Goal: Contribute content: Contribute content

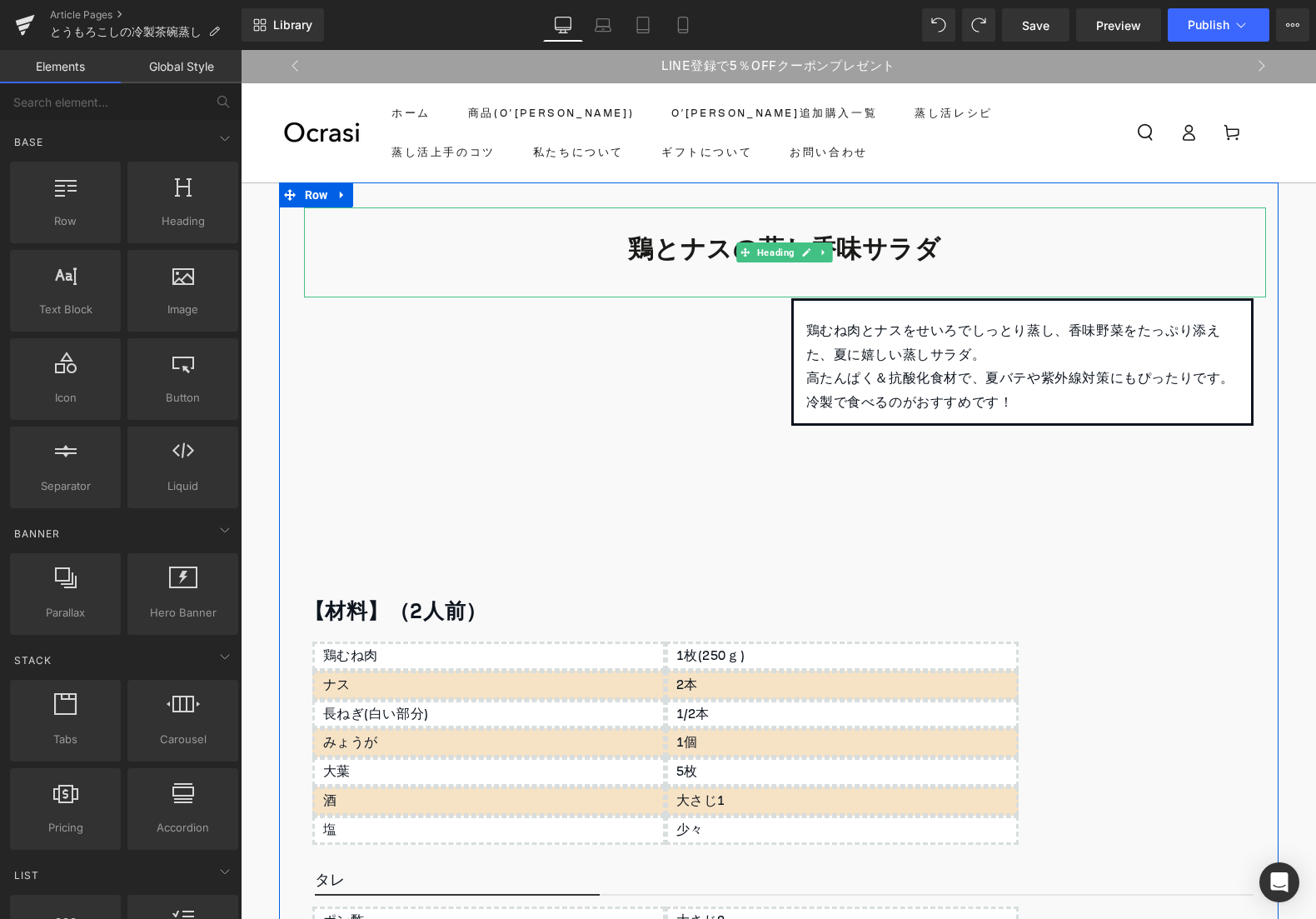
click at [684, 245] on b "鶏とナスの蒸し香味サラダ" at bounding box center [784, 249] width 312 height 48
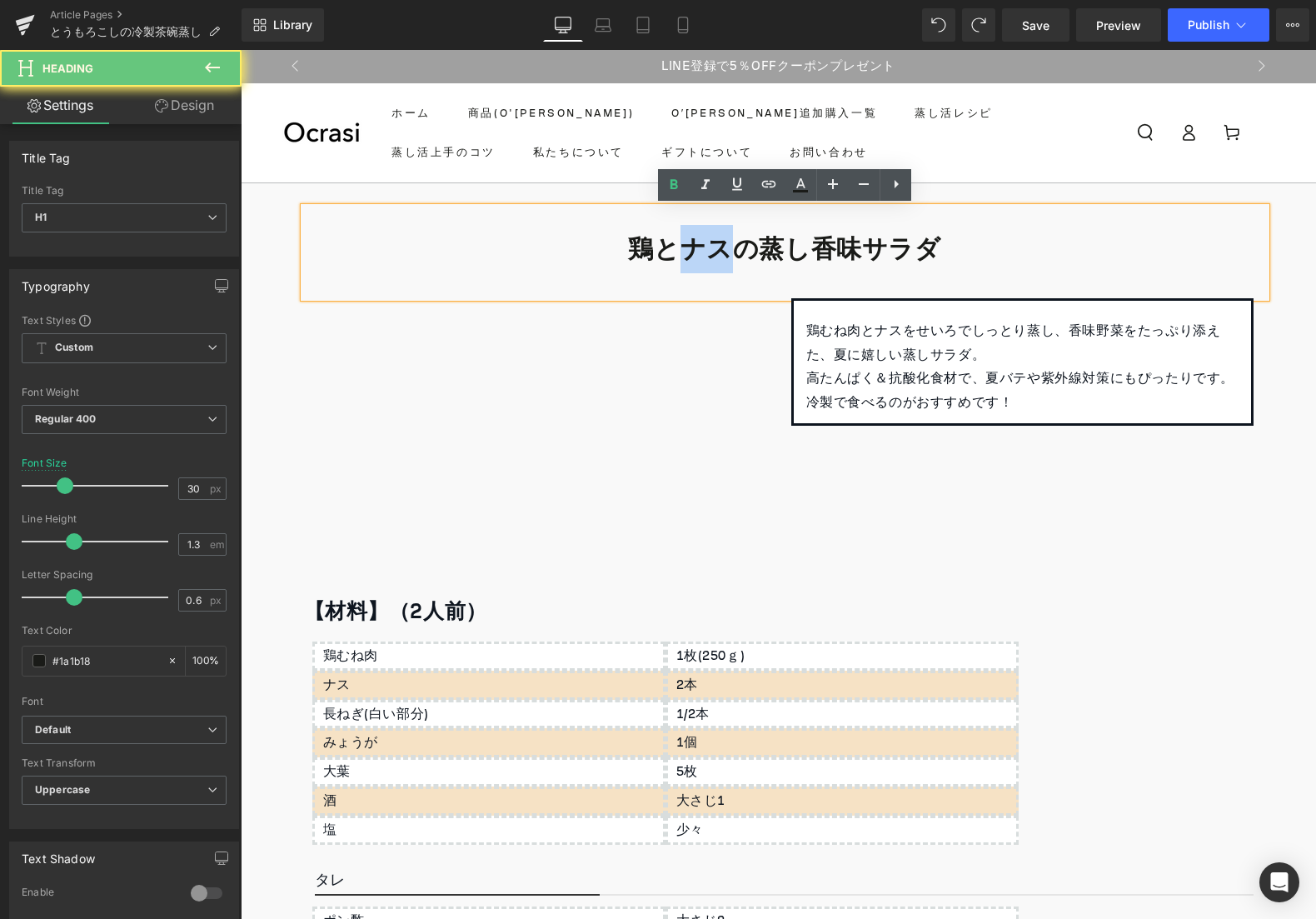
click at [684, 245] on b "鶏とナスの蒸し香味サラダ" at bounding box center [784, 249] width 312 height 48
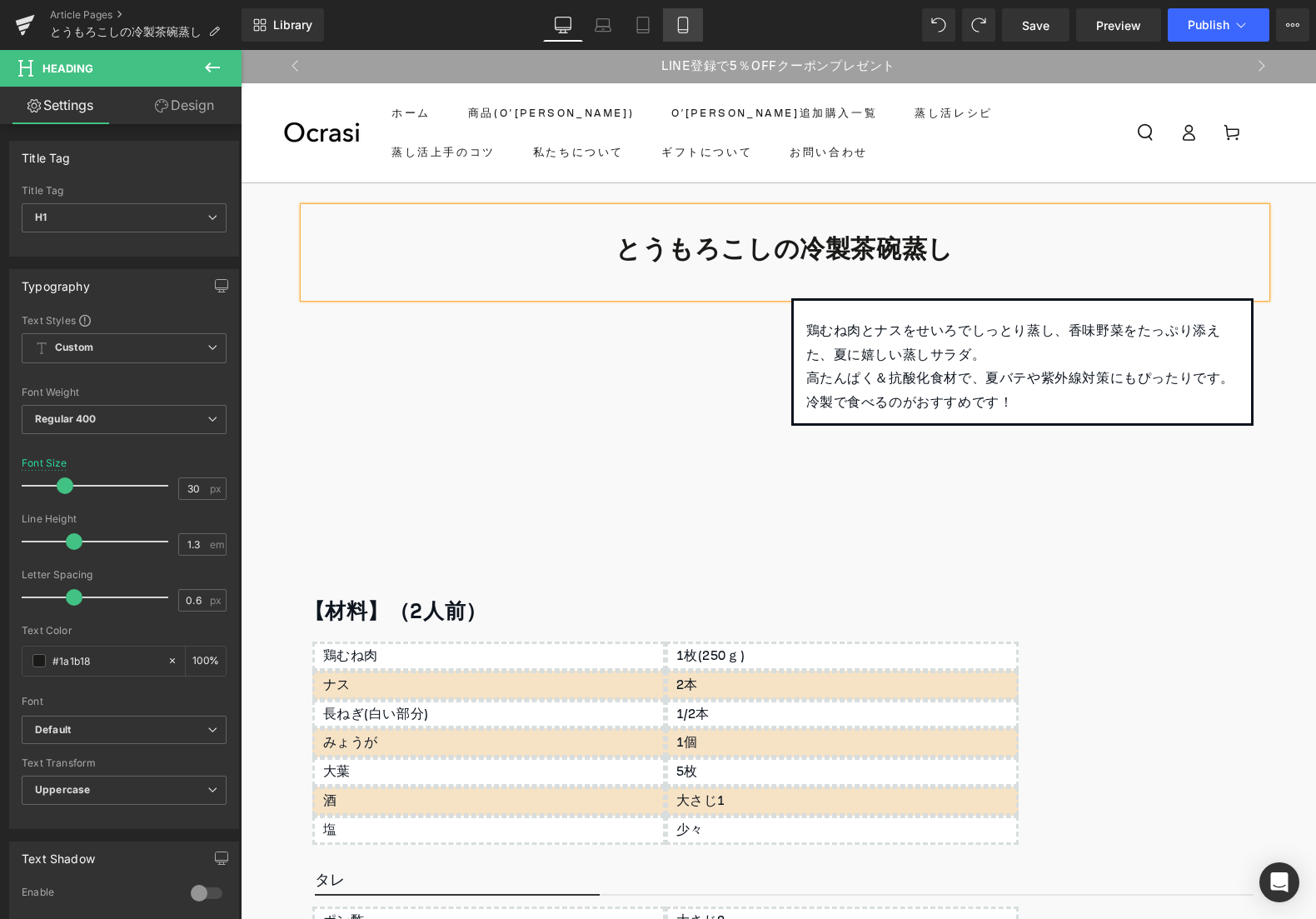
click at [675, 21] on icon at bounding box center [683, 25] width 17 height 17
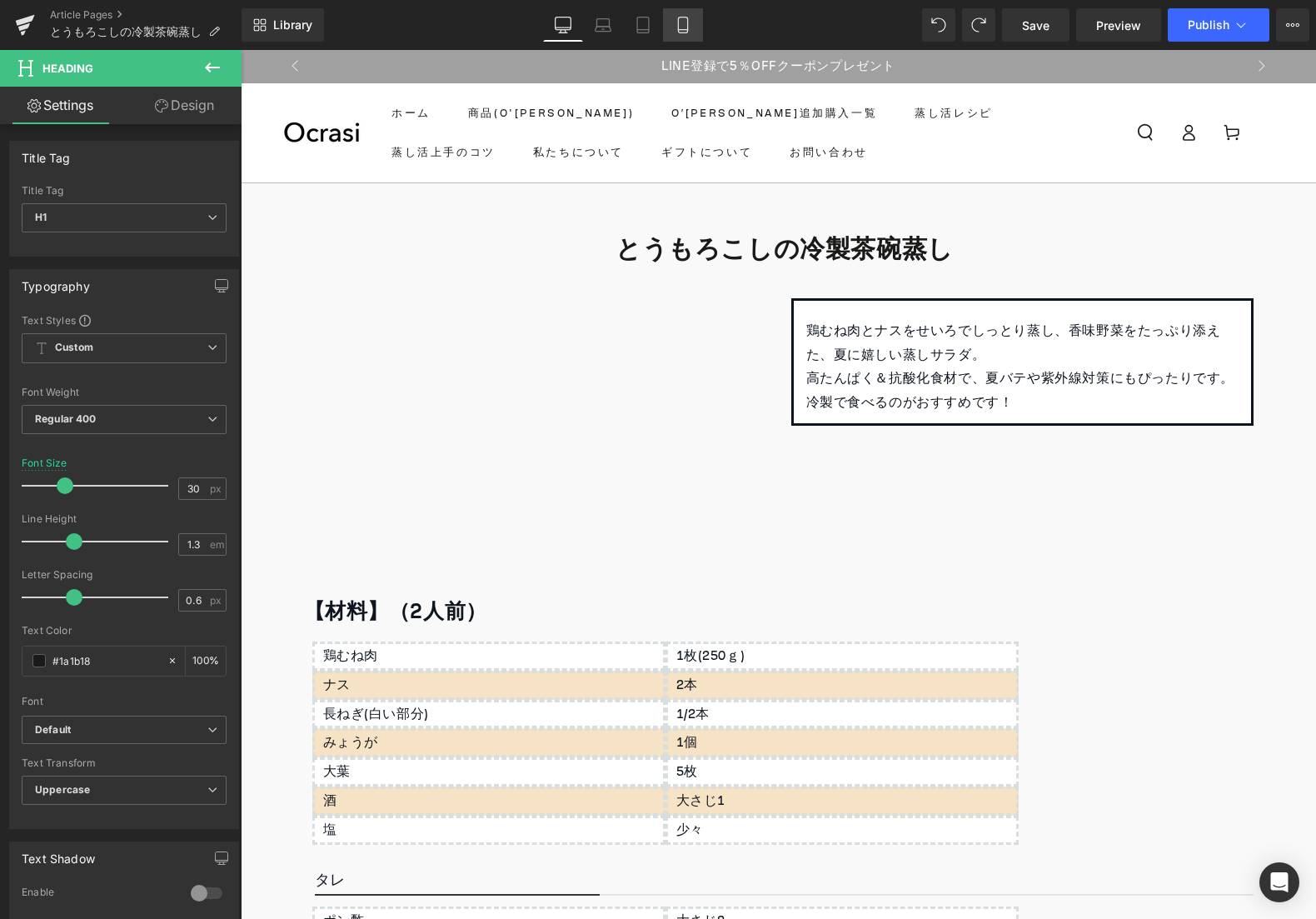
type input "18"
type input "100"
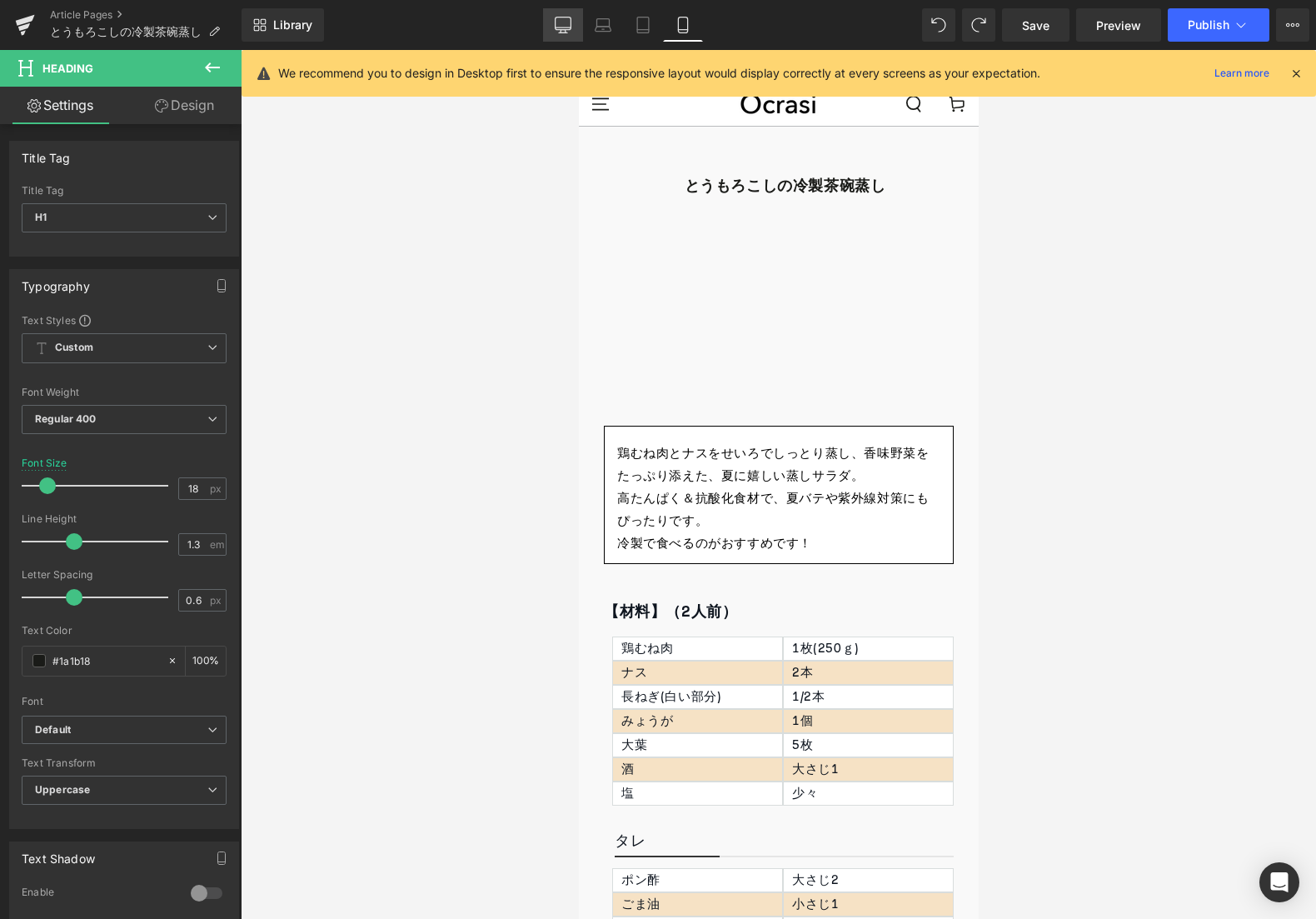
click at [577, 34] on link "Desktop" at bounding box center [563, 25] width 40 height 33
type input "30"
type input "100"
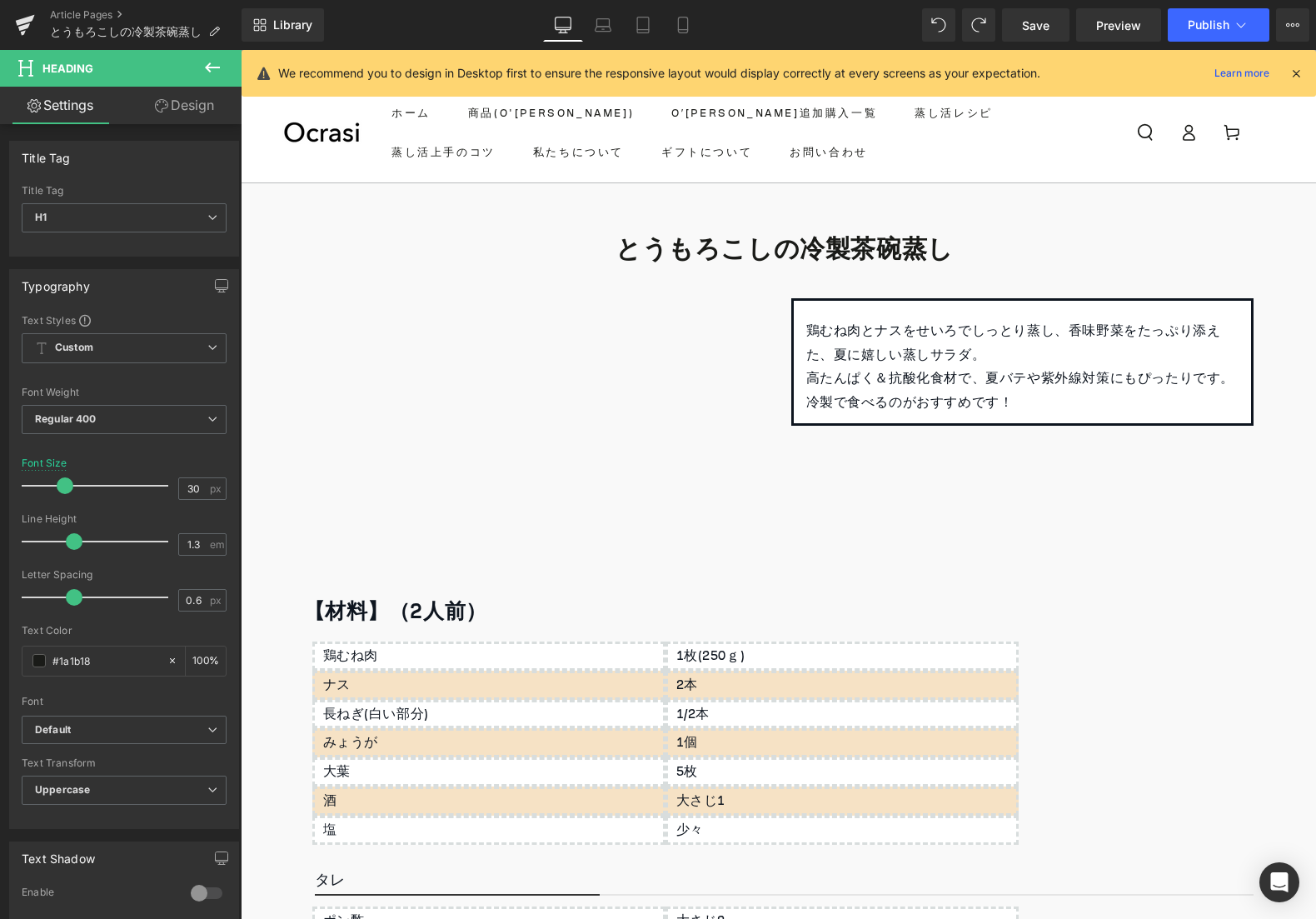
scroll to position [57, 0]
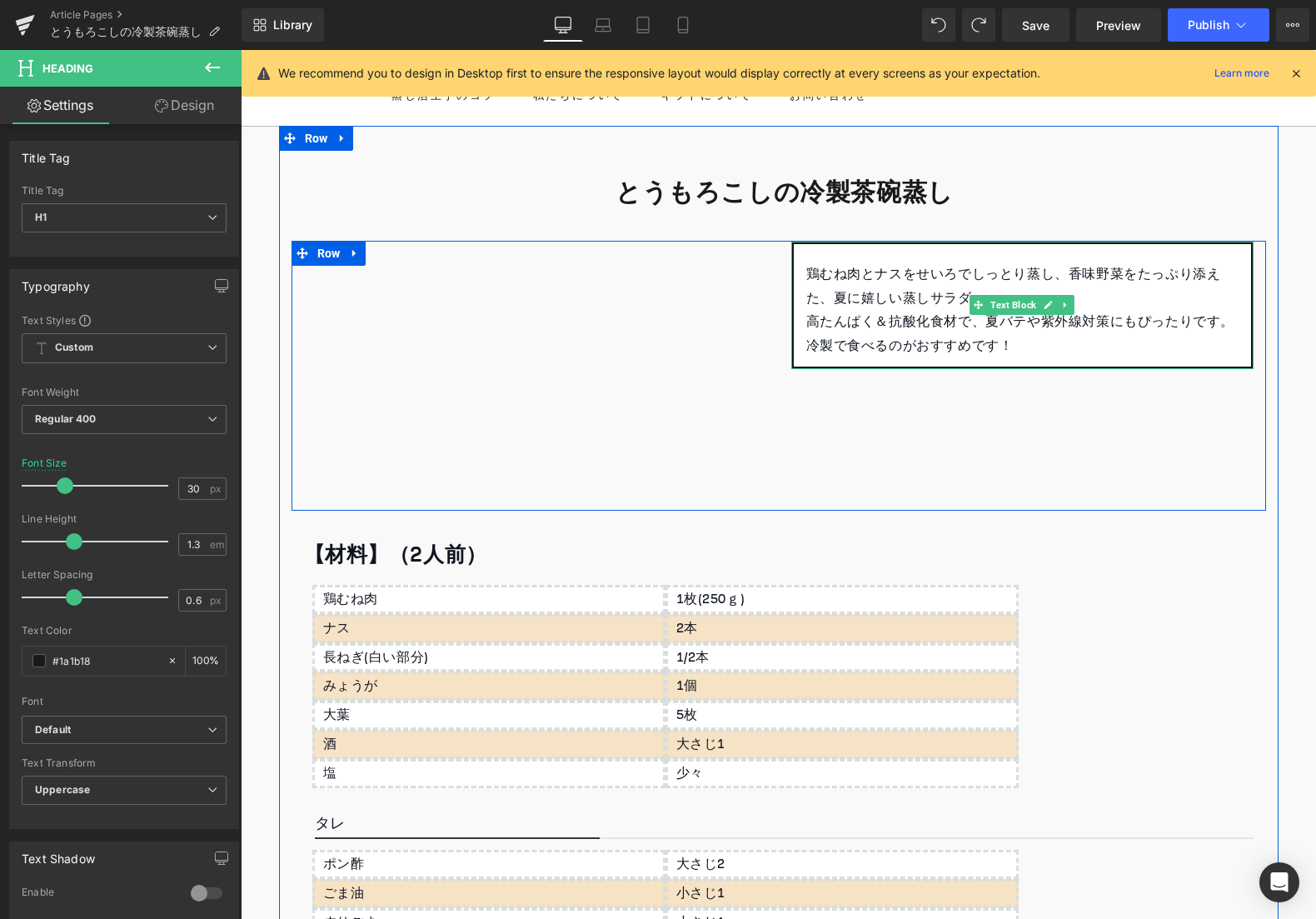
click at [861, 268] on p "鶏むね肉とナスをせいろでしっとり蒸し、香味野菜をたっぷり添えた、夏に嬉しい蒸しサラダ。" at bounding box center [1022, 286] width 432 height 48
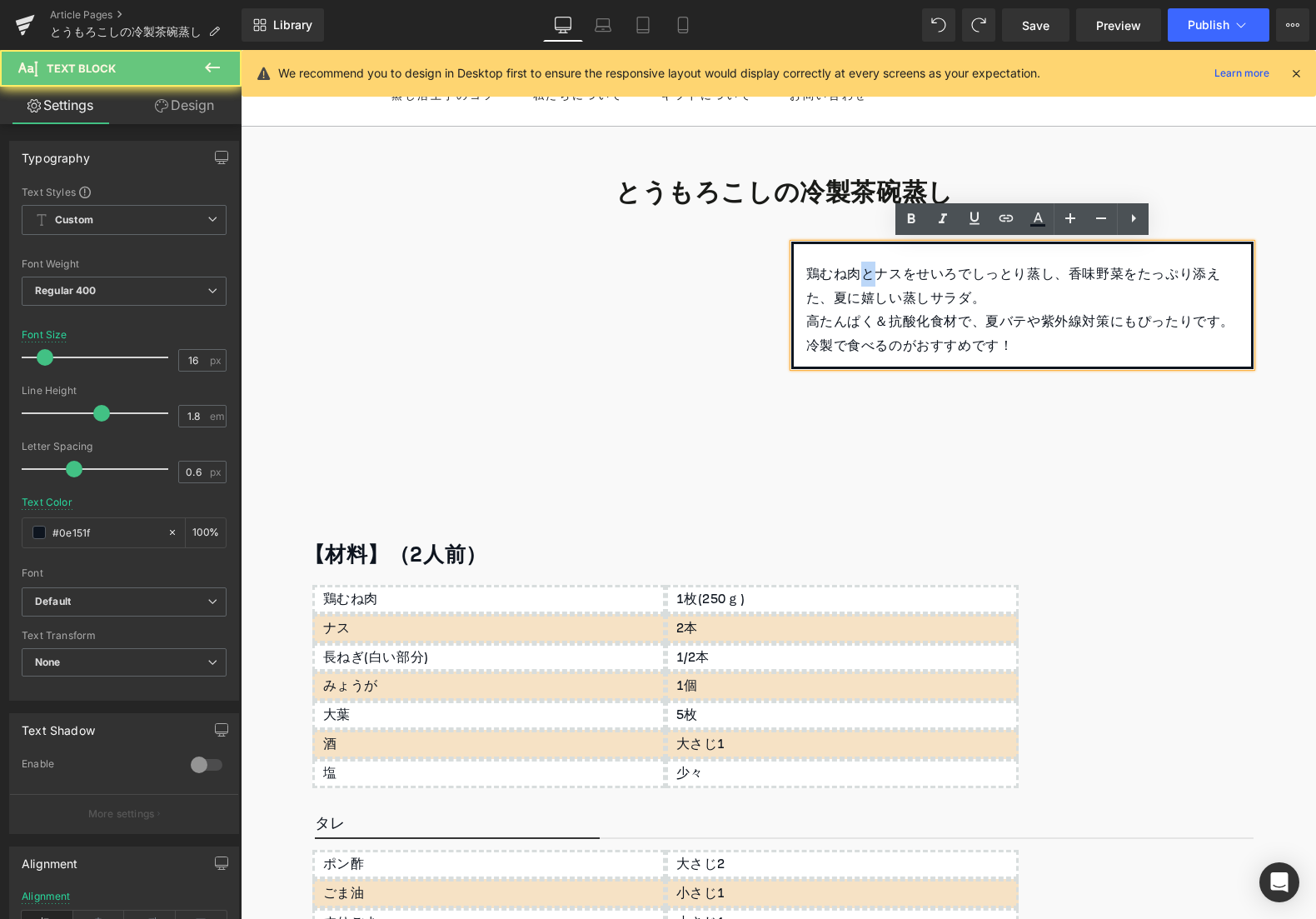
click at [861, 268] on p "鶏むね肉とナスをせいろでしっとり蒸し、香味野菜をたっぷり添えた、夏に嬉しい蒸しサラダ。" at bounding box center [1022, 286] width 432 height 48
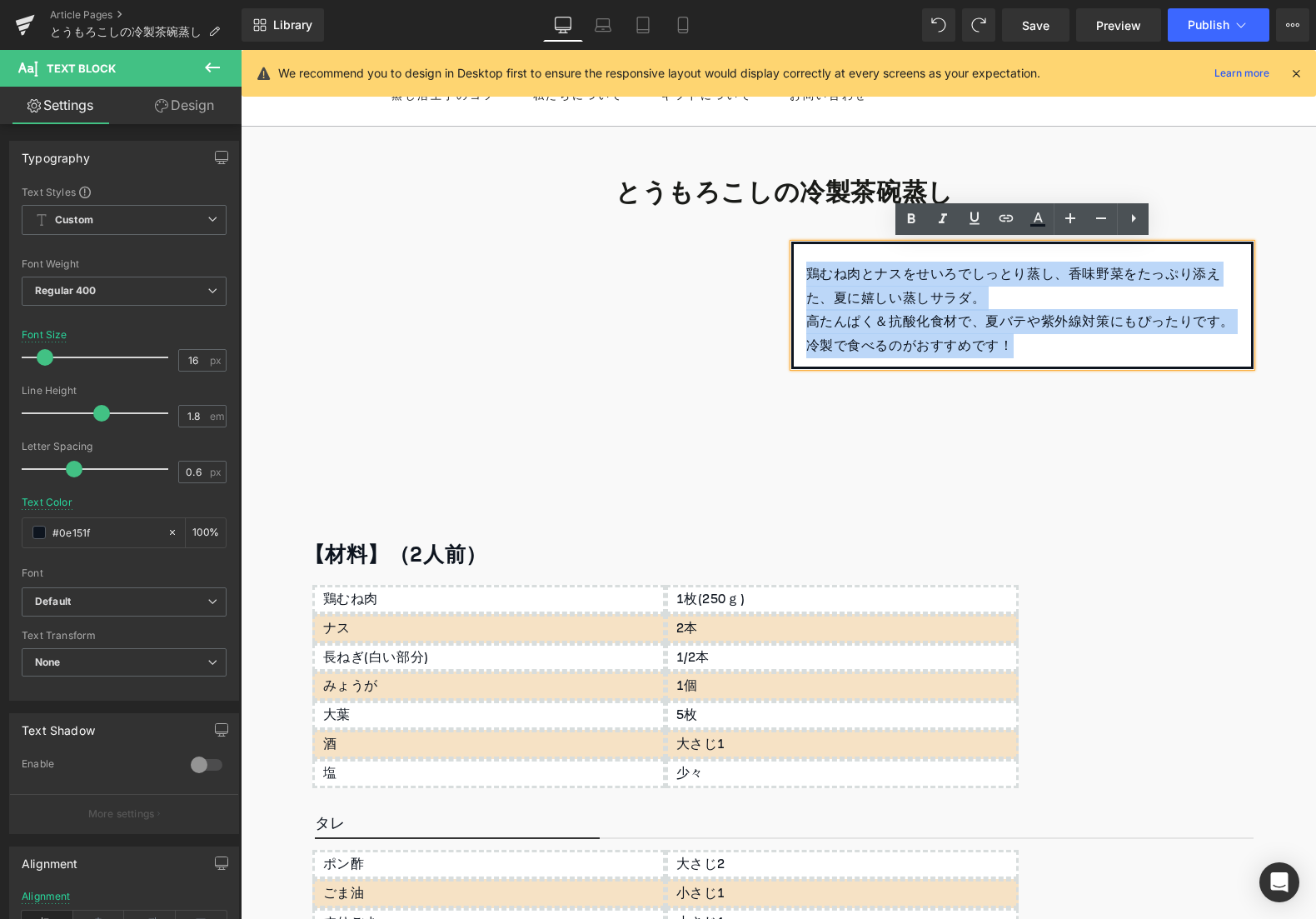
drag, startPoint x: 807, startPoint y: 273, endPoint x: 1075, endPoint y: 387, distance: 291.2
click at [1075, 387] on div "Youtube 鶏むね肉とナスをせいろでしっとり蒸し、香味野菜をたっぷり添えた、夏に嬉しい蒸しサラダ。 高たんぱく＆抗酸化食材で、夏バテや紫外線対策にもぴった…" at bounding box center [779, 375] width 975 height 270
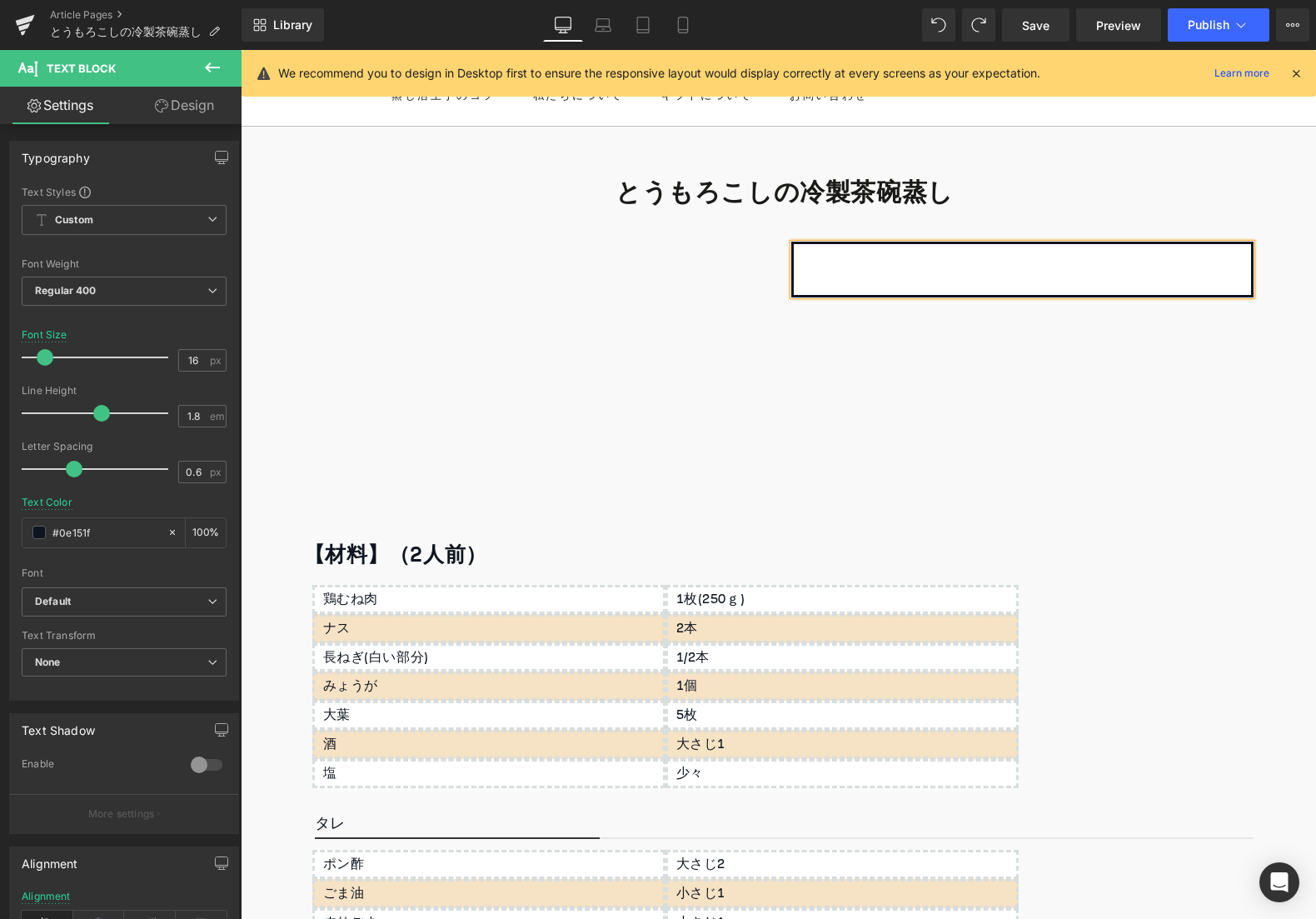
click at [1064, 396] on div "Youtube Text Block Row" at bounding box center [779, 375] width 975 height 270
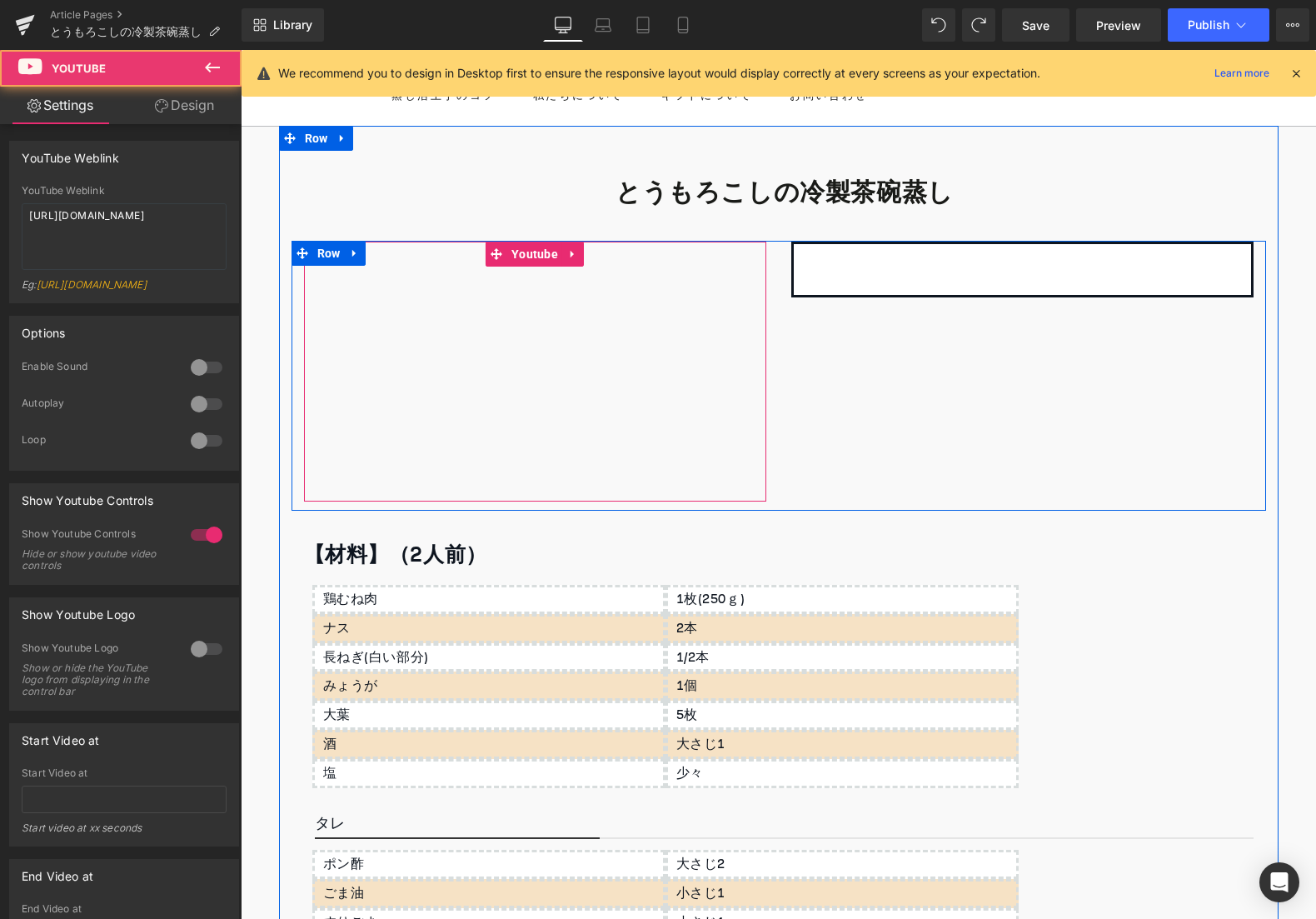
click at [538, 256] on div at bounding box center [535, 371] width 462 height 260
click at [520, 262] on div at bounding box center [535, 371] width 462 height 260
click at [534, 255] on div at bounding box center [535, 371] width 462 height 260
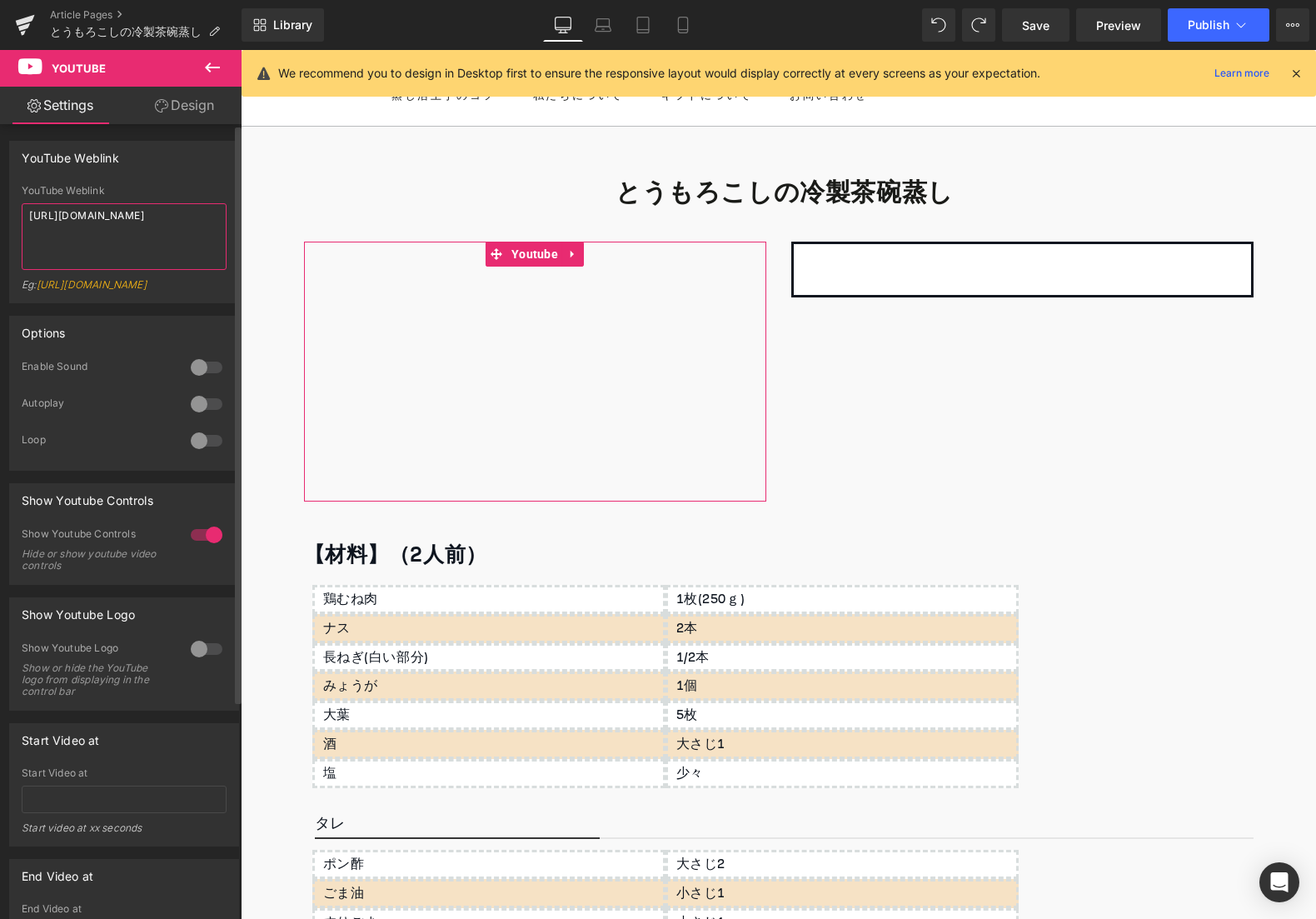
drag, startPoint x: 118, startPoint y: 216, endPoint x: 186, endPoint y: 218, distance: 68.0
click at [186, 218] on textarea "[URL][DOMAIN_NAME]" at bounding box center [124, 237] width 205 height 67
paste textarea "[URL][DOMAIN_NAME]"
paste textarea "u3Wyk2e1ipI"
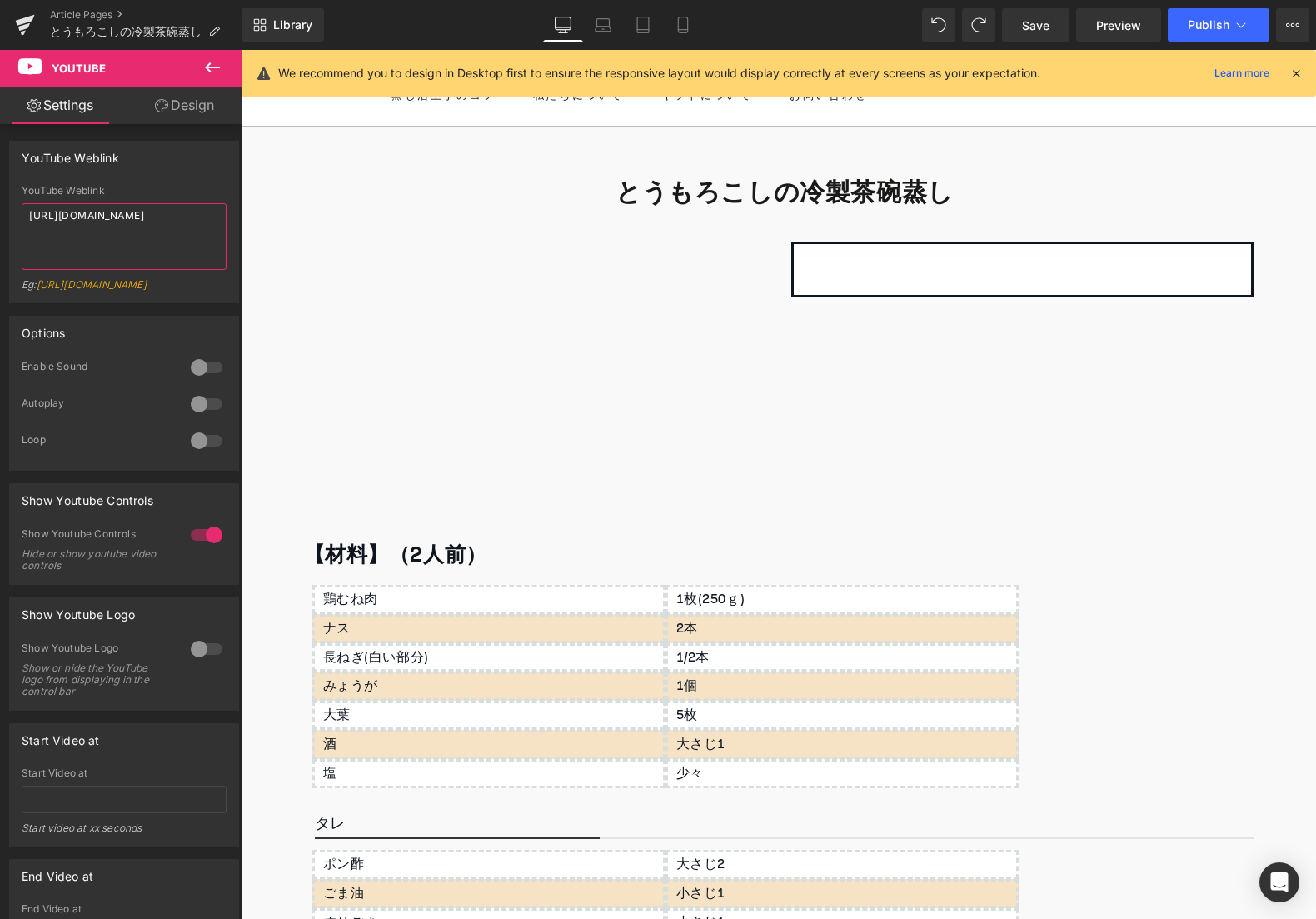
type textarea "[URL][DOMAIN_NAME]"
click at [1292, 70] on icon at bounding box center [1296, 73] width 15 height 15
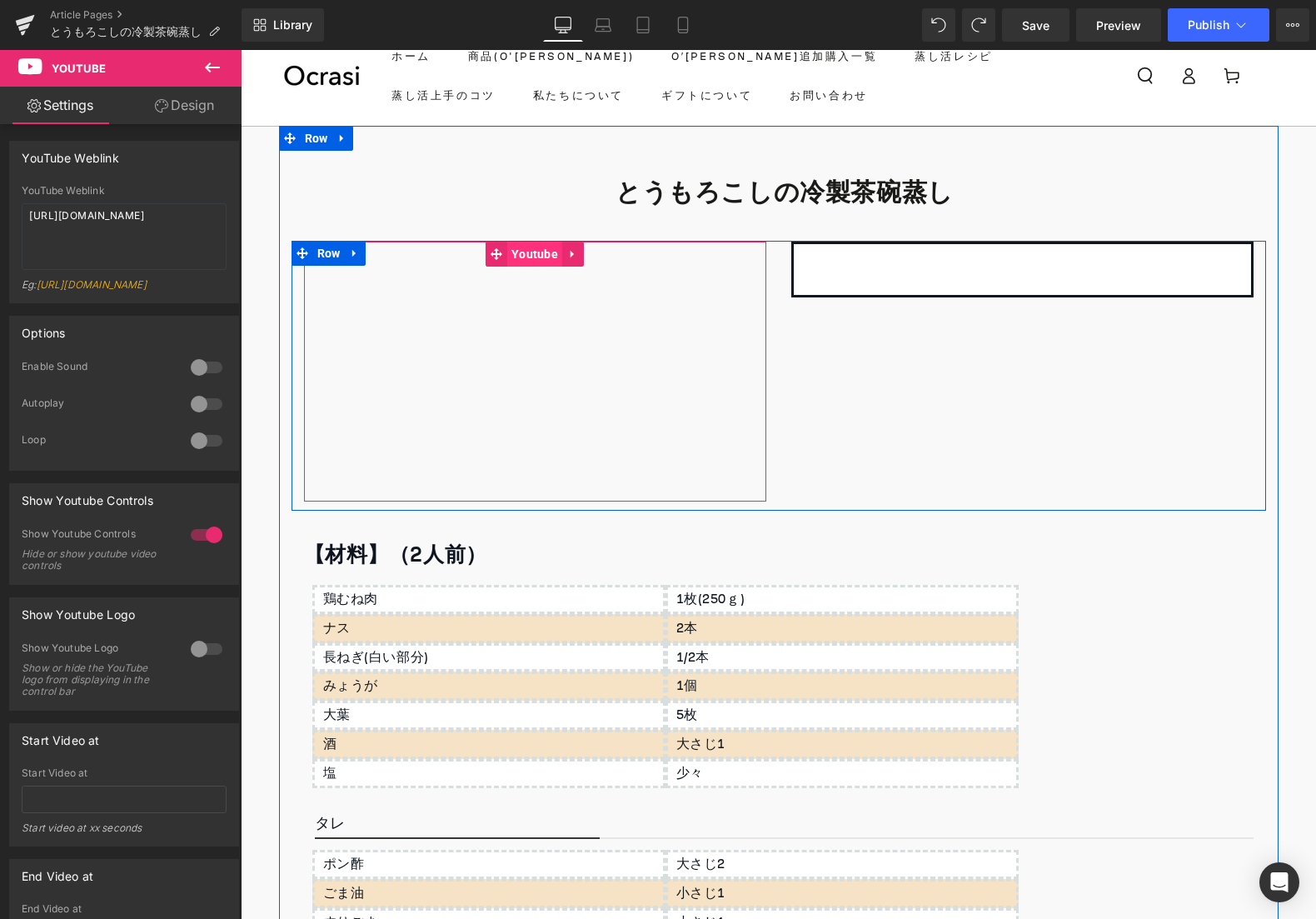
click at [525, 247] on span "Youtube" at bounding box center [535, 254] width 55 height 25
click at [527, 246] on span "Youtube" at bounding box center [535, 254] width 55 height 25
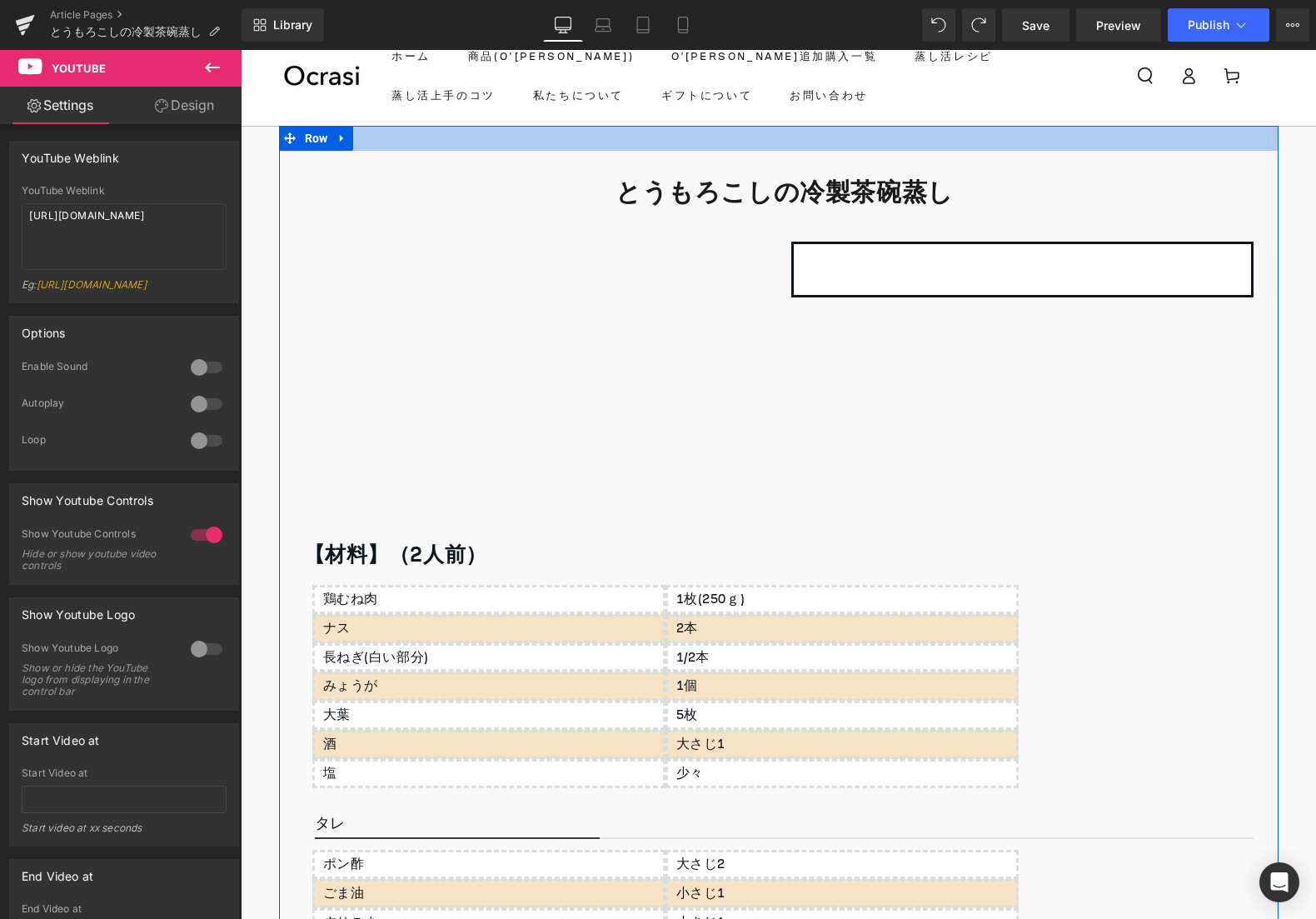
click at [482, 139] on div at bounding box center [779, 139] width 1000 height 25
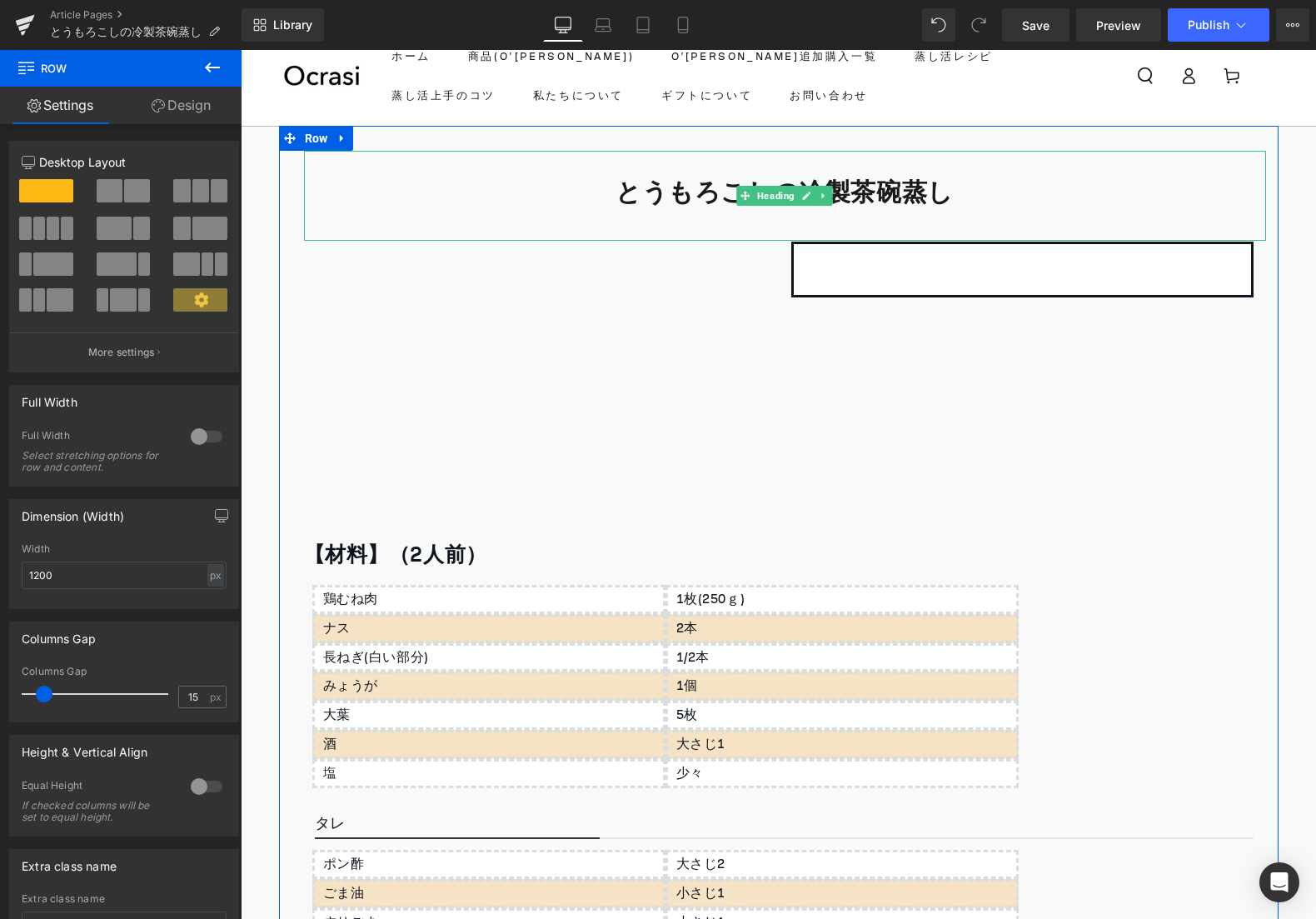
click at [651, 193] on b "とうもろこしの冷製茶碗蒸し" at bounding box center [784, 193] width 338 height 48
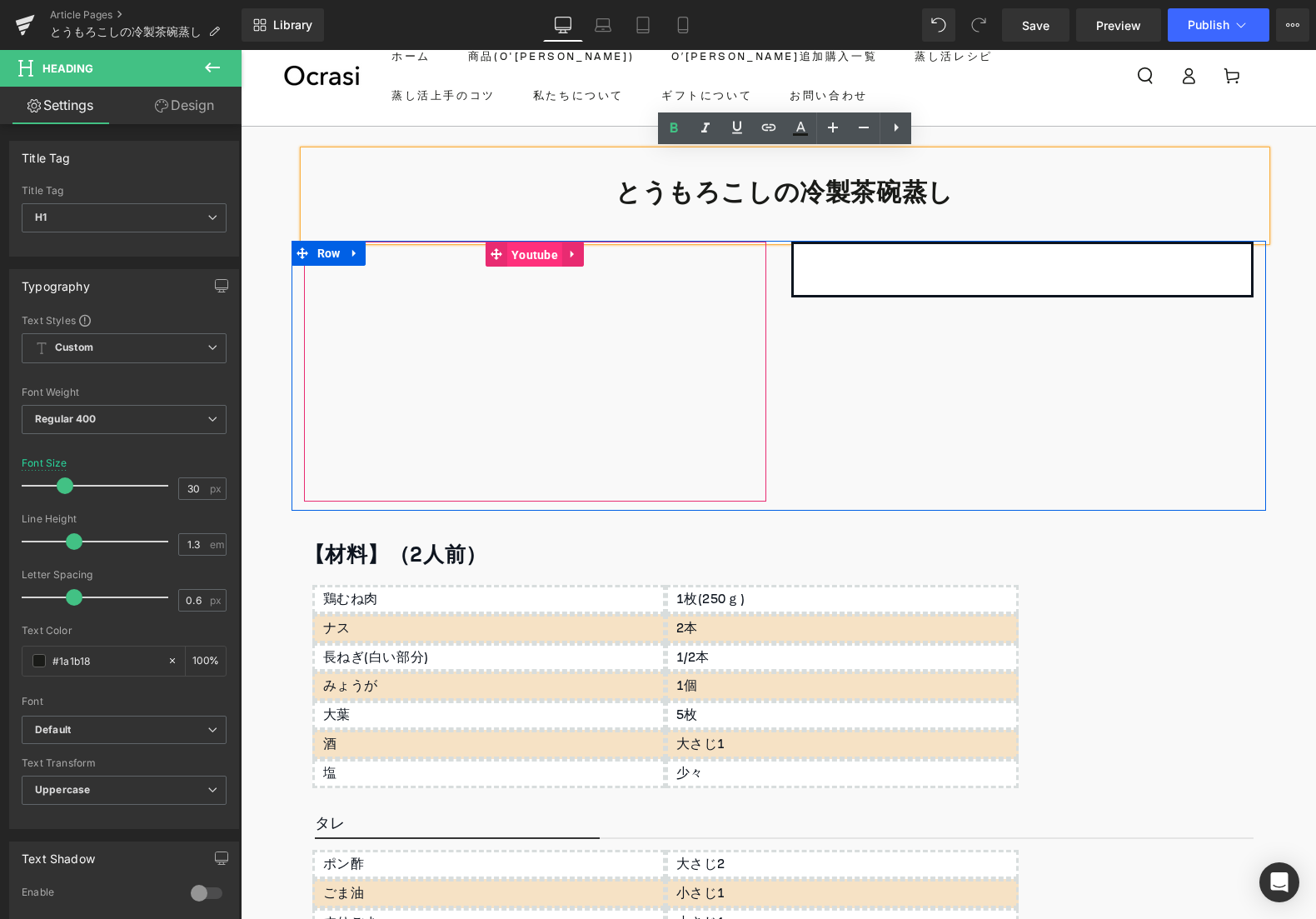
click at [543, 254] on span "Youtube" at bounding box center [535, 255] width 55 height 25
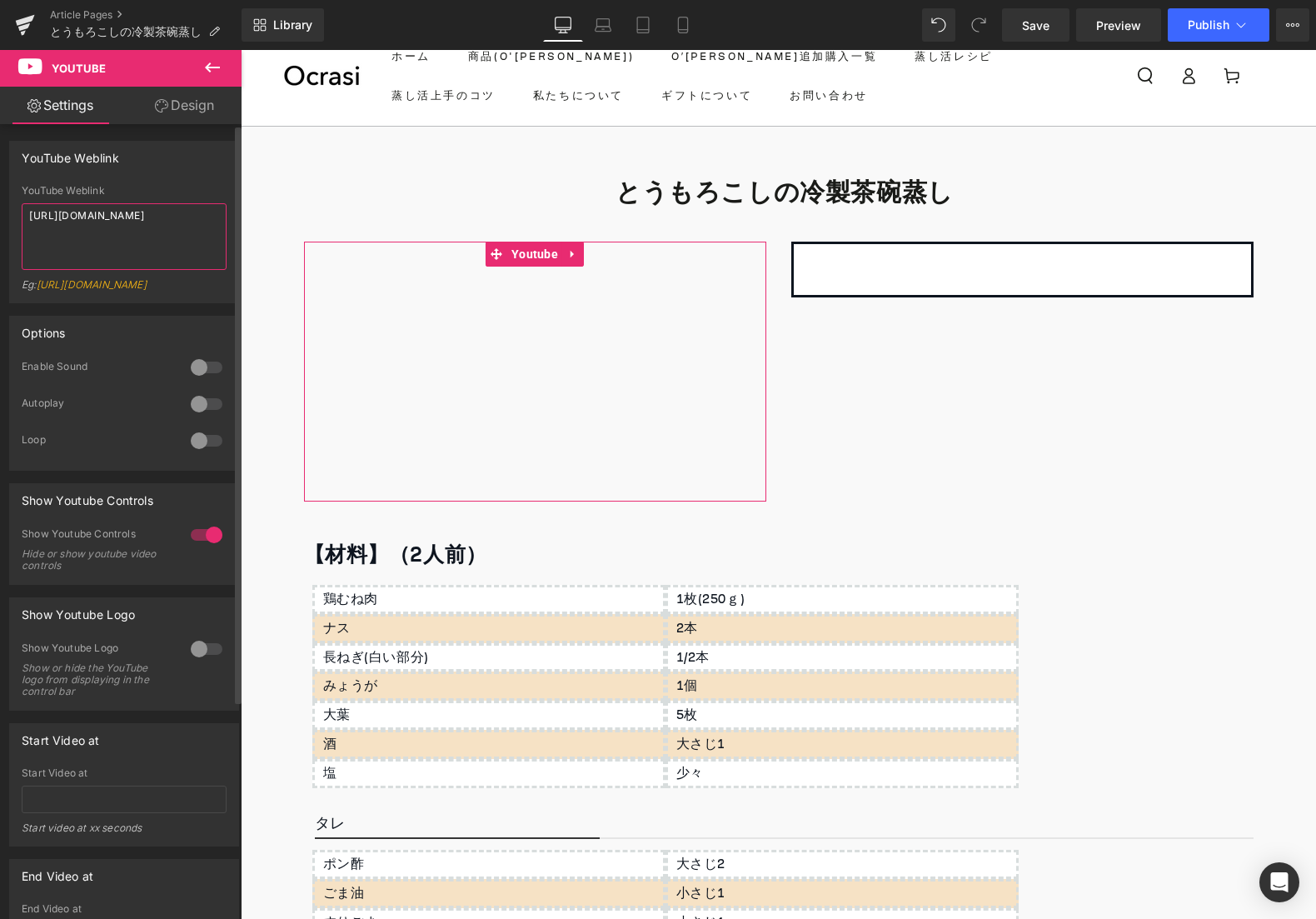
drag, startPoint x: 114, startPoint y: 217, endPoint x: 199, endPoint y: 217, distance: 85.0
click at [199, 216] on textarea "[URL][DOMAIN_NAME]" at bounding box center [124, 237] width 205 height 67
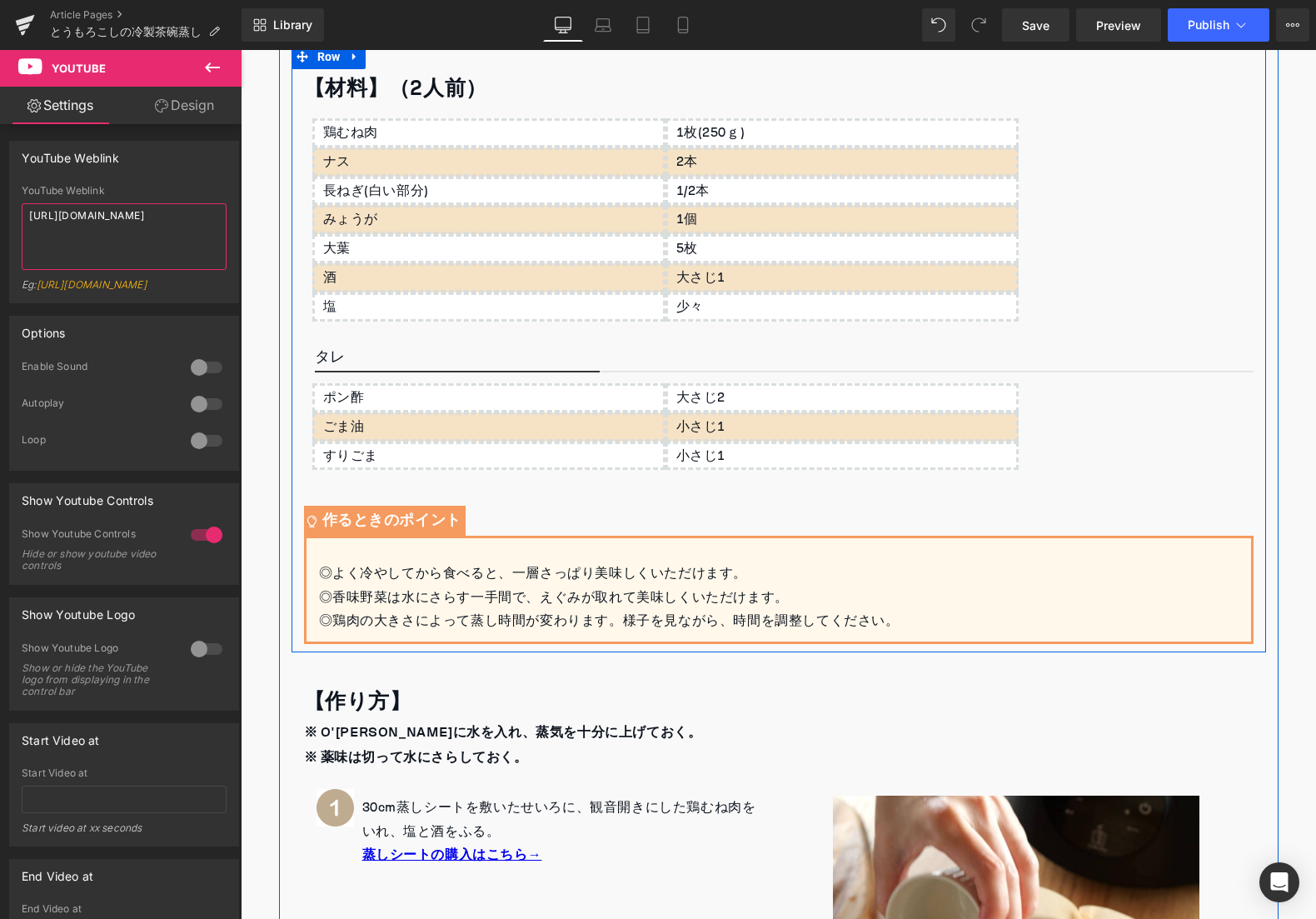
scroll to position [509, 0]
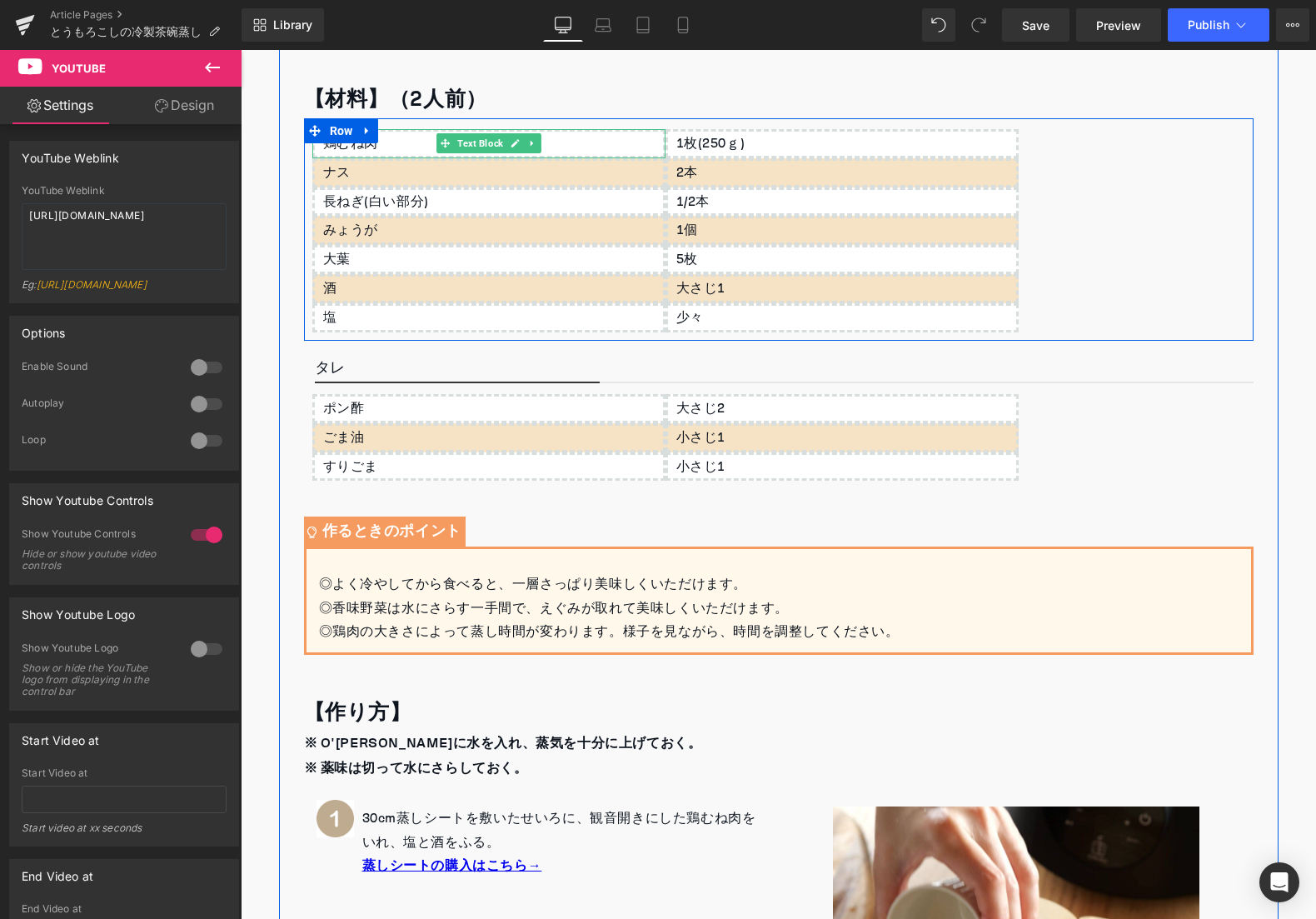
click at [406, 134] on div "鶏むね肉" at bounding box center [488, 144] width 353 height 29
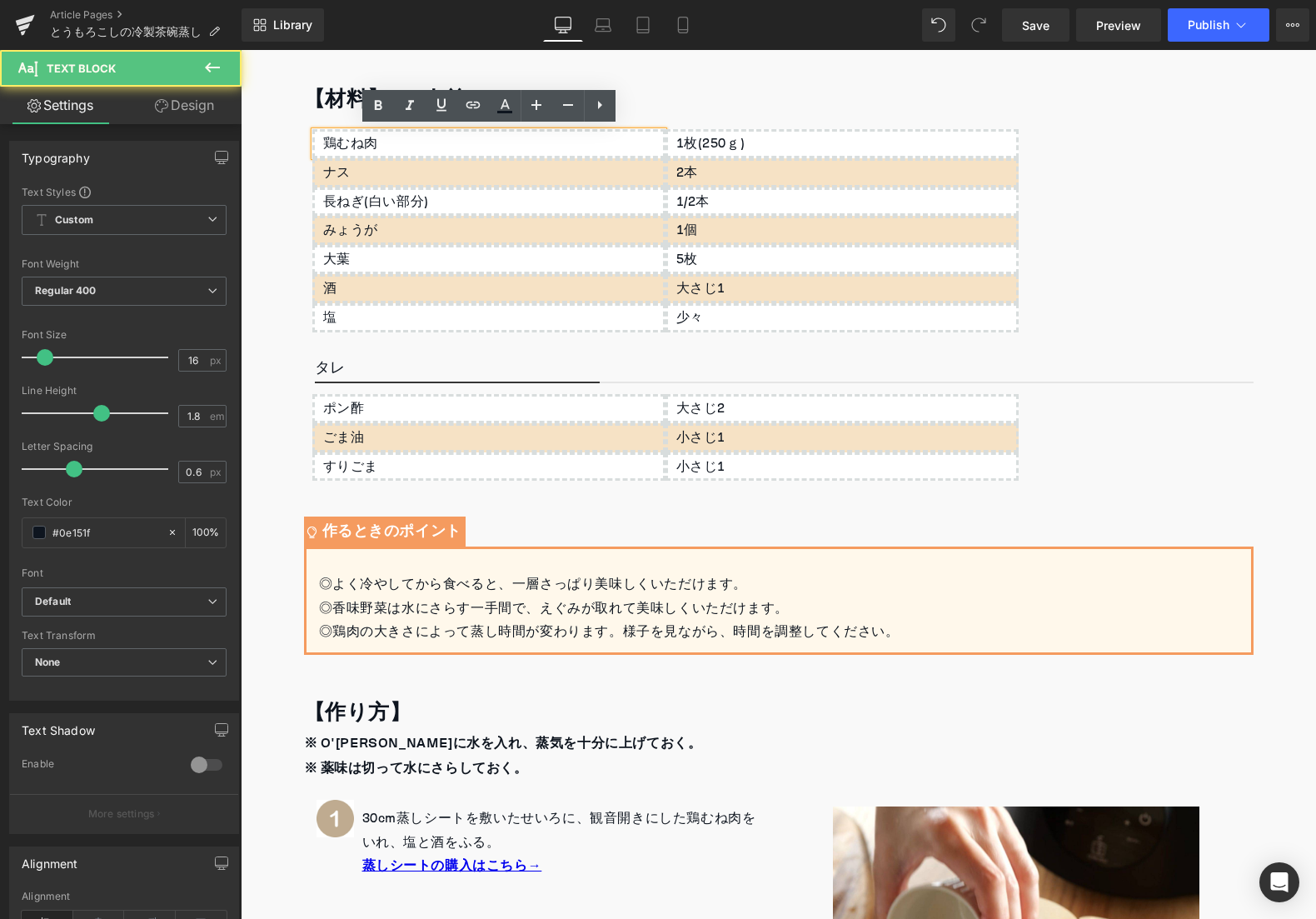
click at [401, 140] on div "鶏むね肉" at bounding box center [488, 144] width 353 height 29
click at [401, 141] on div "鶏むね肉" at bounding box center [488, 144] width 353 height 29
click at [401, 143] on div "鶏むね肉" at bounding box center [488, 144] width 353 height 29
drag, startPoint x: 384, startPoint y: 144, endPoint x: 330, endPoint y: 137, distance: 54.5
click at [330, 137] on div "鶏むね肉" at bounding box center [488, 144] width 353 height 29
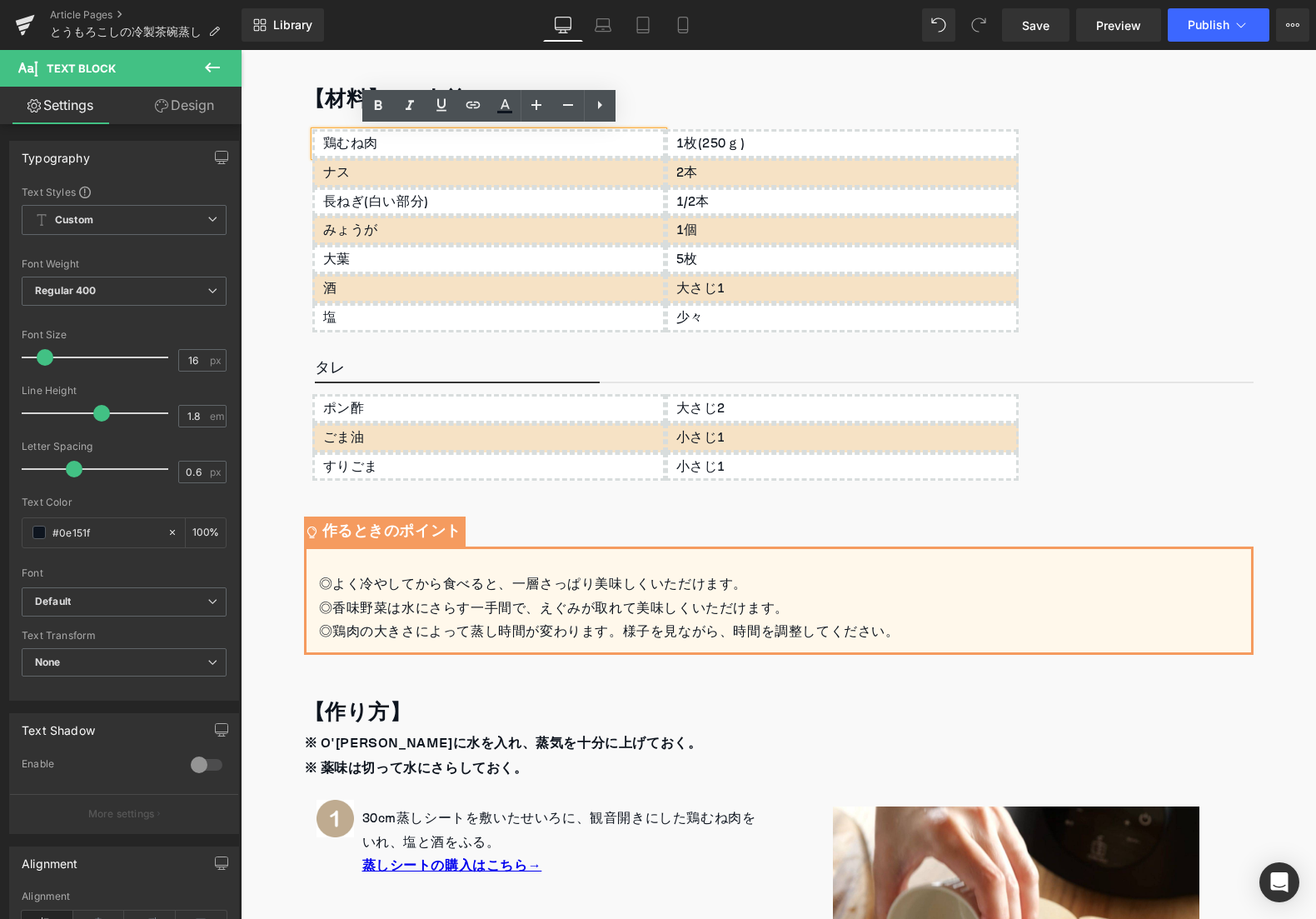
click at [324, 141] on div "鶏むね肉" at bounding box center [488, 144] width 353 height 29
drag, startPoint x: 323, startPoint y: 142, endPoint x: 424, endPoint y: 145, distance: 101.0
click at [424, 145] on div "鶏むね肉" at bounding box center [488, 144] width 353 height 29
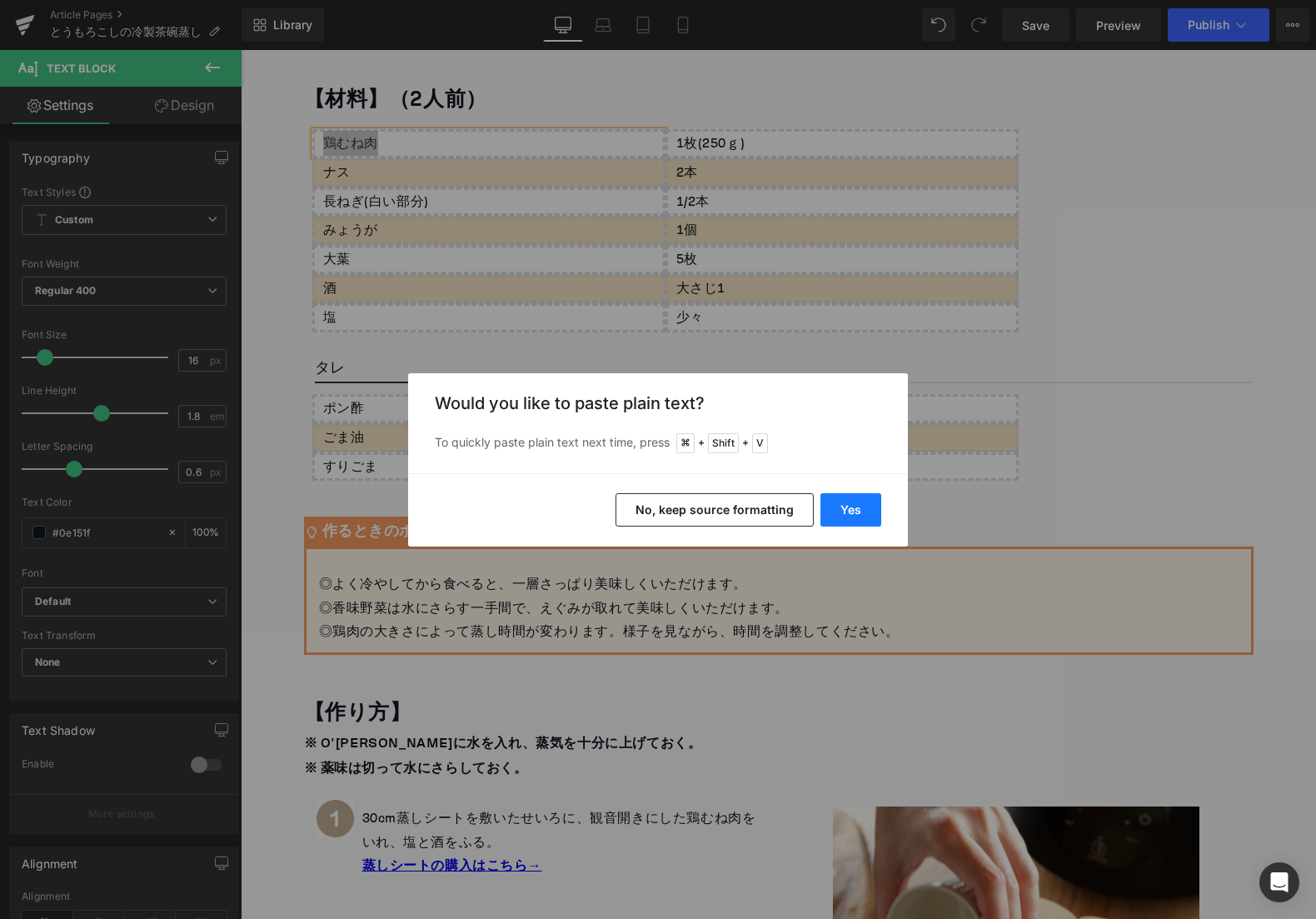
click at [833, 507] on button "Yes" at bounding box center [850, 510] width 61 height 33
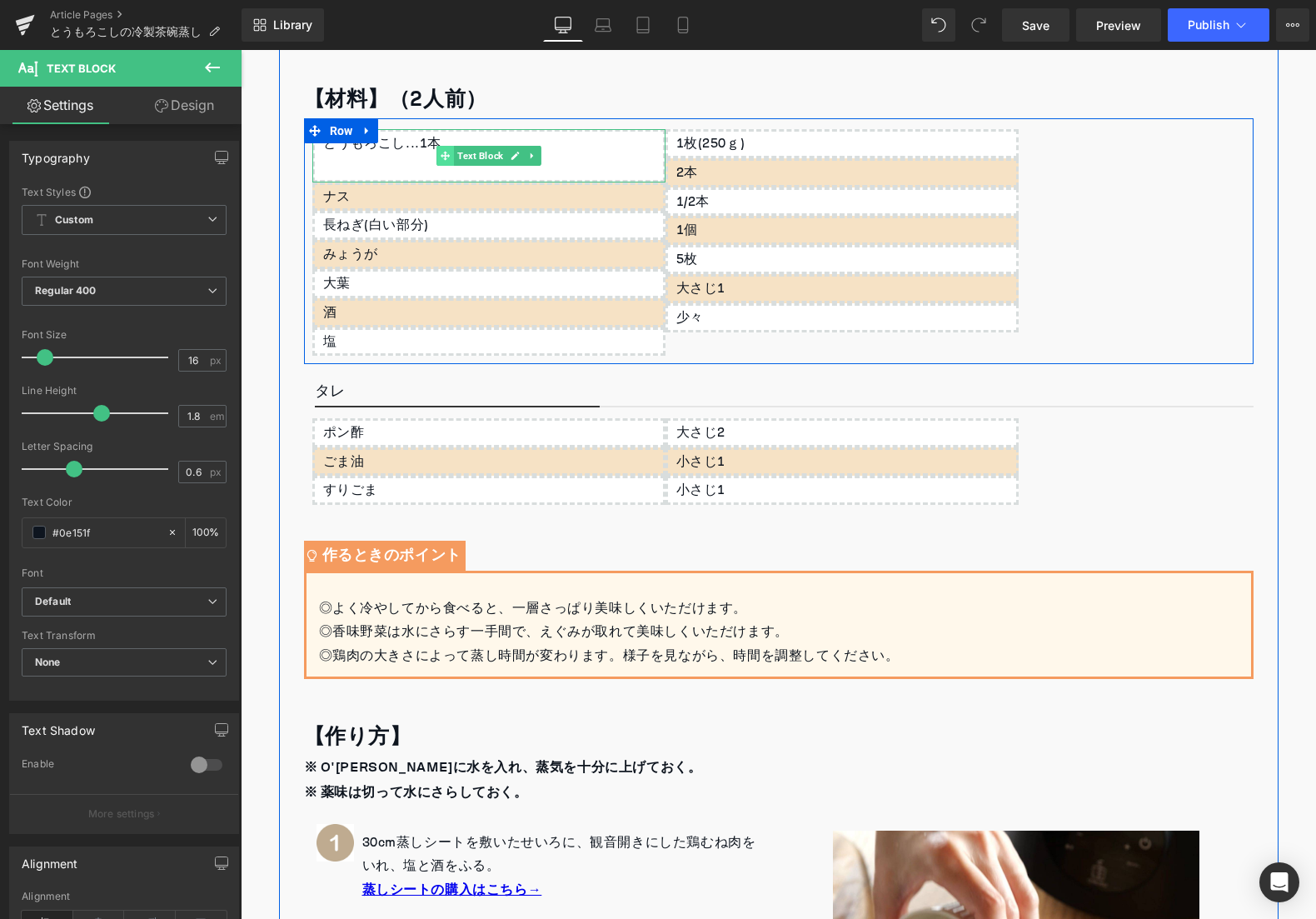
click at [441, 161] on span at bounding box center [445, 156] width 18 height 20
click at [414, 166] on div at bounding box center [492, 168] width 340 height 24
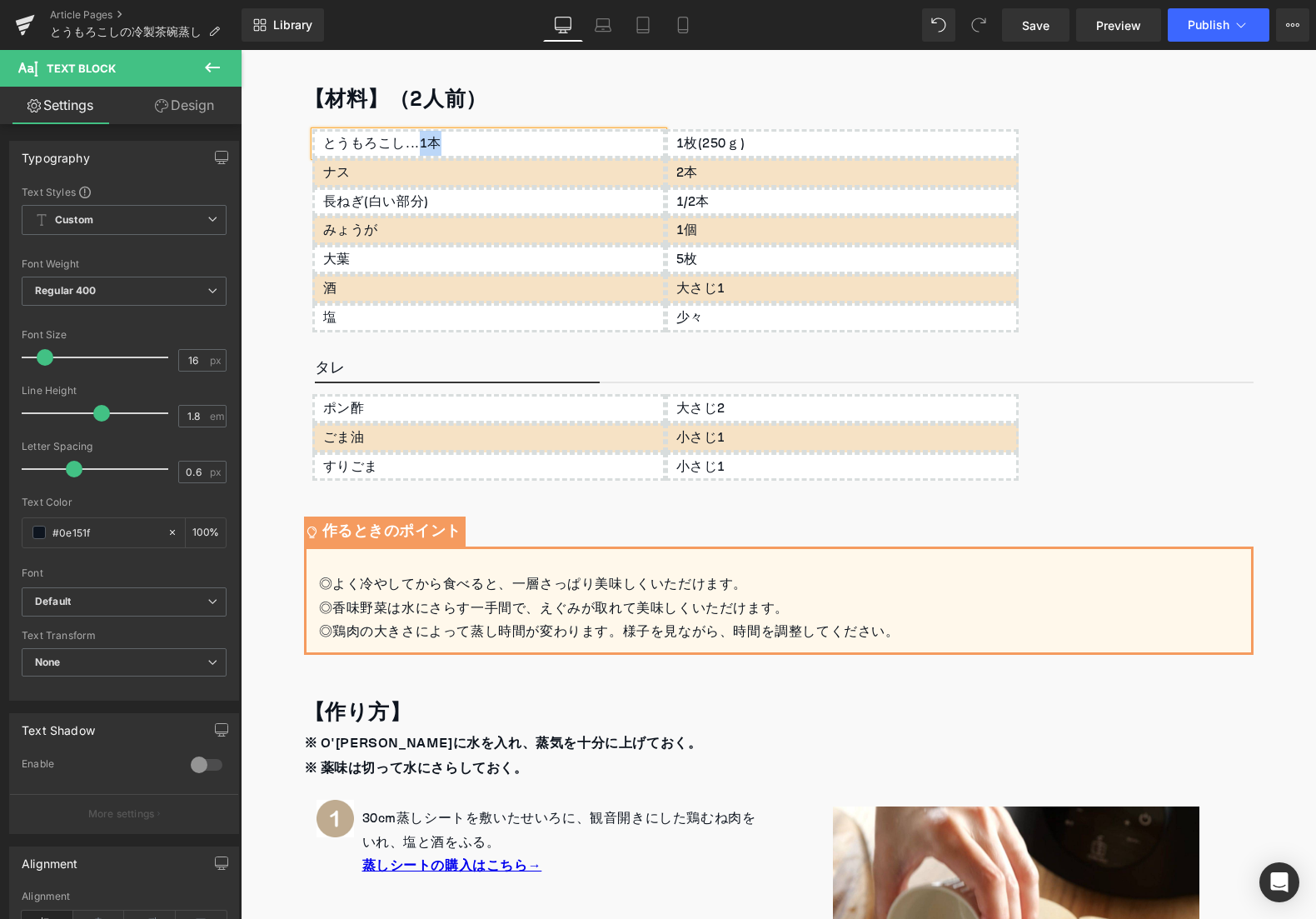
copy div "1本"
click at [735, 138] on div "1枚(250ｇ)" at bounding box center [841, 144] width 353 height 29
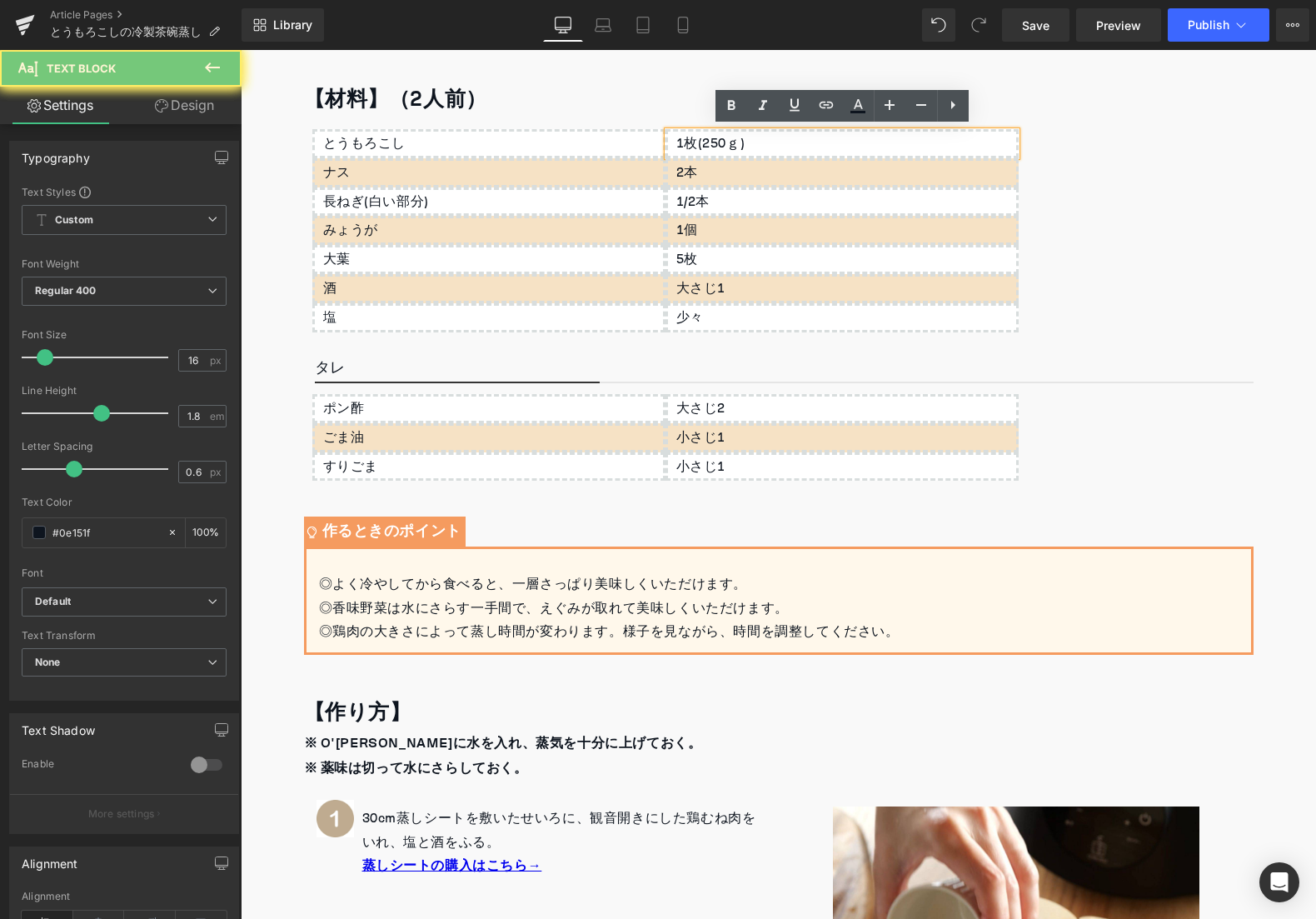
click at [735, 138] on div "1枚(250ｇ)" at bounding box center [841, 144] width 353 height 29
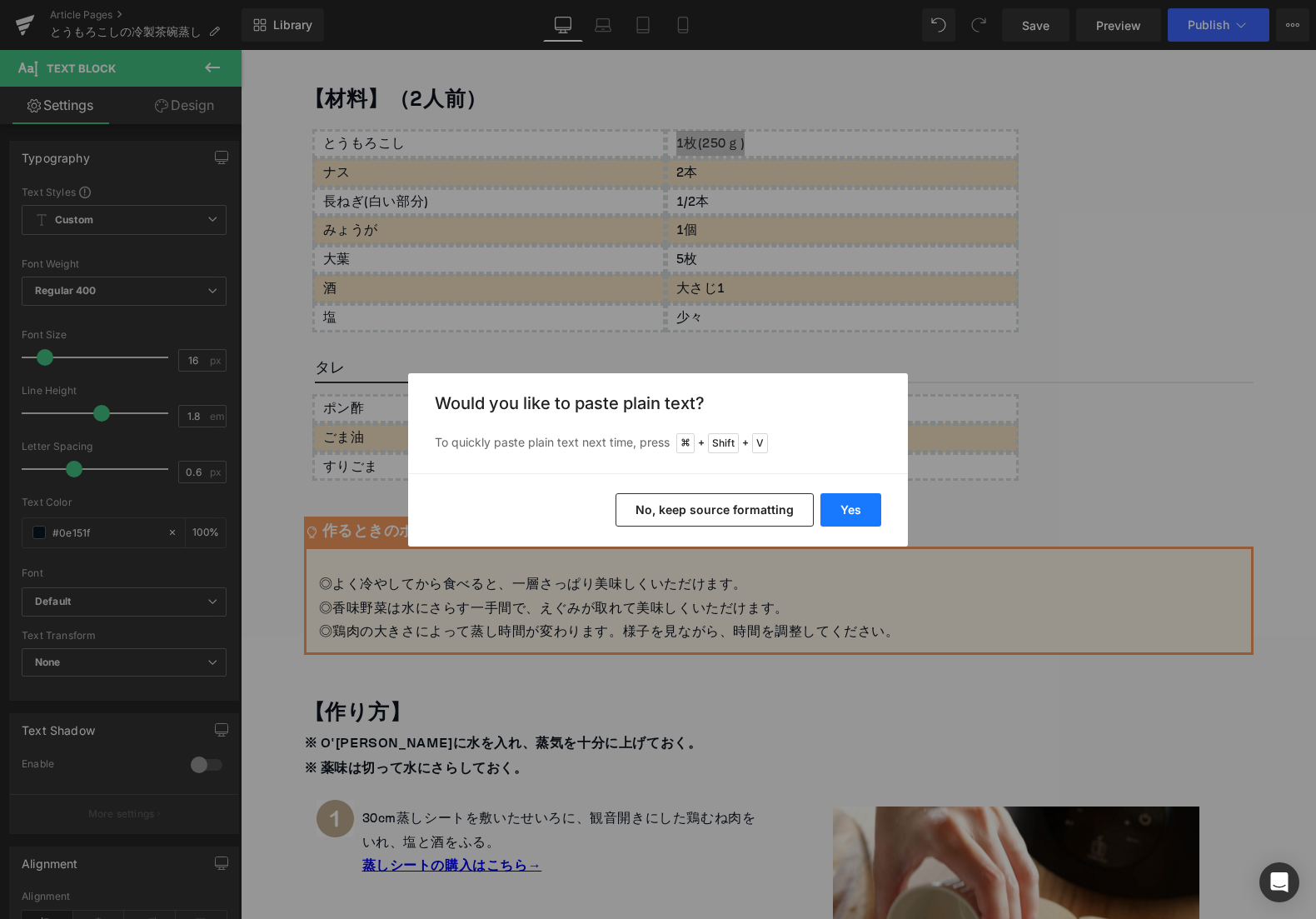
click at [830, 508] on button "Yes" at bounding box center [850, 510] width 61 height 33
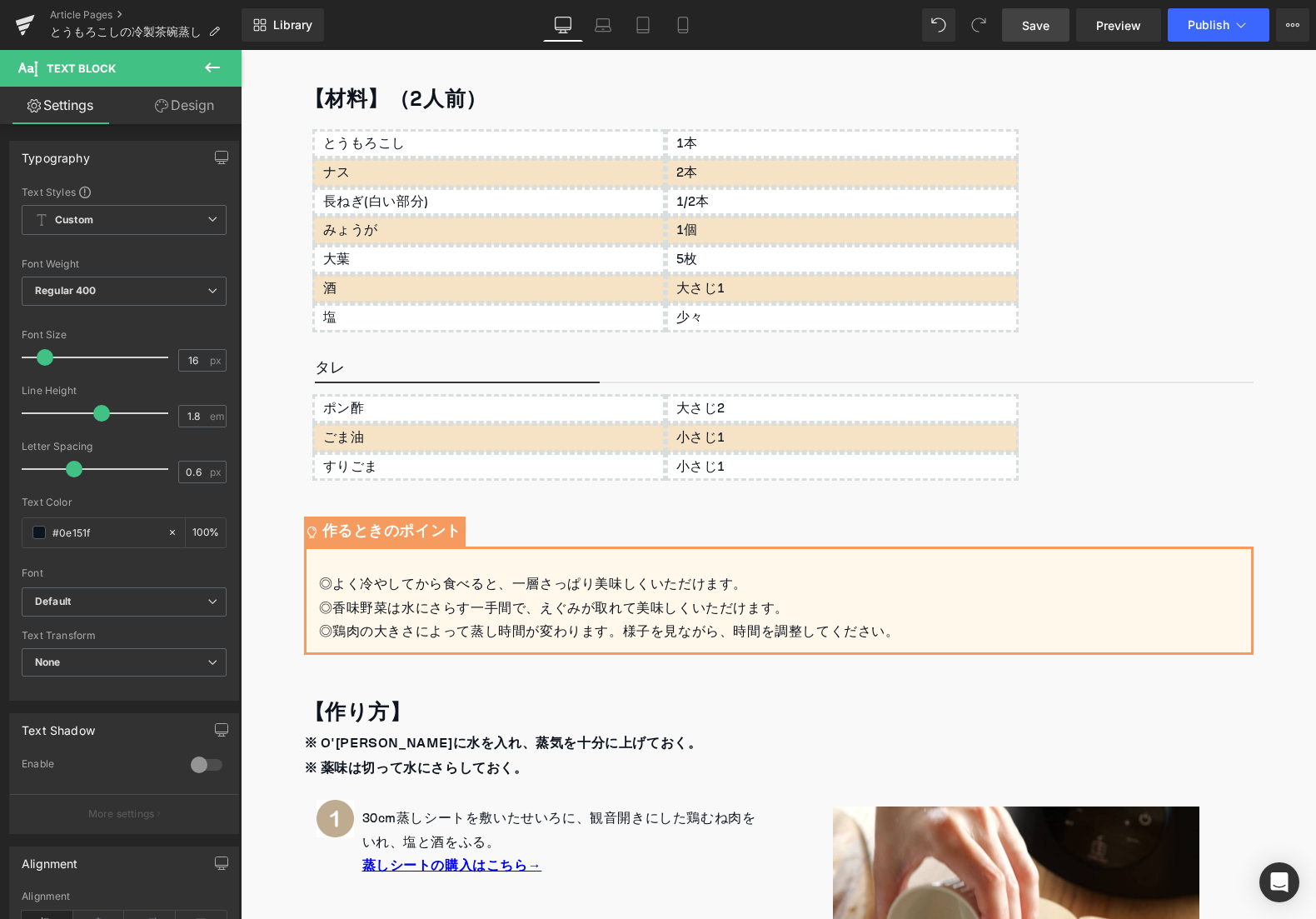
click at [1019, 36] on link "Save" at bounding box center [1036, 25] width 68 height 33
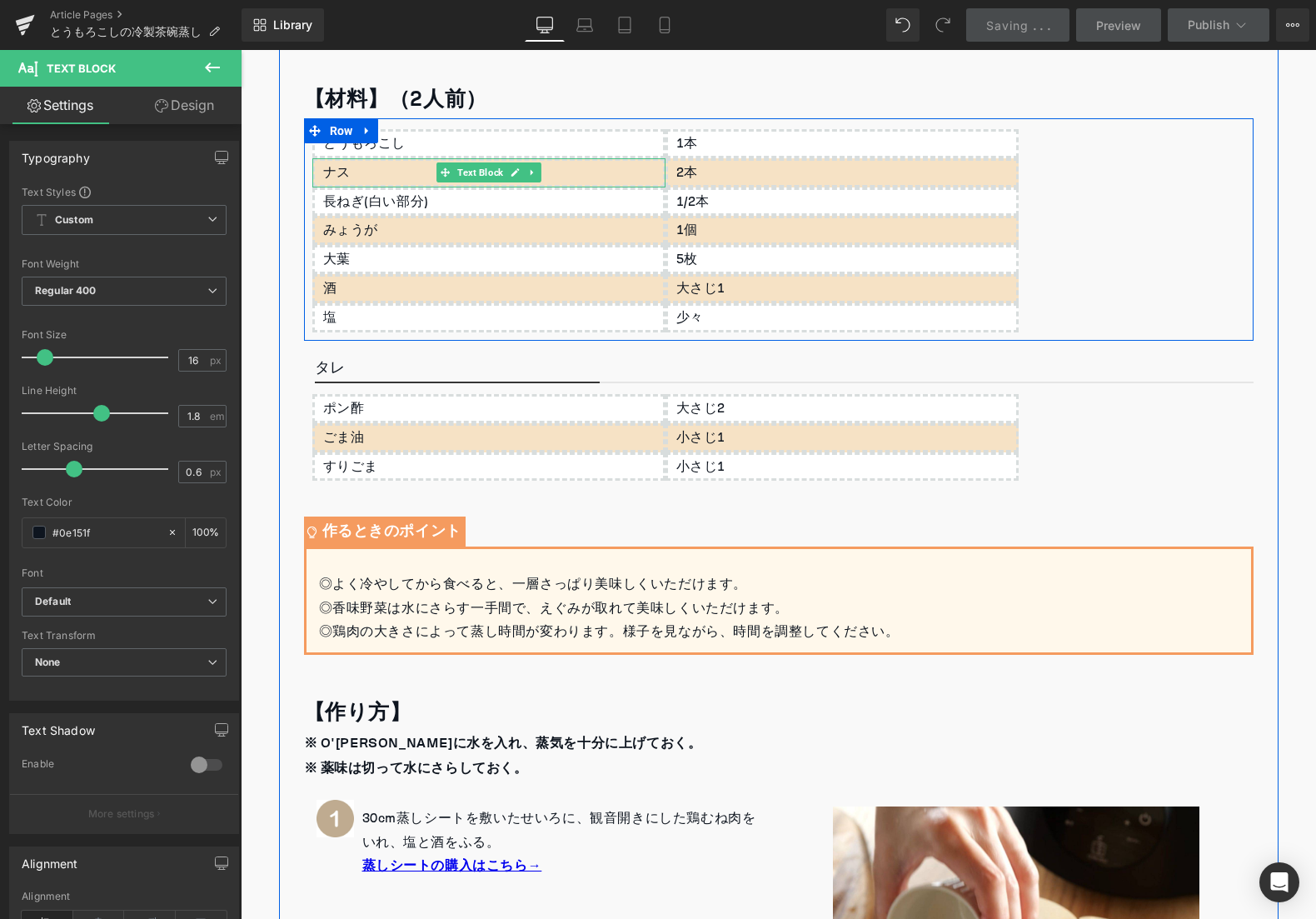
click at [386, 170] on p "ナス" at bounding box center [492, 173] width 340 height 24
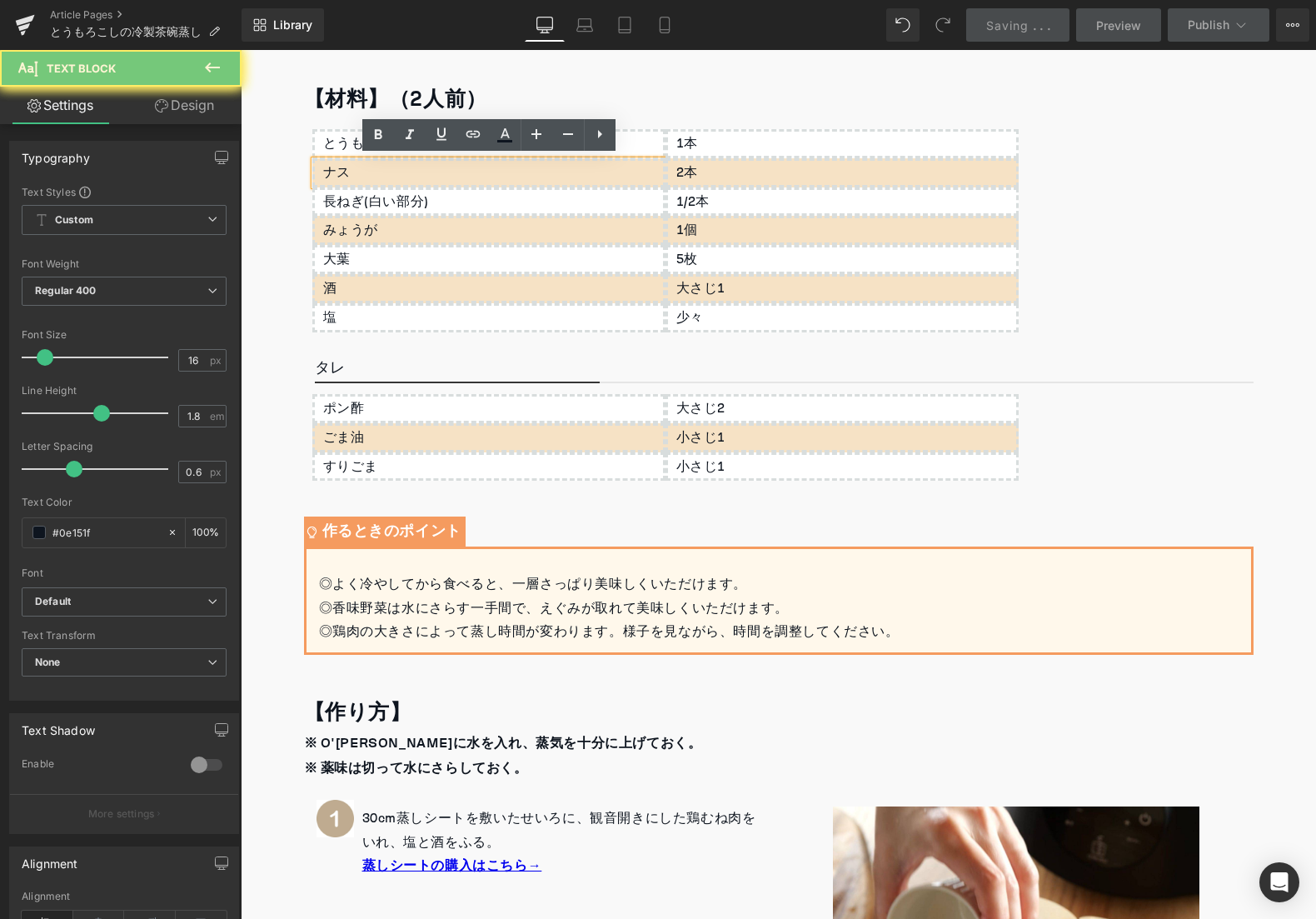
click at [386, 172] on p "ナス" at bounding box center [492, 173] width 340 height 24
click at [382, 173] on p "ナス" at bounding box center [492, 173] width 340 height 24
drag, startPoint x: 345, startPoint y: 169, endPoint x: 287, endPoint y: 169, distance: 58.0
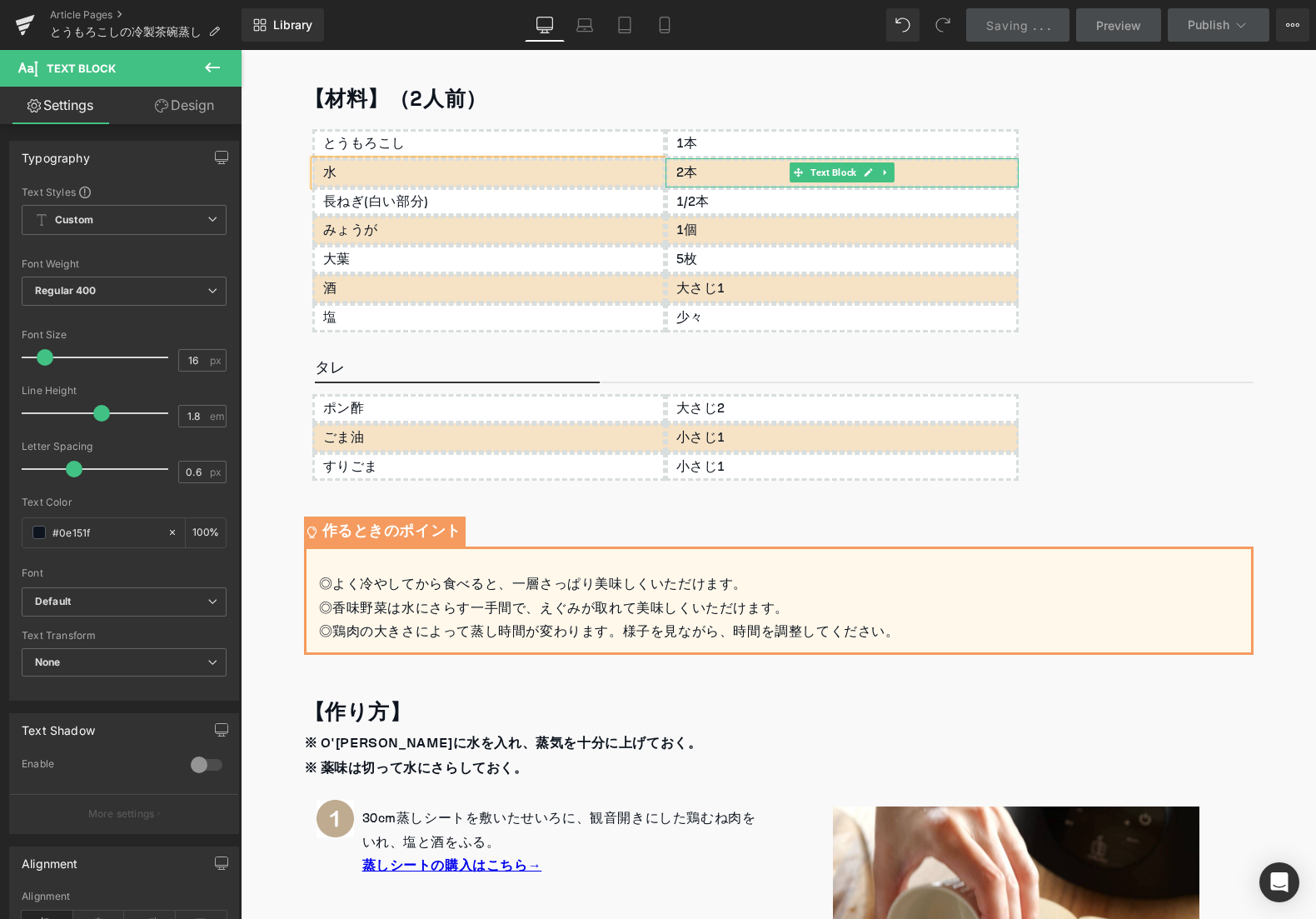
click at [698, 171] on p "2本" at bounding box center [845, 173] width 340 height 24
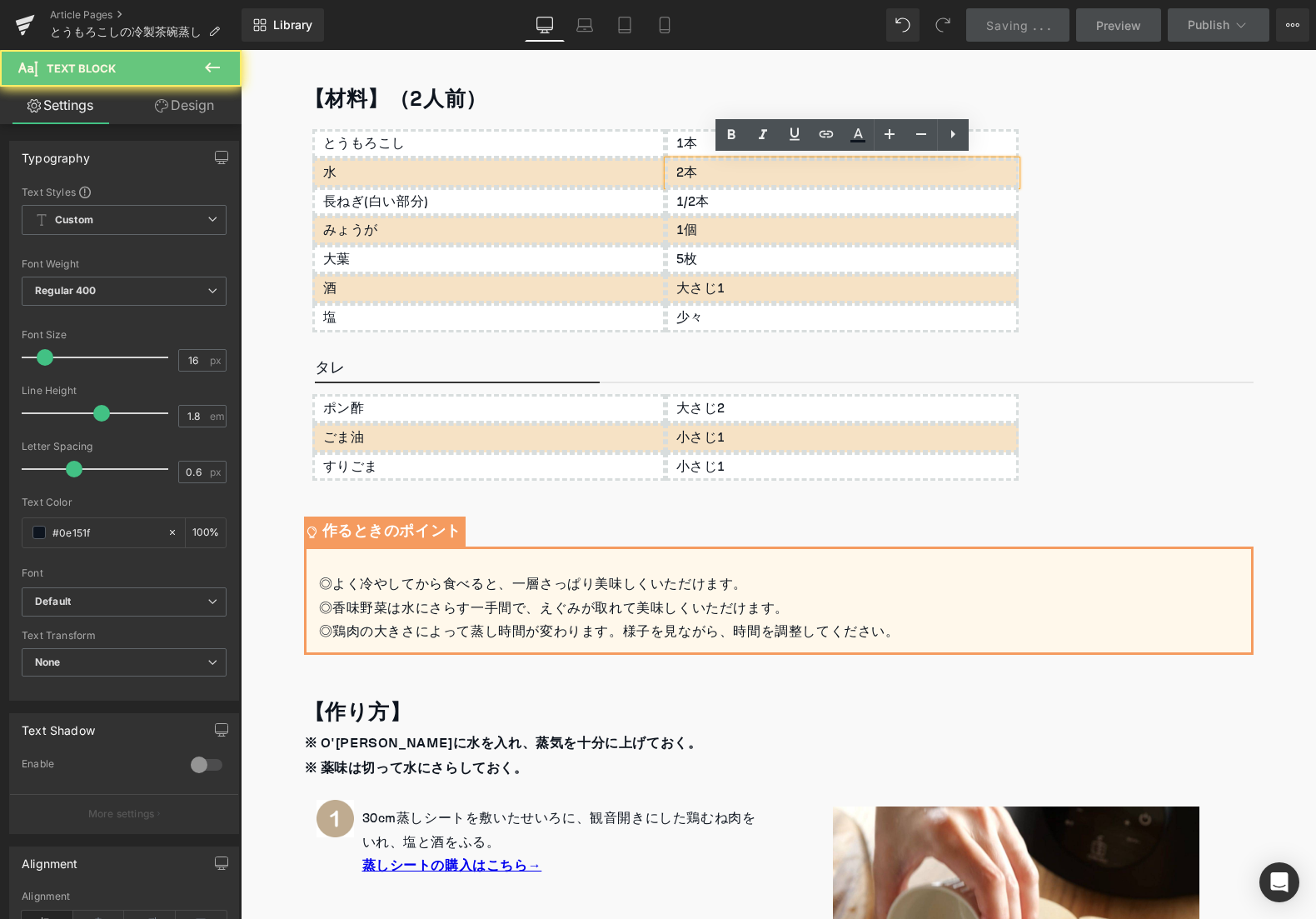
click at [703, 171] on p "2本" at bounding box center [845, 173] width 340 height 24
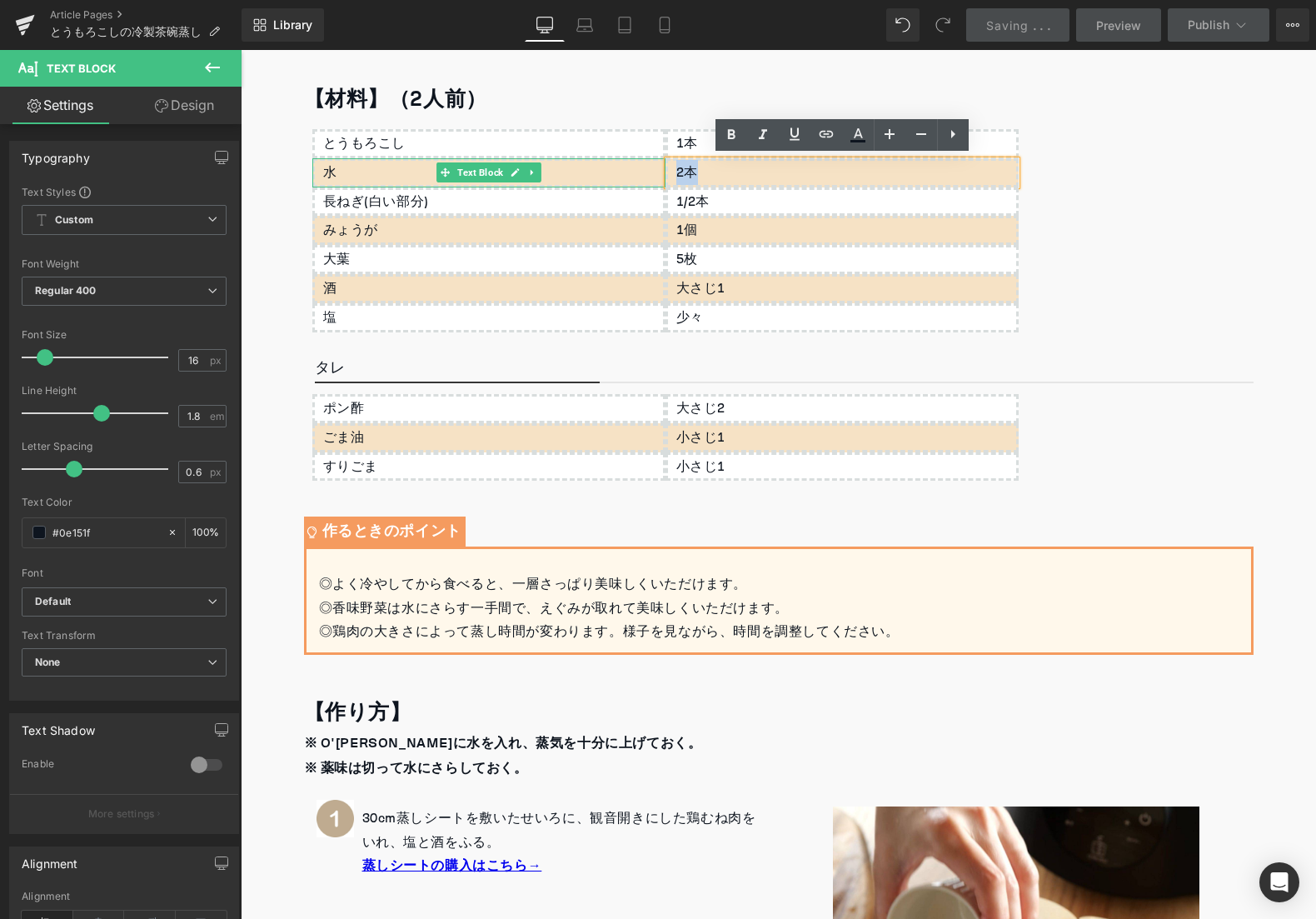
drag, startPoint x: 699, startPoint y: 172, endPoint x: 650, endPoint y: 168, distance: 49.2
click at [651, 165] on div "とうもろこし Text Block 水 Text Block 長ねぎ(白い部分) Text Block みょうが Text Block 大葉 Text Blo…" at bounding box center [779, 230] width 950 height 222
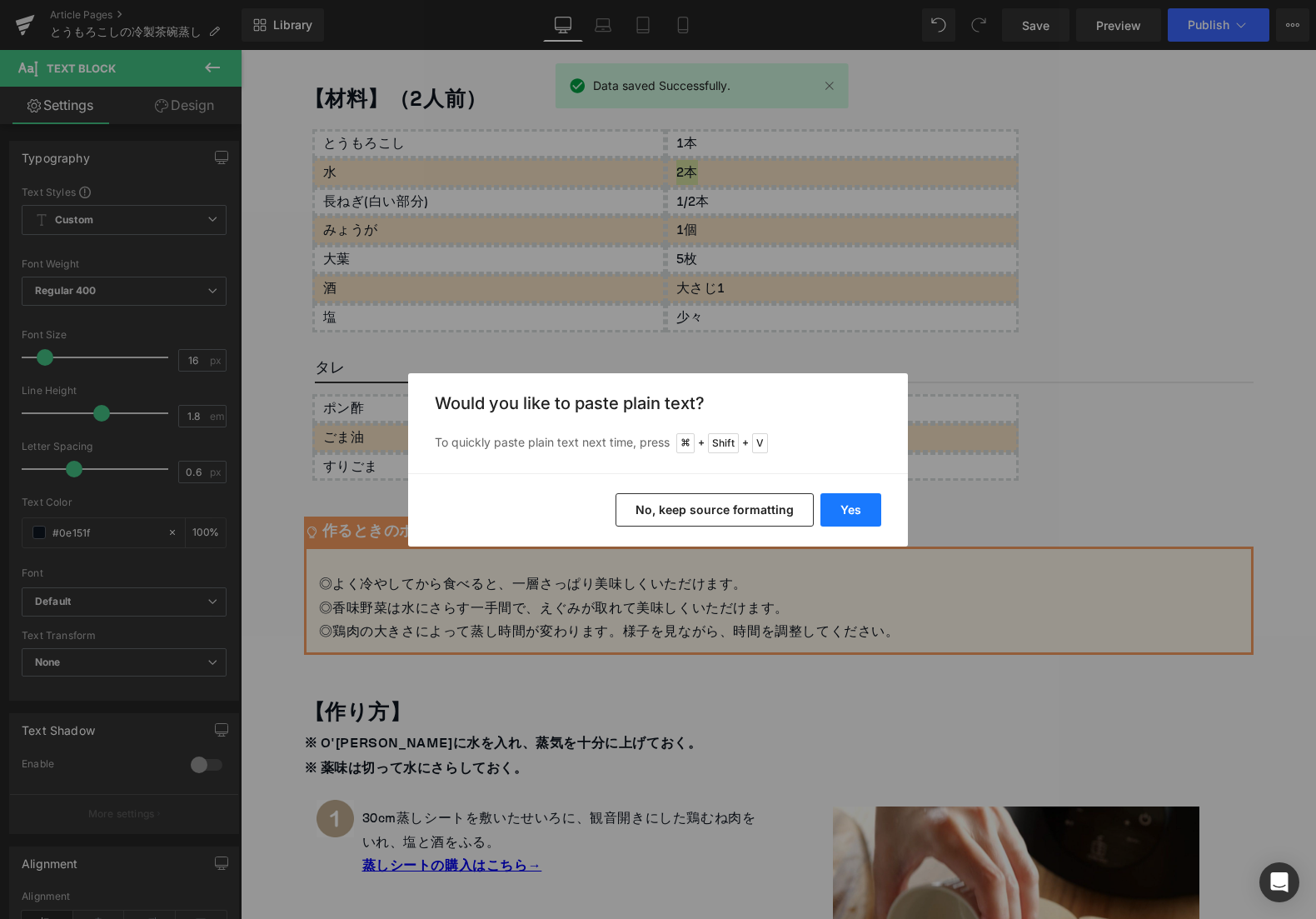
click at [841, 514] on button "Yes" at bounding box center [850, 510] width 61 height 33
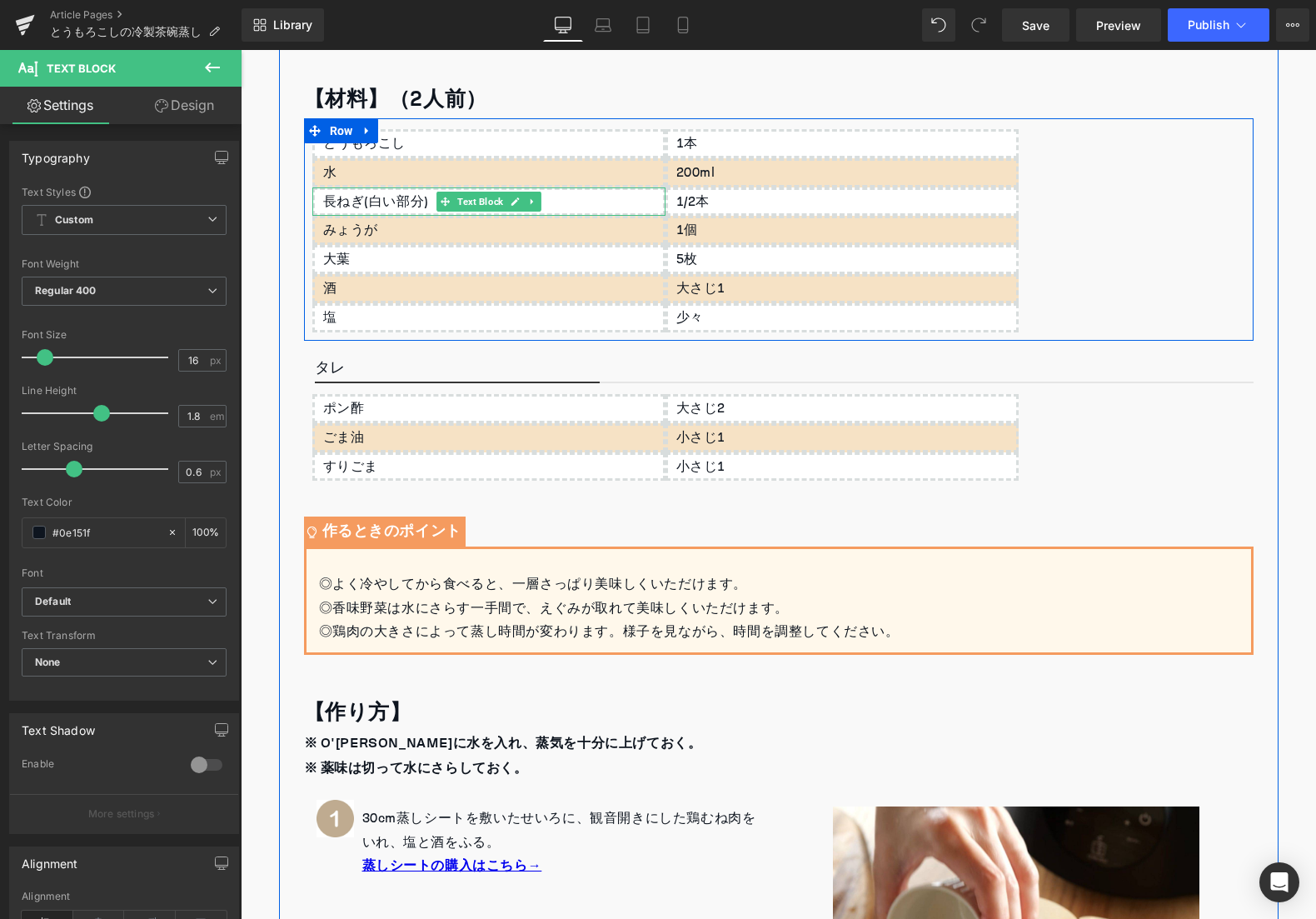
click at [379, 203] on div "長ねぎ(白い部分)" at bounding box center [488, 202] width 353 height 29
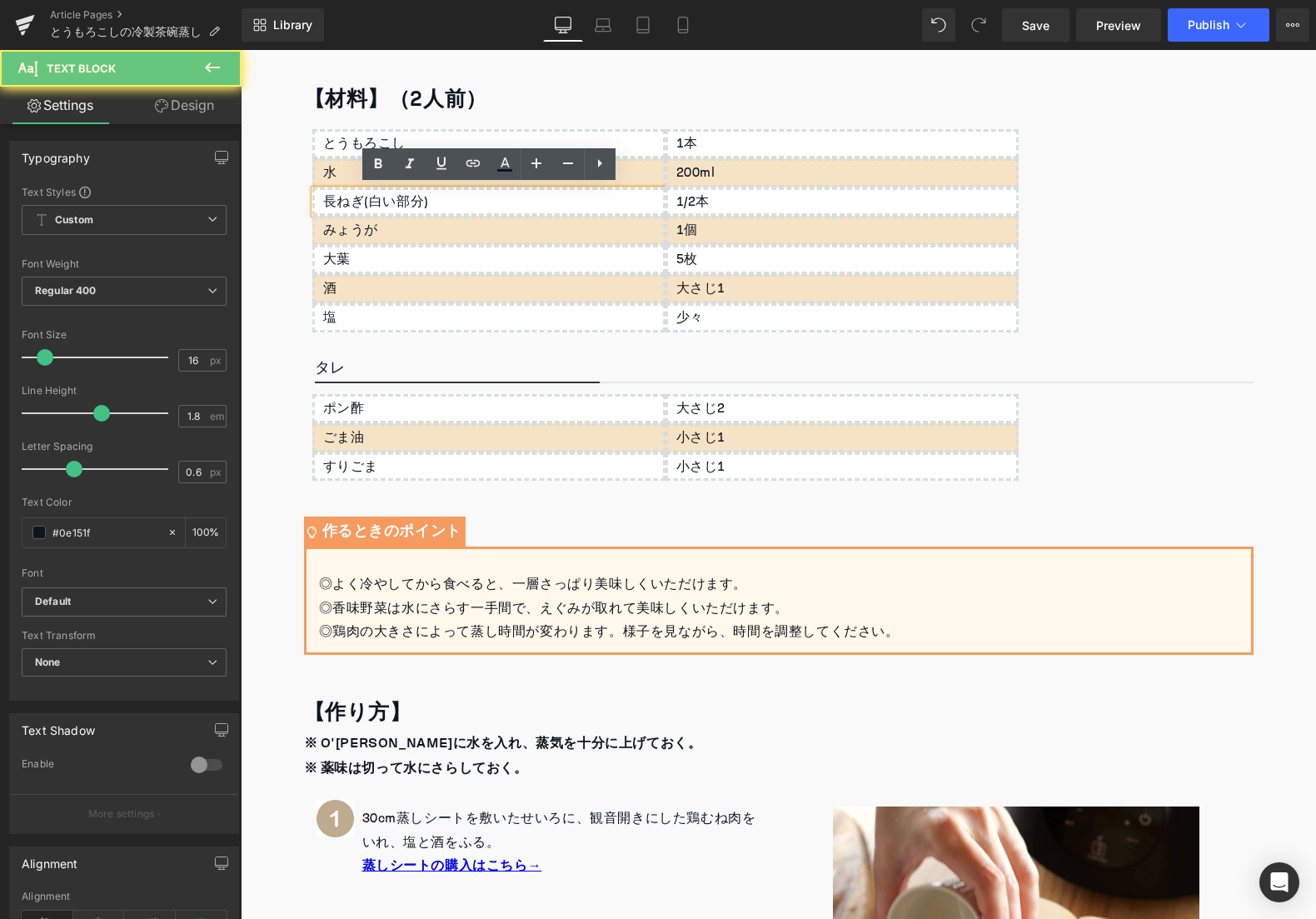
click at [379, 203] on div "長ねぎ(白い部分)" at bounding box center [488, 202] width 353 height 29
click at [377, 204] on div "長ねぎ(白い部分)" at bounding box center [488, 202] width 353 height 29
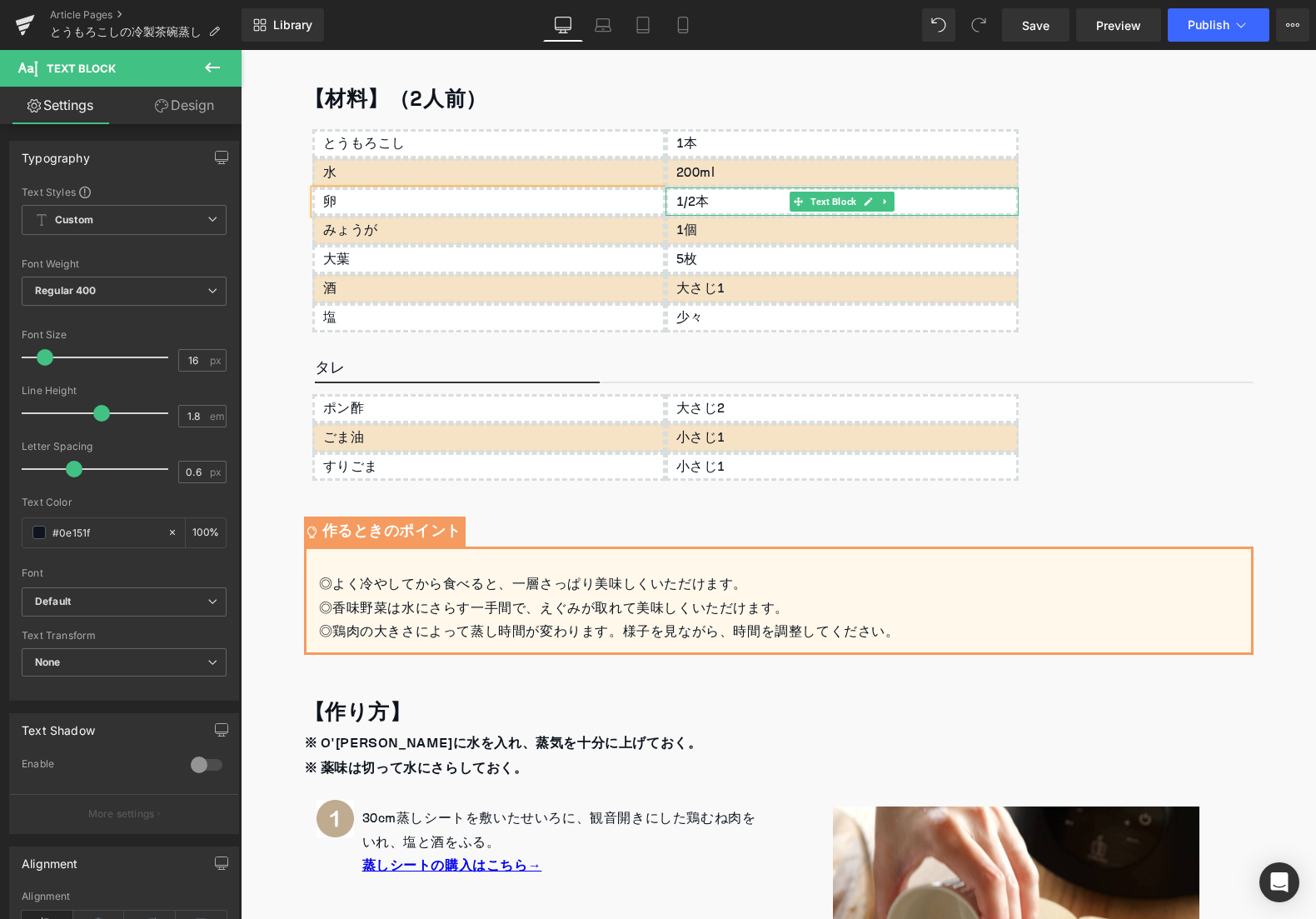
click at [693, 201] on div "1/2本" at bounding box center [841, 202] width 353 height 29
click at [693, 203] on div "1/2本" at bounding box center [841, 202] width 353 height 29
click at [693, 204] on div "1/2本" at bounding box center [841, 202] width 353 height 29
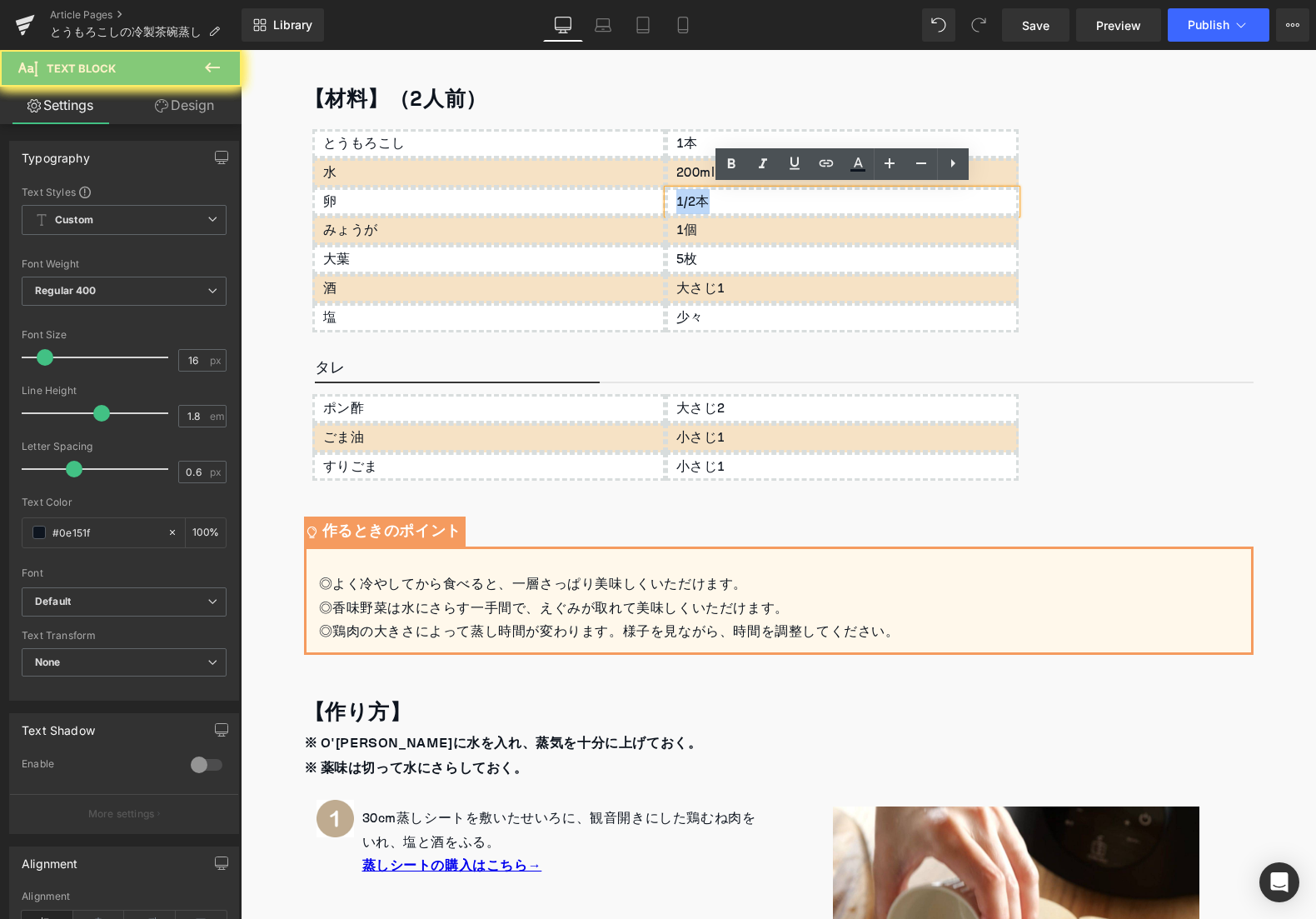
click at [693, 204] on div "1/2本" at bounding box center [841, 202] width 353 height 29
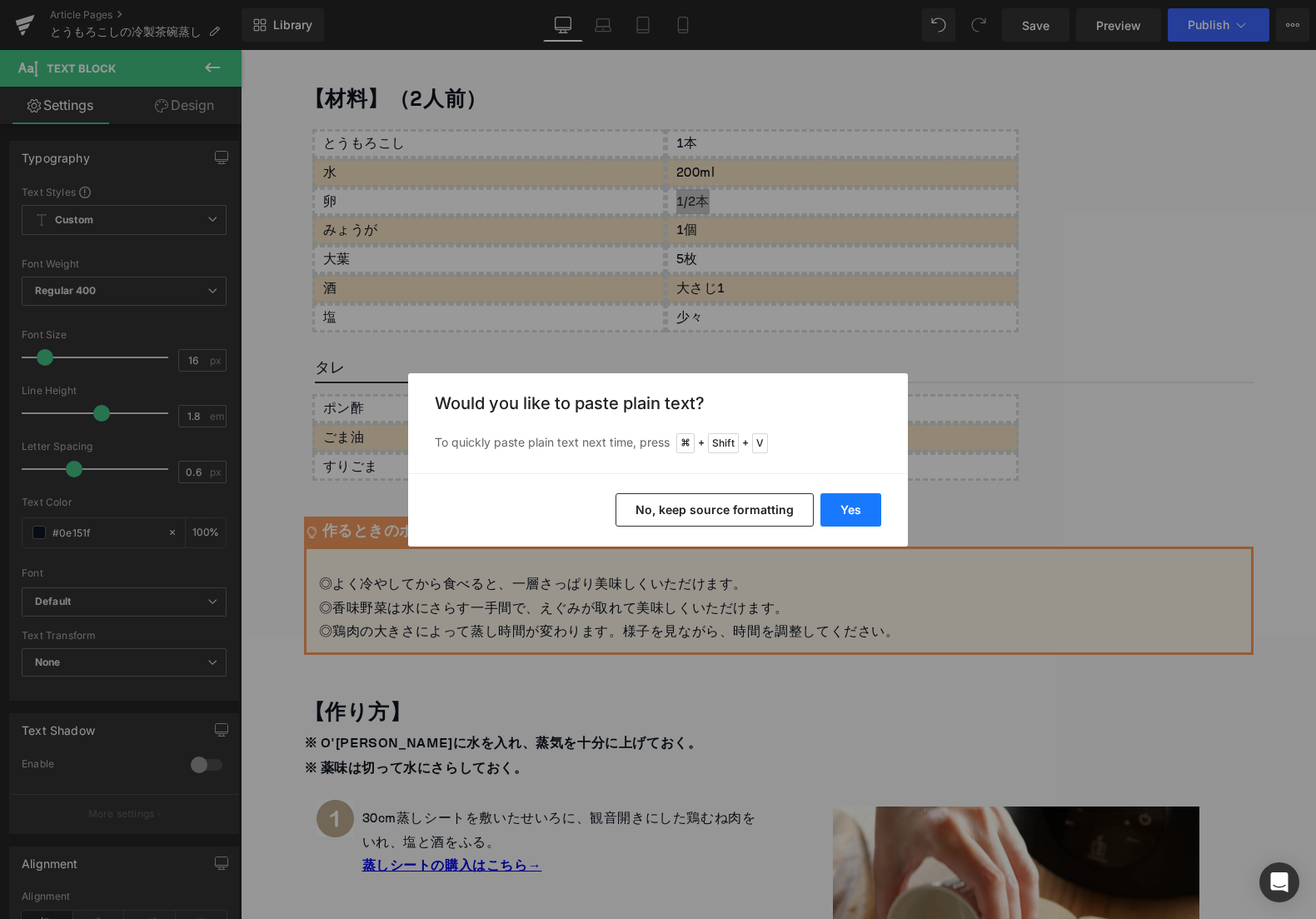
click at [835, 503] on button "Yes" at bounding box center [850, 510] width 61 height 33
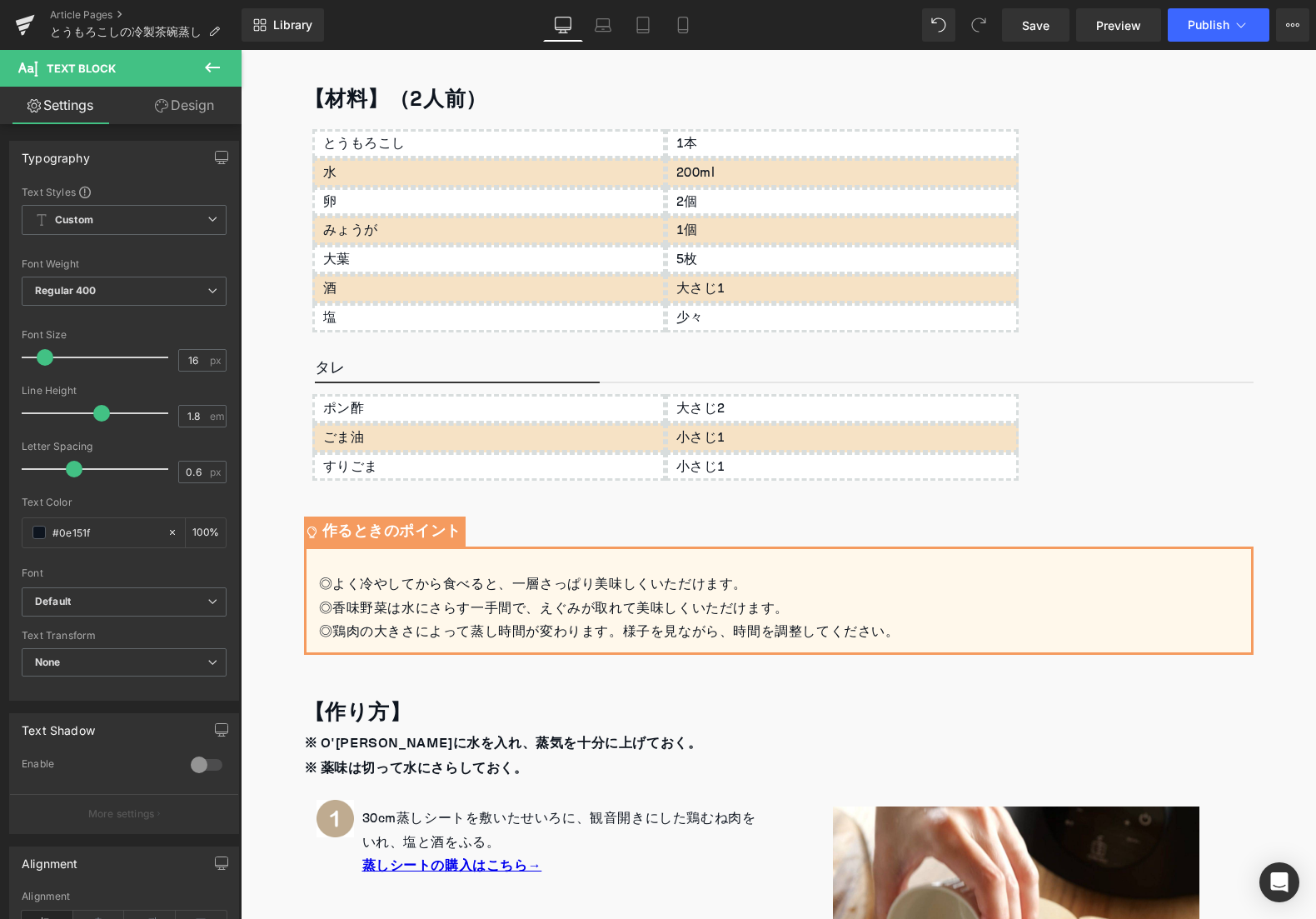
click at [351, 227] on div "みょうが" at bounding box center [488, 230] width 353 height 29
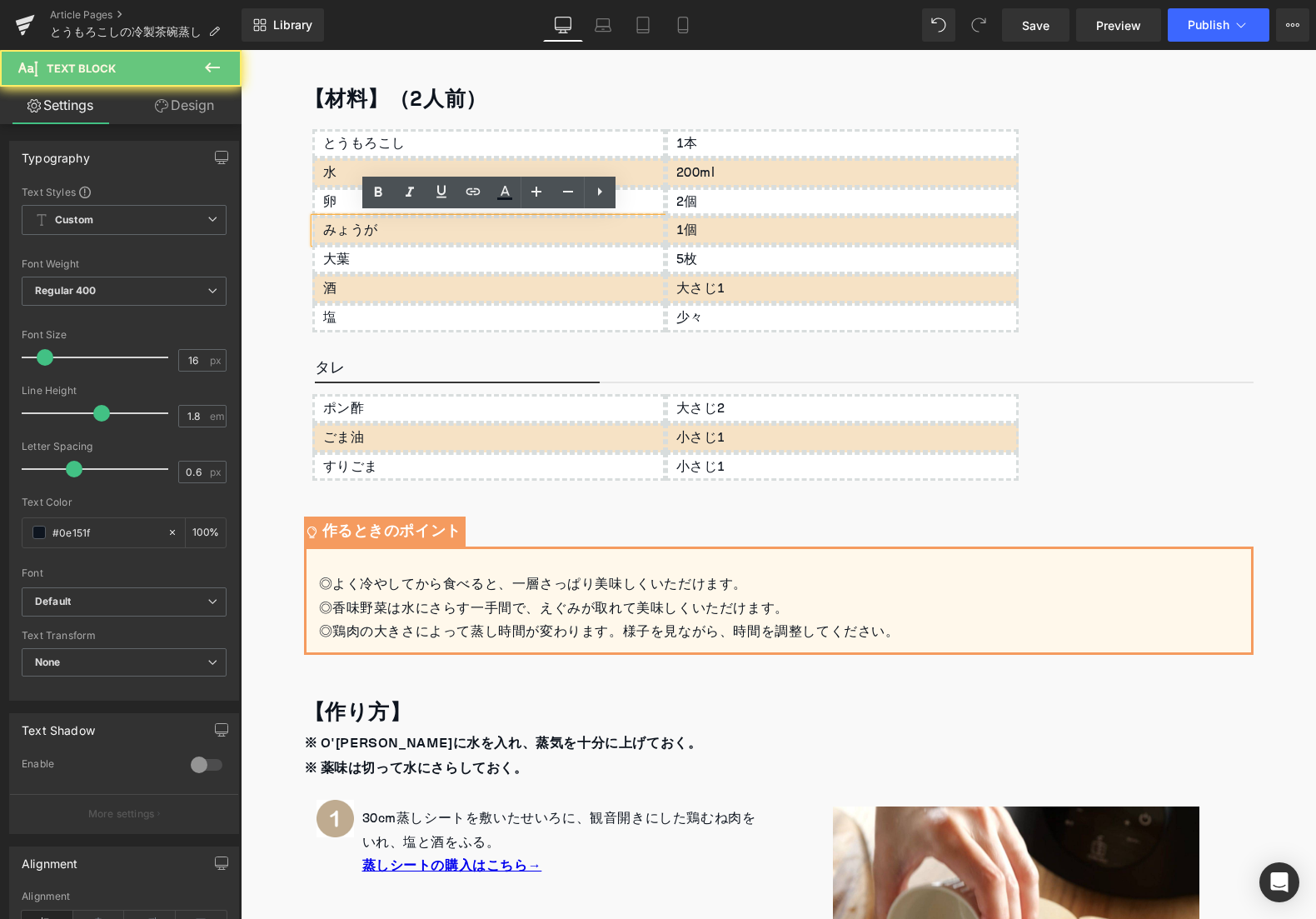
click at [351, 227] on div "みょうが" at bounding box center [488, 230] width 353 height 29
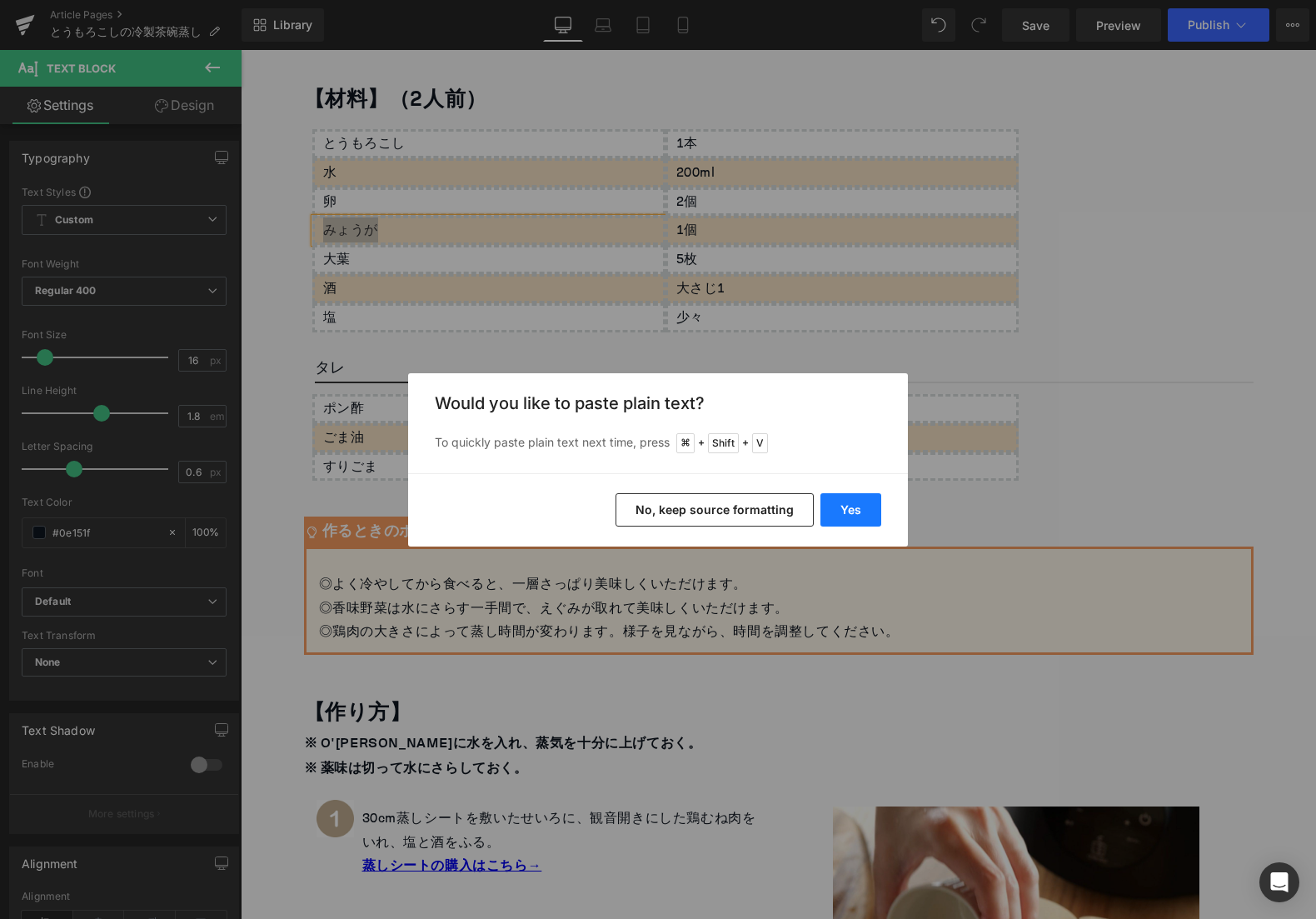
click at [854, 506] on button "Yes" at bounding box center [850, 510] width 61 height 33
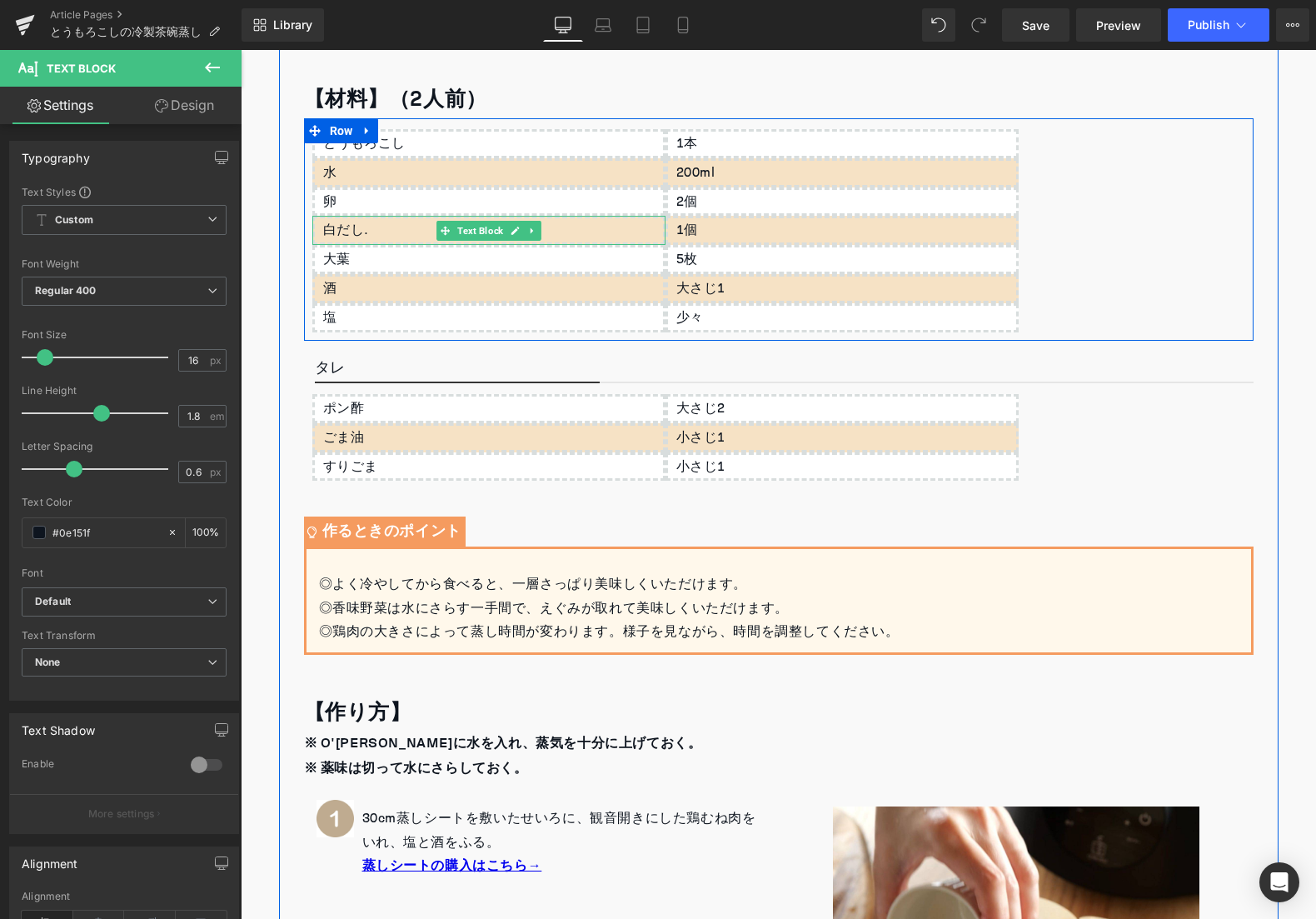
click at [410, 225] on div "白だし." at bounding box center [488, 230] width 353 height 29
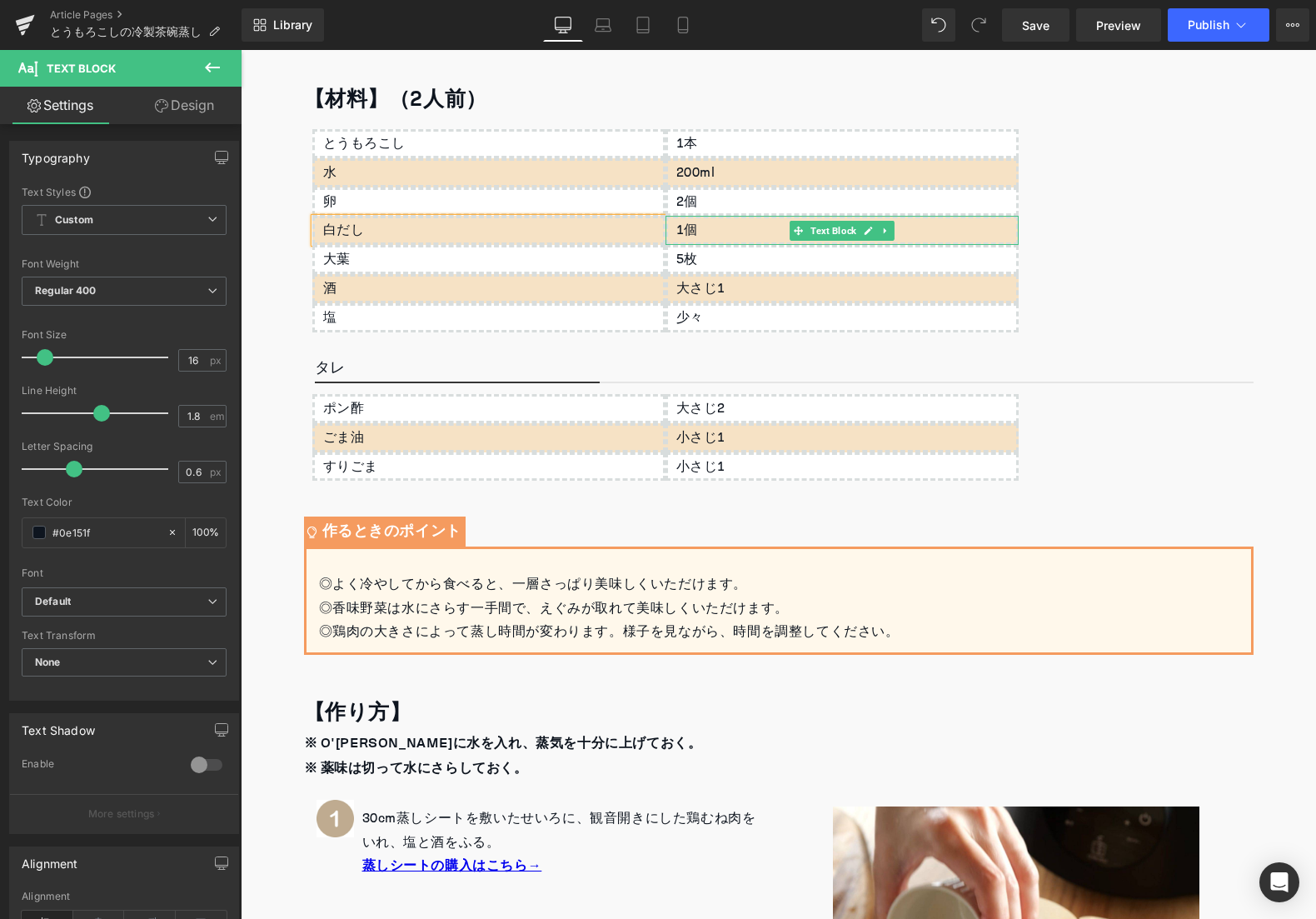
click at [722, 234] on p "1個" at bounding box center [845, 230] width 340 height 24
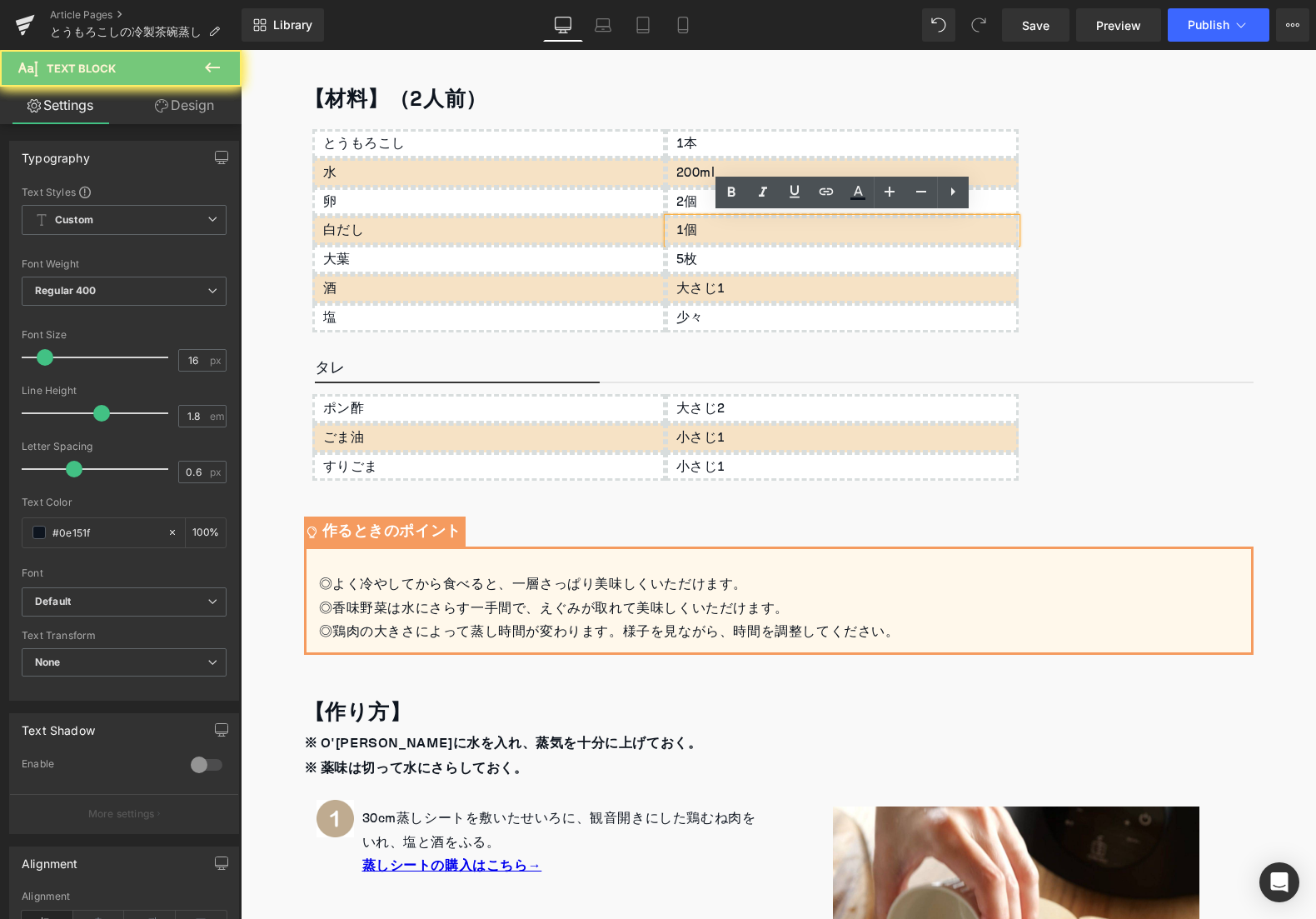
click at [702, 230] on p "1個" at bounding box center [845, 230] width 340 height 24
click at [701, 230] on p "1個" at bounding box center [845, 230] width 340 height 24
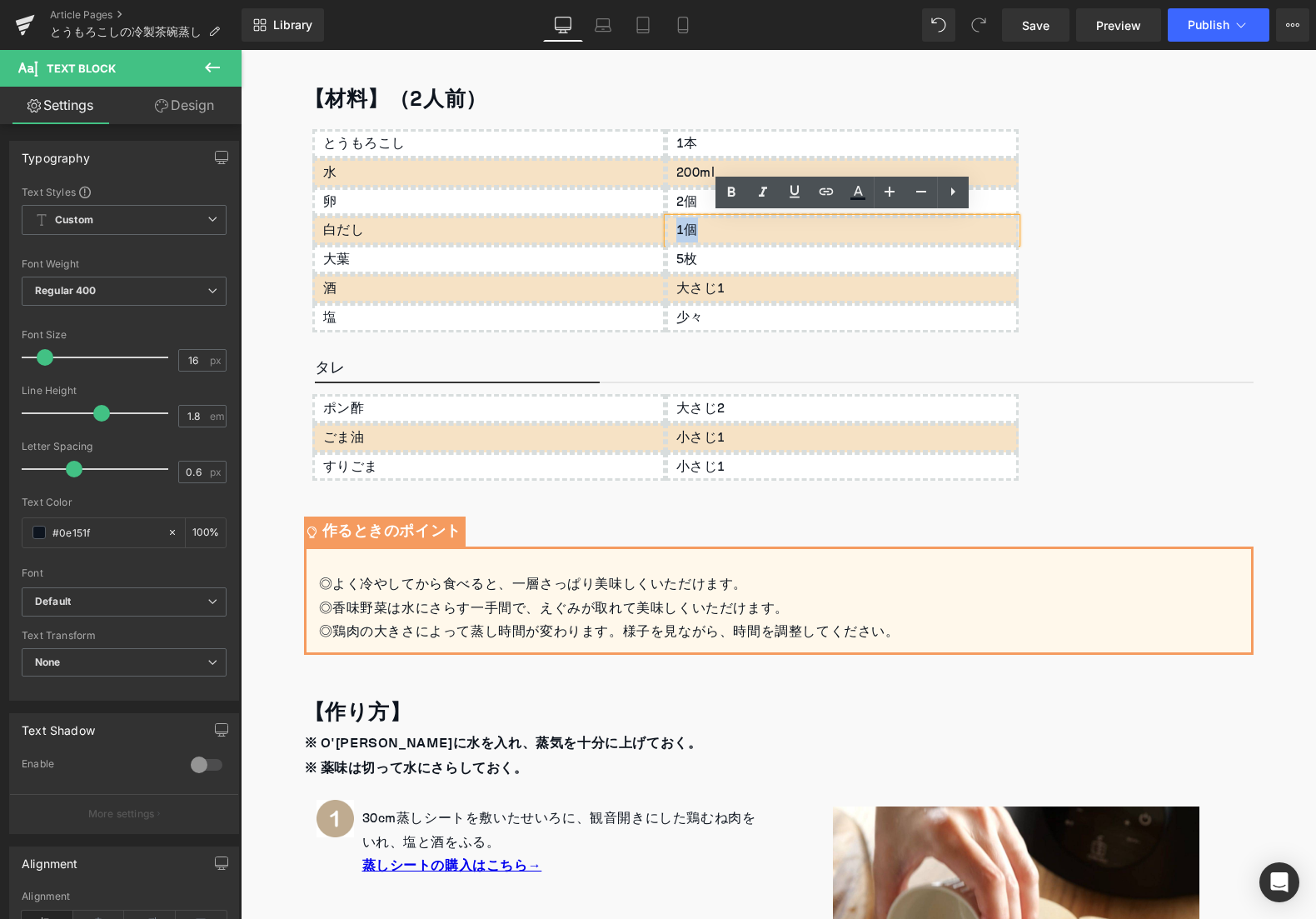
drag, startPoint x: 705, startPoint y: 231, endPoint x: 661, endPoint y: 225, distance: 44.4
click at [661, 225] on div "とうもろこし Text Block 水 Text Block 卵 Text Block 白だし Text Block 大葉 Text Block 酒 Text…" at bounding box center [779, 230] width 950 height 222
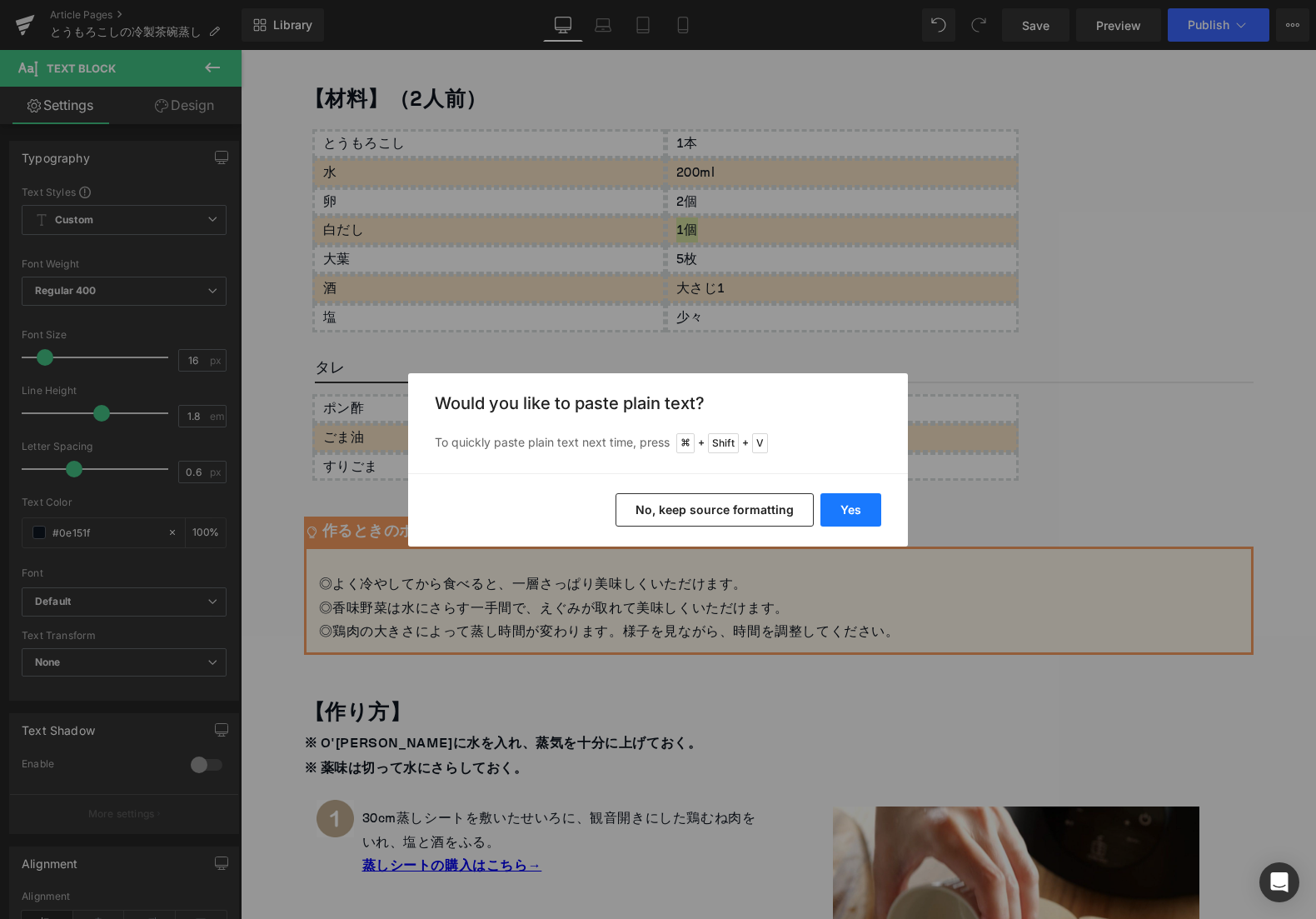
click at [861, 504] on button "Yes" at bounding box center [850, 510] width 61 height 33
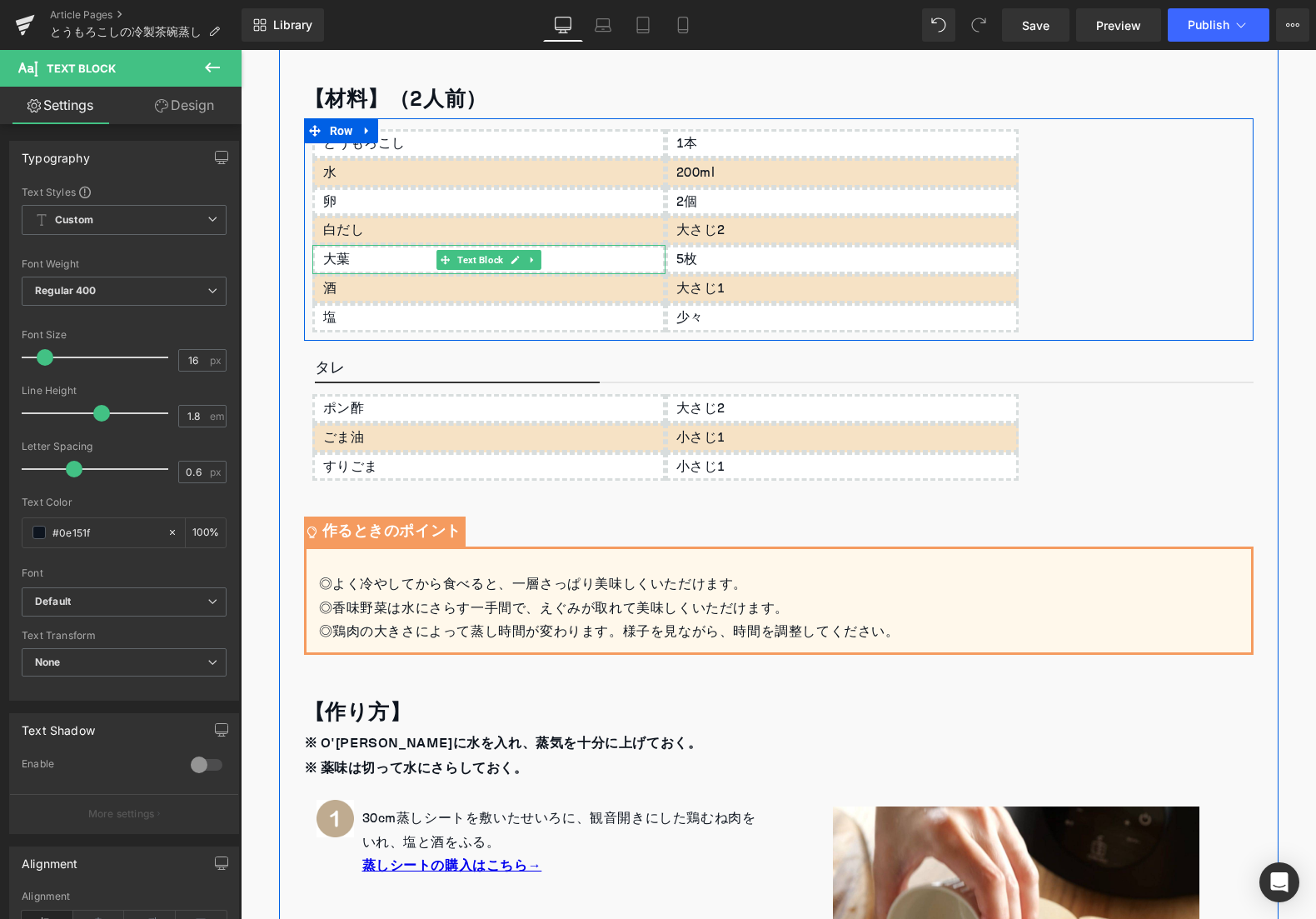
click at [353, 255] on div "大葉" at bounding box center [488, 259] width 353 height 29
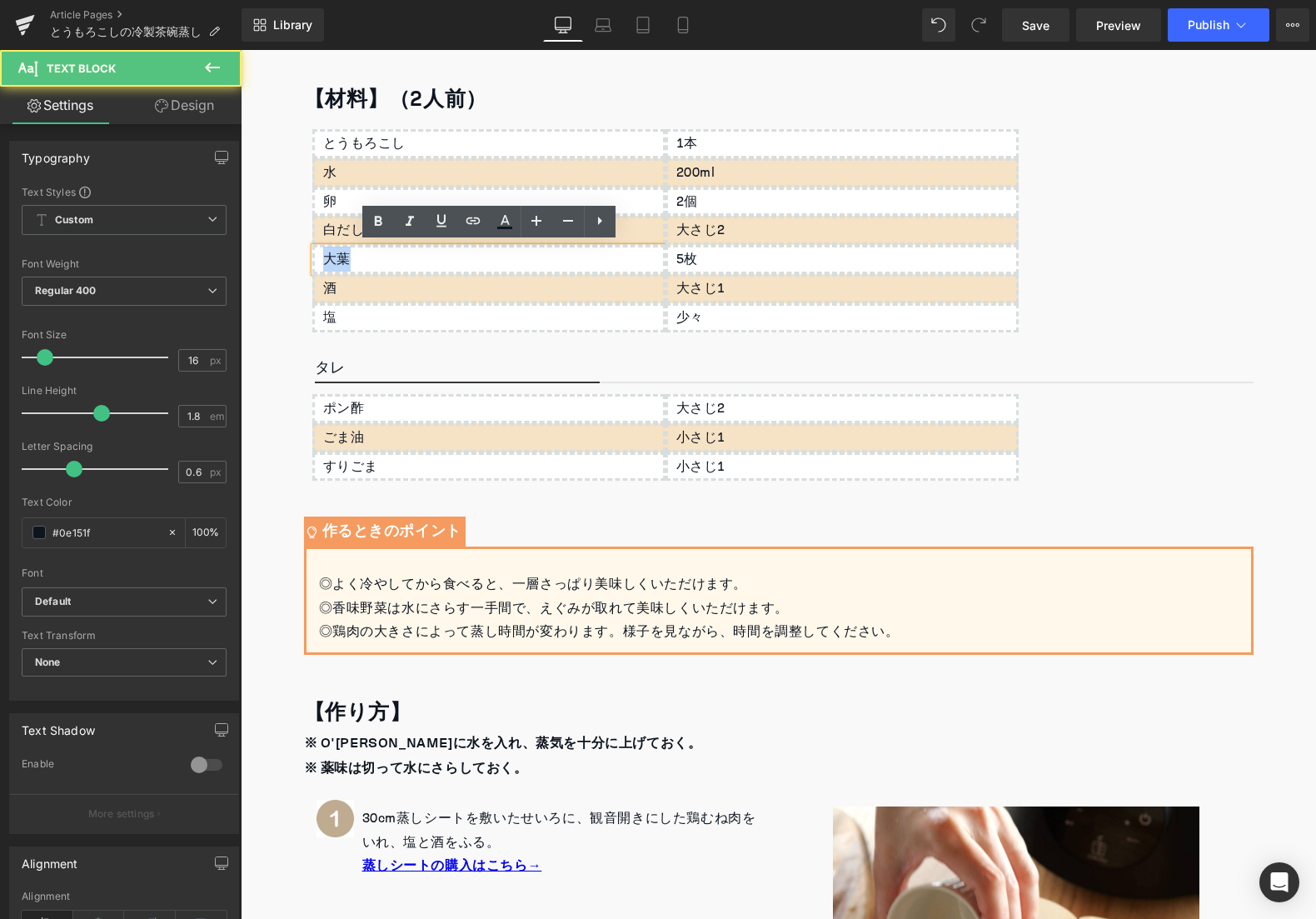
drag, startPoint x: 358, startPoint y: 259, endPoint x: 273, endPoint y: 259, distance: 85.0
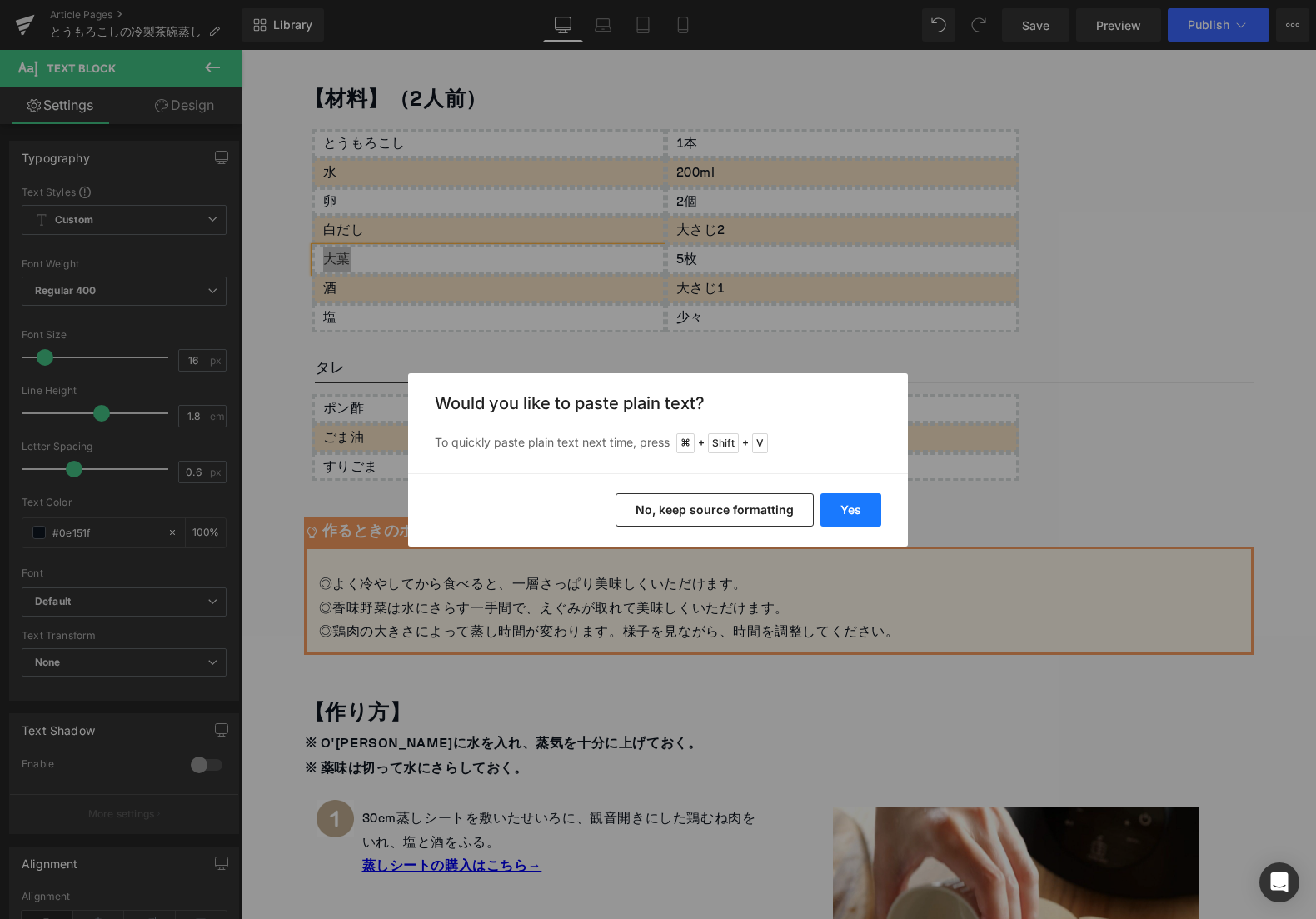
click at [834, 508] on button "Yes" at bounding box center [850, 510] width 61 height 33
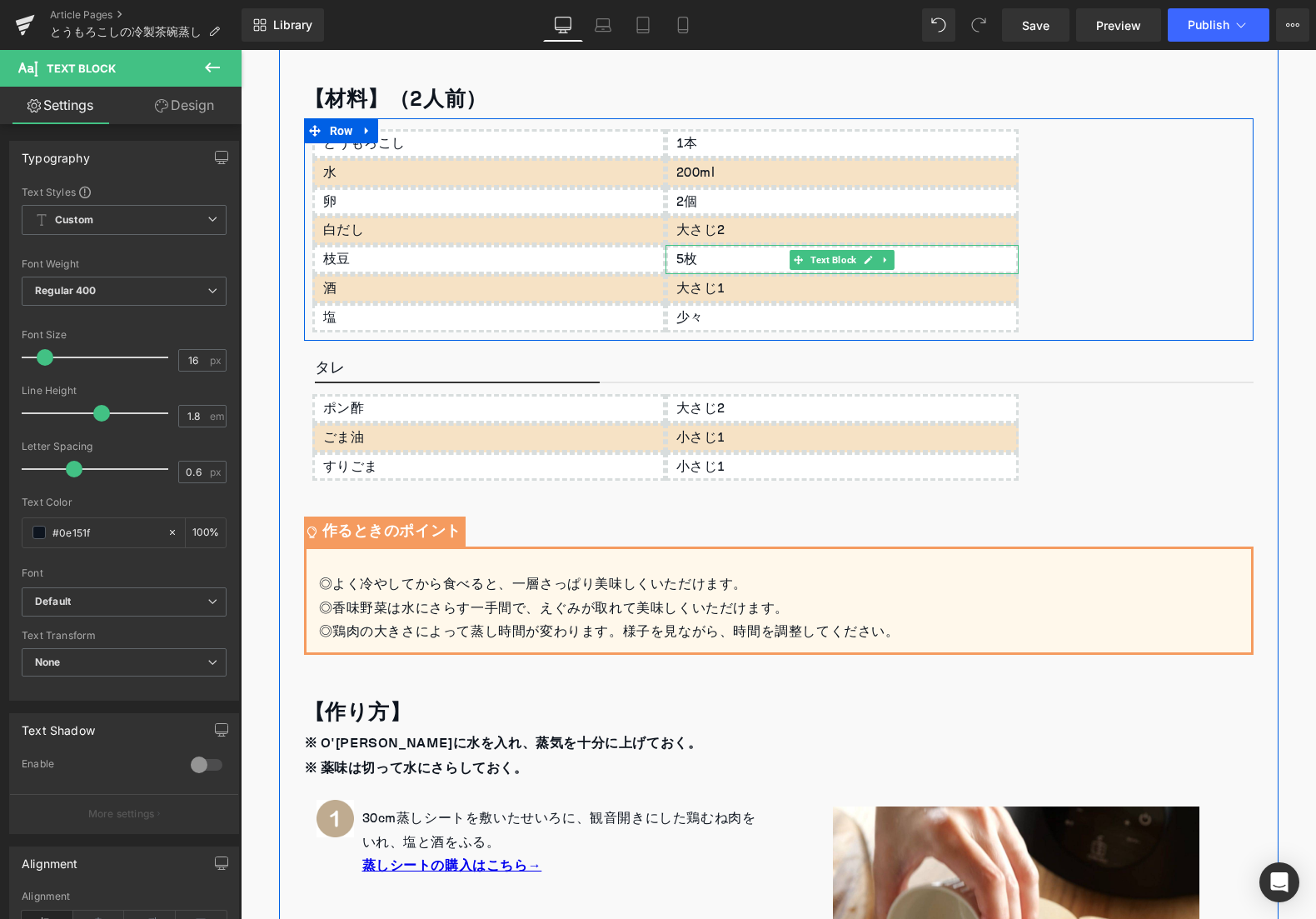
click at [693, 262] on div "5枚" at bounding box center [841, 259] width 353 height 29
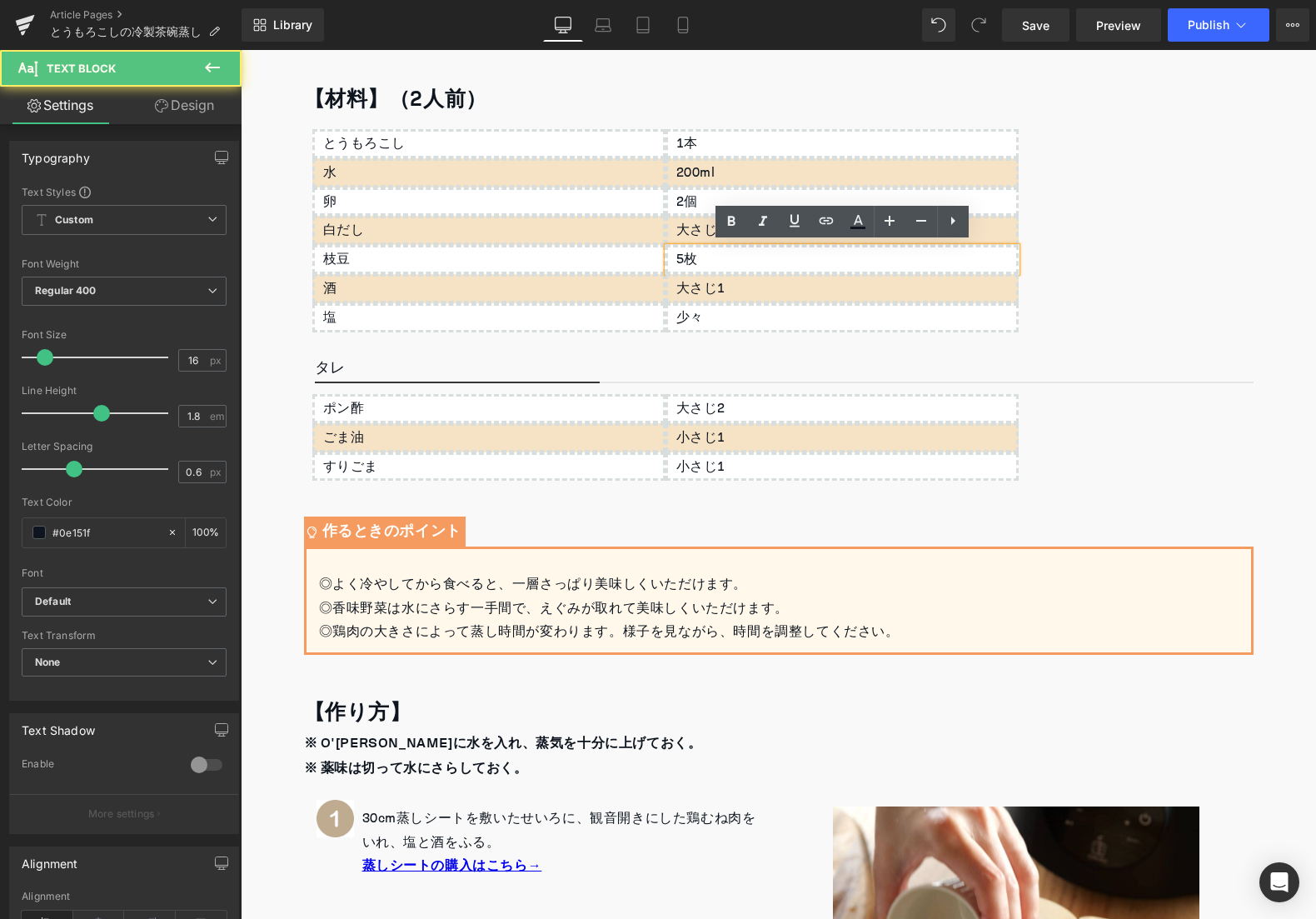
click at [703, 258] on div "5枚" at bounding box center [841, 259] width 353 height 29
drag, startPoint x: 703, startPoint y: 258, endPoint x: 673, endPoint y: 262, distance: 30.3
click at [675, 260] on div "5枚" at bounding box center [841, 259] width 353 height 29
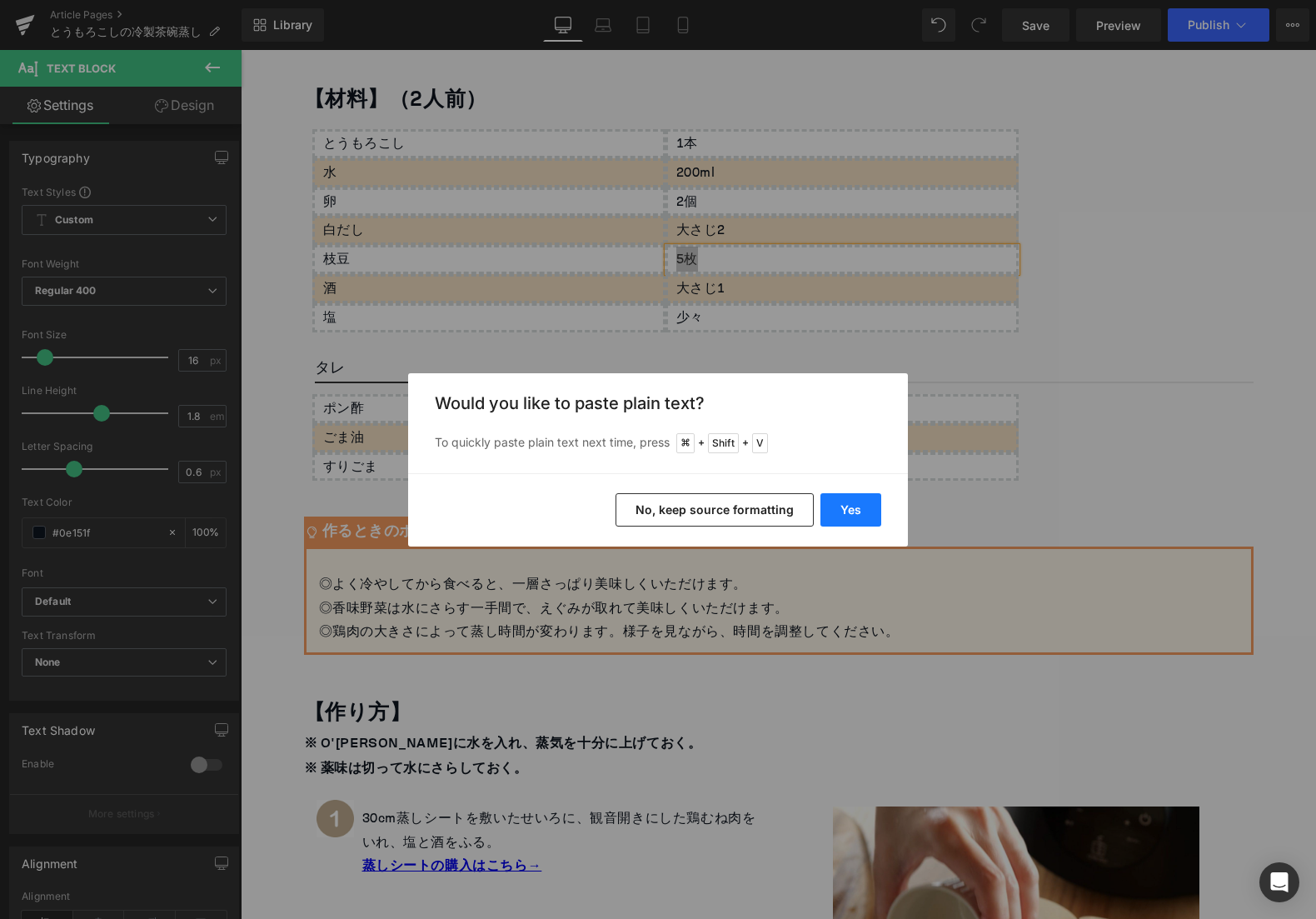
click at [854, 511] on button "Yes" at bounding box center [850, 510] width 61 height 33
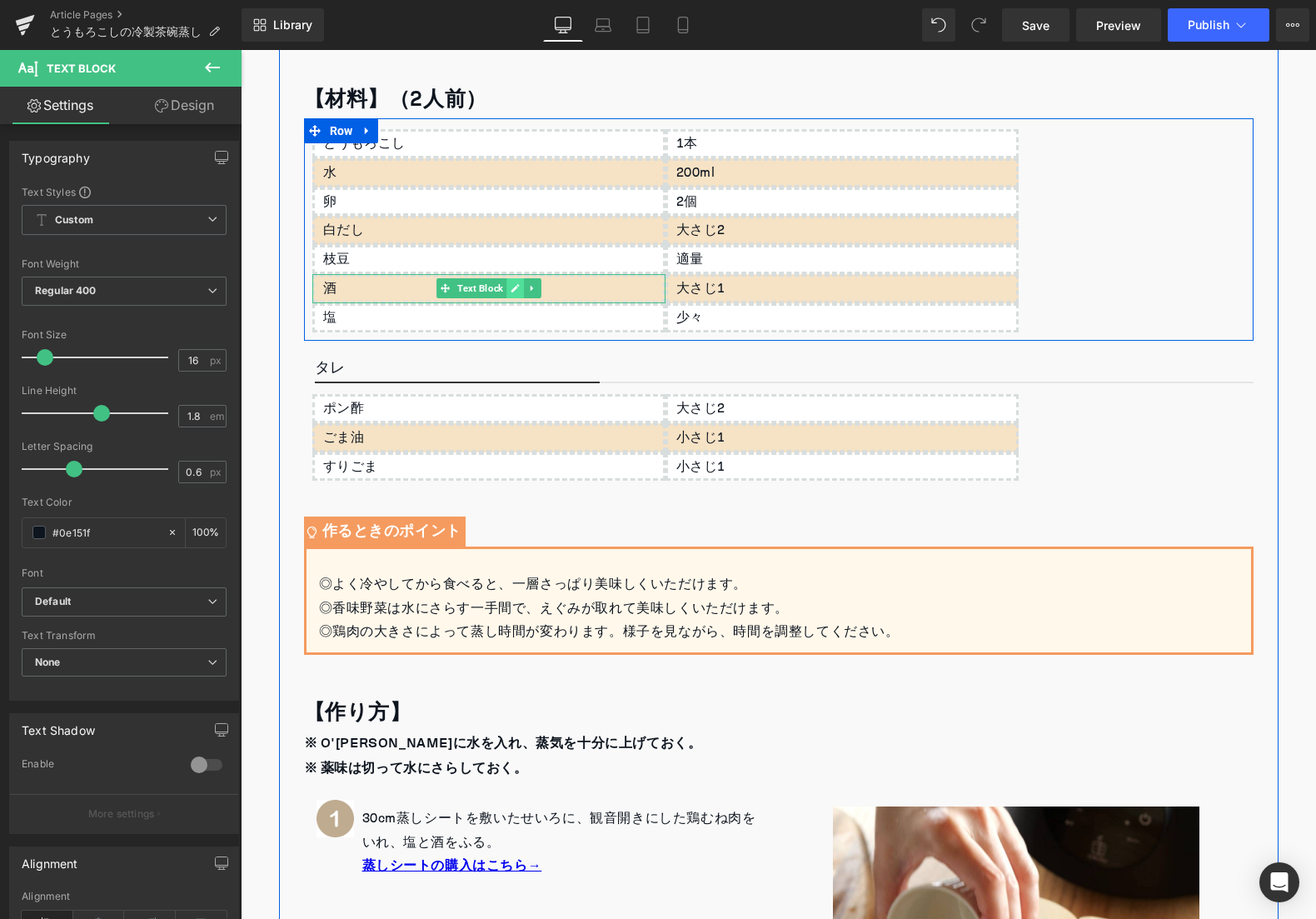
click at [515, 292] on link at bounding box center [515, 288] width 18 height 20
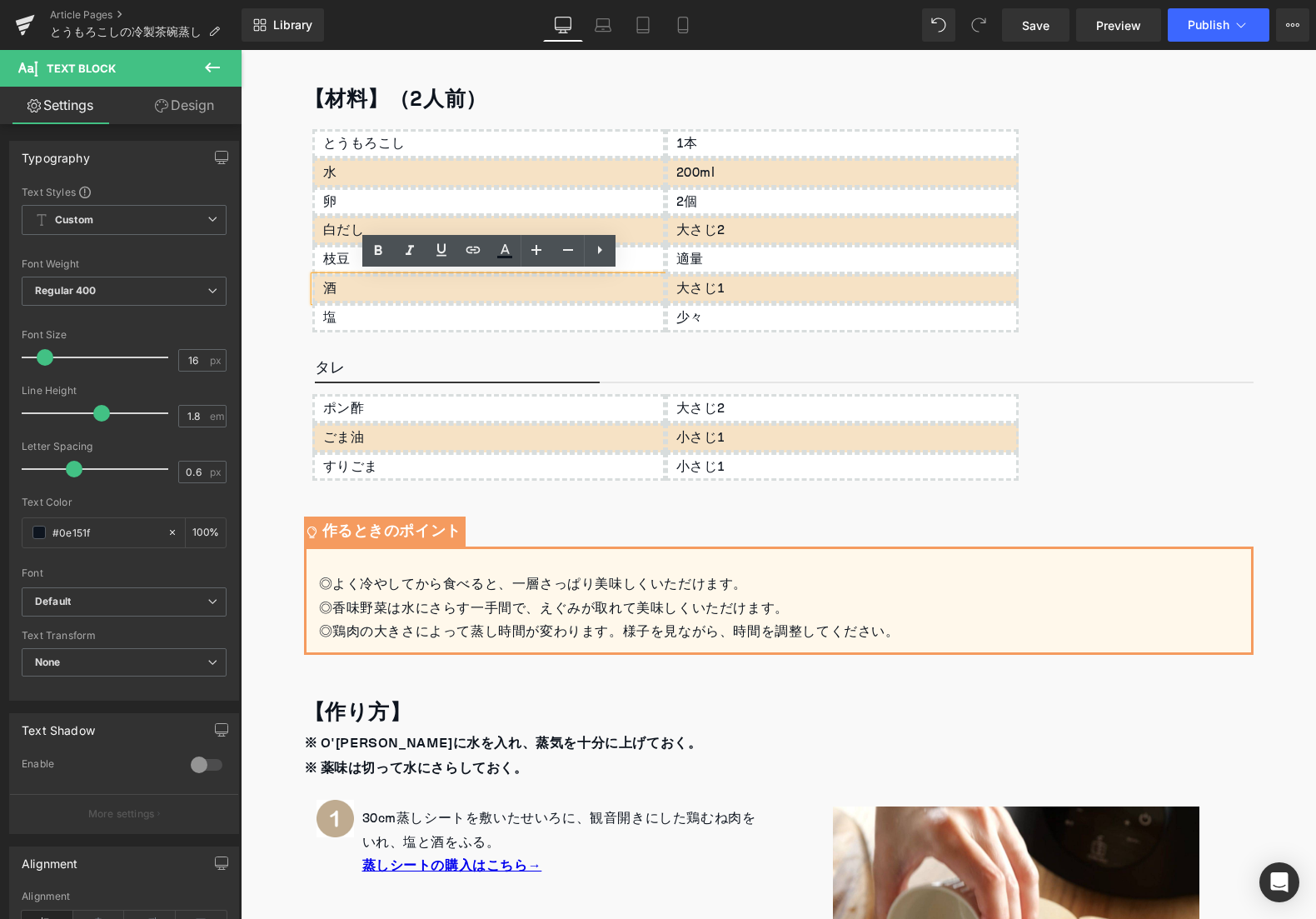
click at [293, 347] on div "【材料】（2人前） Heading とうもろこし Text Block 水 Text Block 卵 Text Block 白だし Text Block 枝豆…" at bounding box center [779, 367] width 975 height 575
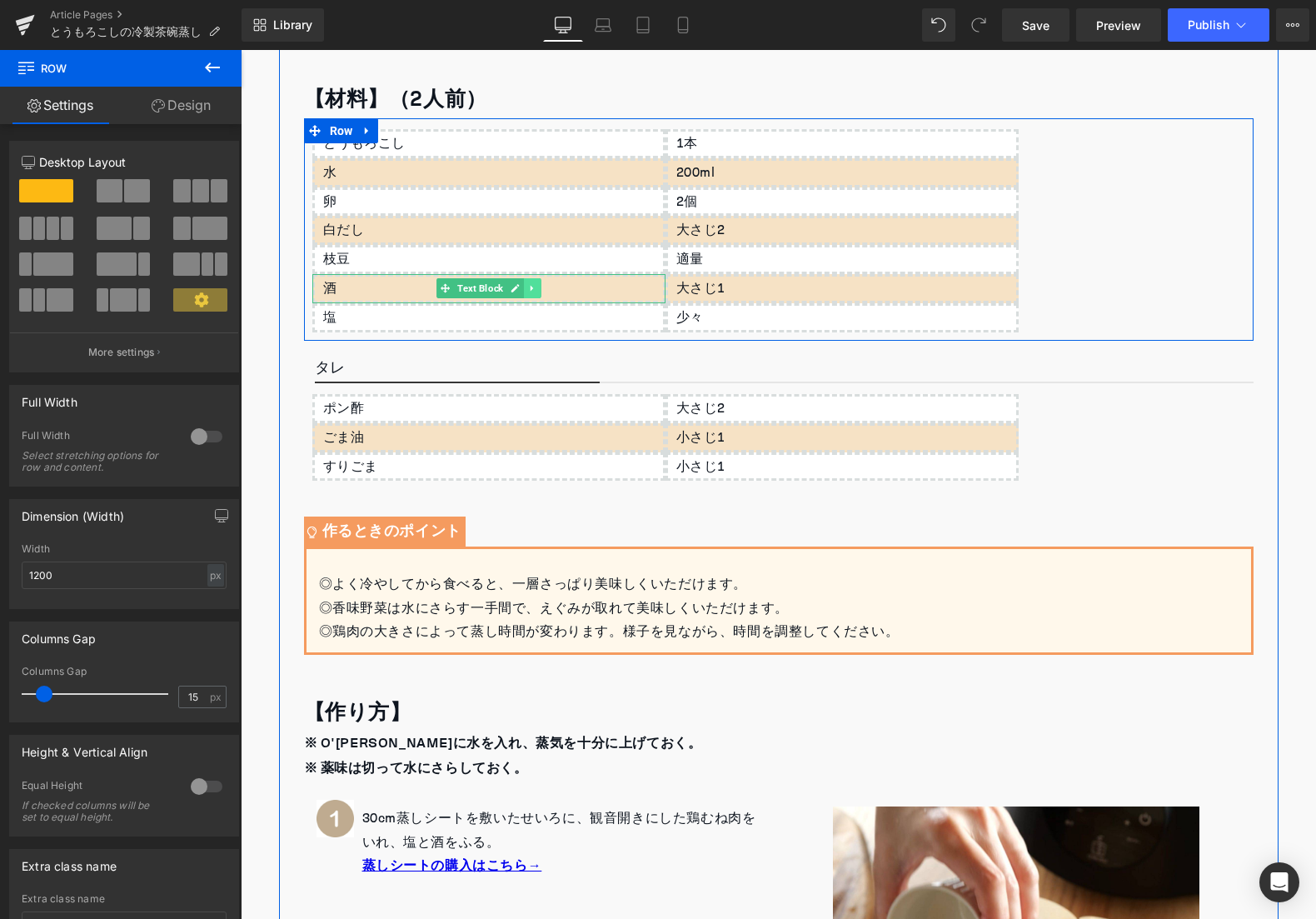
click at [533, 289] on icon at bounding box center [532, 288] width 9 height 10
click at [543, 289] on icon at bounding box center [541, 288] width 9 height 10
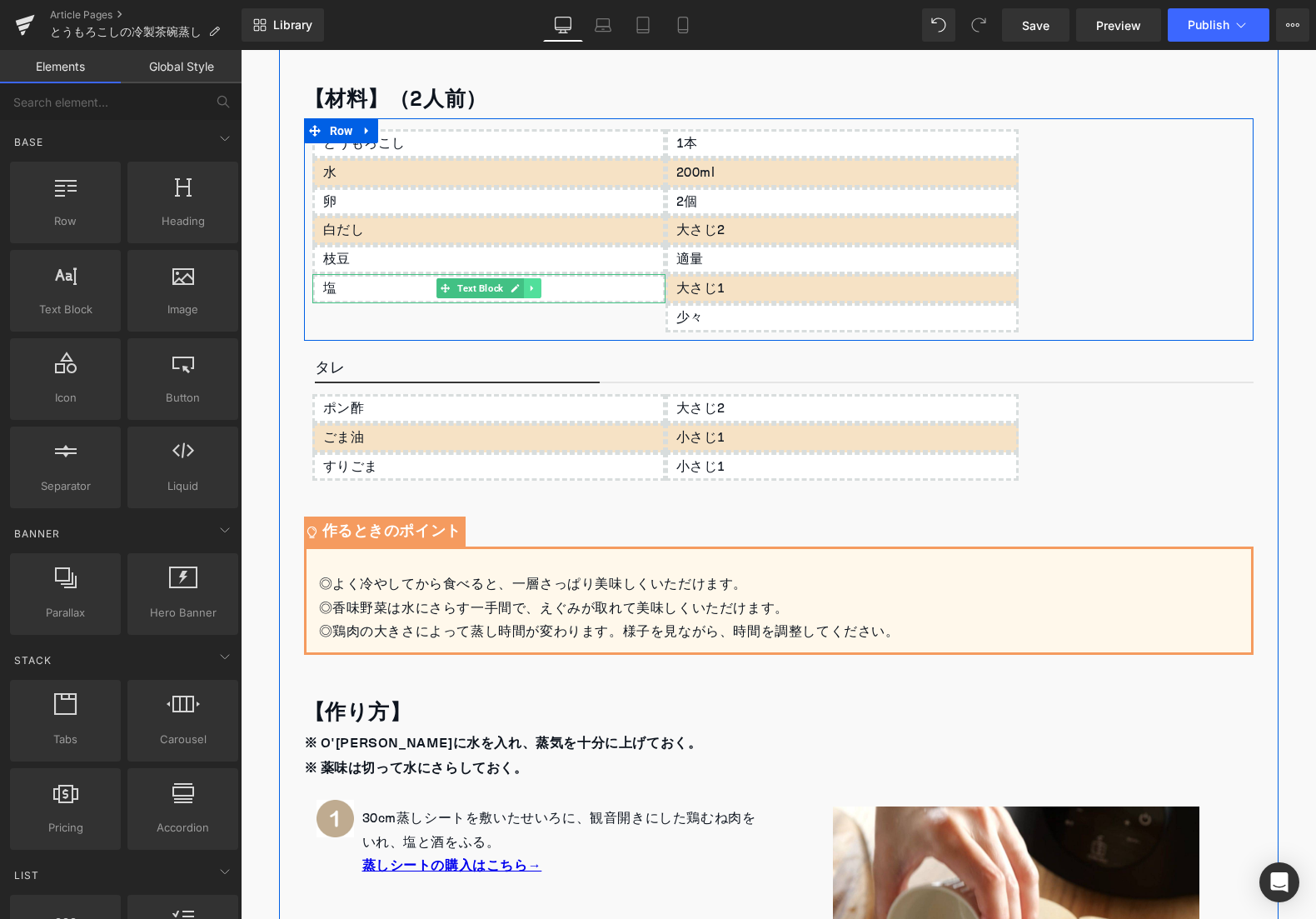
click at [528, 285] on icon at bounding box center [532, 288] width 9 height 10
click at [533, 285] on link at bounding box center [541, 288] width 18 height 20
click at [880, 289] on link at bounding box center [885, 288] width 18 height 20
click at [897, 287] on icon at bounding box center [894, 288] width 9 height 9
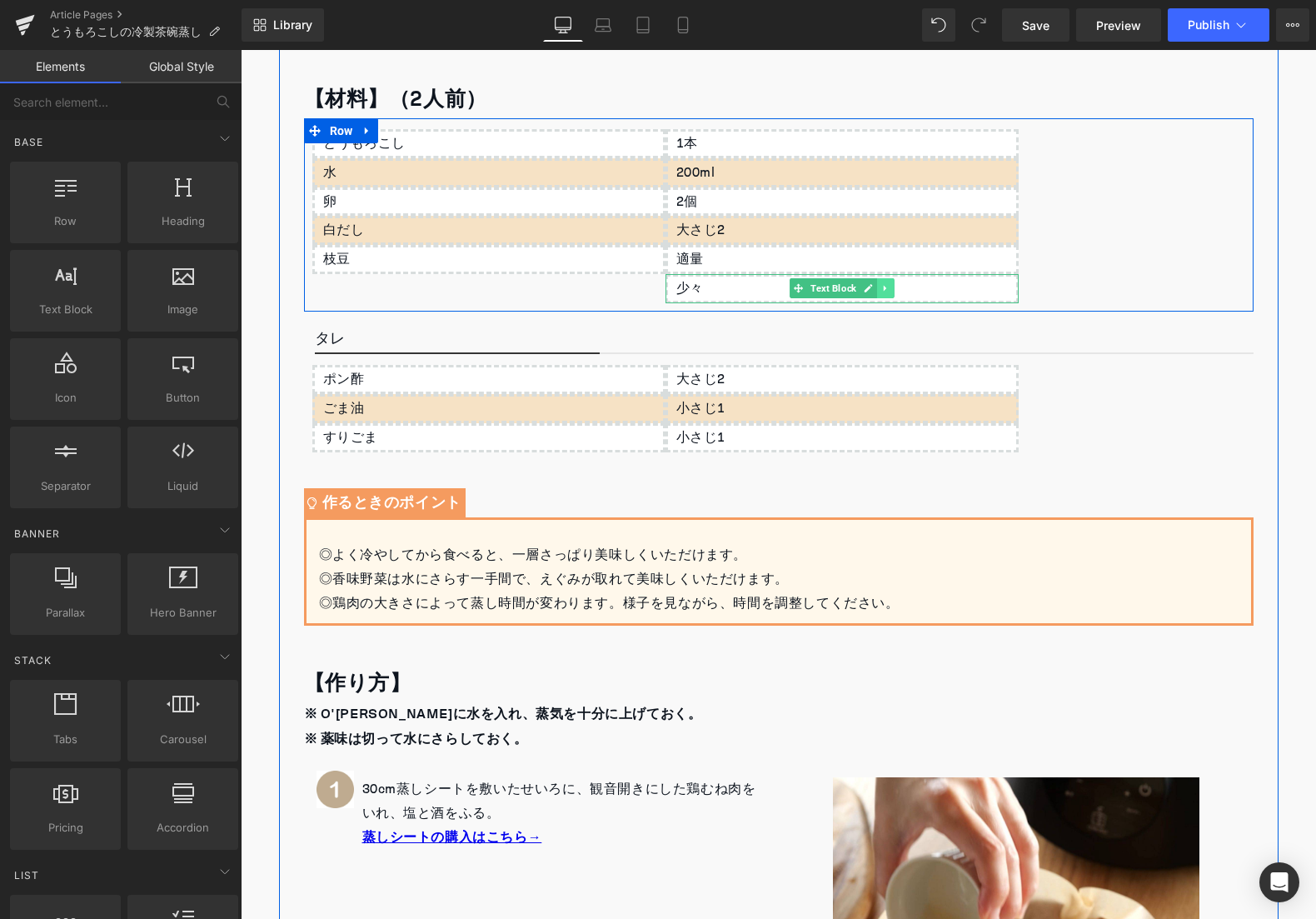
click at [888, 285] on icon at bounding box center [885, 288] width 9 height 10
click at [890, 285] on icon at bounding box center [894, 288] width 9 height 9
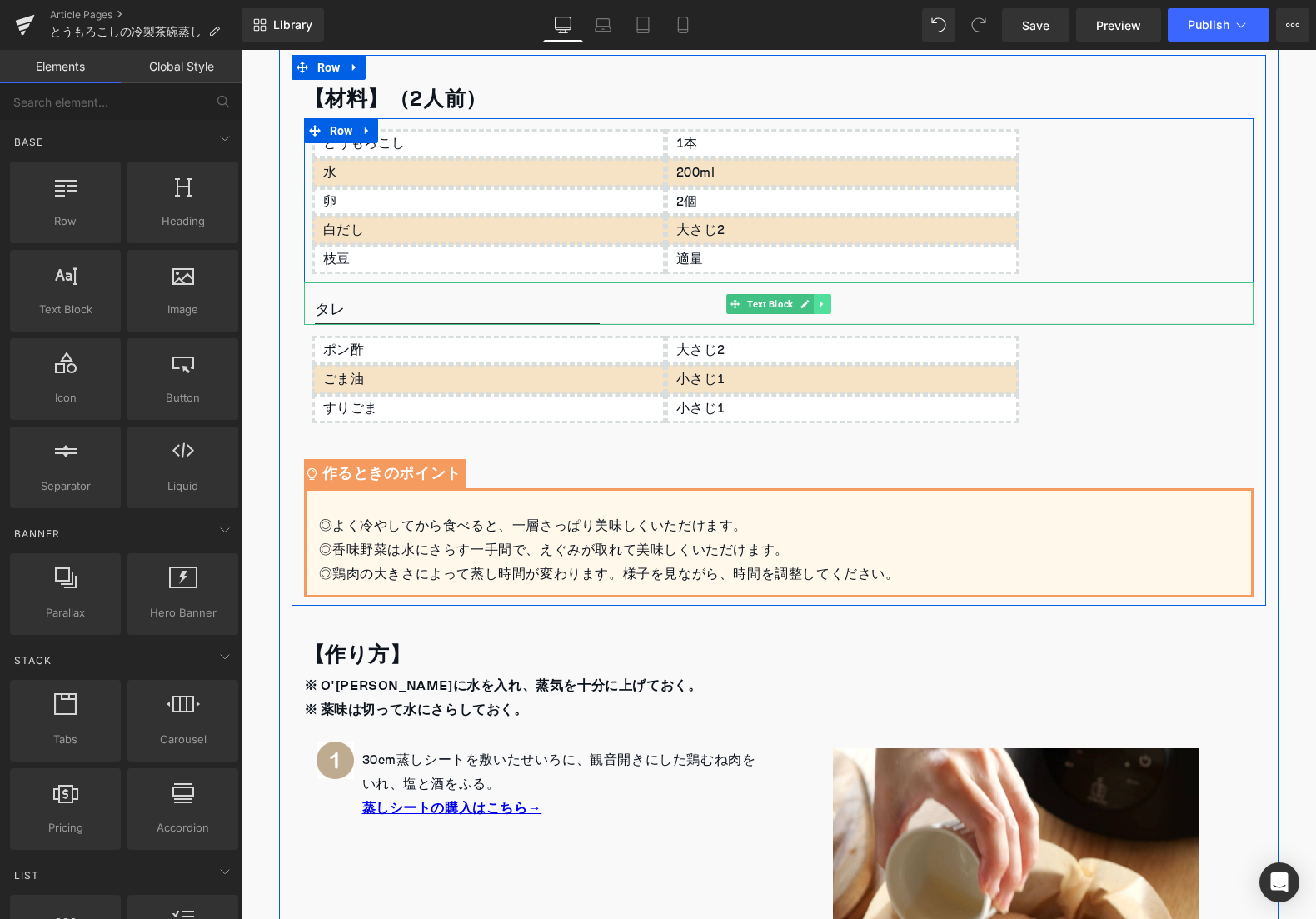
click at [823, 300] on icon at bounding box center [821, 304] width 9 height 10
click at [827, 301] on icon at bounding box center [830, 303] width 9 height 9
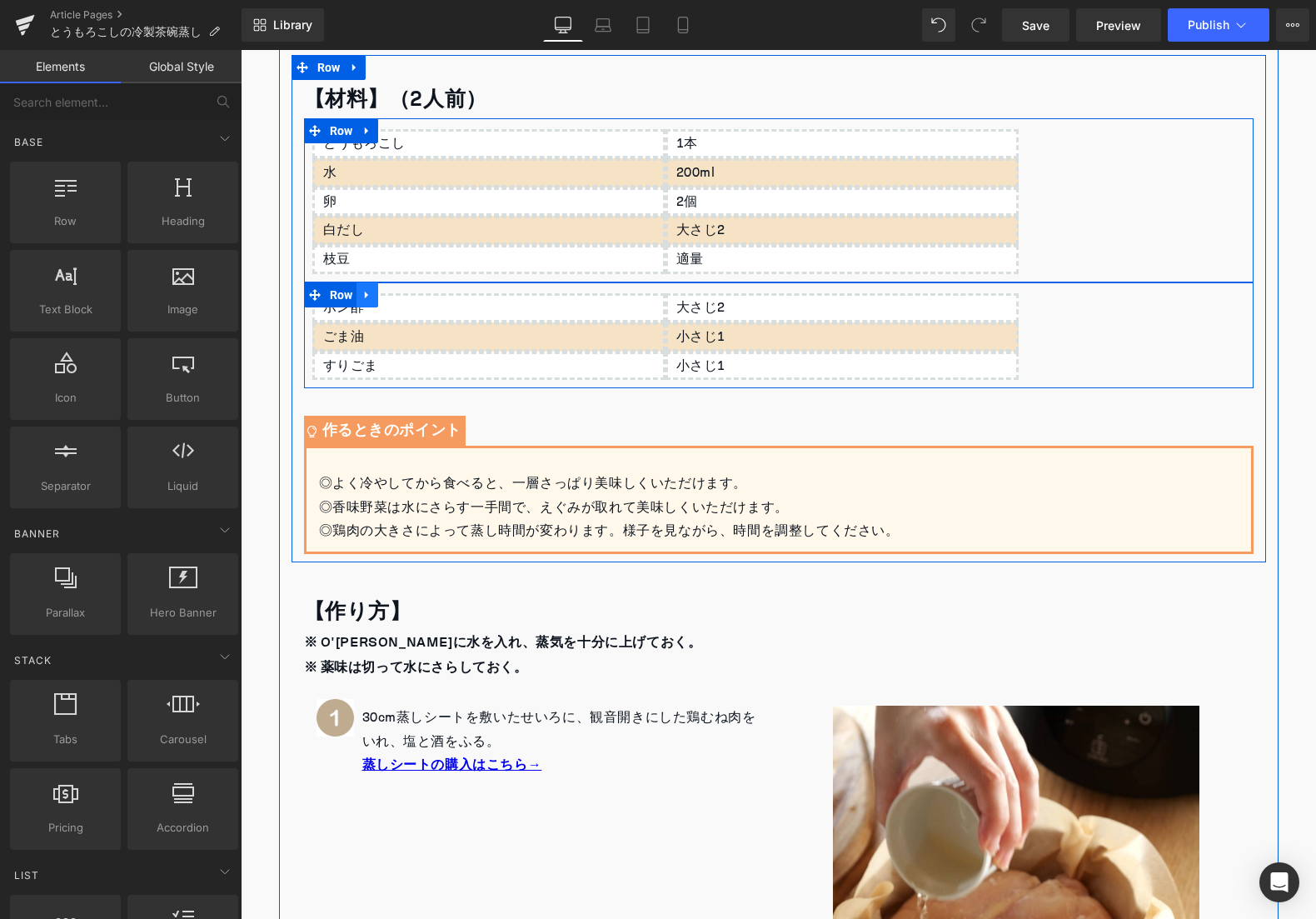
click at [371, 295] on icon at bounding box center [367, 295] width 12 height 13
click at [407, 295] on icon at bounding box center [411, 295] width 12 height 12
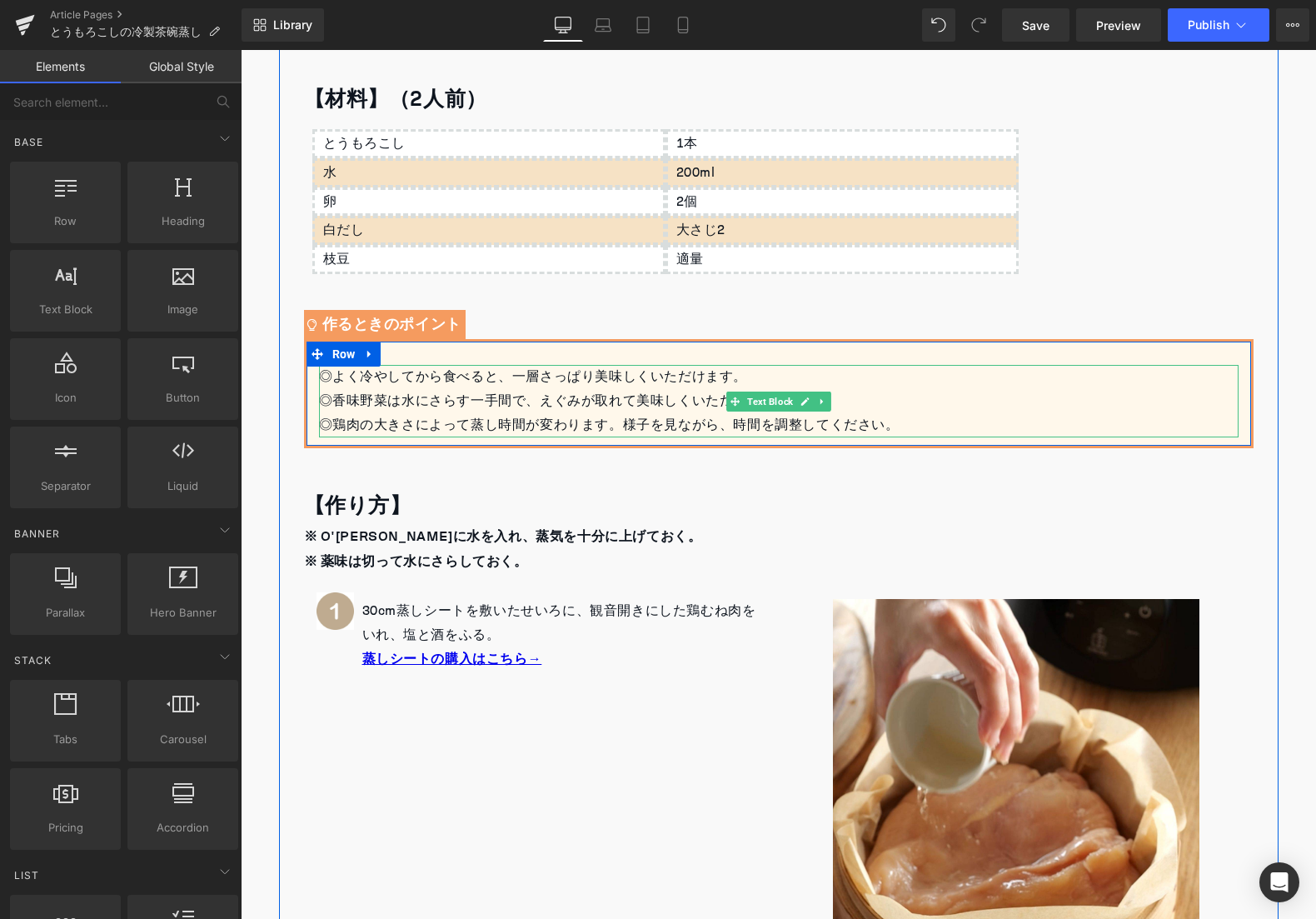
click at [345, 377] on div "◎よく冷やしてから食べると、一層さっぱり美味しくいただけます。 ◎香味野菜は水にさらす一手間で、えぐみが取れて美味しくいただけます。 ◎鶏肉の大きさによって蒸…" at bounding box center [779, 401] width 920 height 72
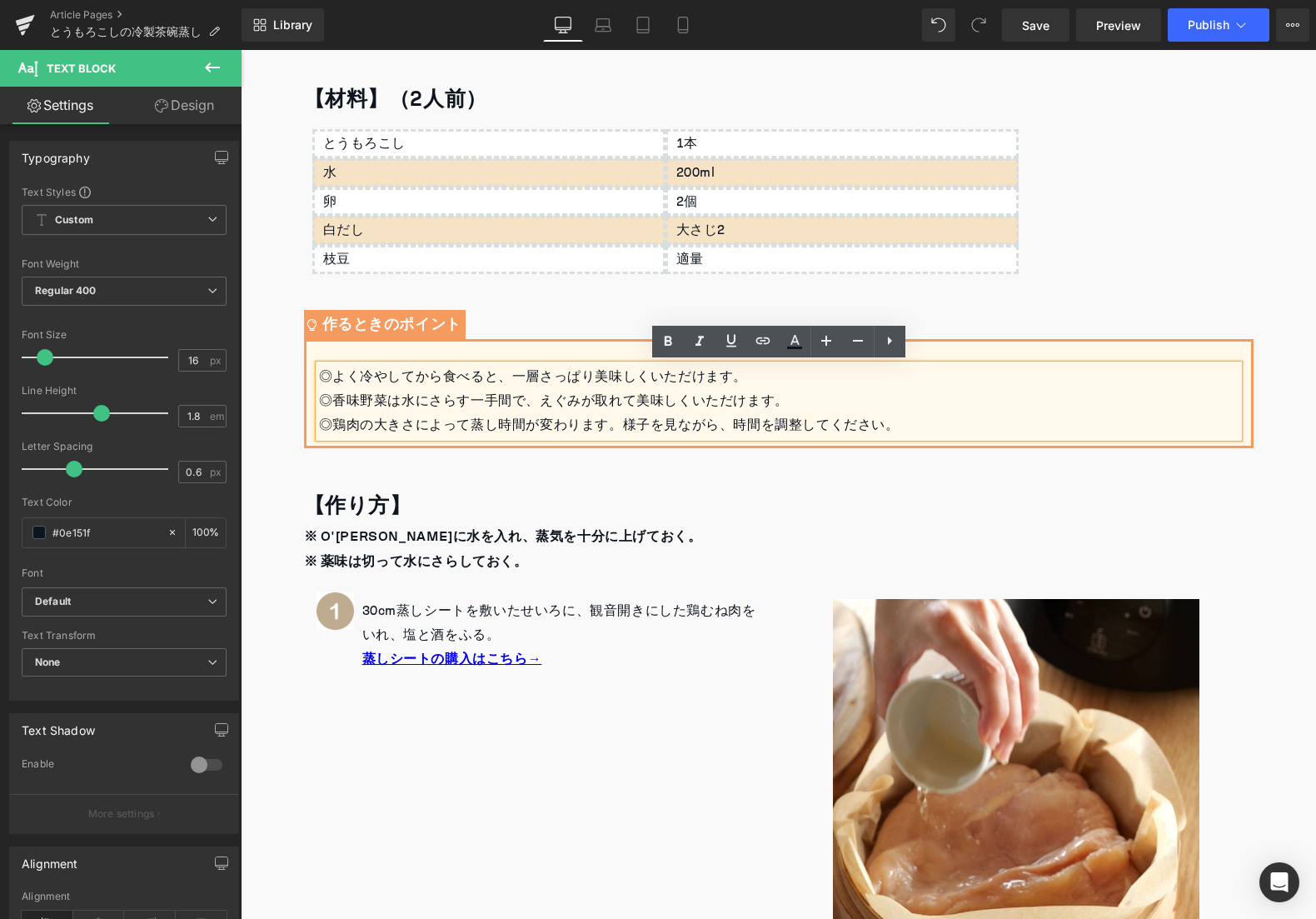
click at [898, 434] on div "◎鶏肉の大きさによって蒸し時間が変わります。様子を見ながら、時間を調整してください。" at bounding box center [779, 425] width 920 height 24
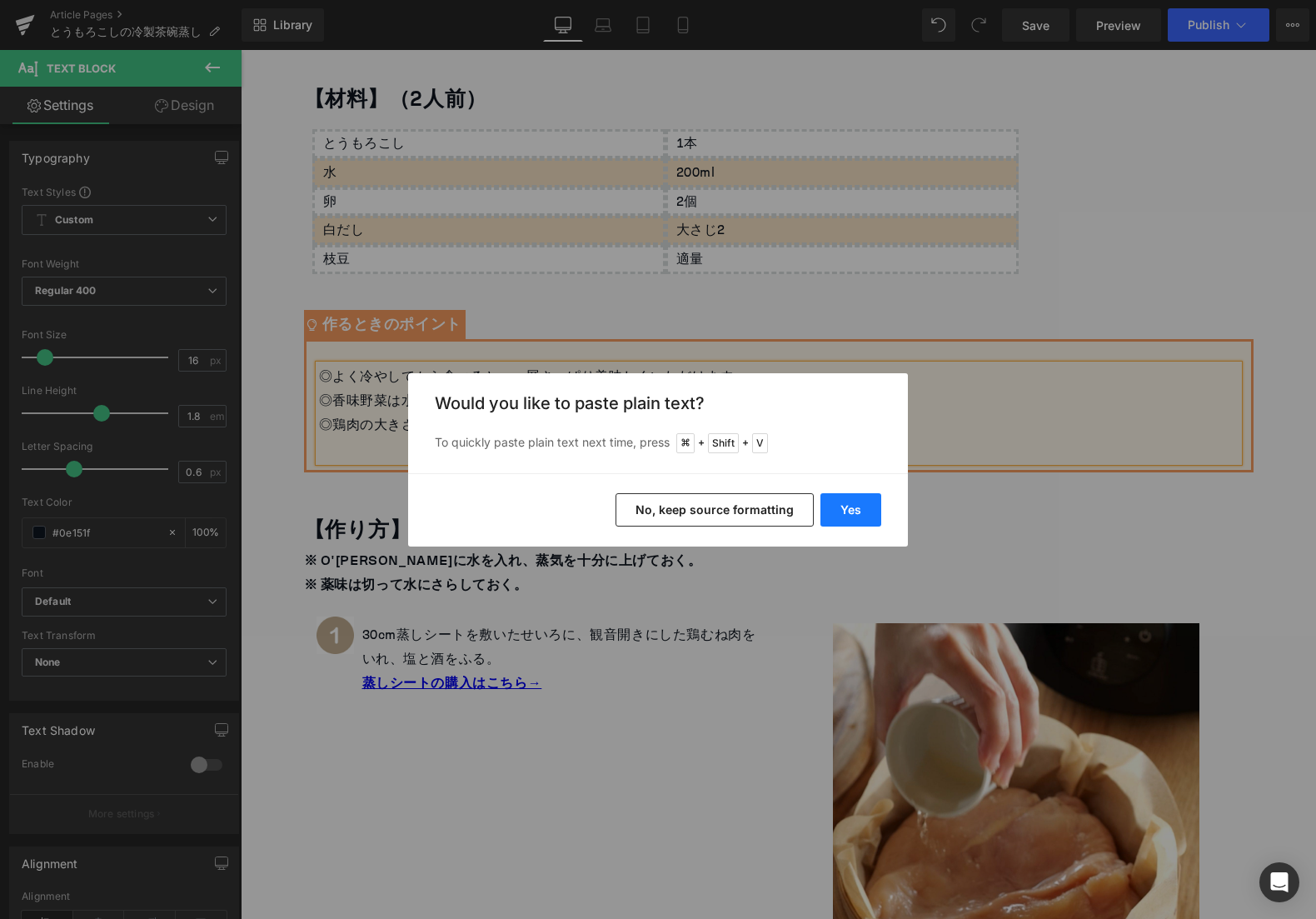
drag, startPoint x: 847, startPoint y: 505, endPoint x: 592, endPoint y: 454, distance: 260.0
click at [847, 505] on button "Yes" at bounding box center [850, 510] width 61 height 33
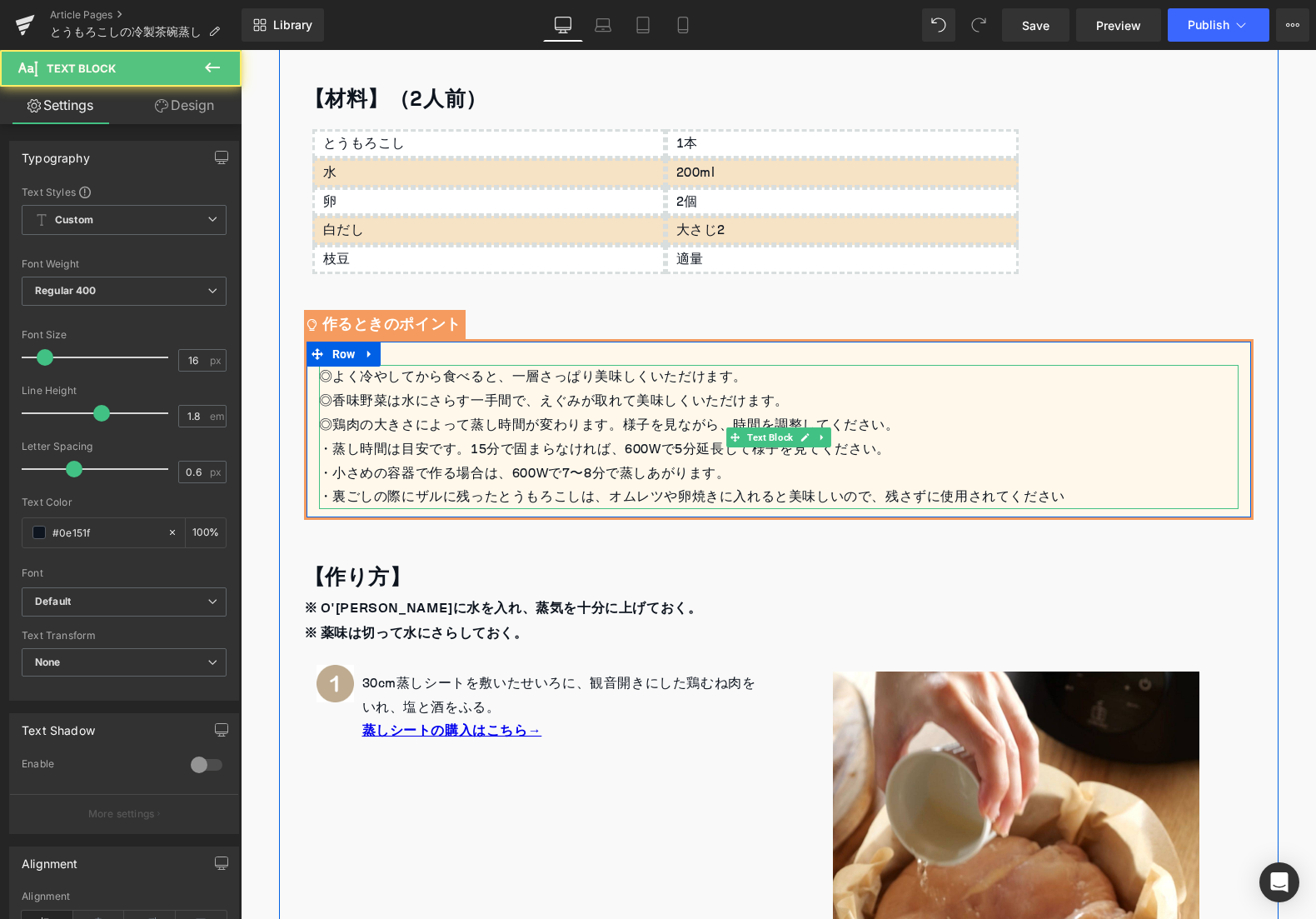
click at [330, 447] on div "・蒸し時間は目安です。15分で固まらなければ、600Wで5分延長して様子を見てください。" at bounding box center [779, 449] width 920 height 24
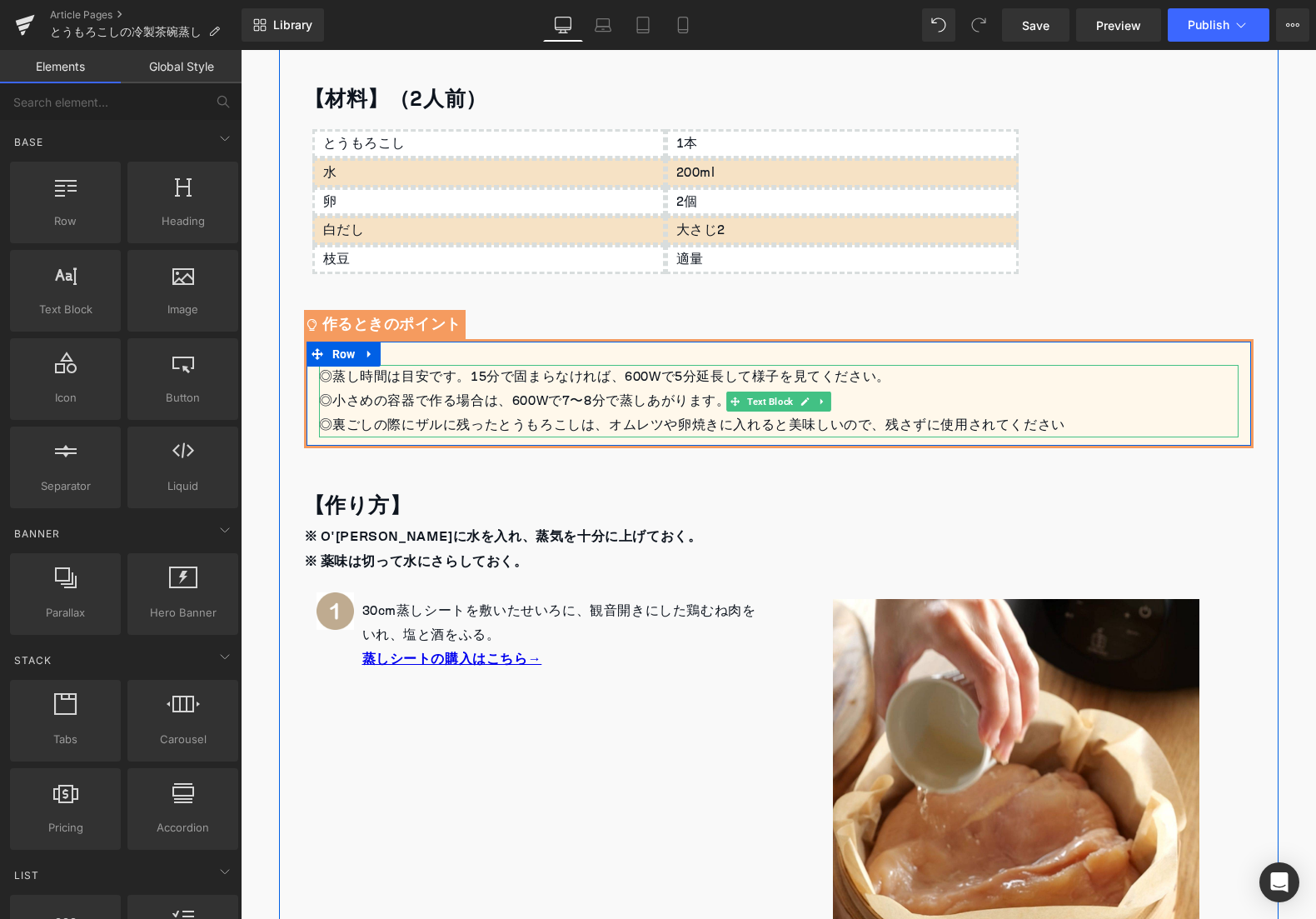
click at [935, 422] on div "◎裏ごしの際にザルに残ったとうもろこしは、オムレツや卵焼きに入れると美味しいので、残さずに使用されてください" at bounding box center [779, 425] width 920 height 24
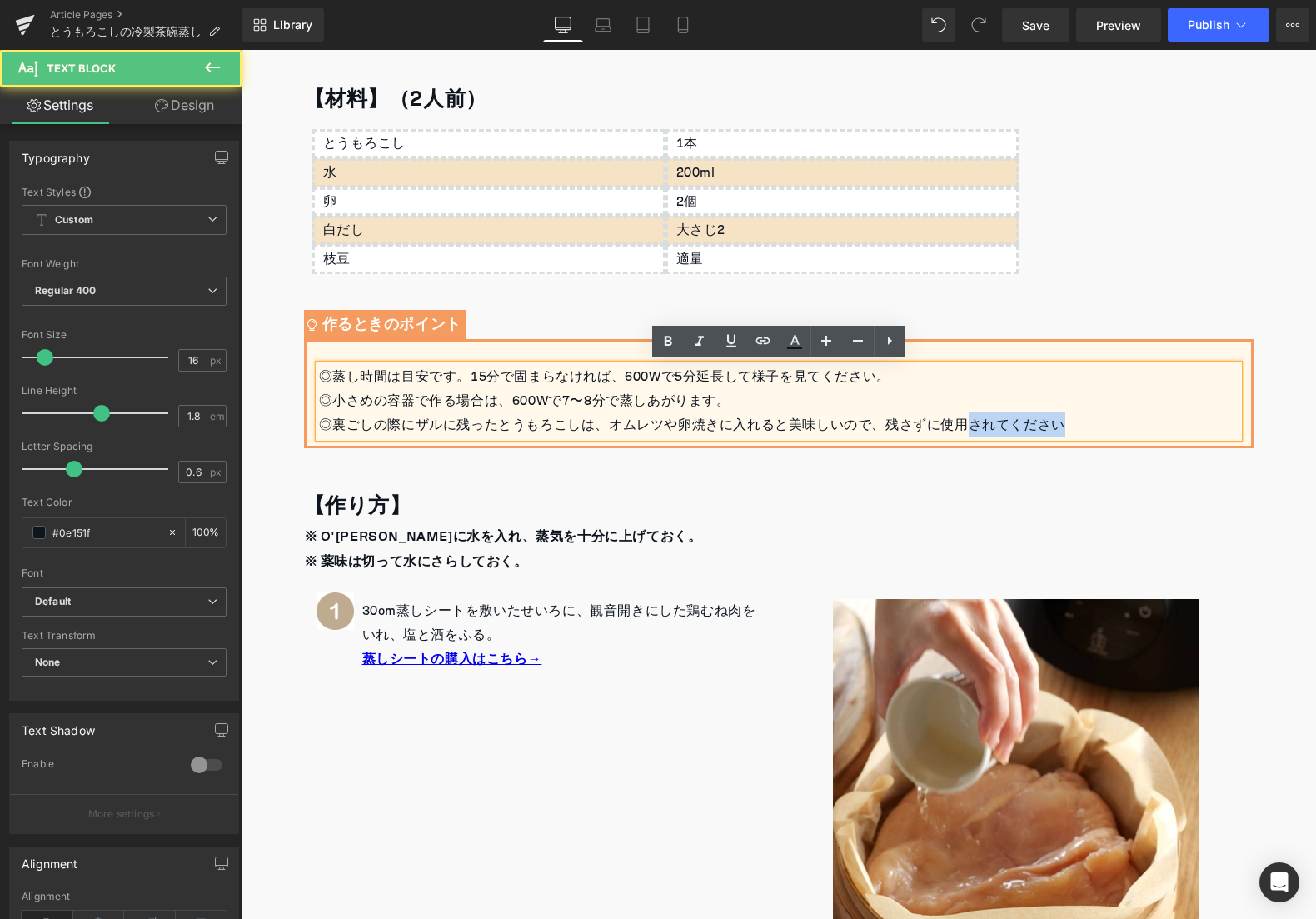
drag, startPoint x: 967, startPoint y: 422, endPoint x: 1069, endPoint y: 427, distance: 102.1
click at [1069, 427] on div "◎裏ごしの際にザルに残ったとうもろこしは、オムレツや卵焼きに入れると美味しいので、残さずに使用されてください" at bounding box center [779, 425] width 920 height 24
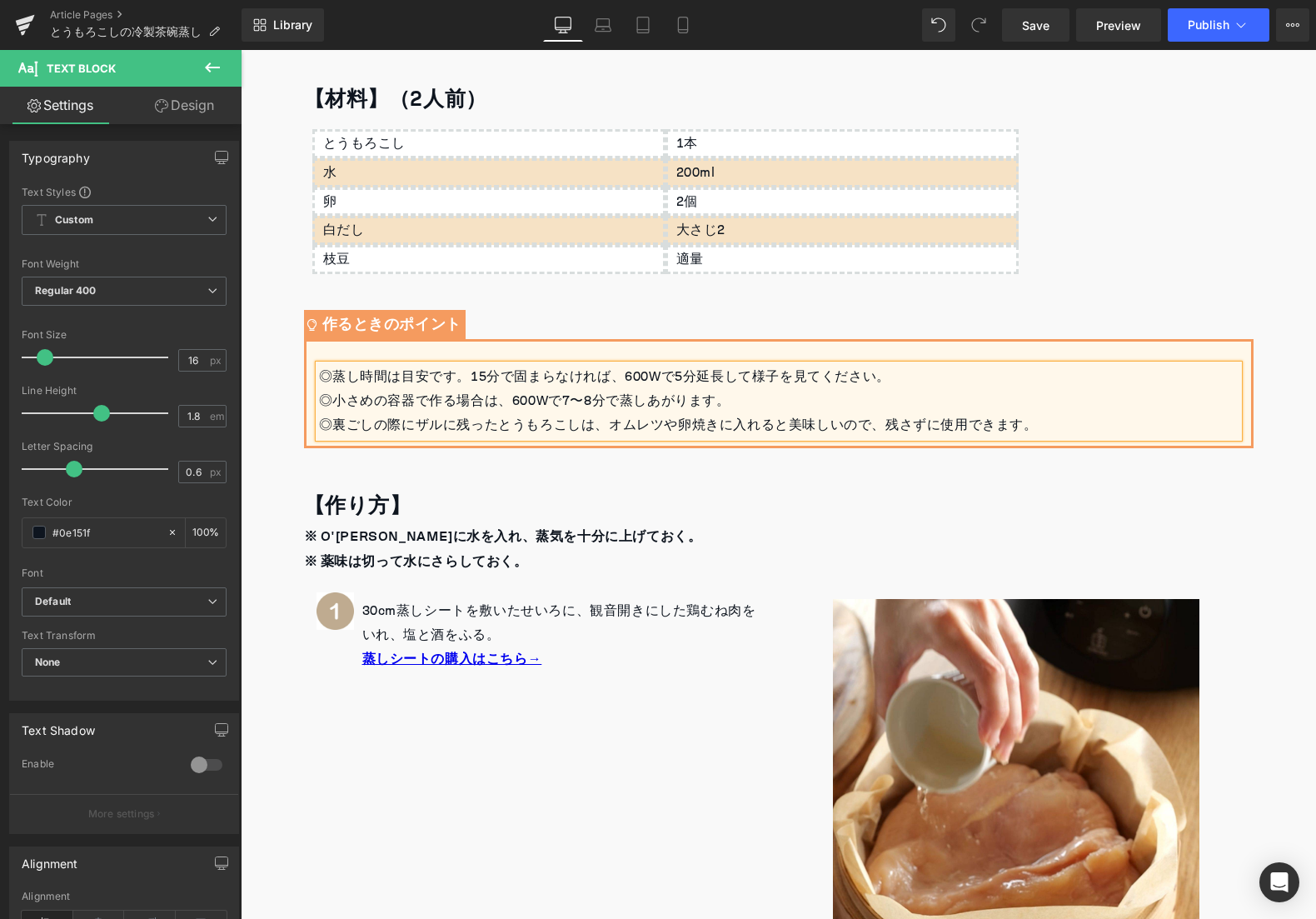
click at [1193, 269] on div "とうもろこし Text Block 水 Text Block 卵 Text Block 白だし Text Block 枝豆 Text Block 1本 Tex…" at bounding box center [779, 200] width 950 height 164
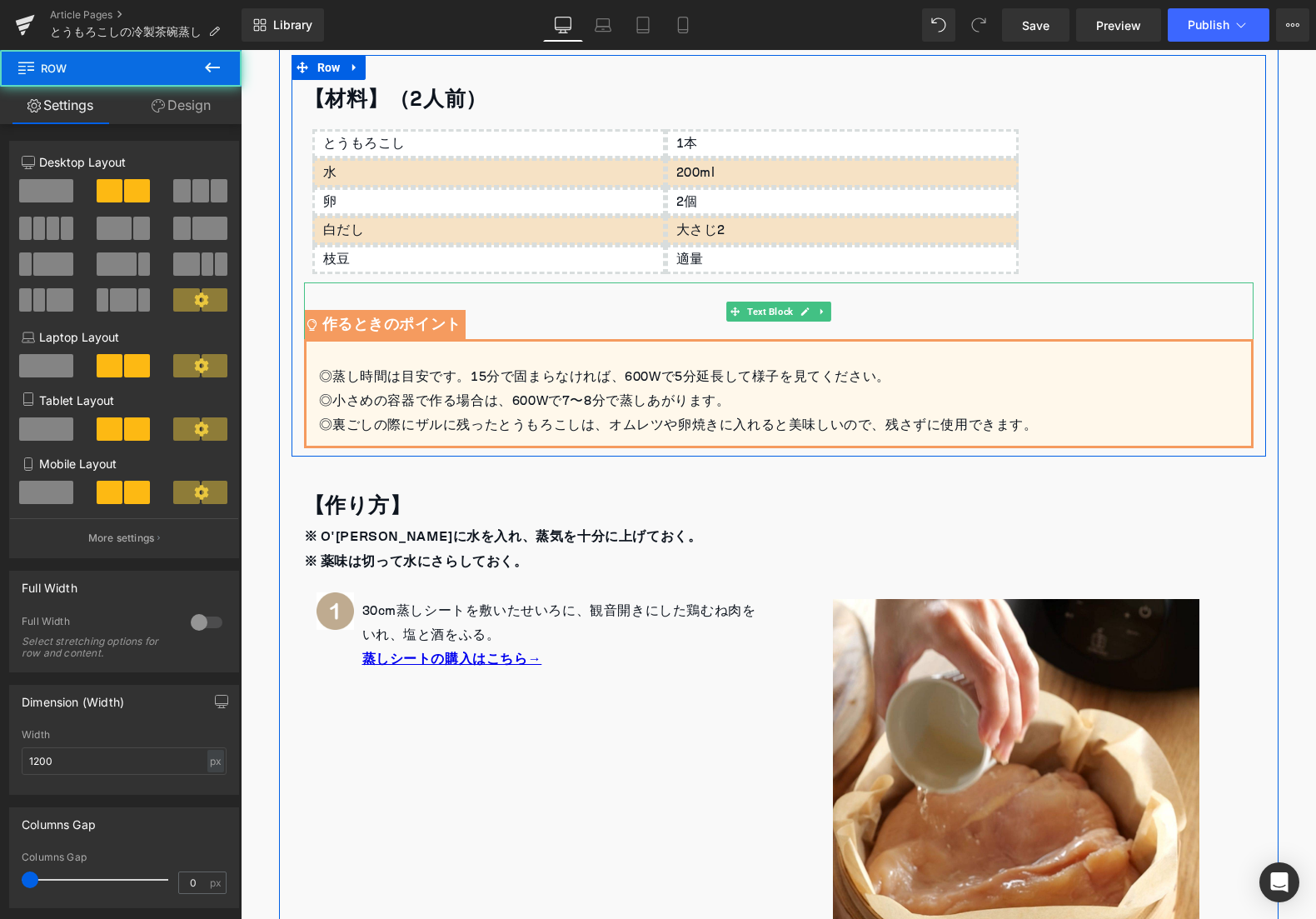
drag, startPoint x: 1244, startPoint y: 293, endPoint x: 1200, endPoint y: 302, distance: 44.9
click at [1244, 295] on div "作るときのポイント" at bounding box center [779, 311] width 950 height 58
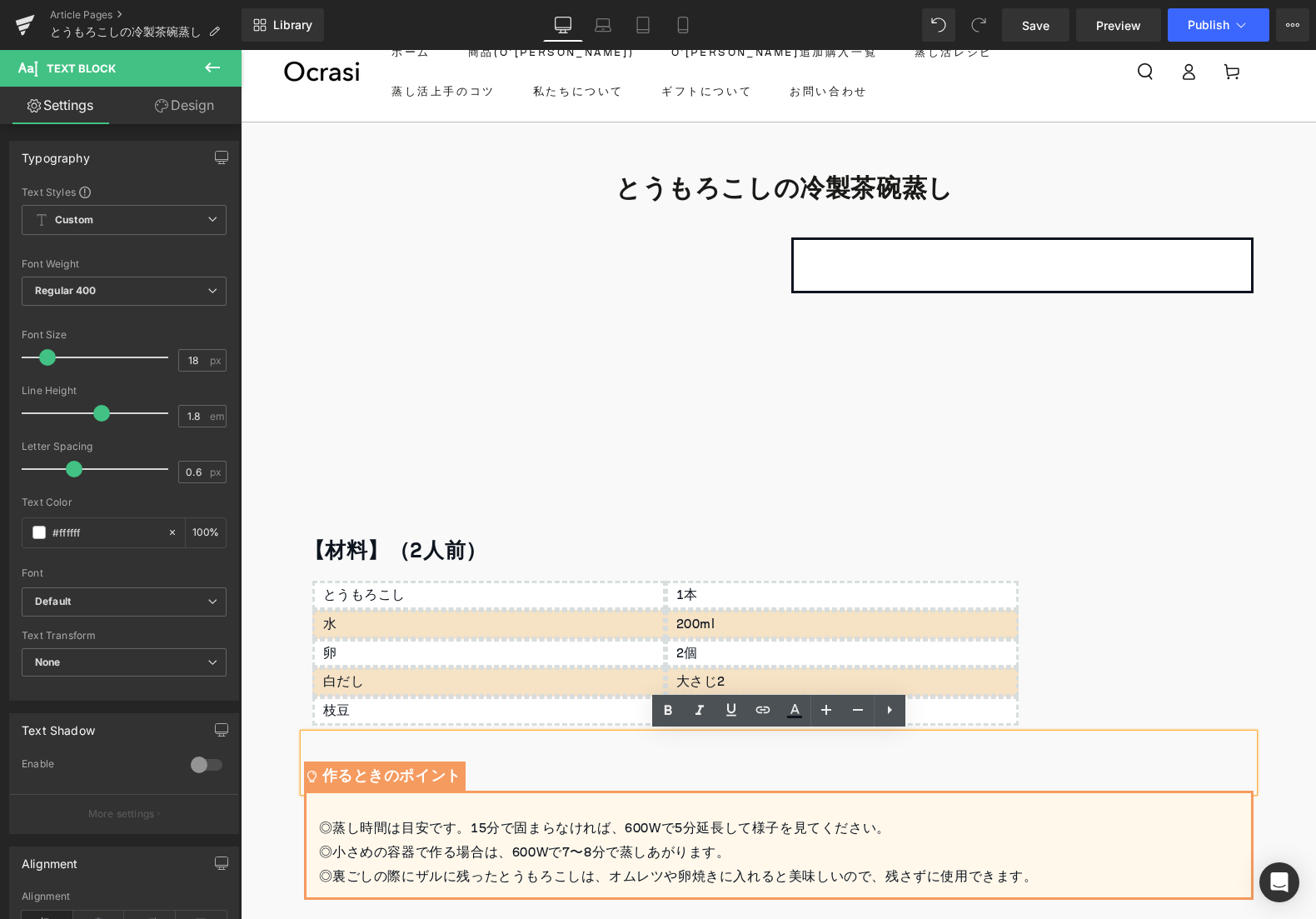
scroll to position [370, 0]
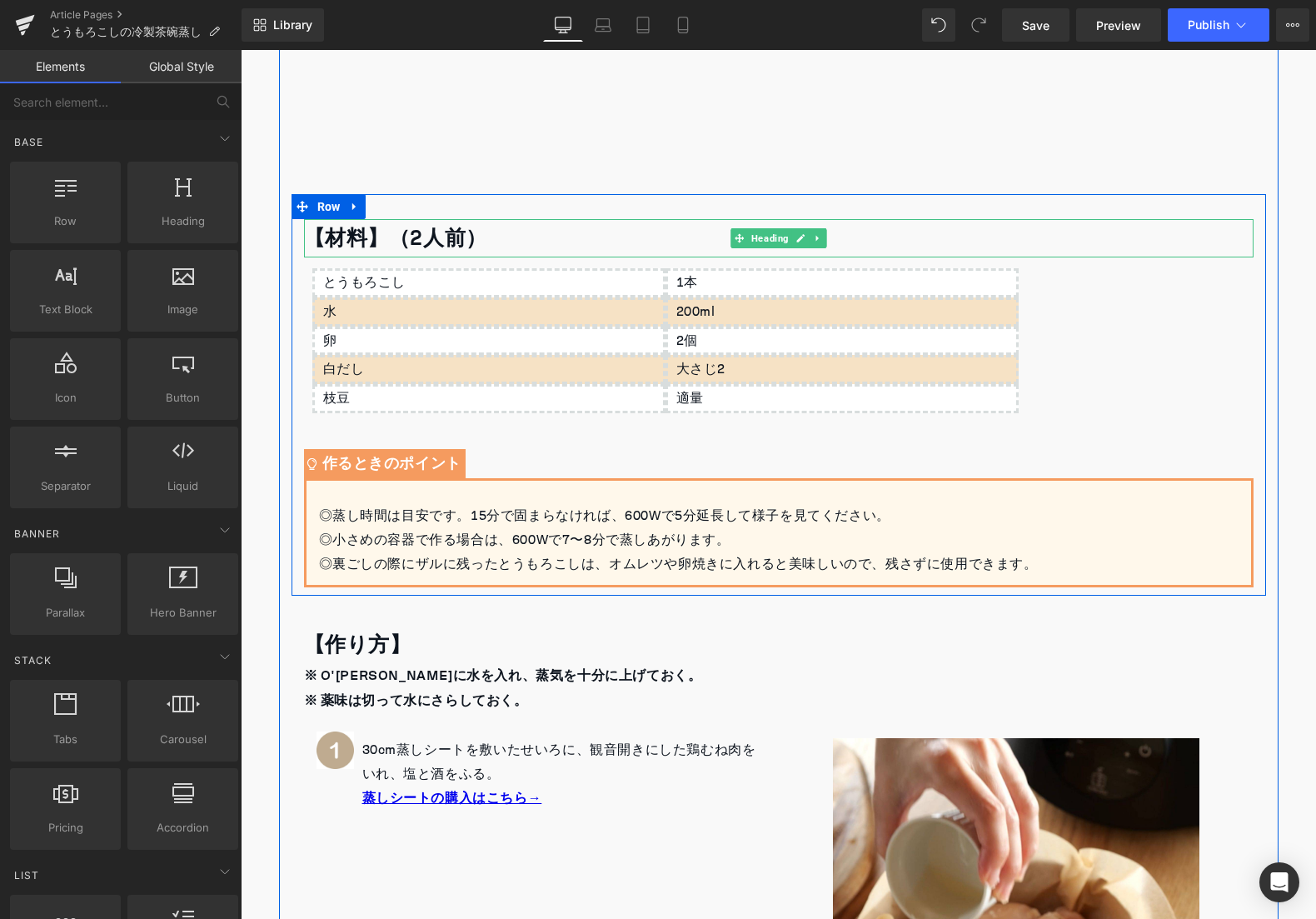
click at [384, 240] on strong "【材料】（2人前）" at bounding box center [396, 239] width 184 height 40
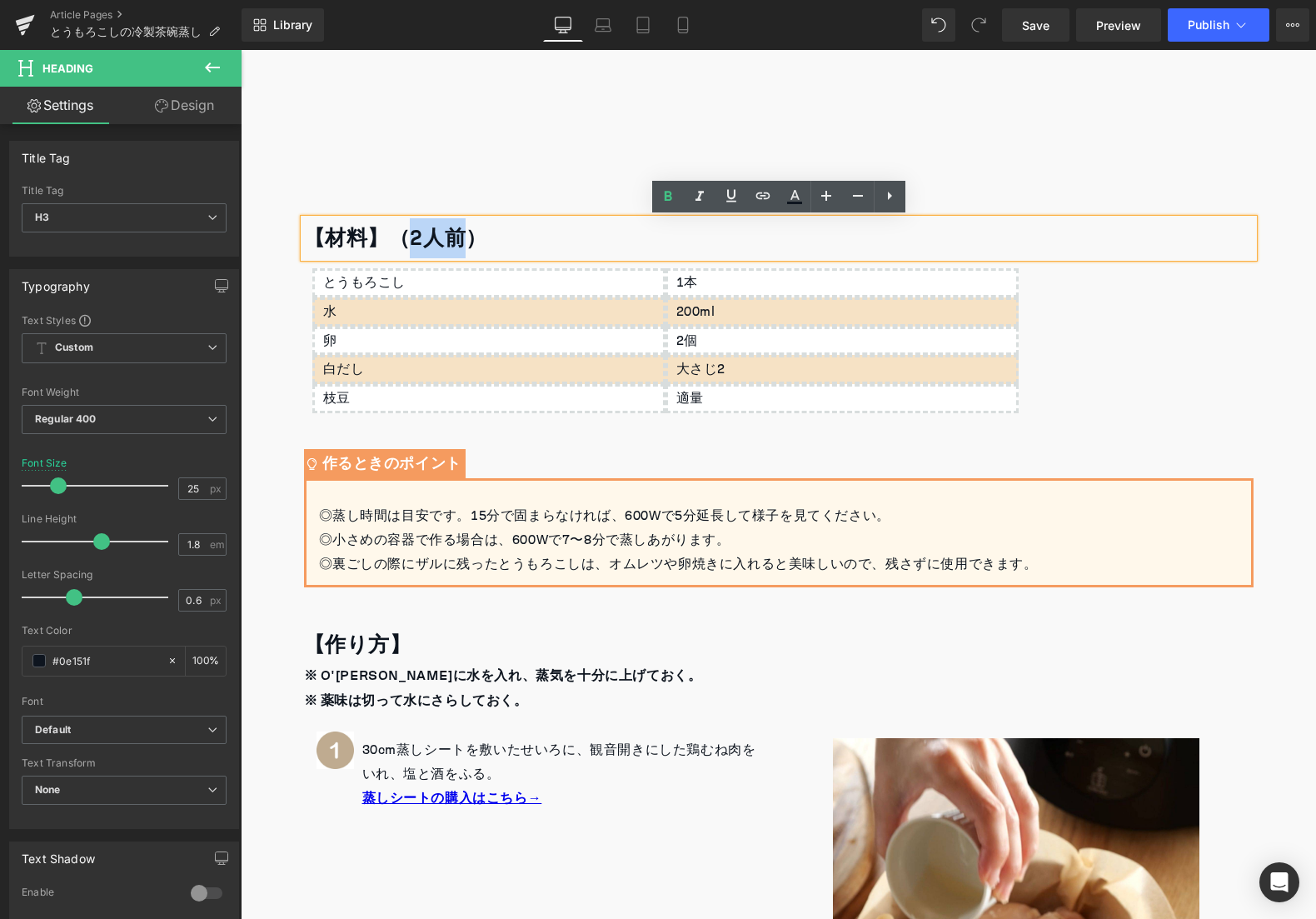
drag, startPoint x: 400, startPoint y: 238, endPoint x: 453, endPoint y: 235, distance: 53.1
click at [453, 235] on strong "【材料】（2人前）" at bounding box center [396, 239] width 184 height 40
paste div
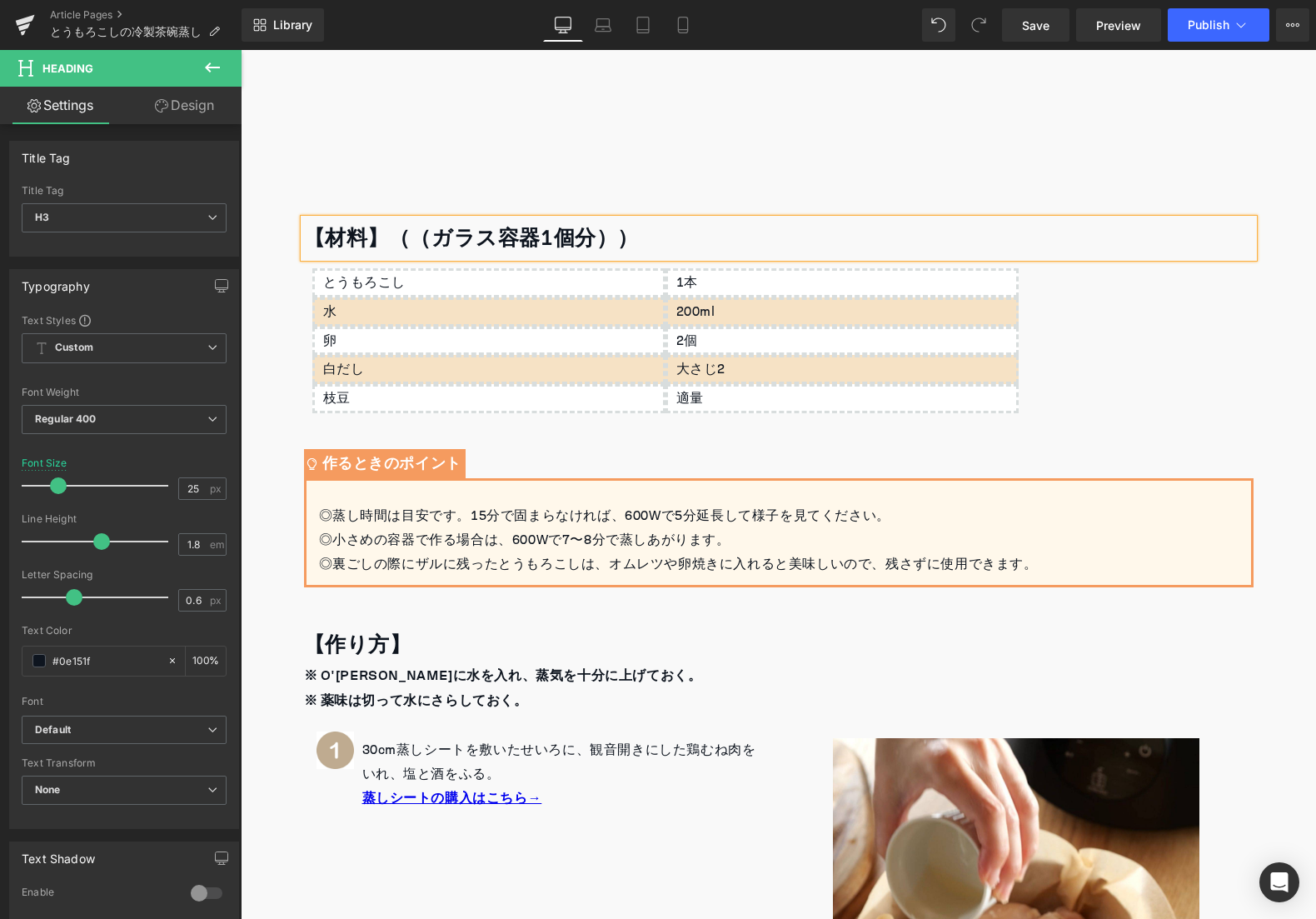
click at [473, 238] on strong "【材料】（（ガラス容器1個分））" at bounding box center [471, 239] width 335 height 40
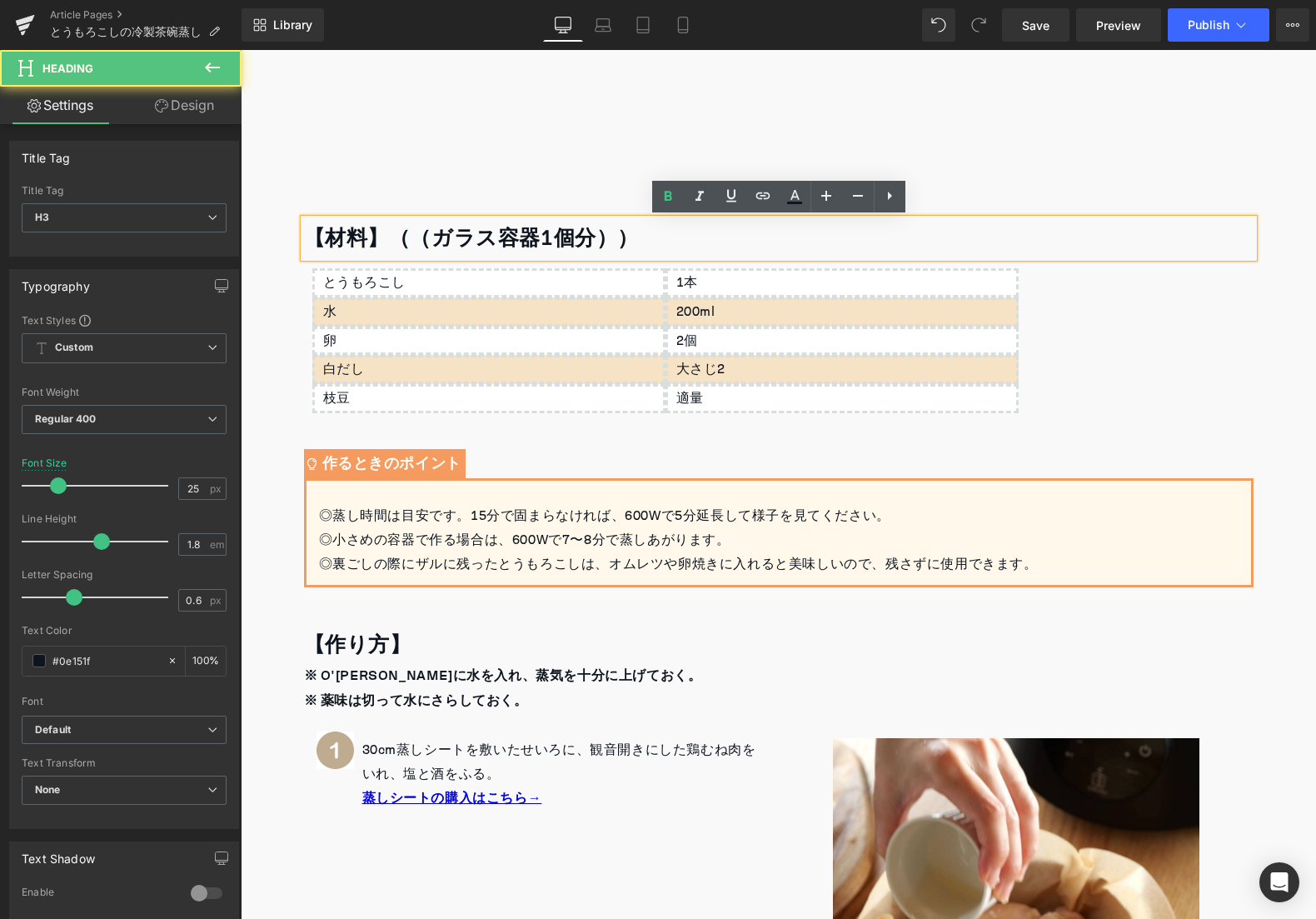
click at [414, 235] on strong "【材料】（（ガラス容器1個分））" at bounding box center [471, 239] width 335 height 40
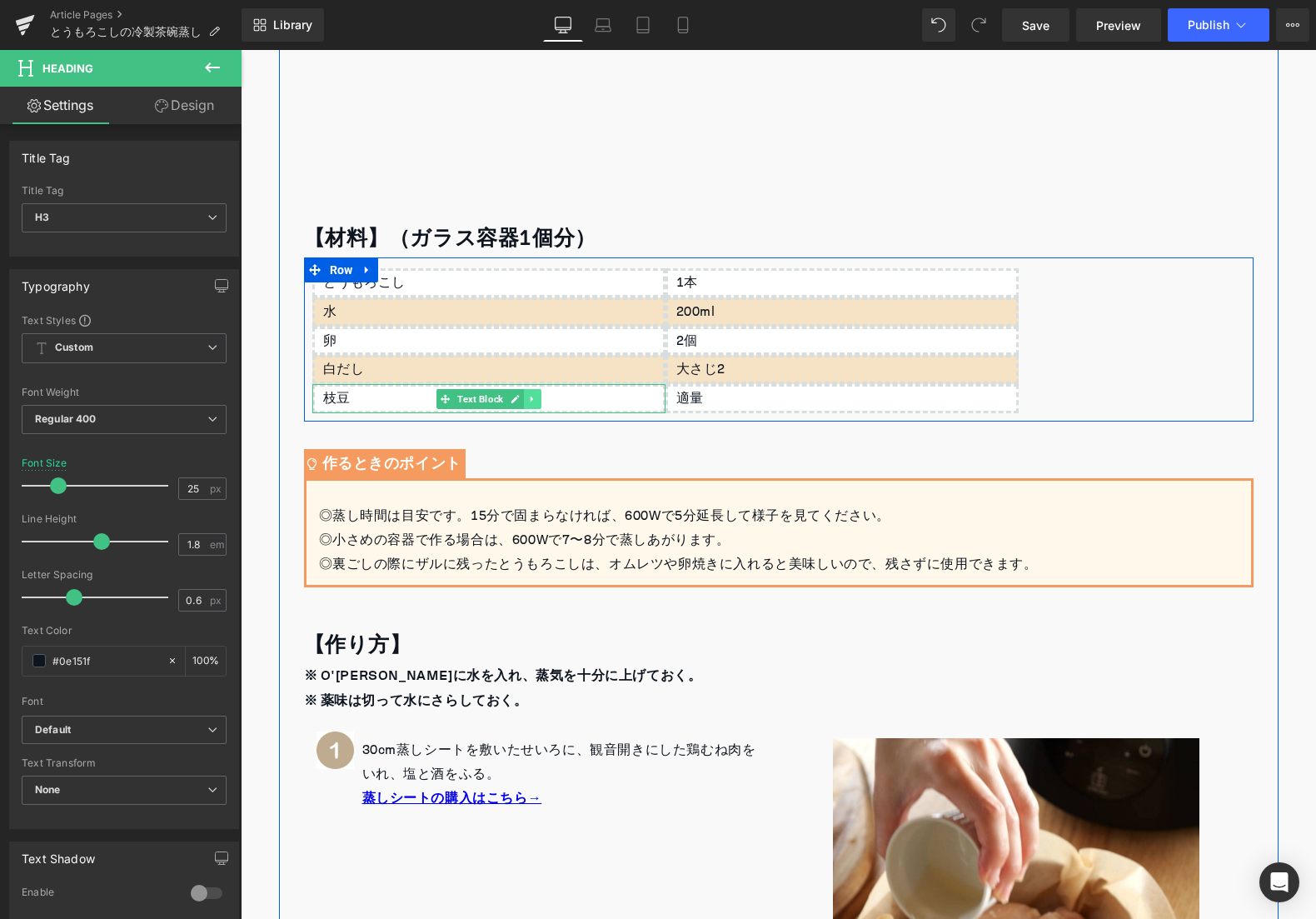
click at [528, 398] on icon at bounding box center [532, 399] width 9 height 10
click at [522, 399] on icon at bounding box center [523, 398] width 9 height 9
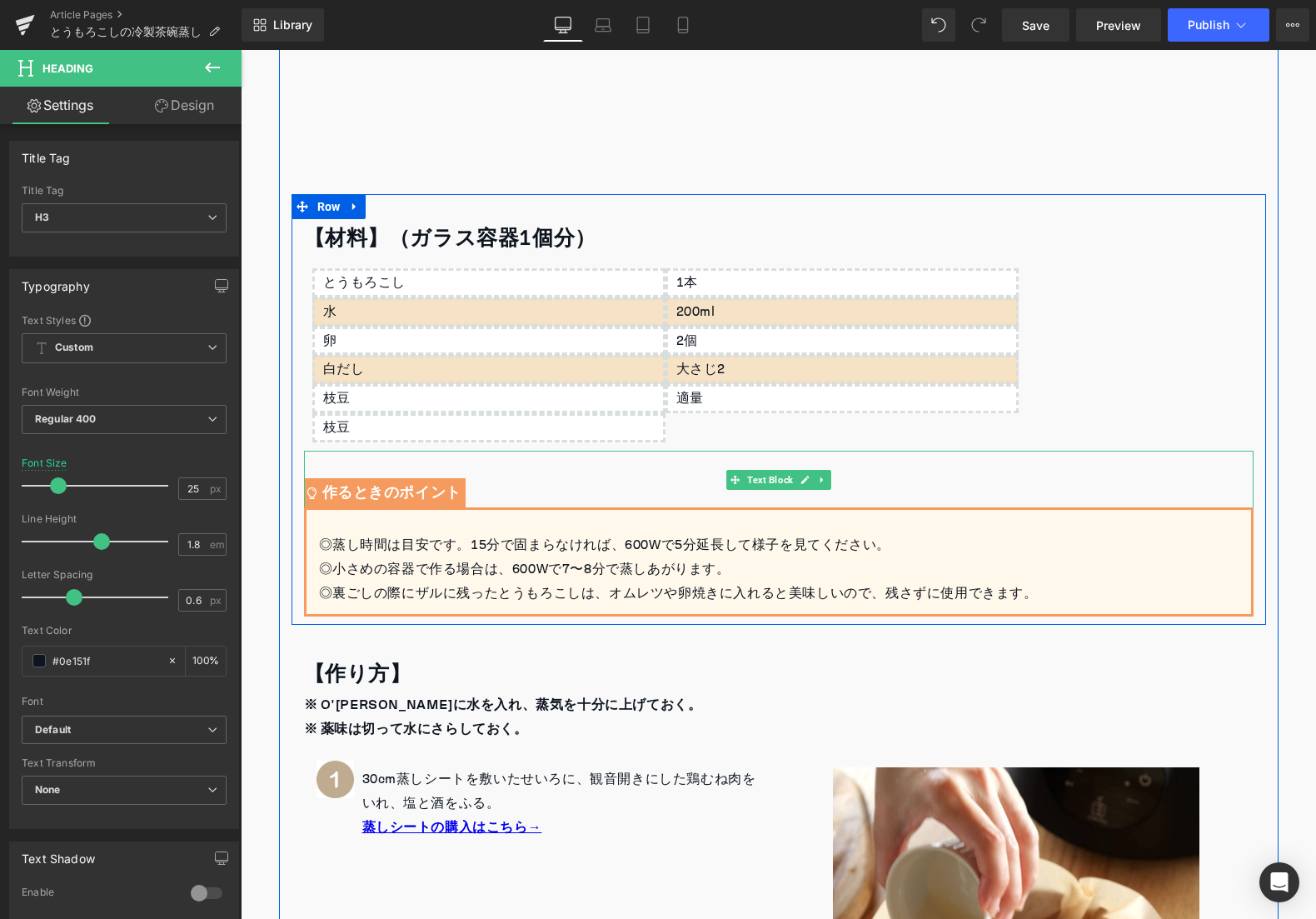
click at [695, 484] on div "作るときのポイント" at bounding box center [779, 479] width 950 height 58
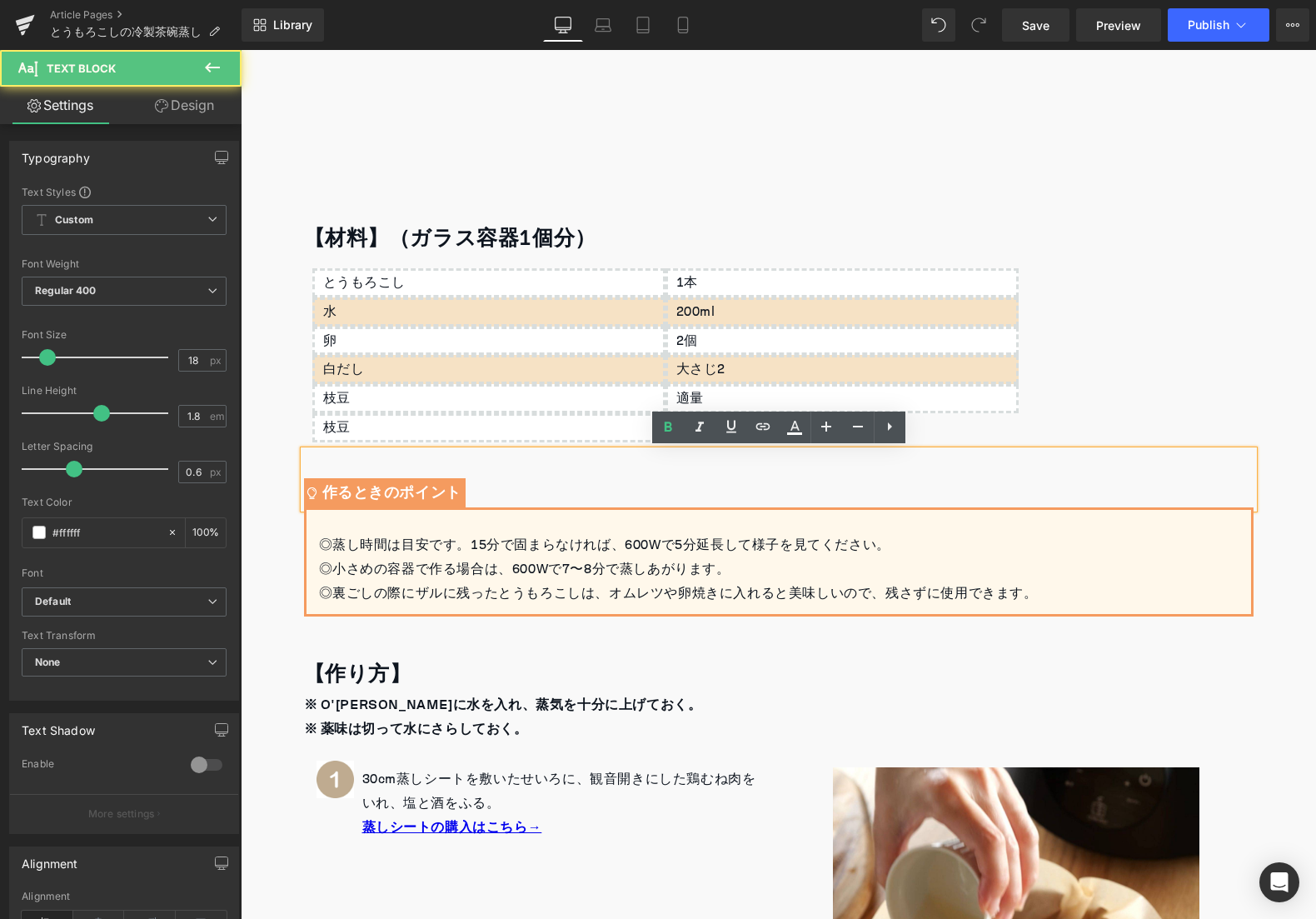
click at [645, 477] on div "作るときのポイント" at bounding box center [779, 479] width 950 height 58
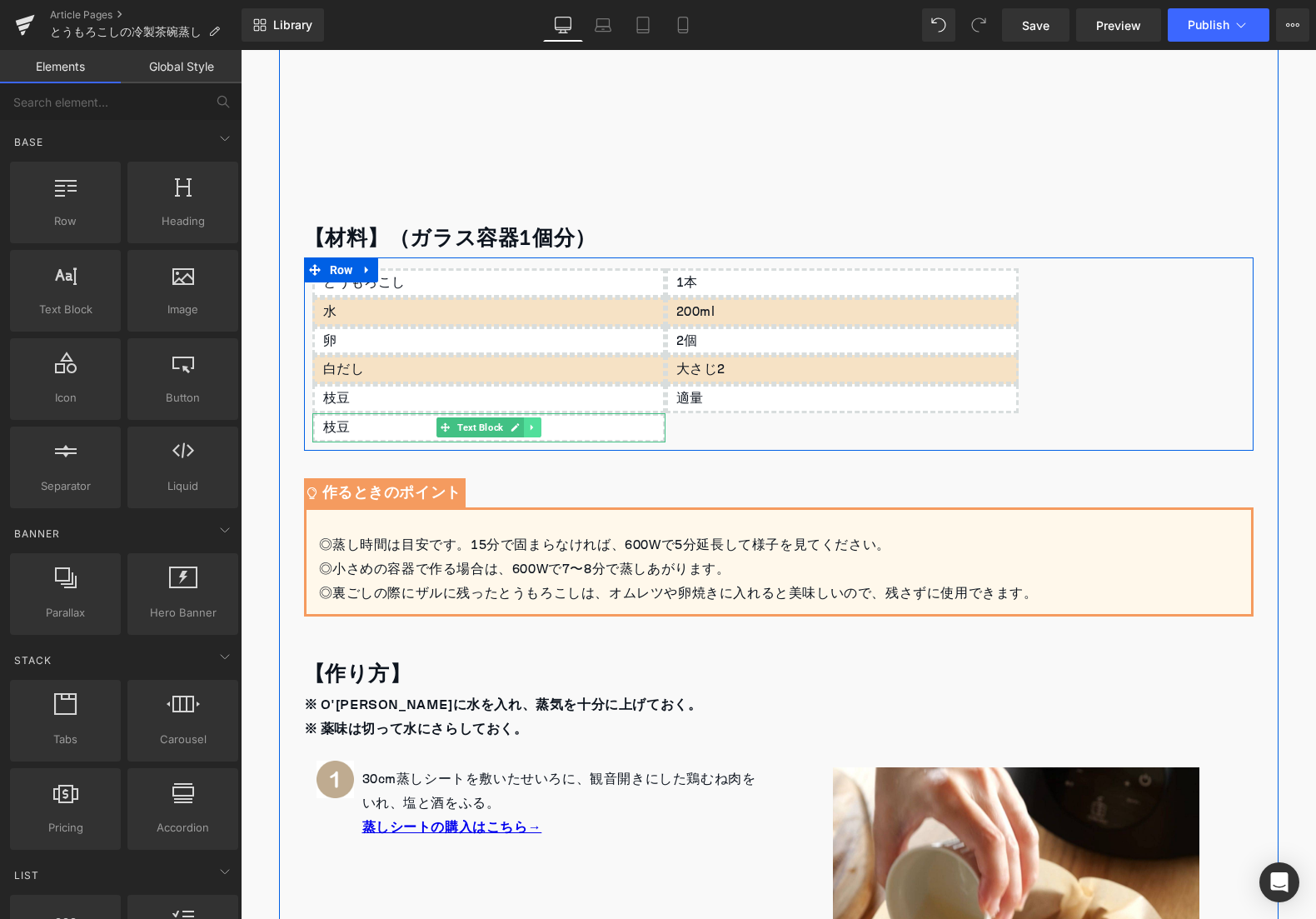
click at [534, 427] on icon at bounding box center [532, 427] width 9 height 10
click at [546, 429] on link at bounding box center [541, 427] width 18 height 20
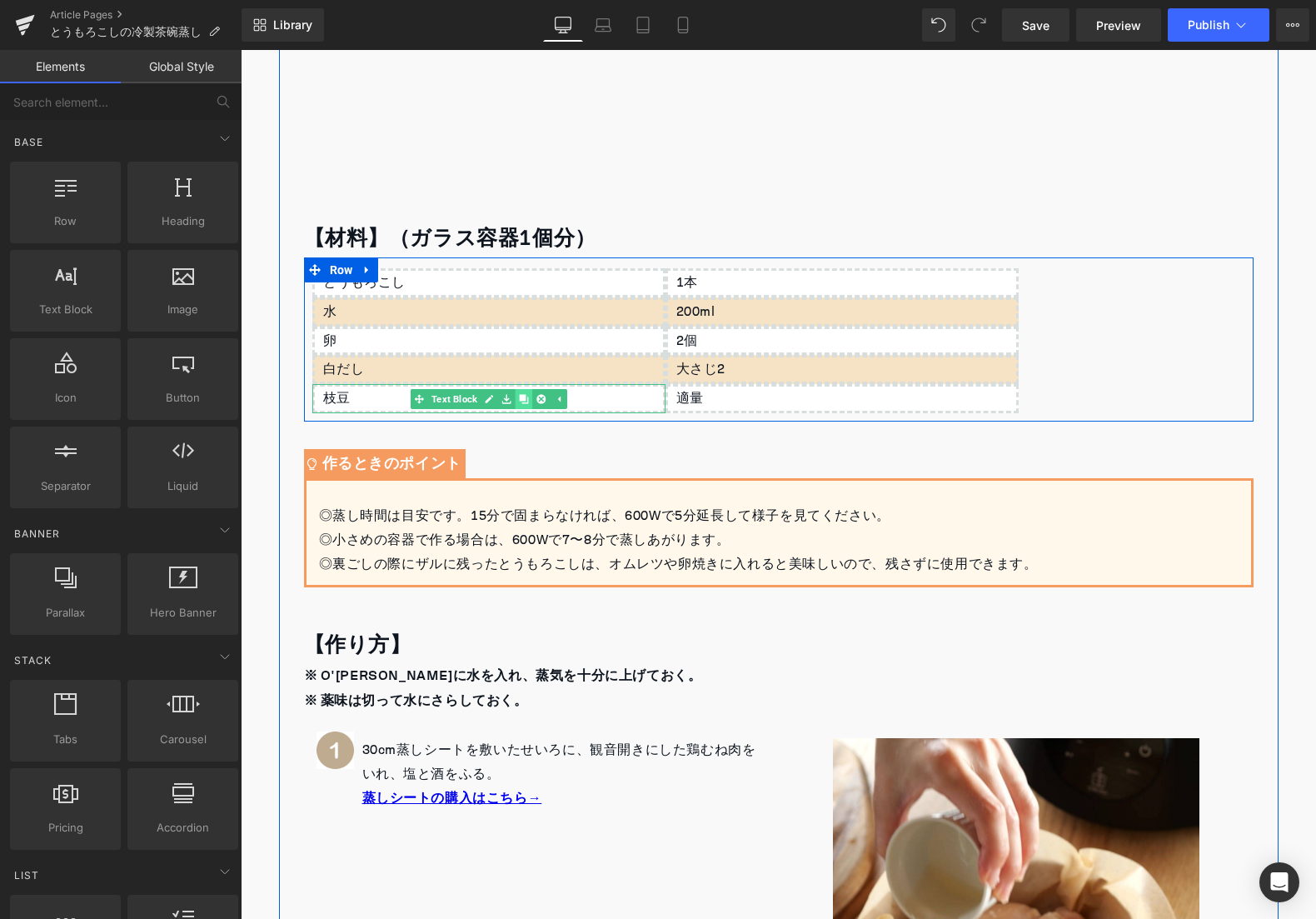
click at [526, 401] on icon at bounding box center [523, 398] width 9 height 9
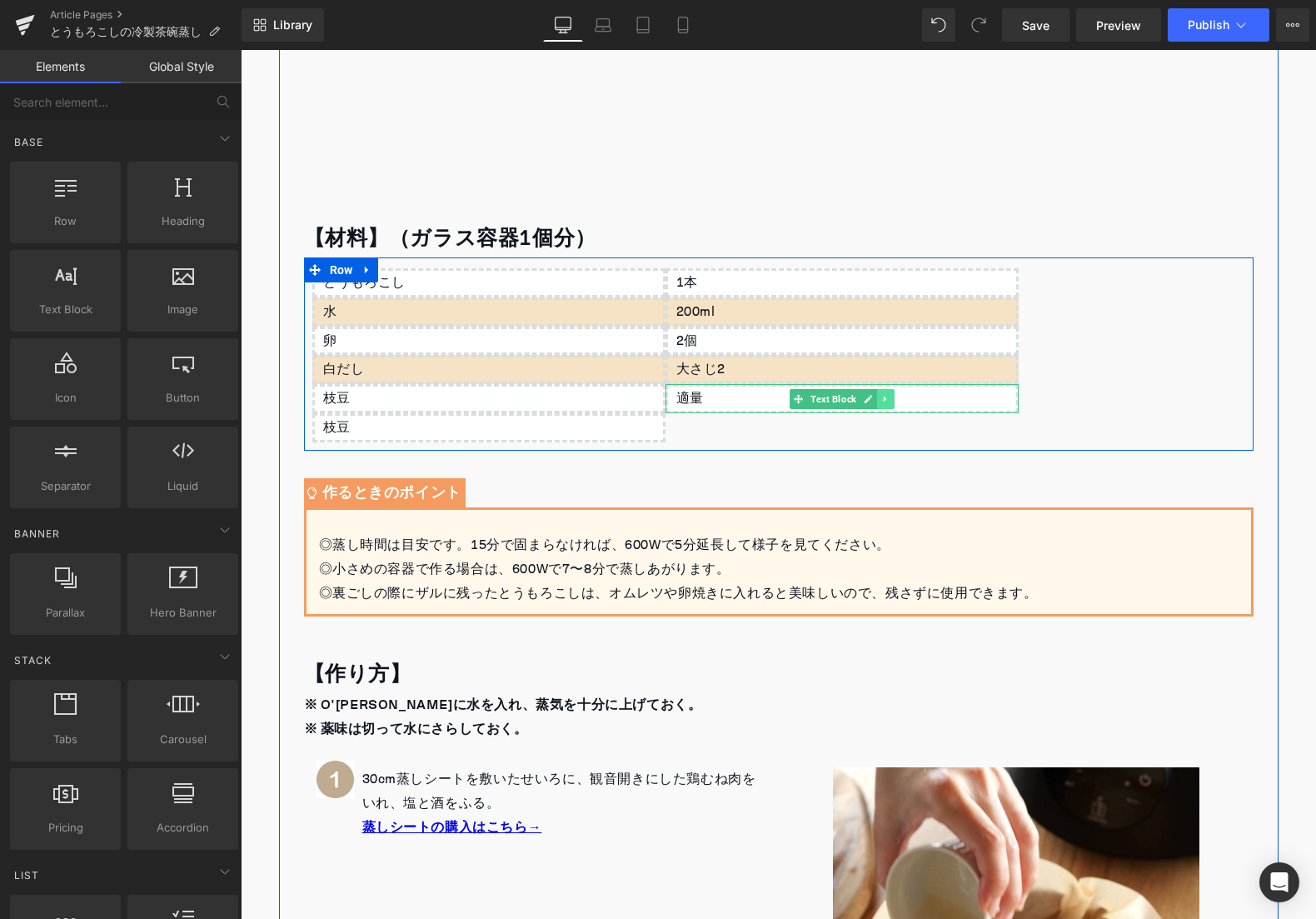
click at [885, 396] on icon at bounding box center [885, 399] width 9 height 10
click at [879, 397] on icon at bounding box center [876, 398] width 9 height 9
click at [407, 422] on div "枝豆" at bounding box center [488, 427] width 353 height 29
click at [406, 422] on div "枝豆" at bounding box center [488, 427] width 353 height 29
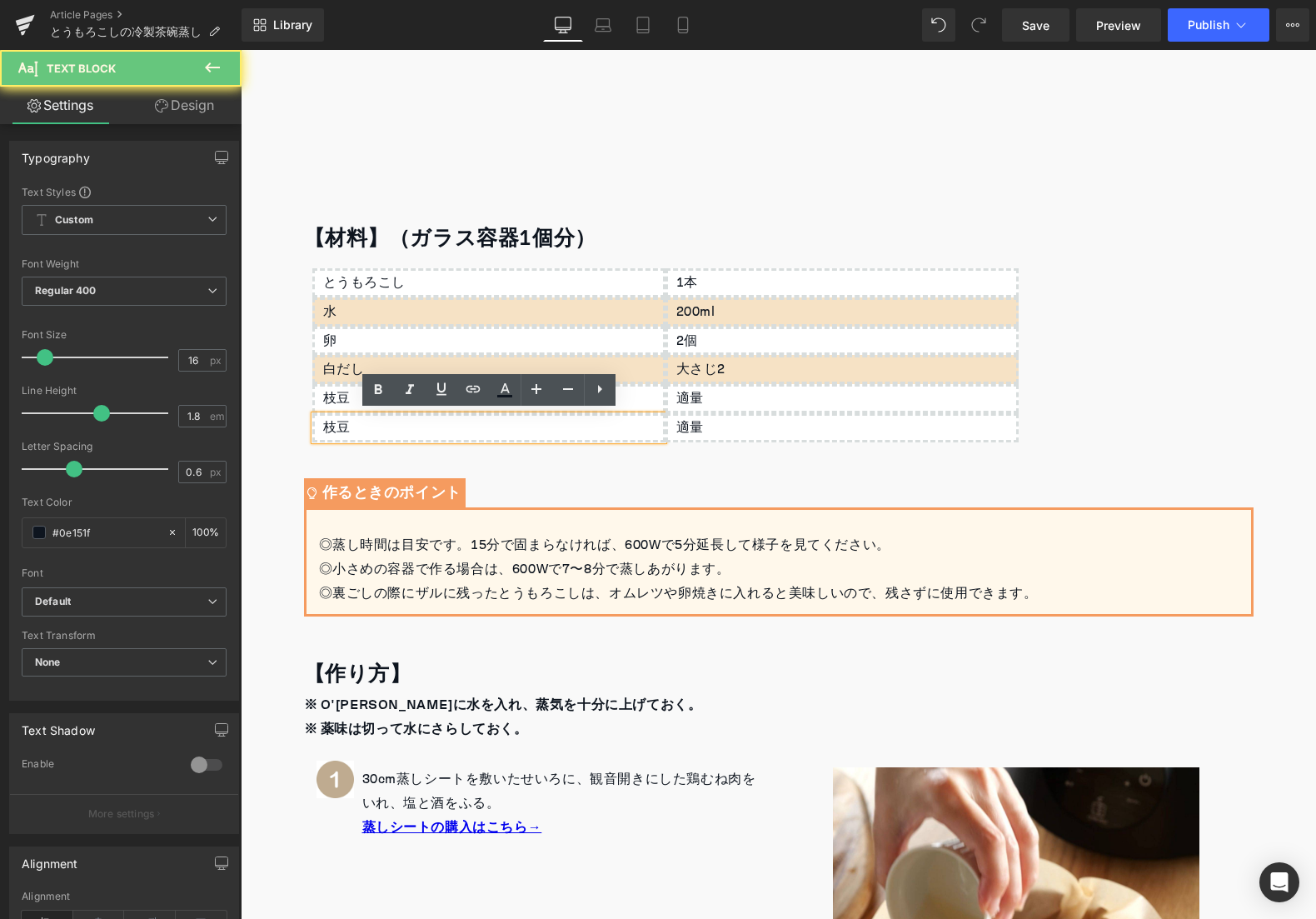
click at [363, 426] on div "枝豆" at bounding box center [488, 427] width 353 height 29
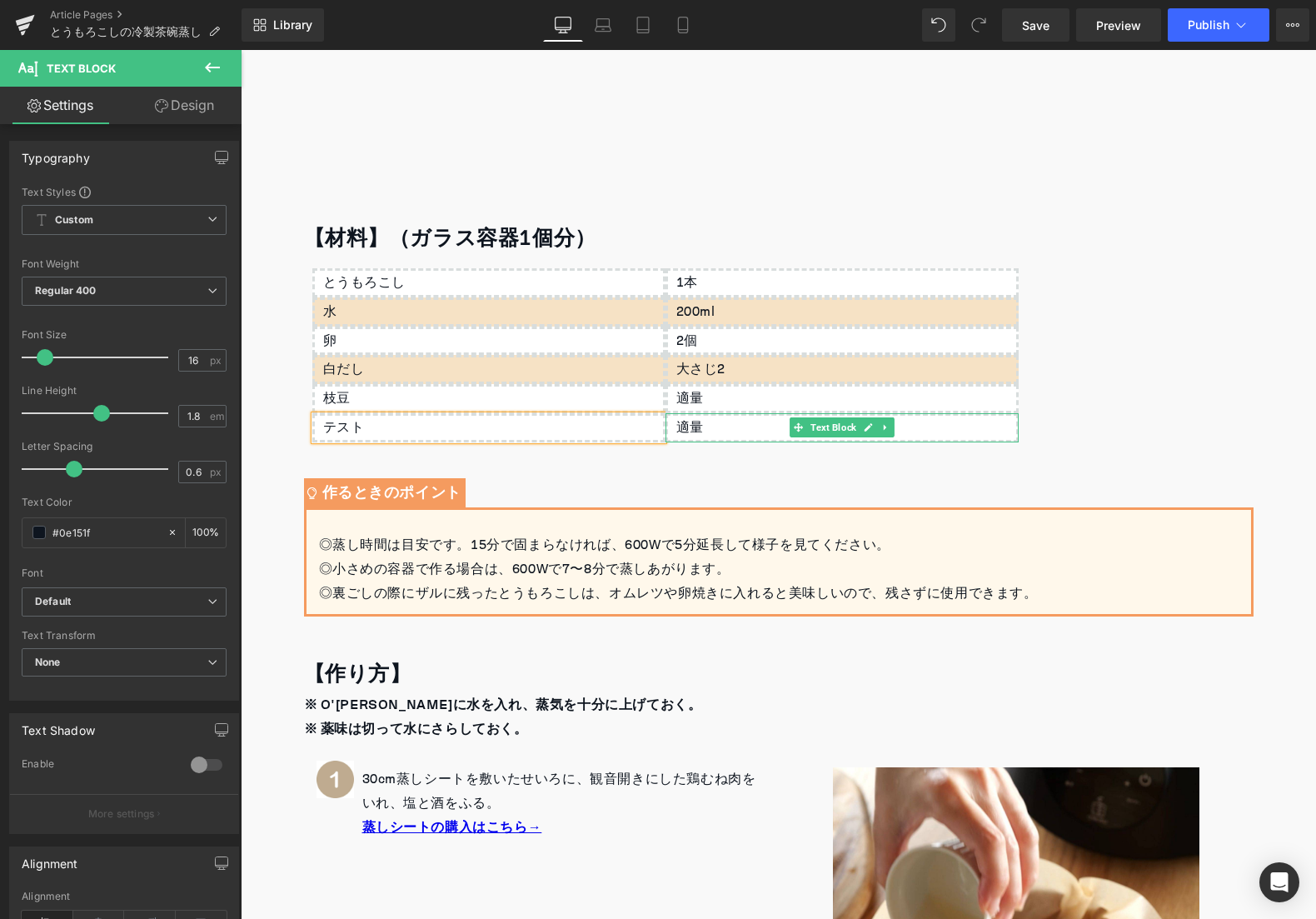
click at [693, 427] on div "適量" at bounding box center [841, 427] width 353 height 29
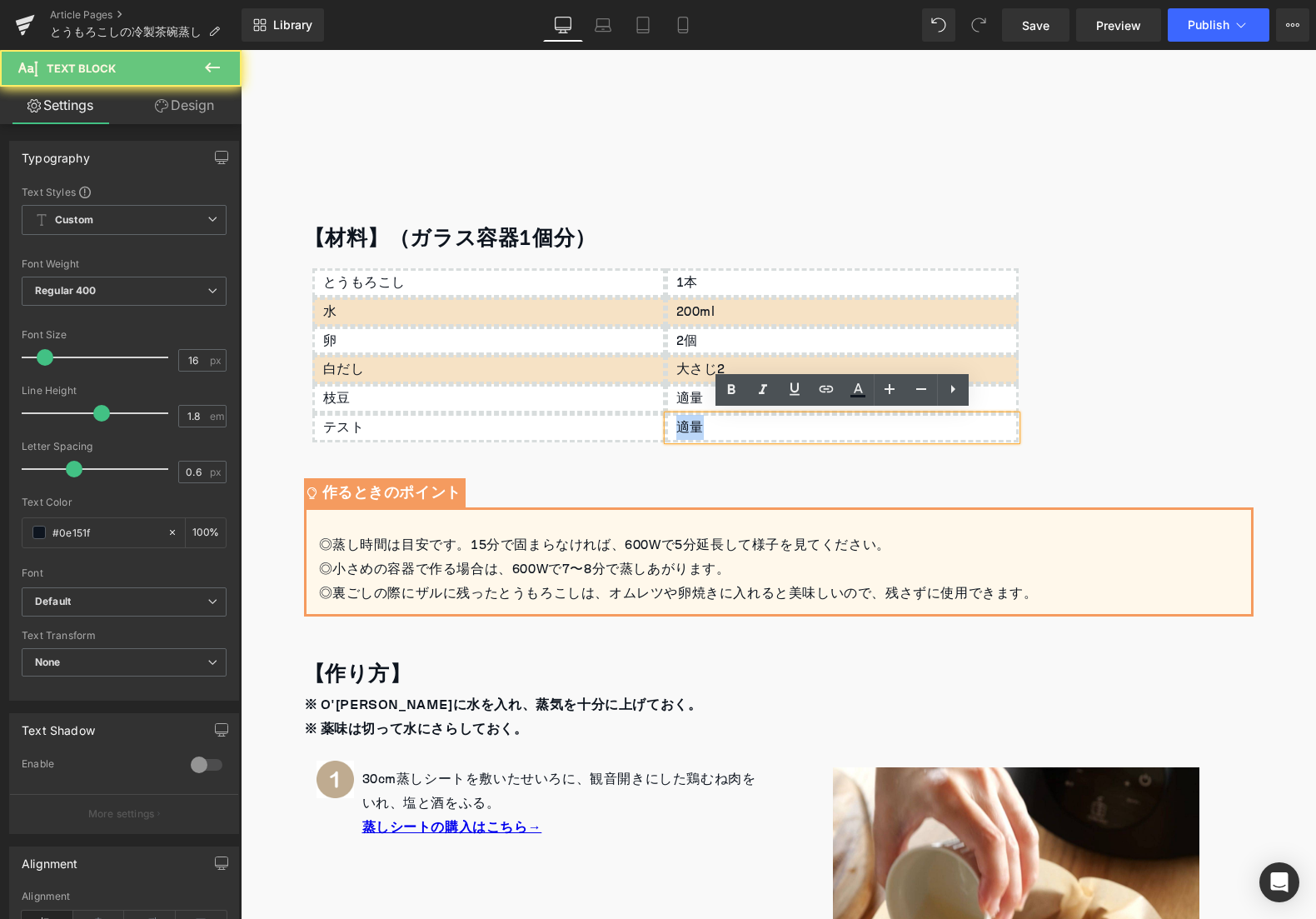
drag, startPoint x: 699, startPoint y: 427, endPoint x: 666, endPoint y: 429, distance: 33.1
click at [674, 428] on div "適量" at bounding box center [841, 427] width 353 height 29
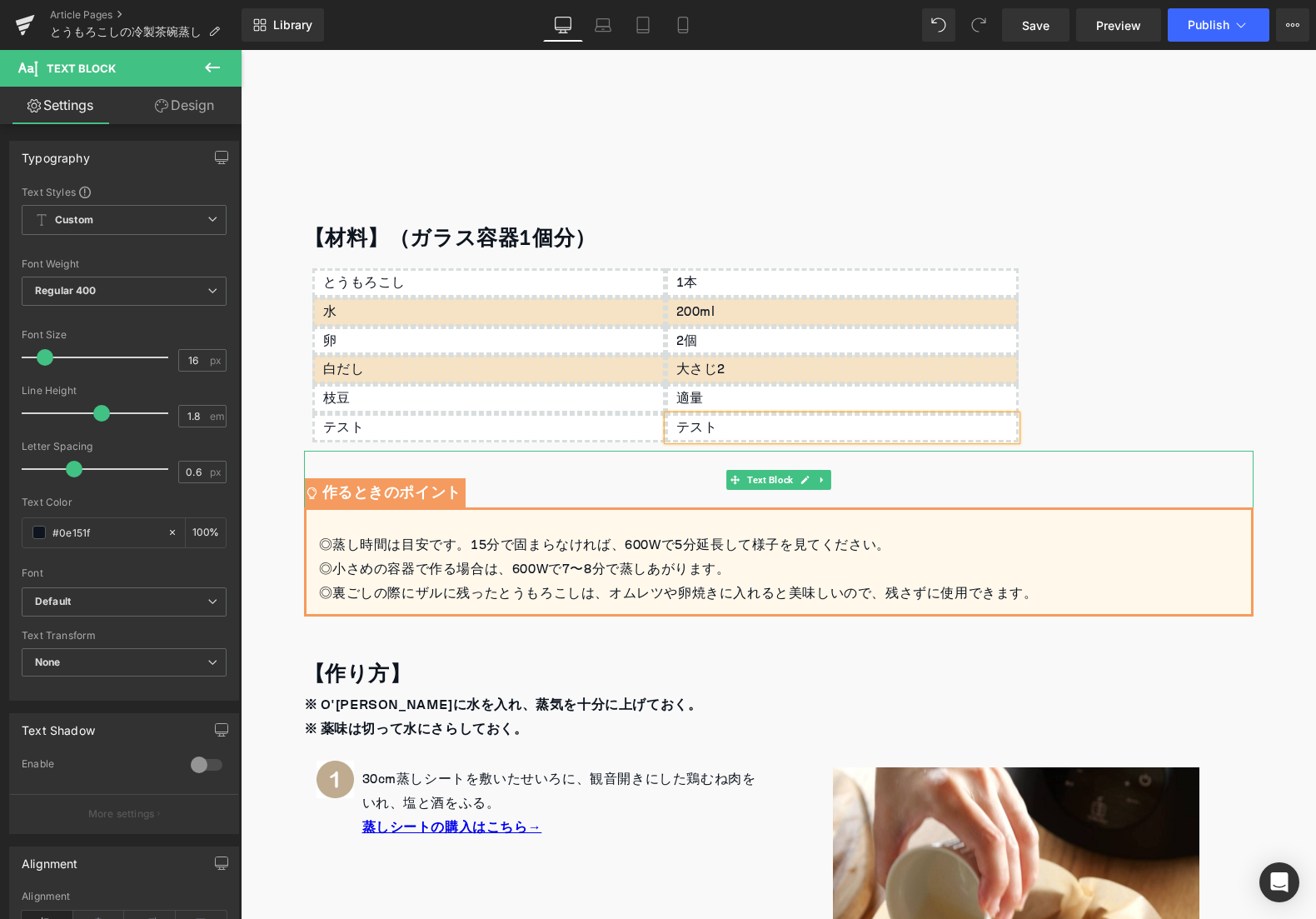
drag, startPoint x: 1080, startPoint y: 477, endPoint x: 1071, endPoint y: 483, distance: 10.8
click at [1079, 477] on div "作るときのポイント" at bounding box center [779, 479] width 950 height 58
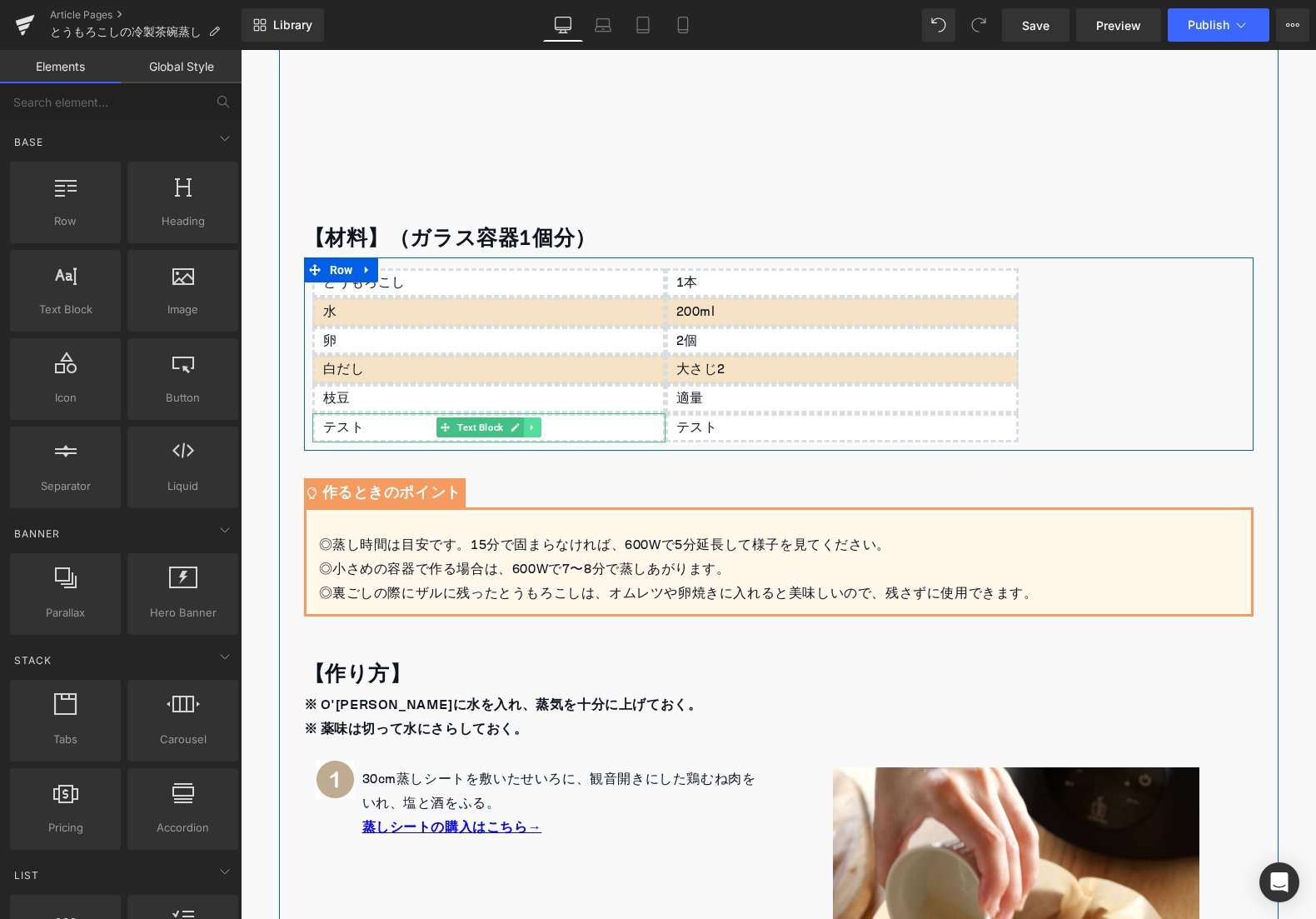
click at [536, 427] on icon at bounding box center [532, 427] width 9 height 10
click at [539, 427] on icon at bounding box center [541, 427] width 9 height 9
click at [885, 428] on icon at bounding box center [885, 427] width 9 height 10
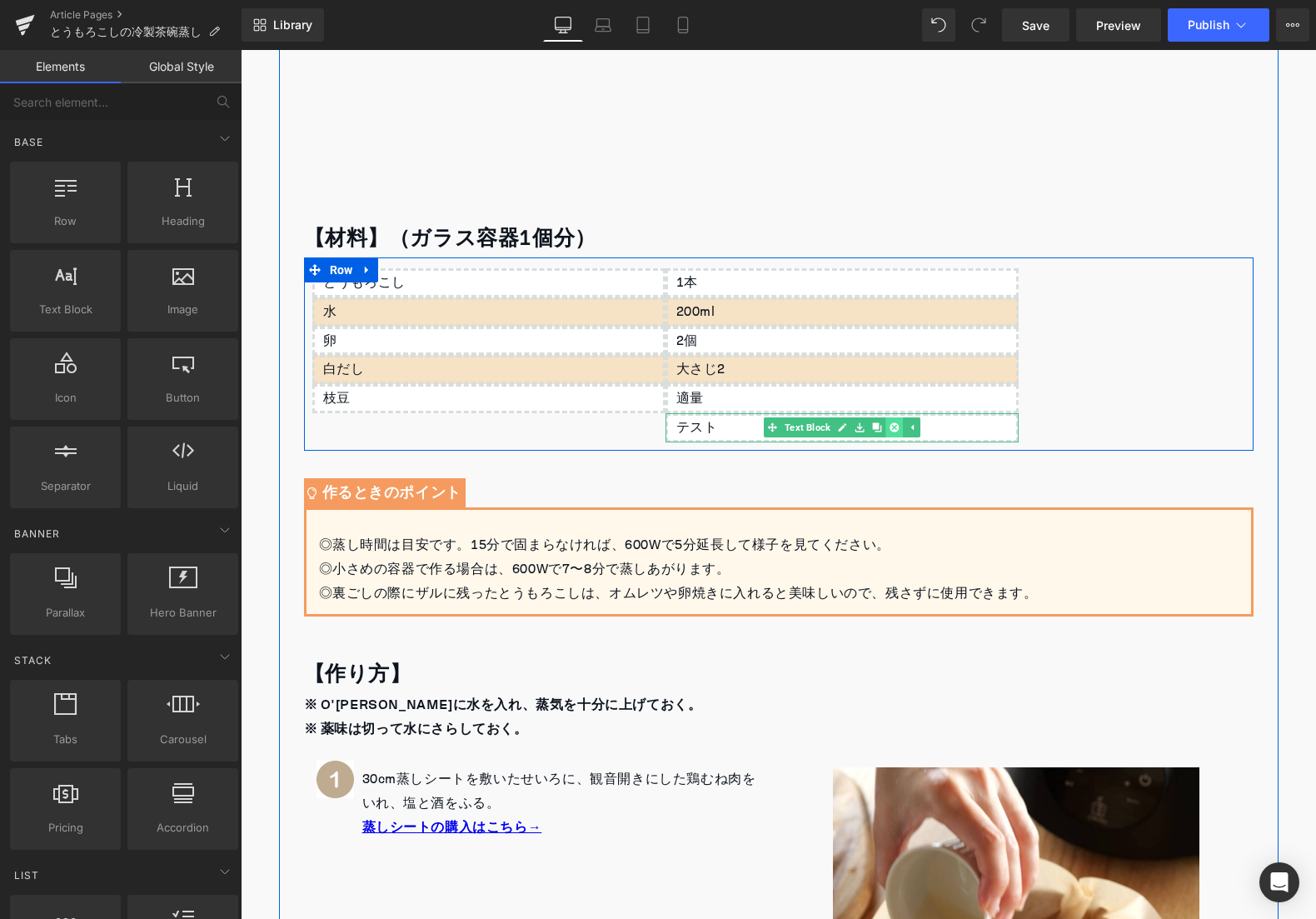
click at [893, 427] on icon at bounding box center [894, 427] width 9 height 10
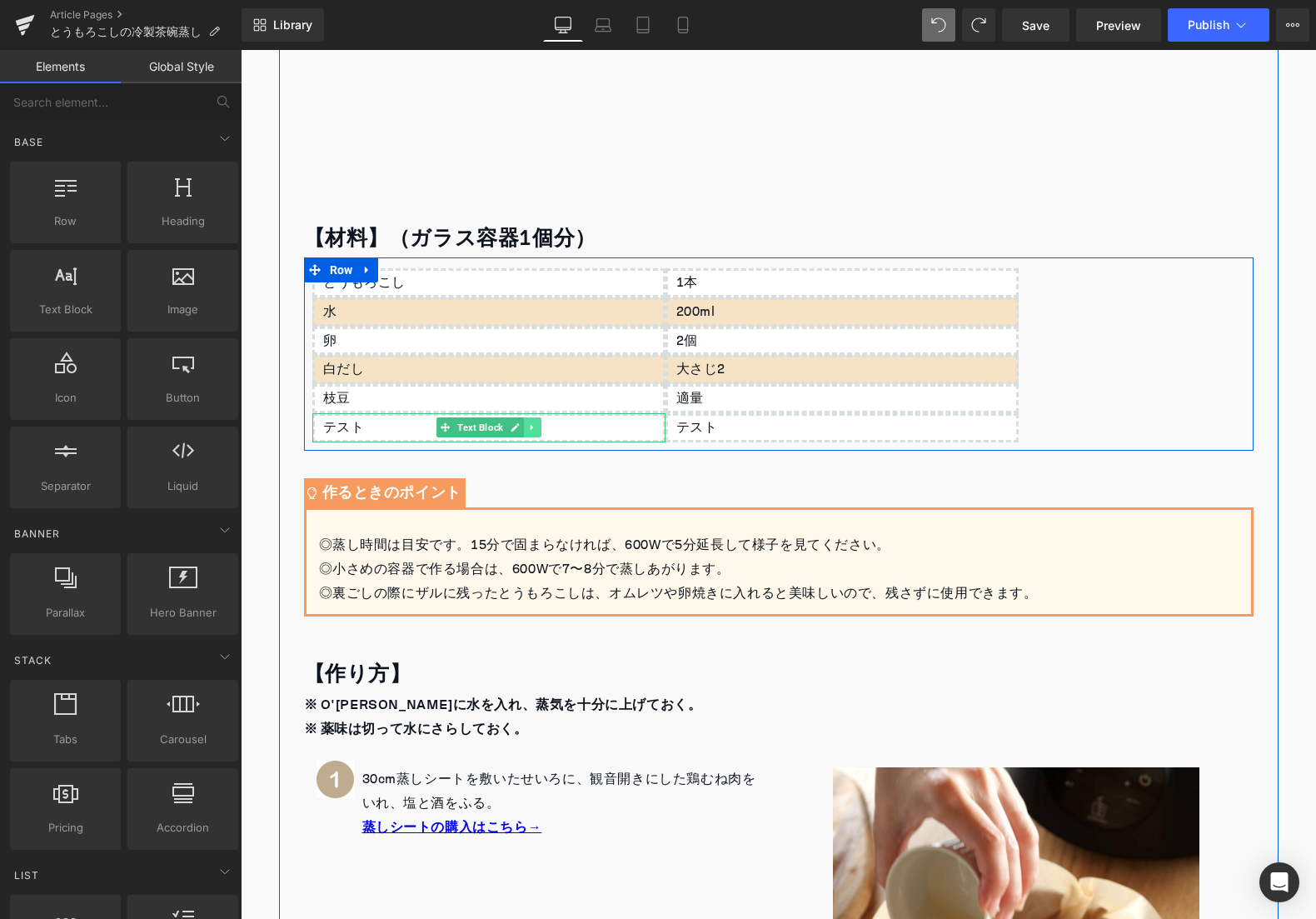
click at [529, 427] on icon at bounding box center [532, 427] width 9 height 10
click at [537, 427] on icon at bounding box center [541, 427] width 9 height 9
click at [885, 427] on icon at bounding box center [884, 427] width 3 height 6
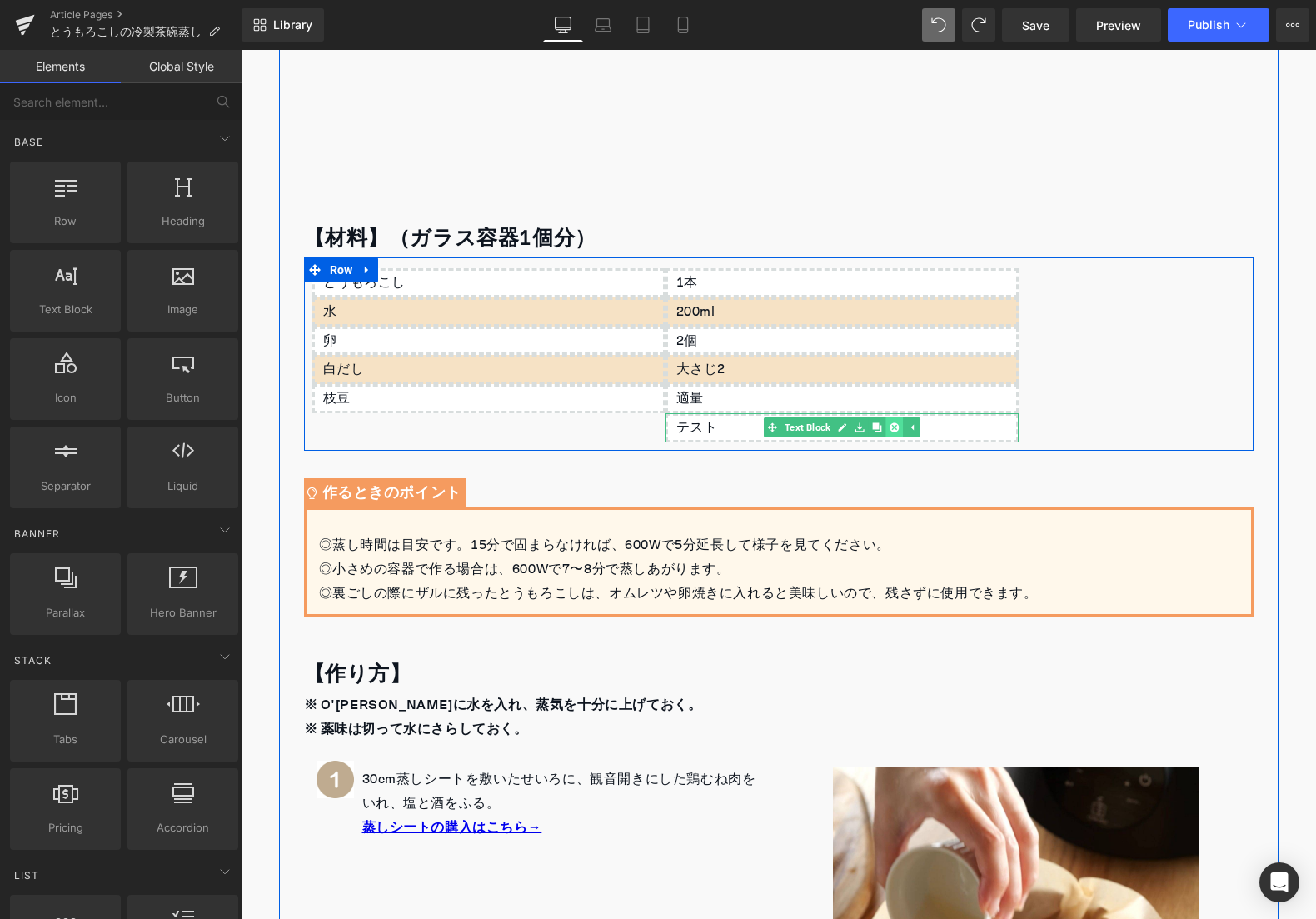
click at [890, 427] on icon at bounding box center [894, 427] width 9 height 10
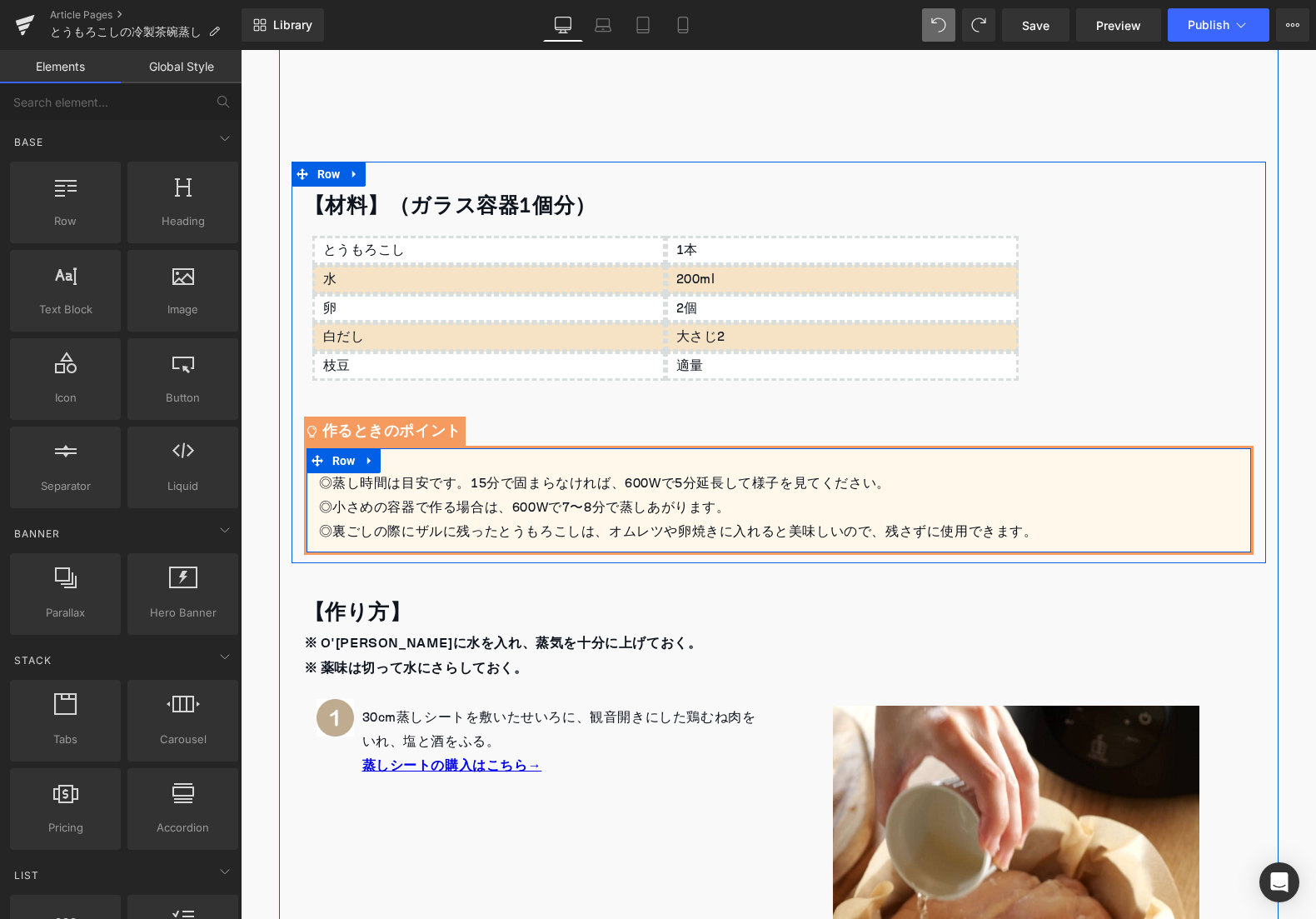
scroll to position [453, 0]
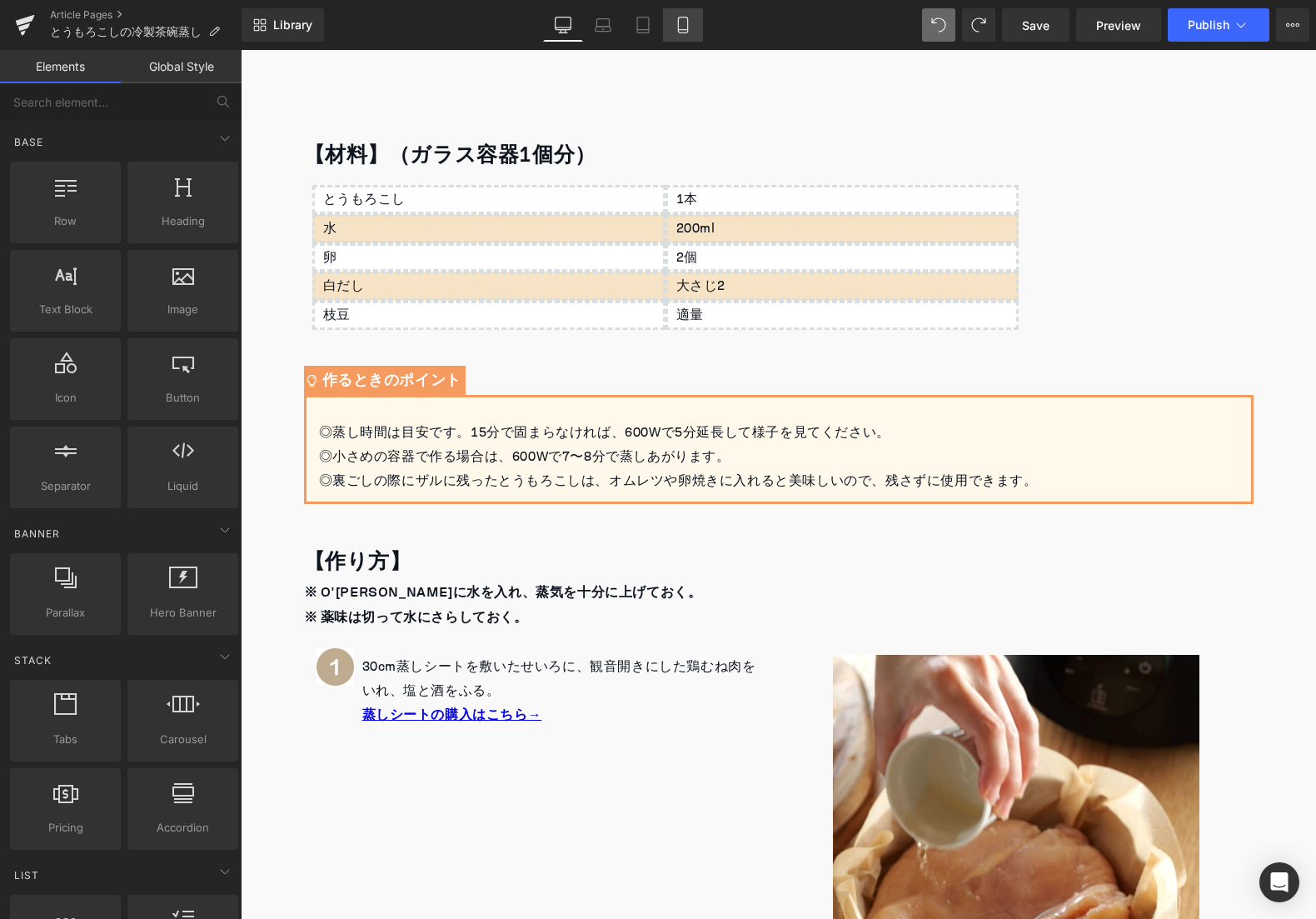
click at [673, 32] on link "Mobile" at bounding box center [683, 25] width 40 height 33
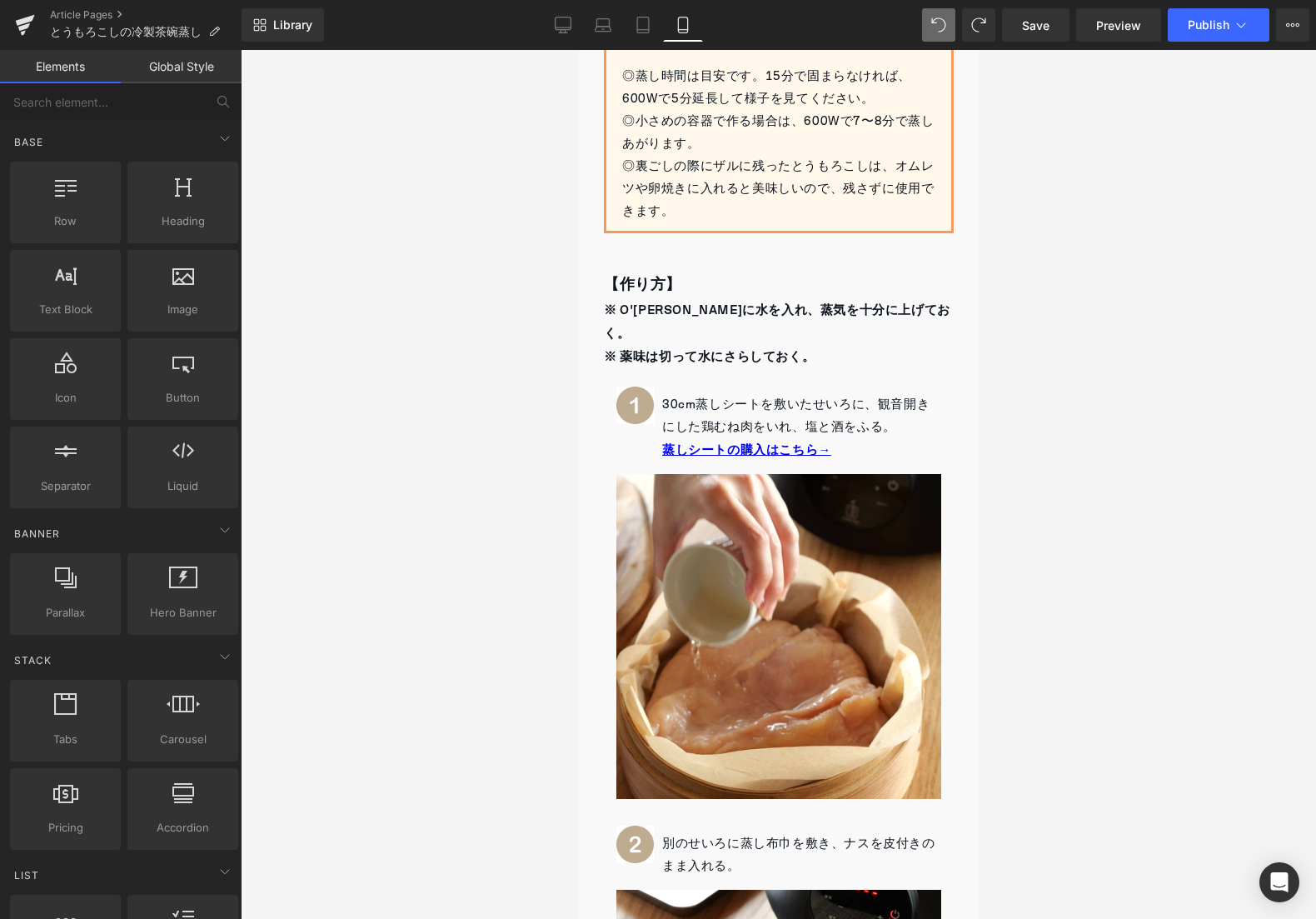
scroll to position [137, 0]
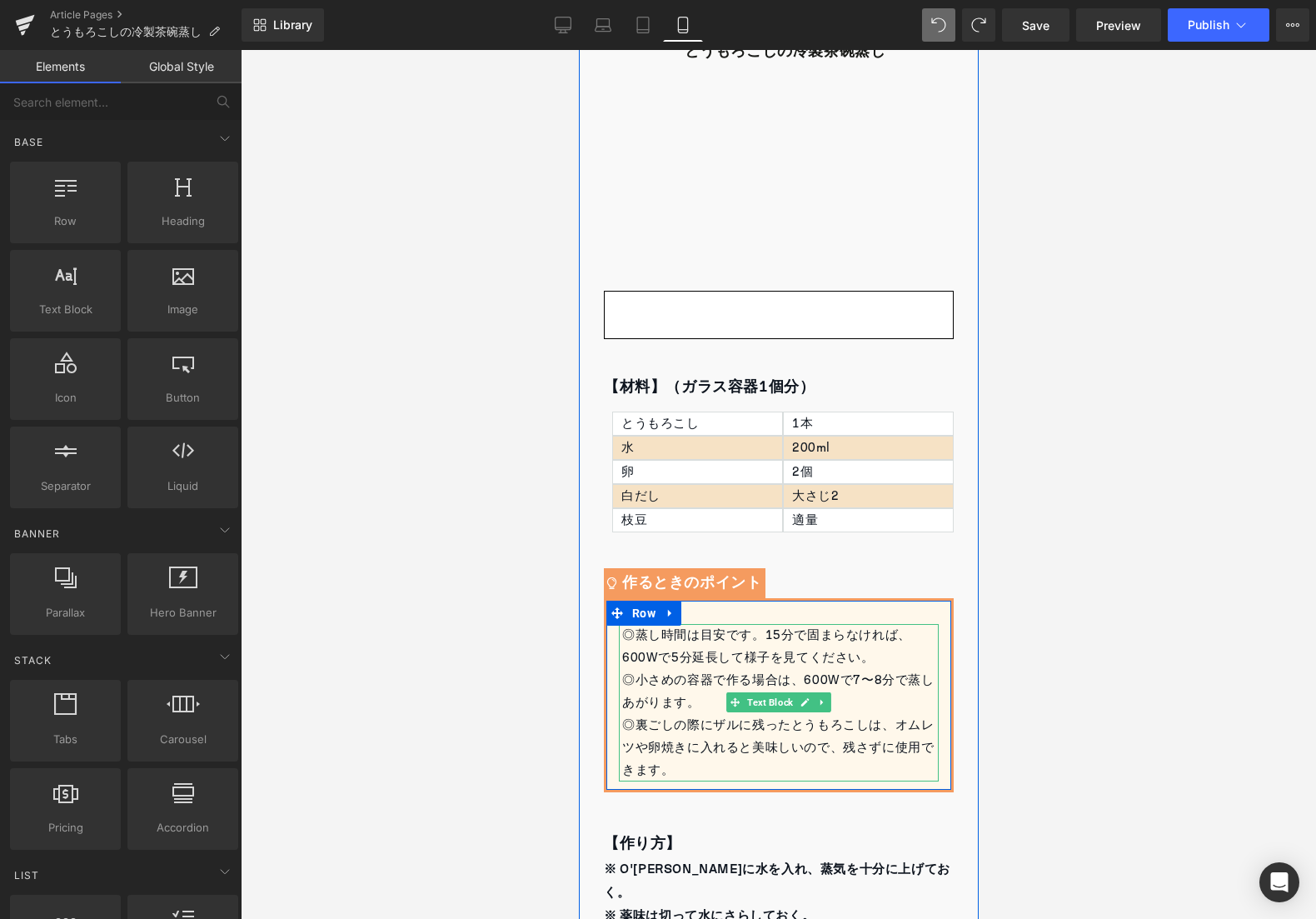
click at [894, 647] on div "◎蒸し時間は目安です。15分で固まらなければ、600Wで5分延長して様子を見てください。" at bounding box center [779, 647] width 316 height 45
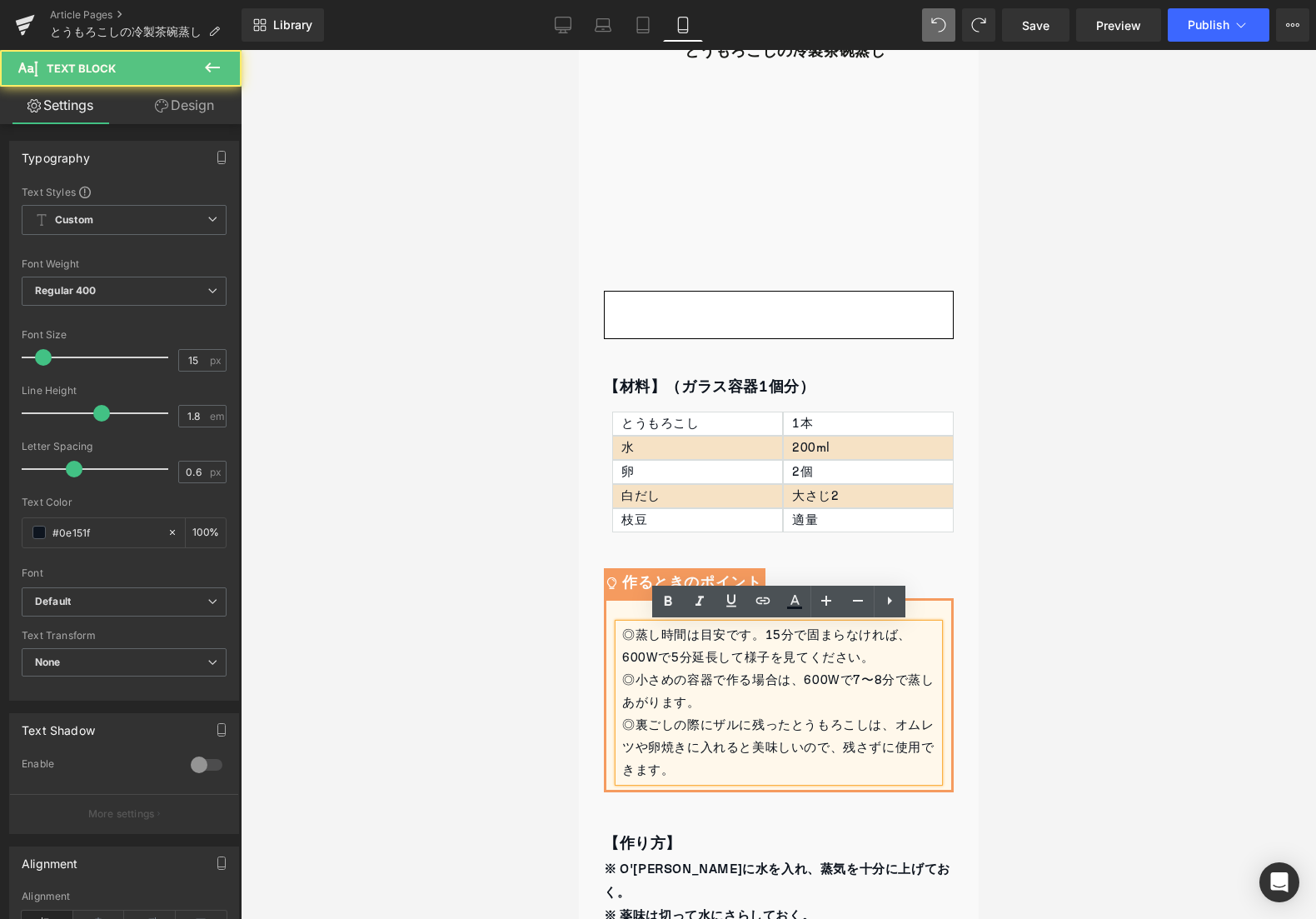
click at [625, 660] on div "◎蒸し時間は目安です。15分で固まらなければ、600Wで5分延長して様子を見てください。" at bounding box center [779, 647] width 316 height 45
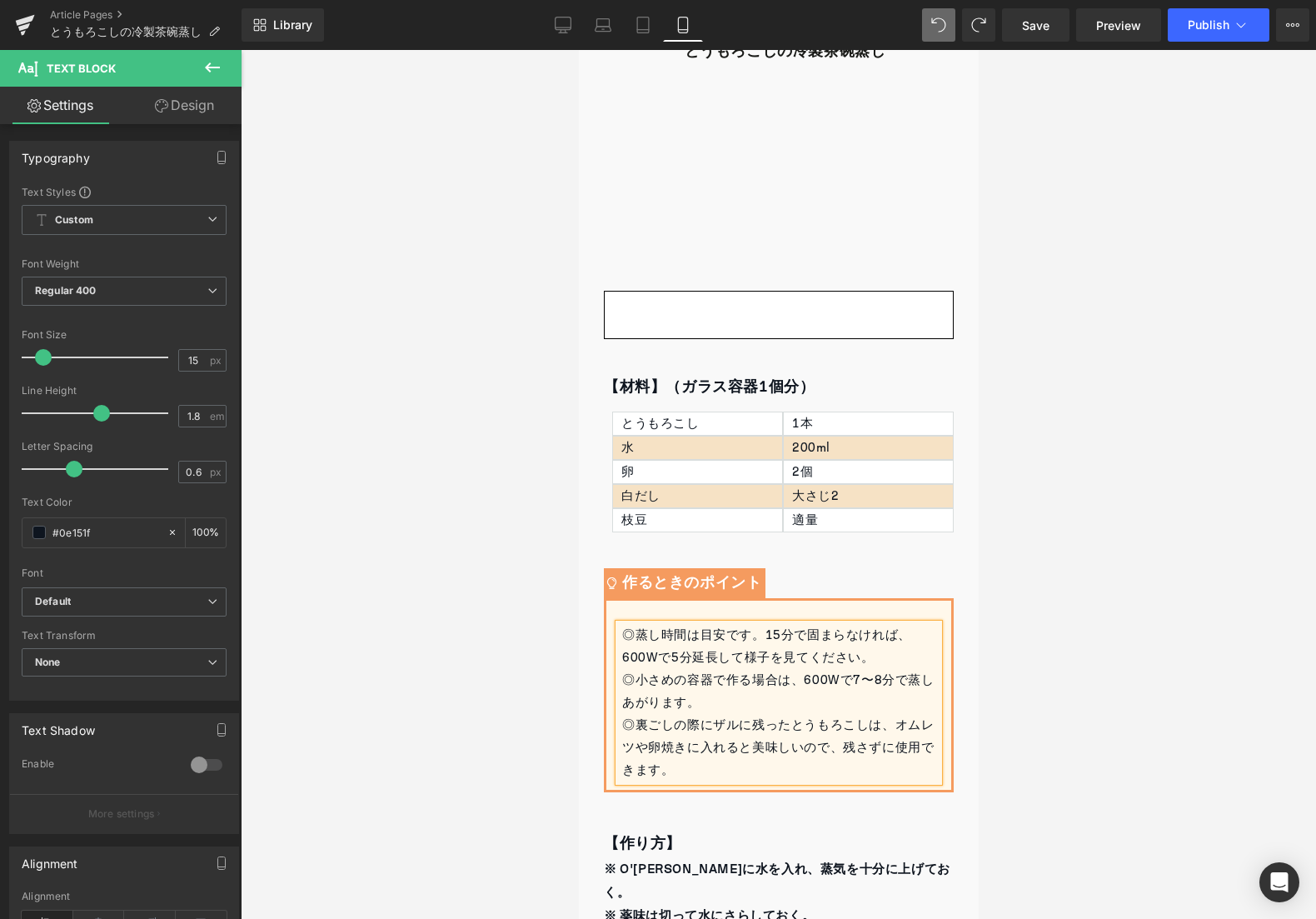
click at [1024, 571] on div at bounding box center [778, 484] width 1076 height 869
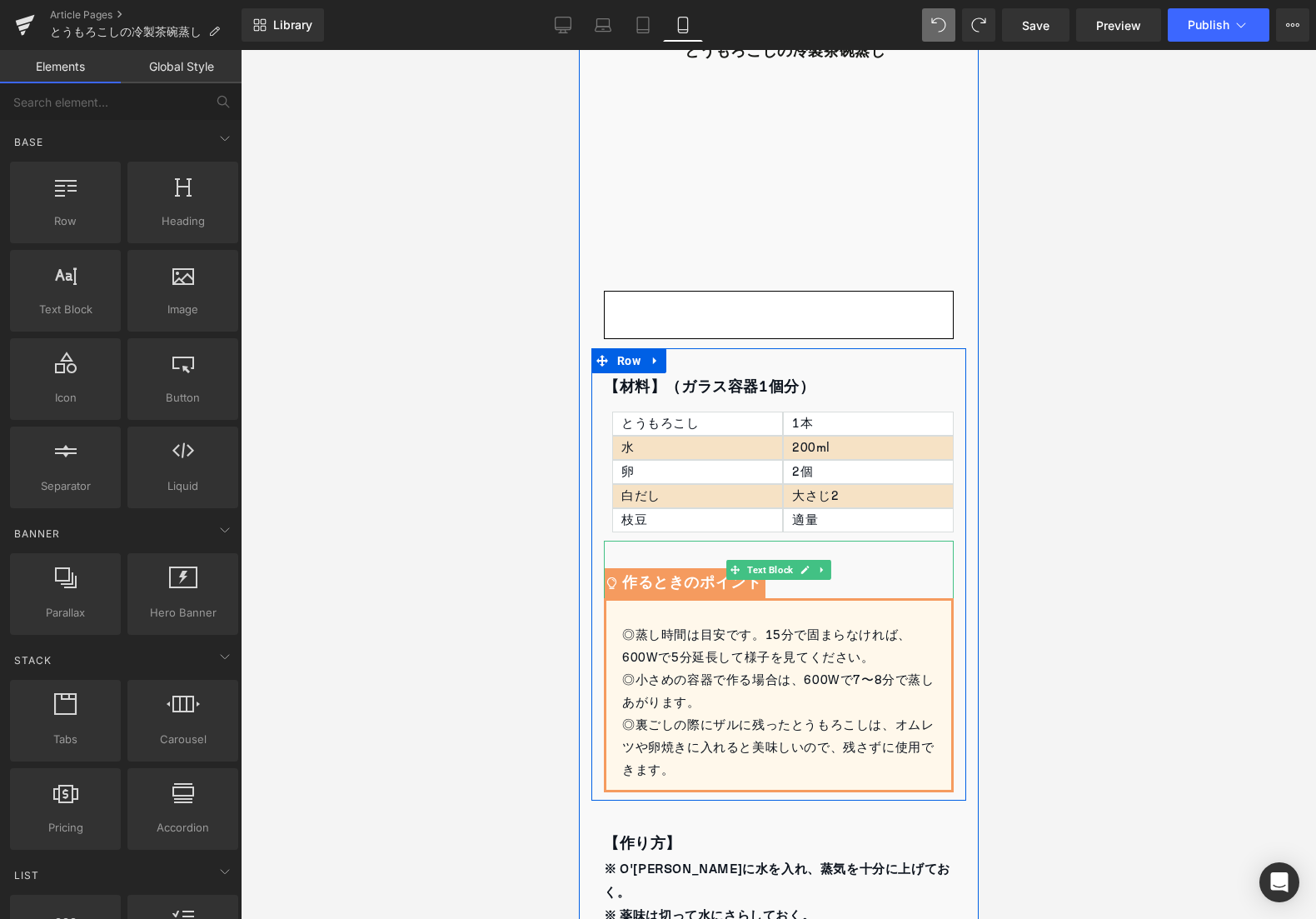
scroll to position [418, 0]
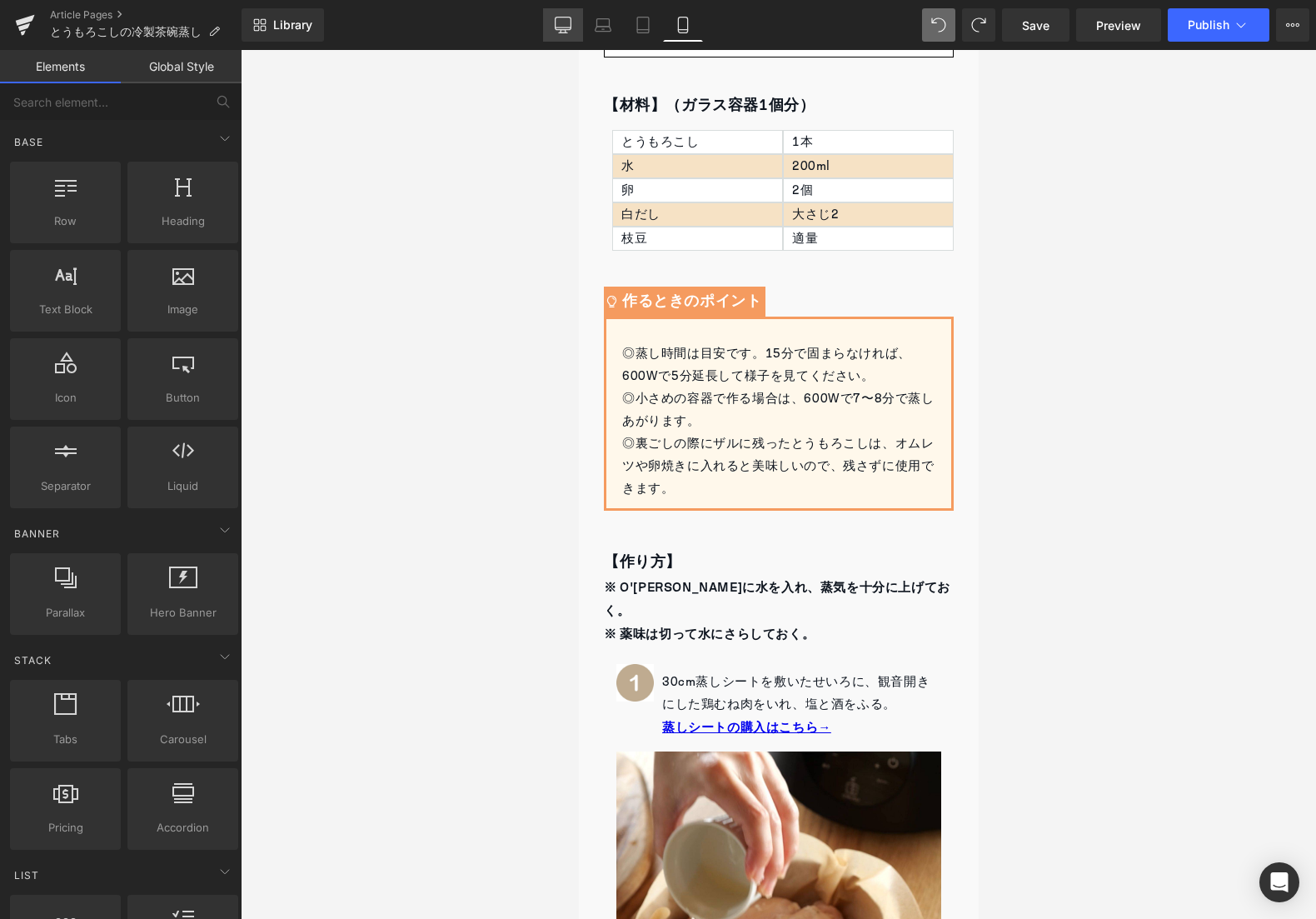
click at [550, 30] on link "Desktop" at bounding box center [563, 25] width 40 height 33
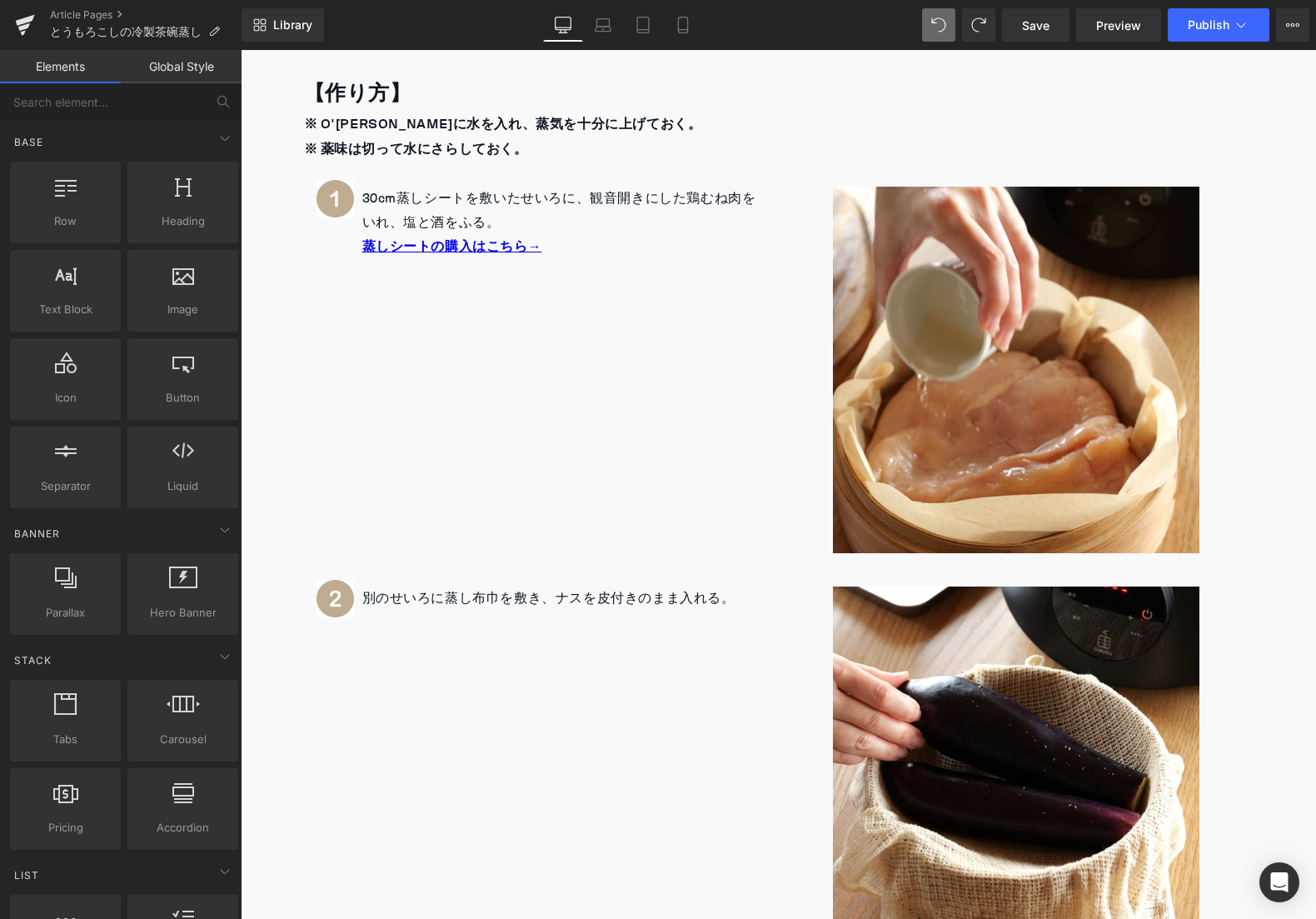
scroll to position [911, 0]
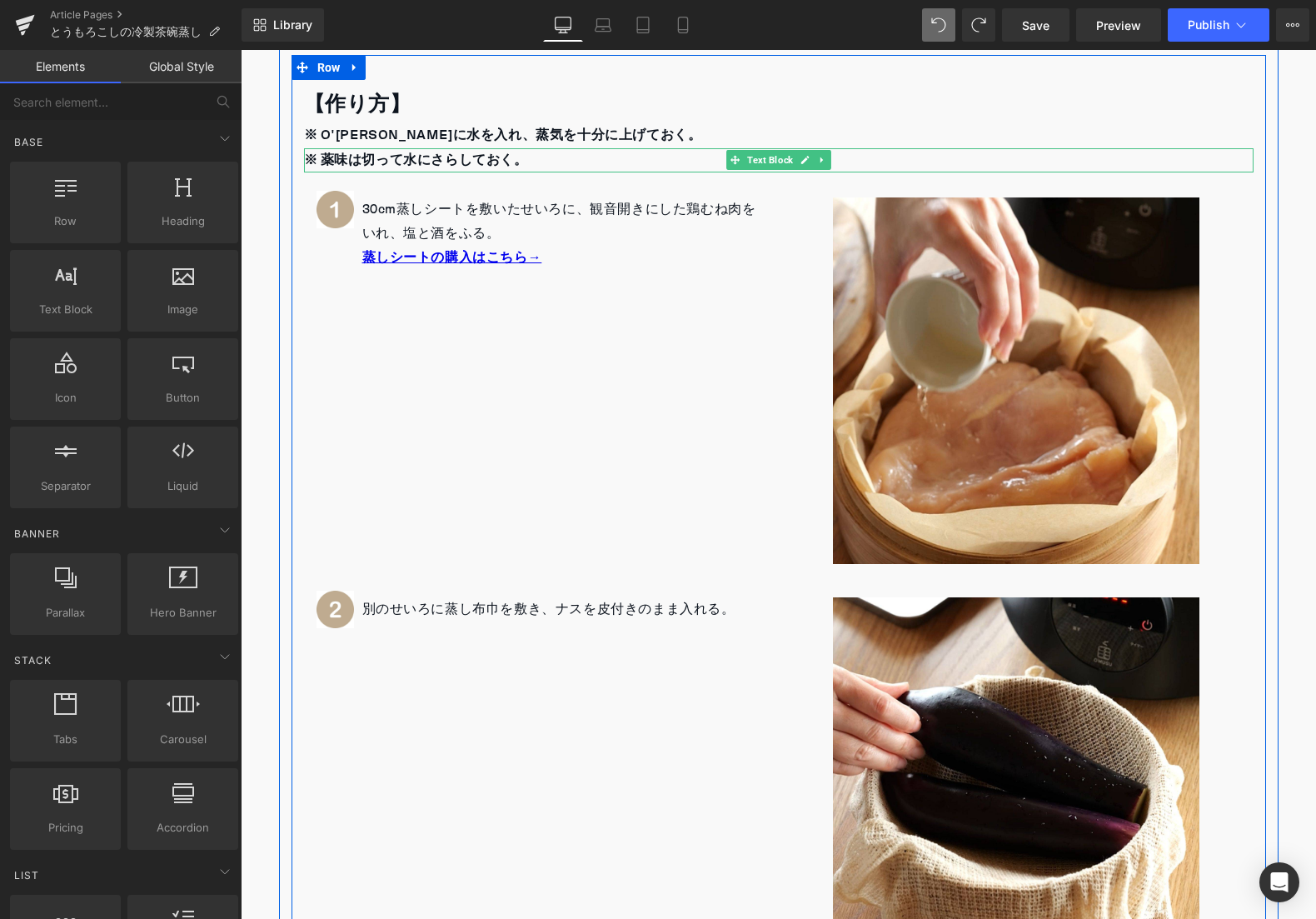
click at [508, 159] on strong "※ 薬味は切って水にさらしておく。" at bounding box center [416, 160] width 224 height 26
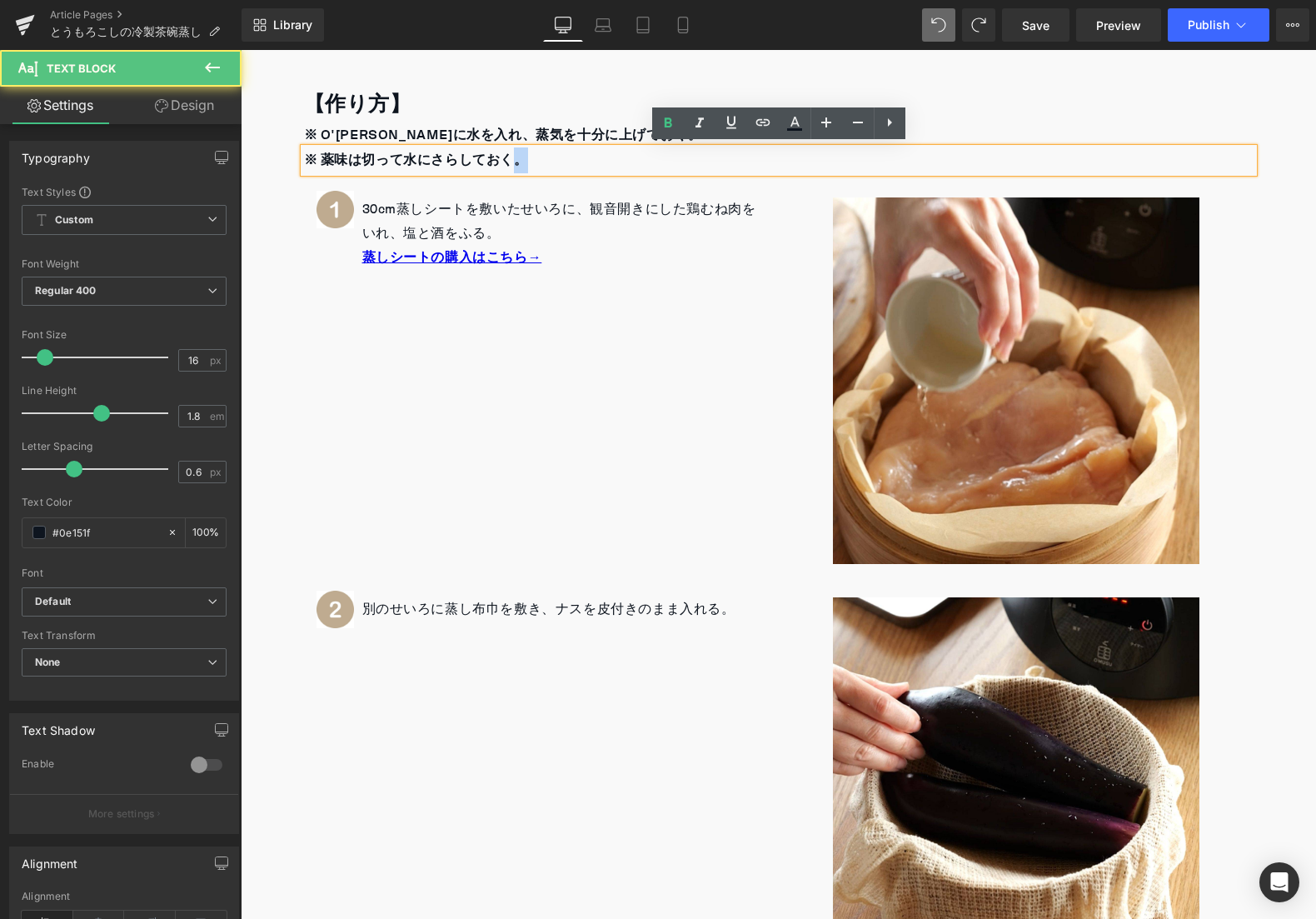
click at [508, 159] on strong "※ 薬味は切って水にさらしておく。" at bounding box center [416, 160] width 224 height 26
click at [636, 104] on div "【作り方】" at bounding box center [779, 102] width 950 height 43
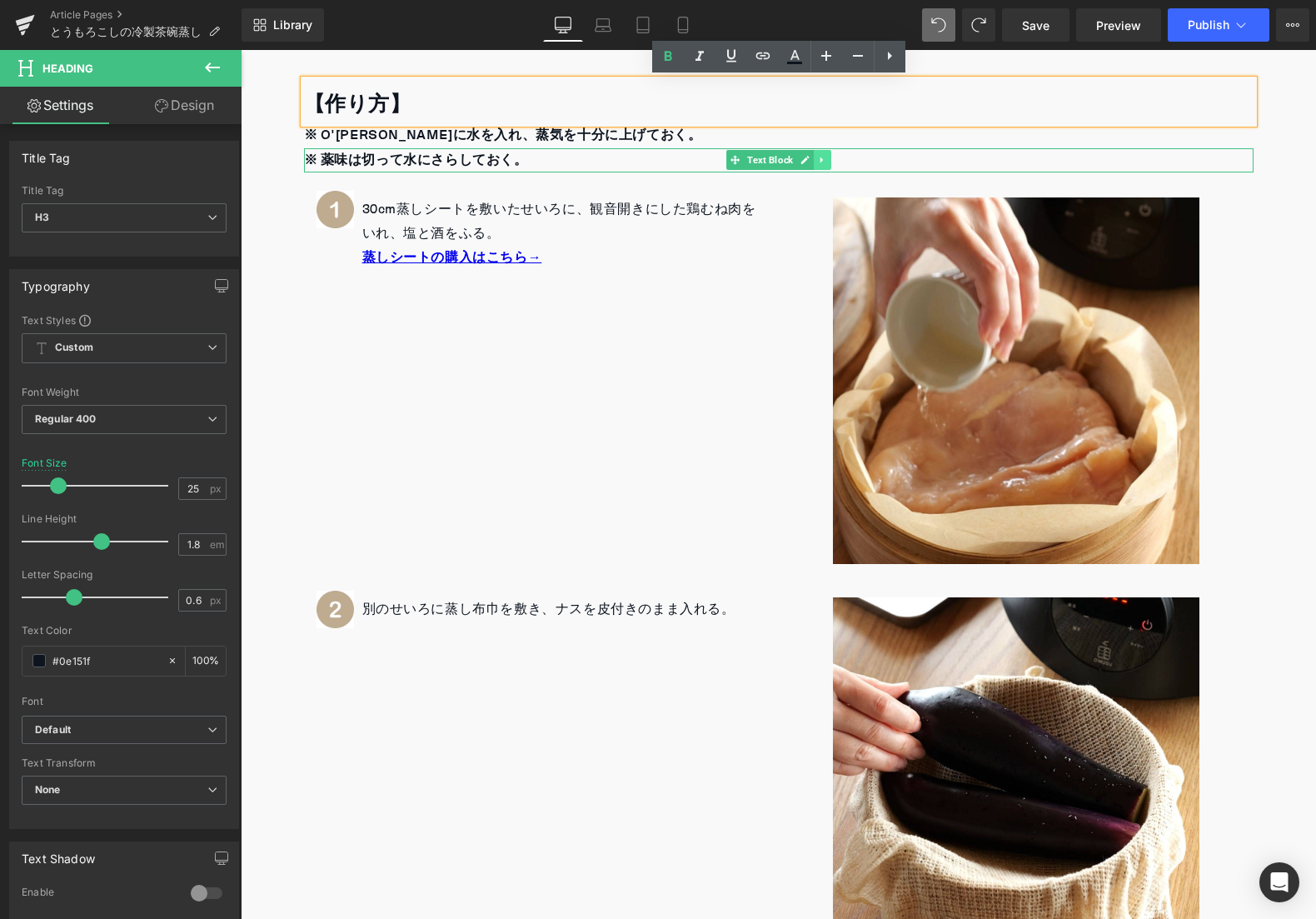
click at [818, 155] on icon at bounding box center [821, 160] width 9 height 10
click at [826, 159] on icon at bounding box center [830, 160] width 9 height 10
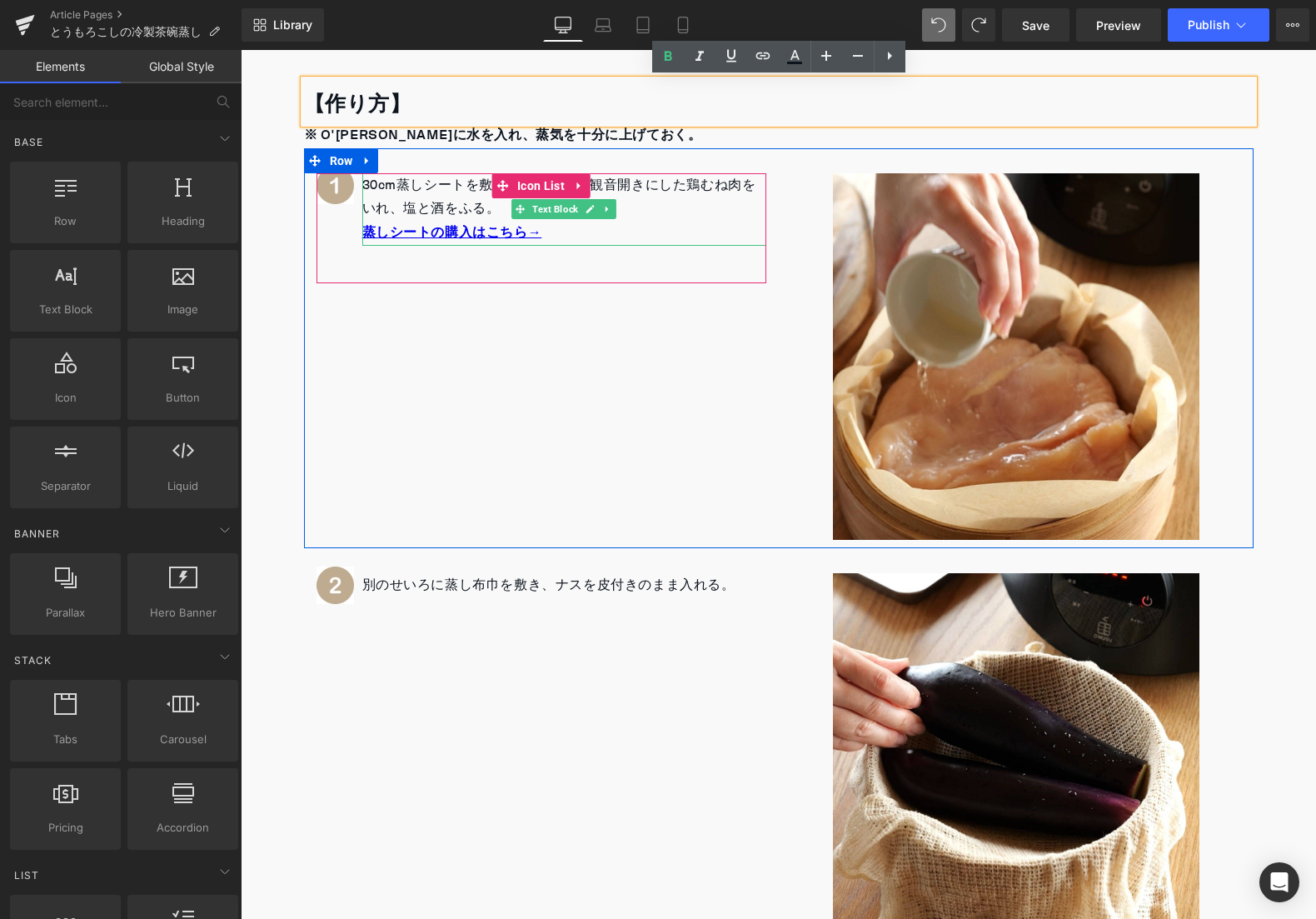
click at [408, 186] on p "30cm蒸しシートを敷いたせいろに、観音開きにした鶏むね肉をいれ、塩と酒をふる。" at bounding box center [564, 198] width 404 height 48
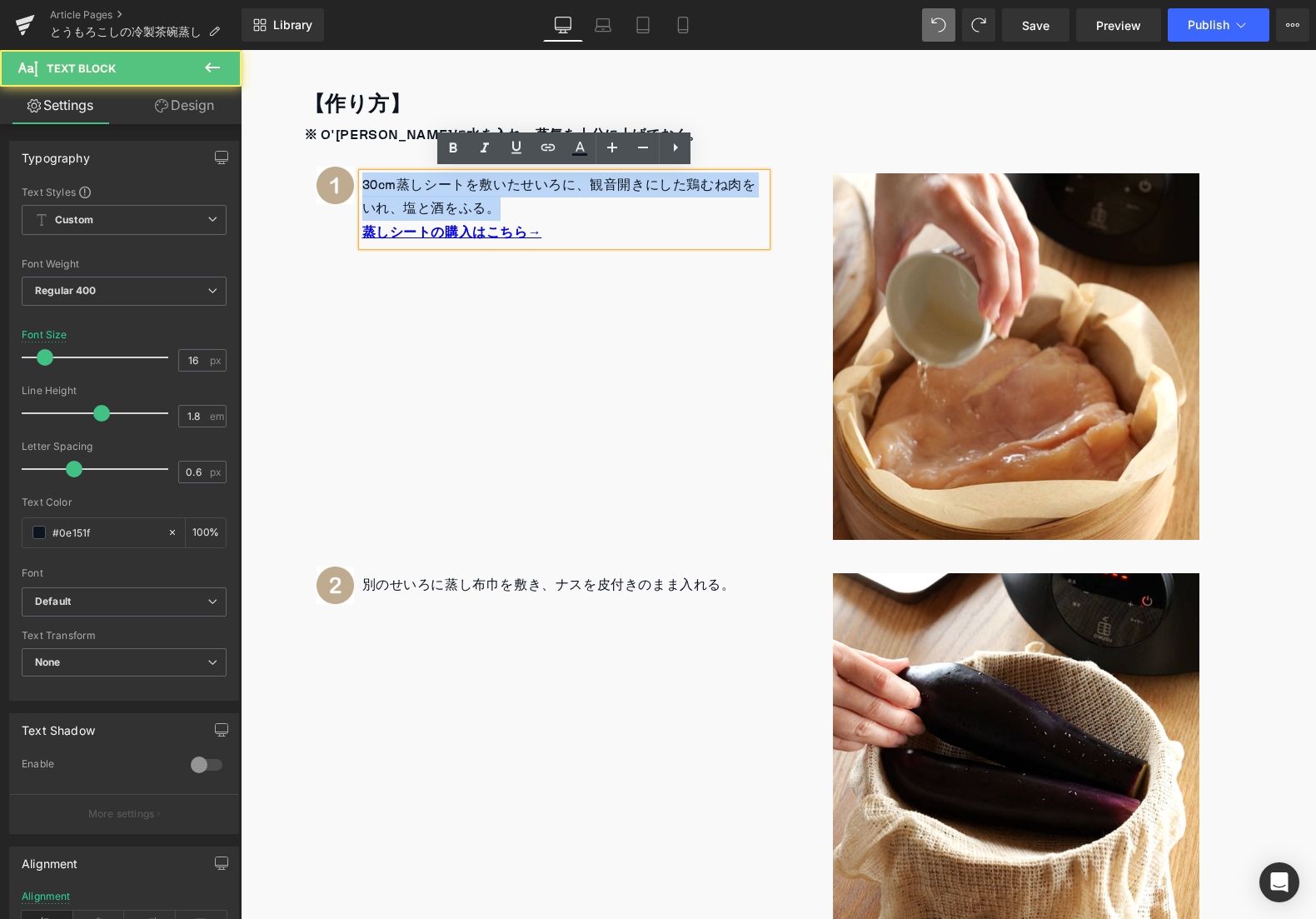
drag, startPoint x: 364, startPoint y: 182, endPoint x: 517, endPoint y: 207, distance: 155.0
click at [517, 206] on p "30cm蒸しシートを敷いたせいろに、観音開きにした鶏むね肉をいれ、塩と酒をふる。" at bounding box center [564, 198] width 404 height 48
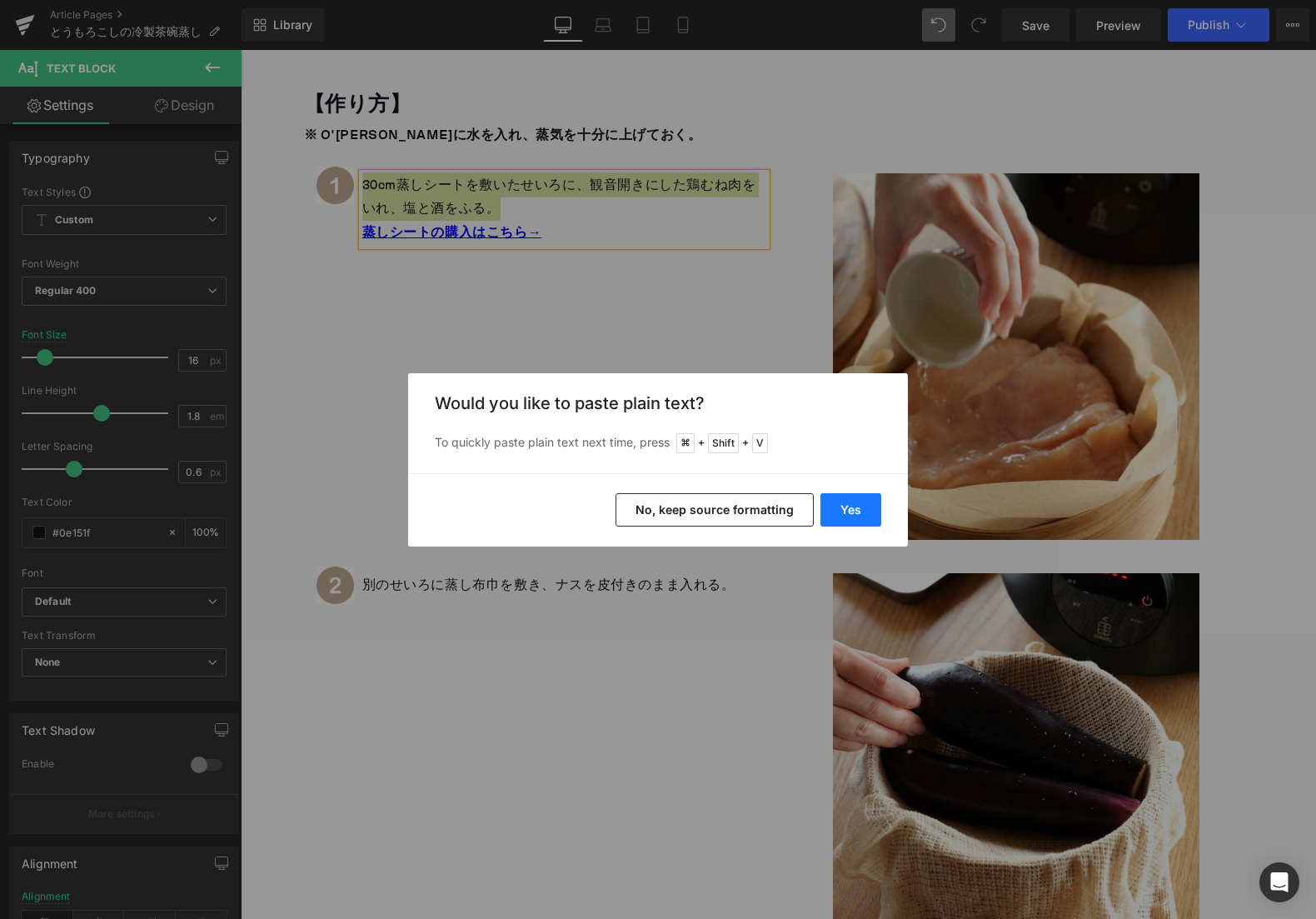
drag, startPoint x: 870, startPoint y: 502, endPoint x: 628, endPoint y: 454, distance: 246.7
click at [870, 502] on button "Yes" at bounding box center [850, 510] width 61 height 33
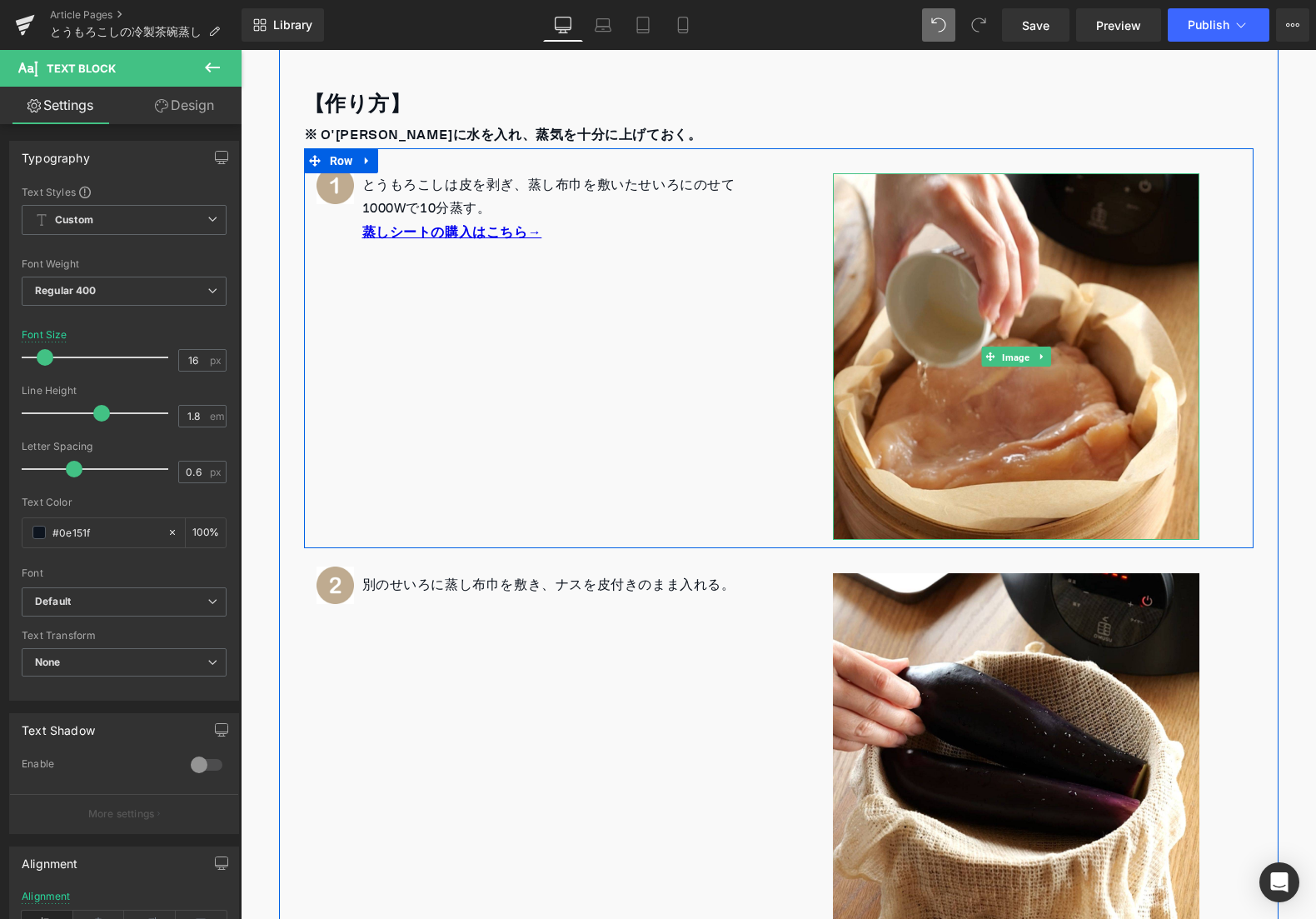
drag, startPoint x: 1009, startPoint y: 346, endPoint x: 570, endPoint y: 311, distance: 440.4
click at [1009, 347] on span "Image" at bounding box center [1016, 356] width 34 height 20
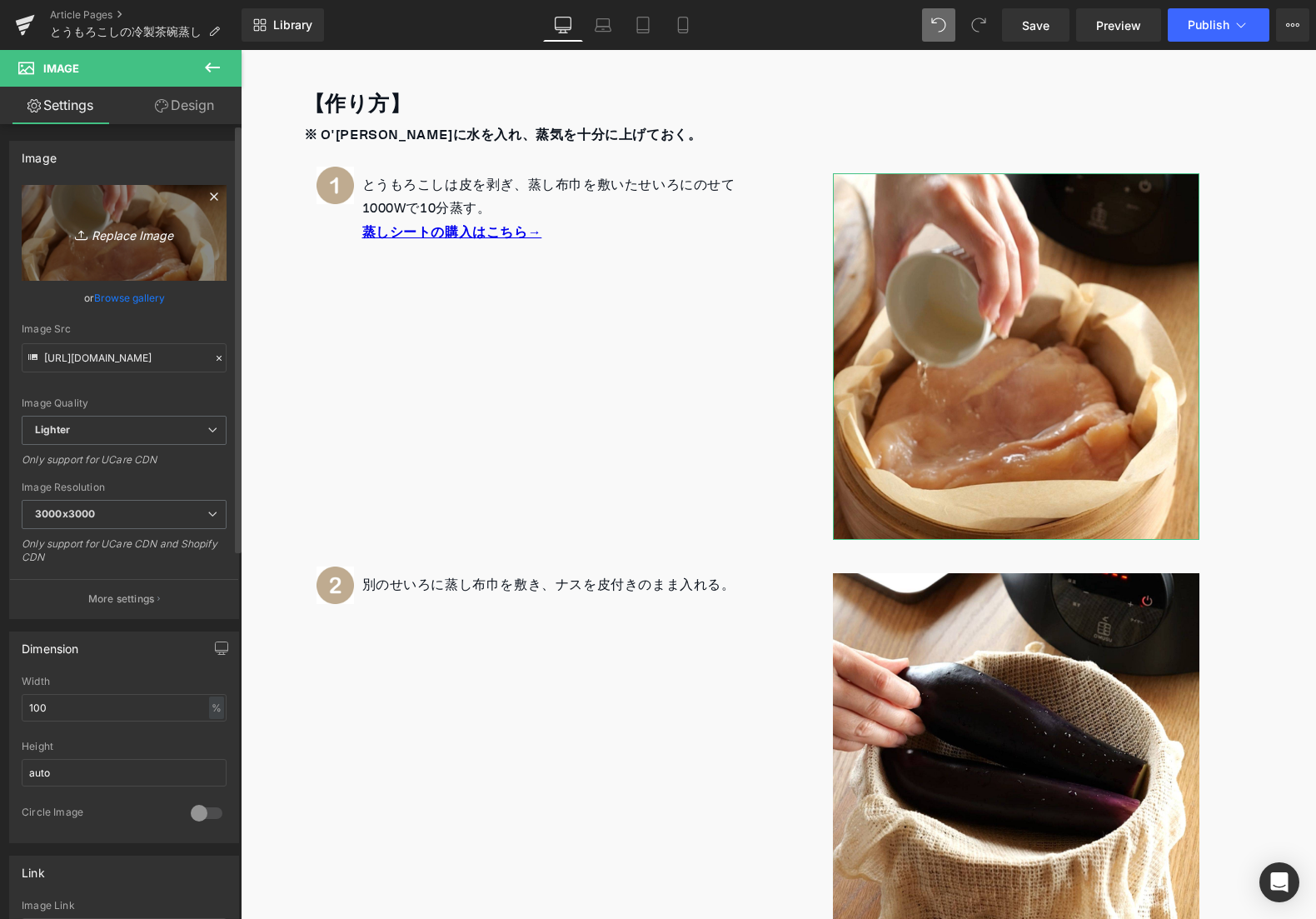
click at [123, 221] on link "Replace Image" at bounding box center [124, 233] width 205 height 96
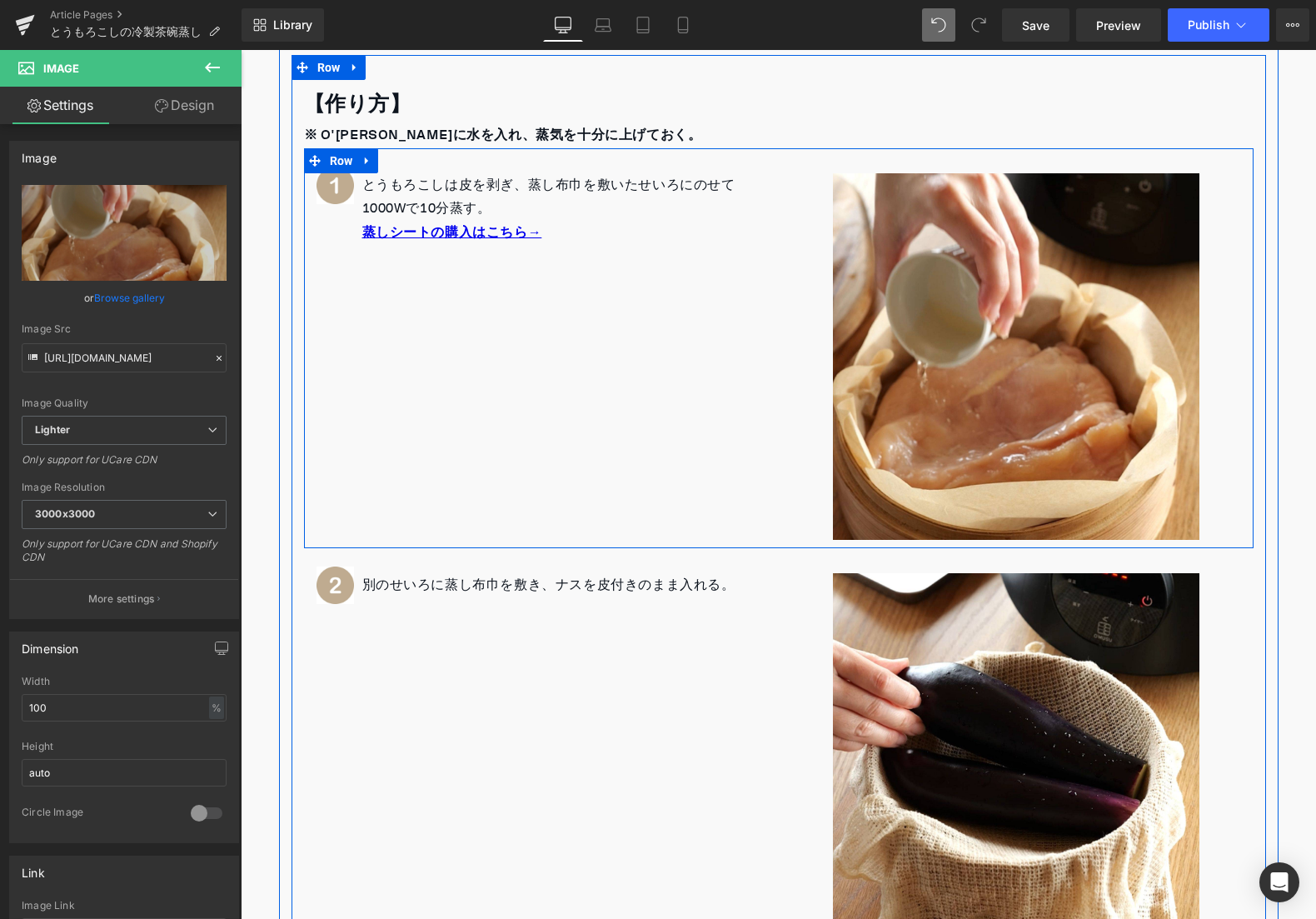
click at [566, 228] on p "蒸しシートの購入はこちら→" at bounding box center [564, 234] width 404 height 25
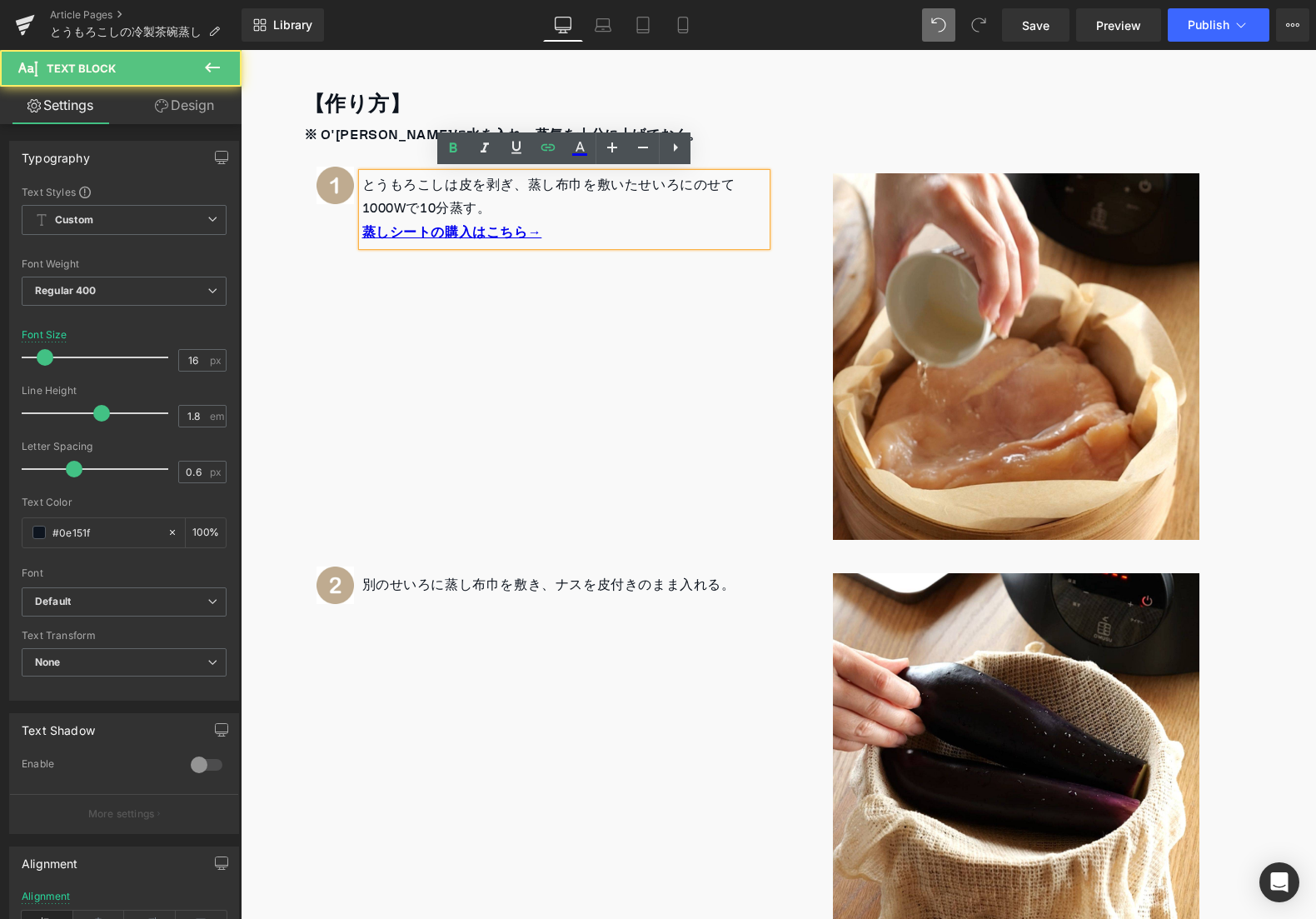
click at [566, 230] on p "蒸しシートの購入はこちら→" at bounding box center [564, 234] width 404 height 25
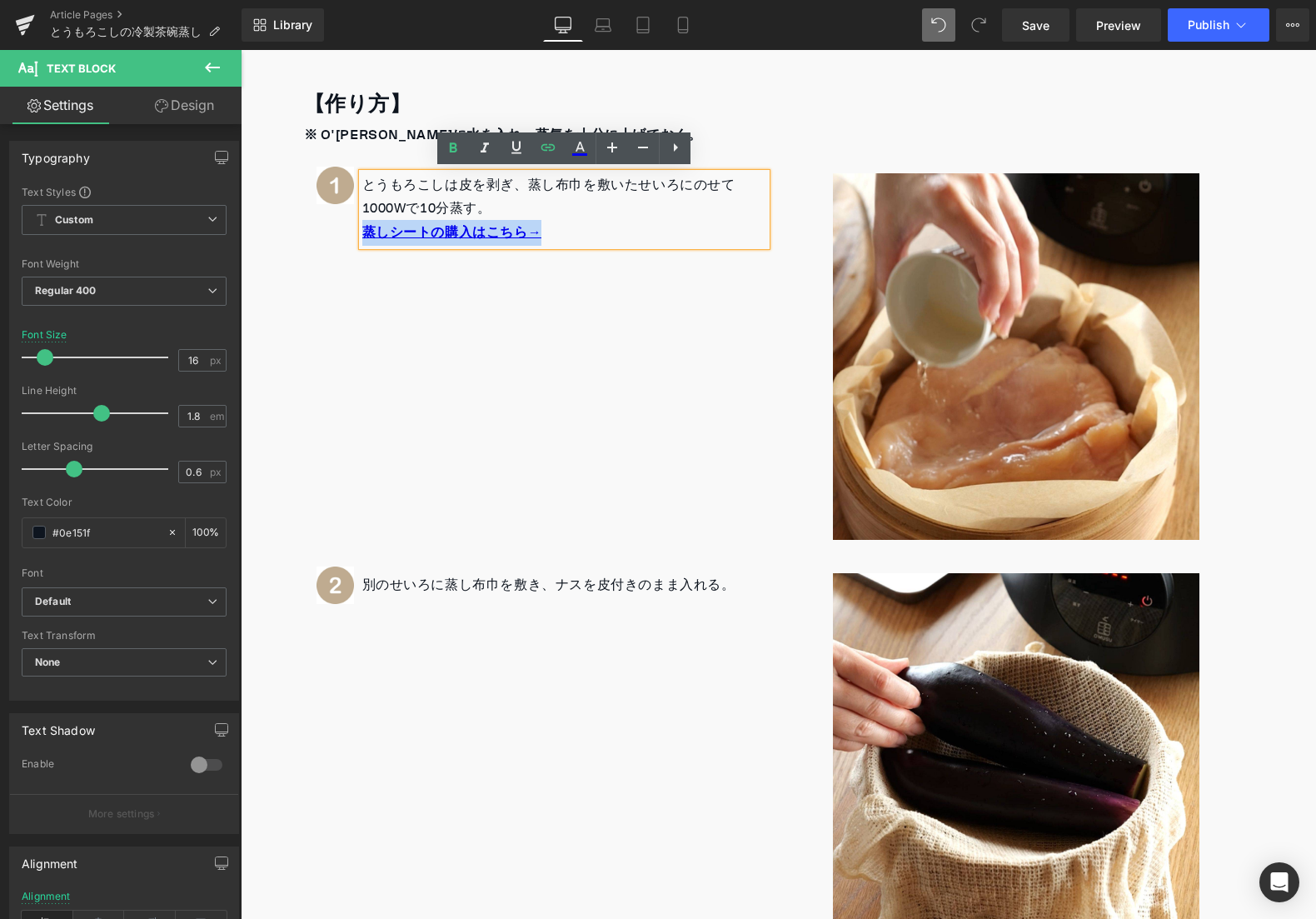
drag, startPoint x: 566, startPoint y: 232, endPoint x: 361, endPoint y: 237, distance: 205.1
click at [365, 234] on p "蒸しシートの購入はこちら→" at bounding box center [564, 234] width 404 height 25
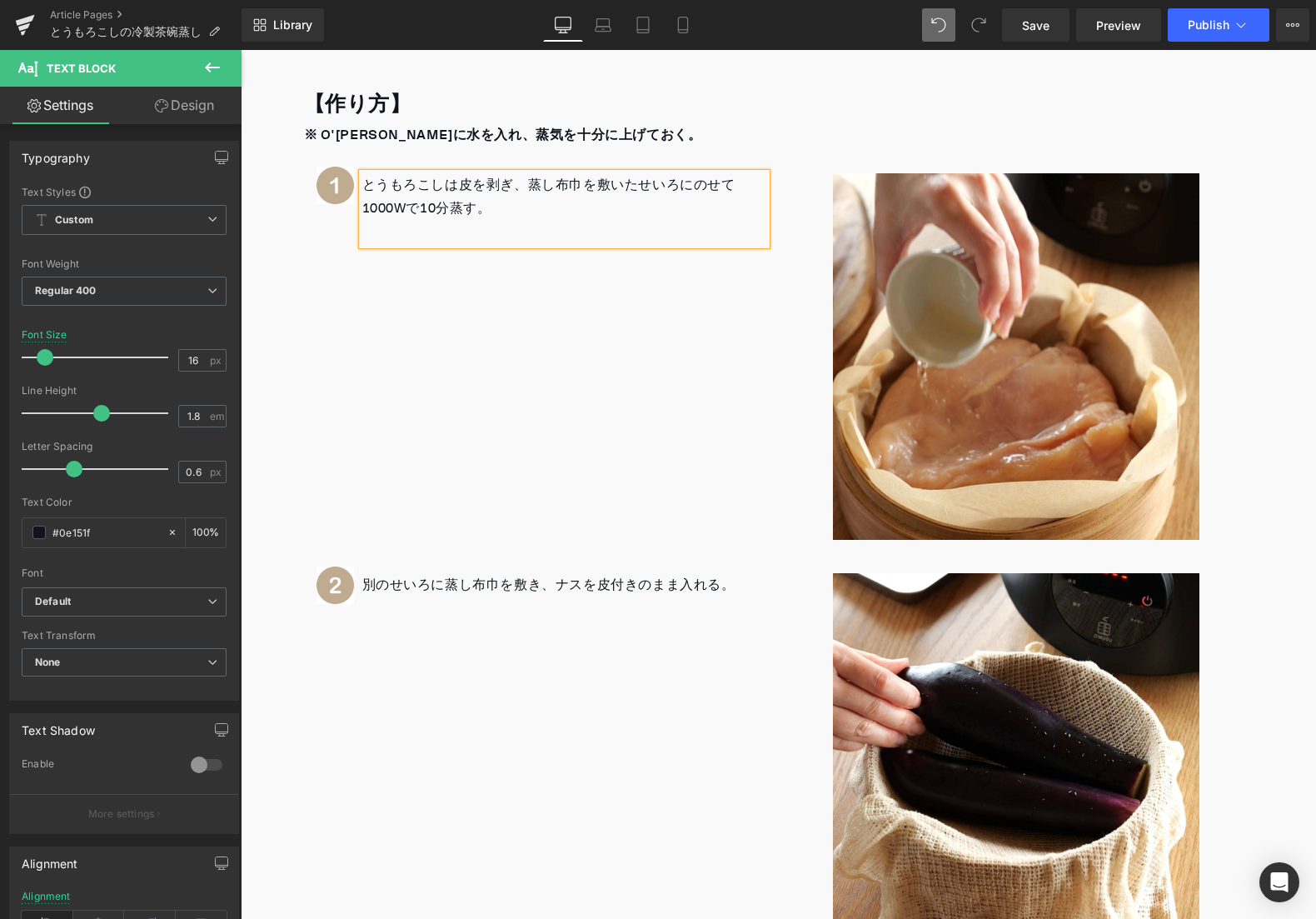
click at [355, 404] on div "Image とうもろこしは皮を剥ぎ、蒸し布巾を敷いたせいろにのせて1000Wで10分蒸す。 Text Block Icon List Image Row" at bounding box center [779, 348] width 950 height 400
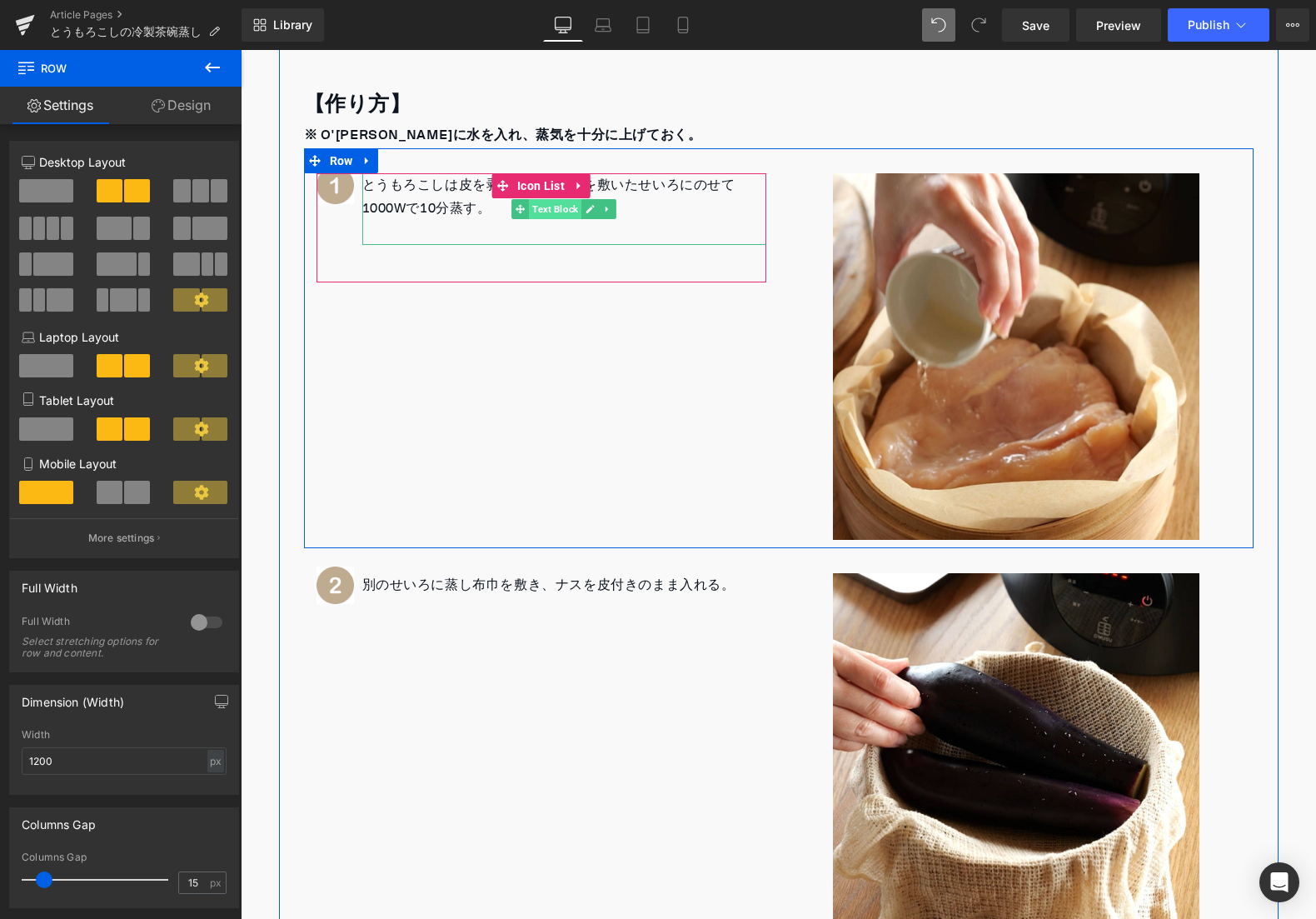
click at [544, 215] on span "Text Block" at bounding box center [555, 210] width 53 height 20
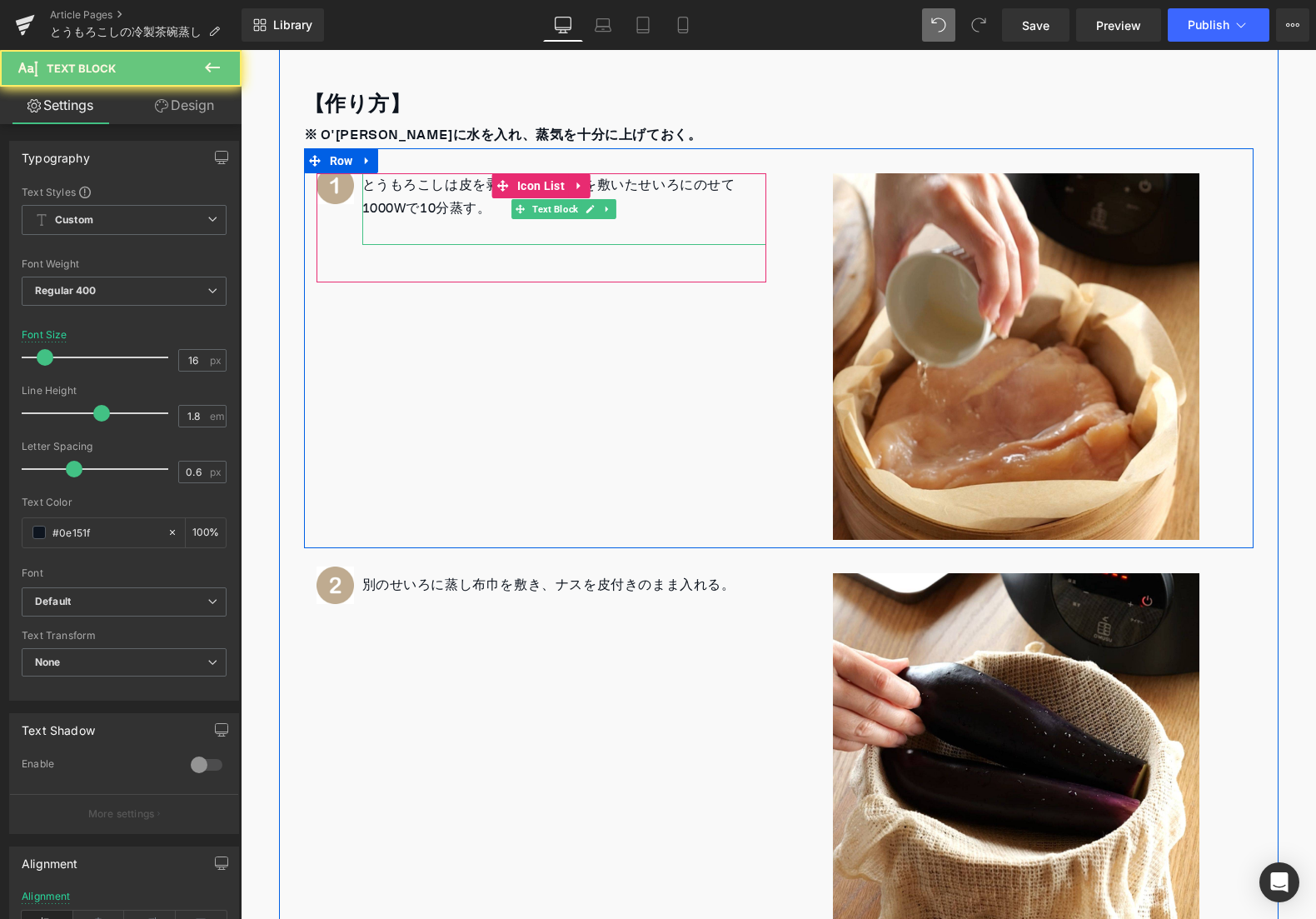
click at [492, 207] on p "とうもろこしは皮を剥ぎ、蒸し布巾を敷いたせいろにのせて1000Wで10分蒸す。" at bounding box center [564, 198] width 404 height 48
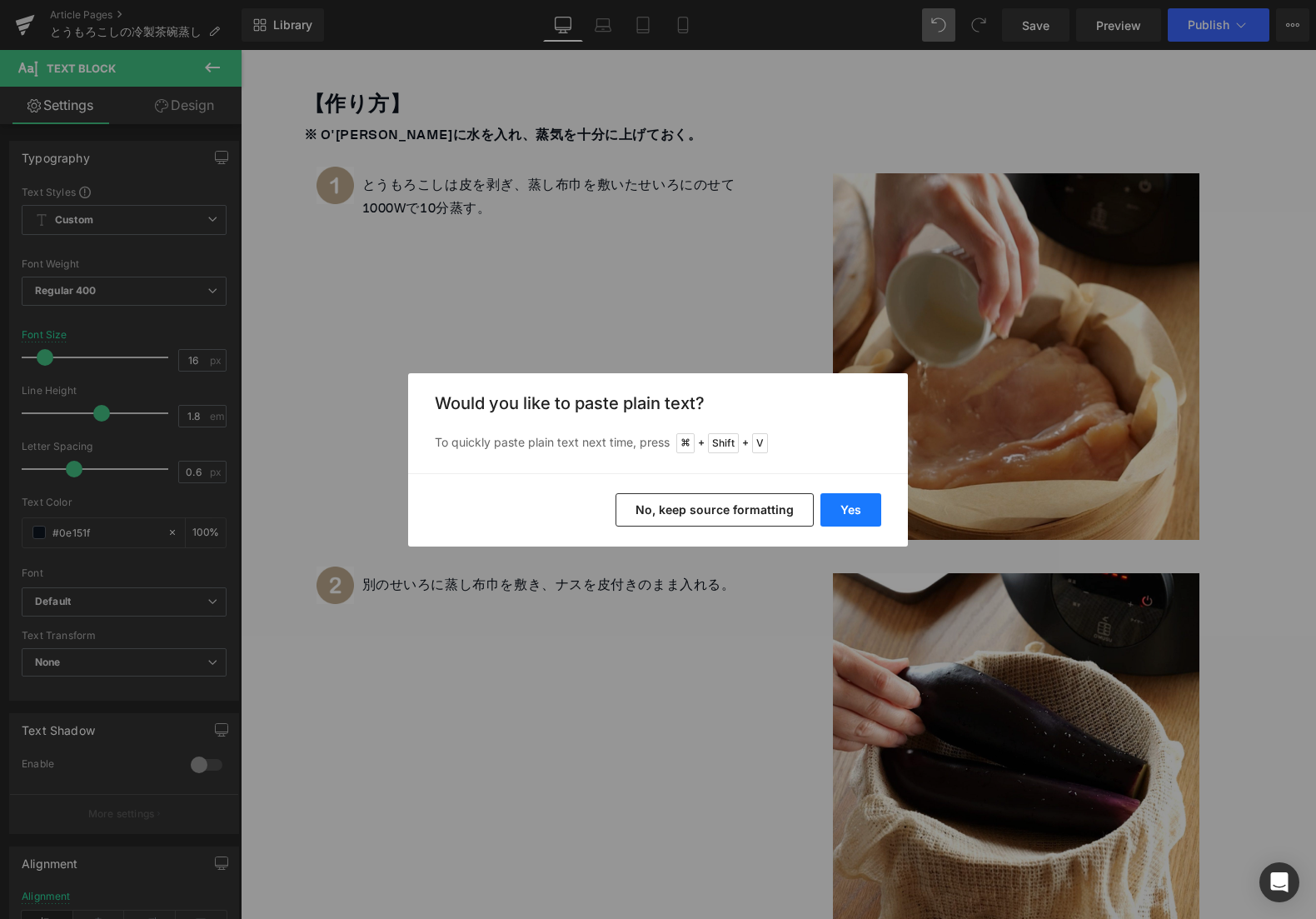
click at [837, 494] on div "Yes No, keep source formatting" at bounding box center [658, 510] width 500 height 73
click at [835, 507] on button "Yes" at bounding box center [850, 510] width 61 height 33
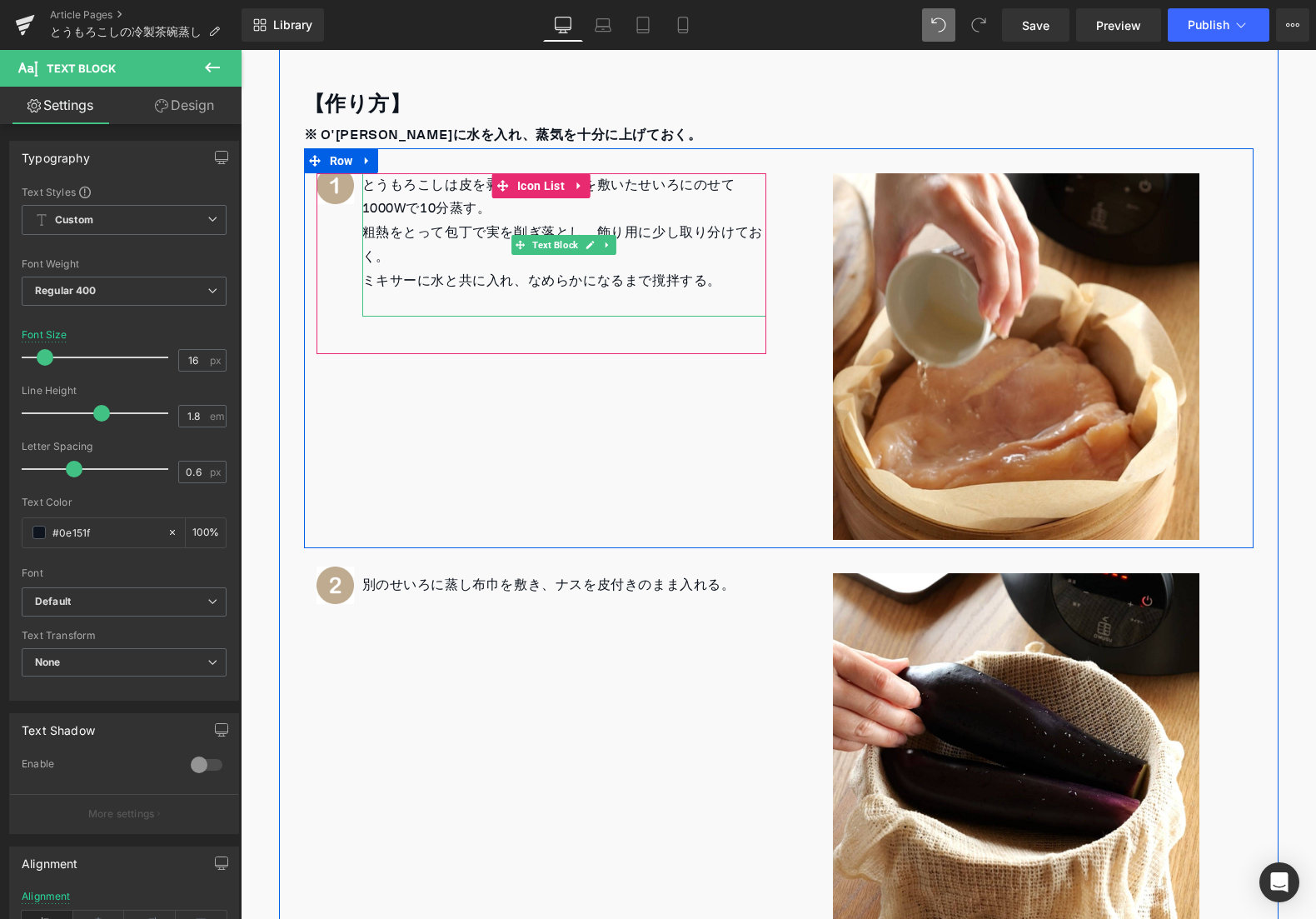
click at [482, 245] on p "粗熱をとって包丁で実を削ぎ落とし、飾り用に少し取り分けておく。" at bounding box center [564, 245] width 404 height 48
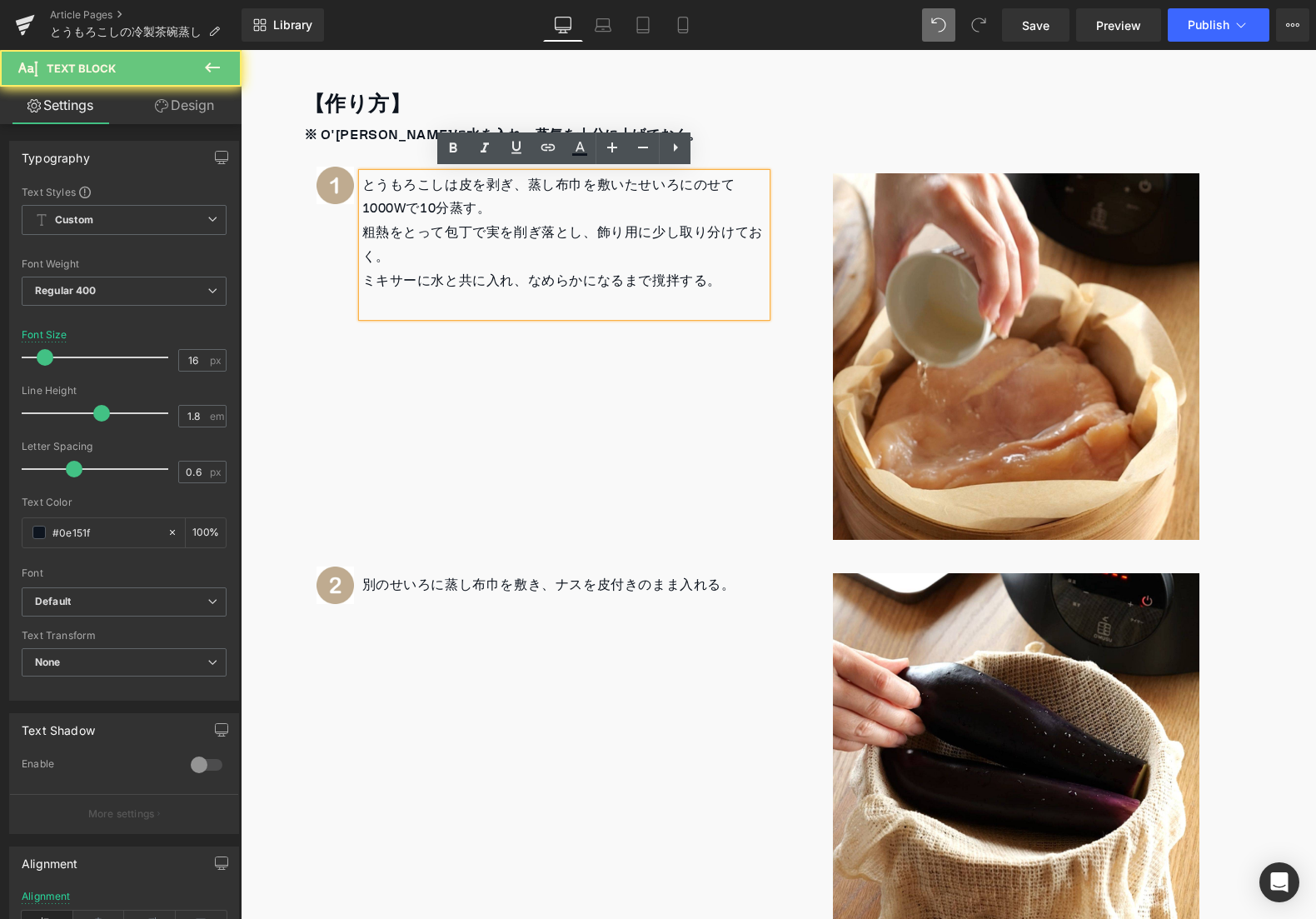
click at [397, 274] on p "ミキサーに水と共に入れ、なめらかになるまで撹拌する。" at bounding box center [564, 280] width 404 height 24
copy p "ミキサー"
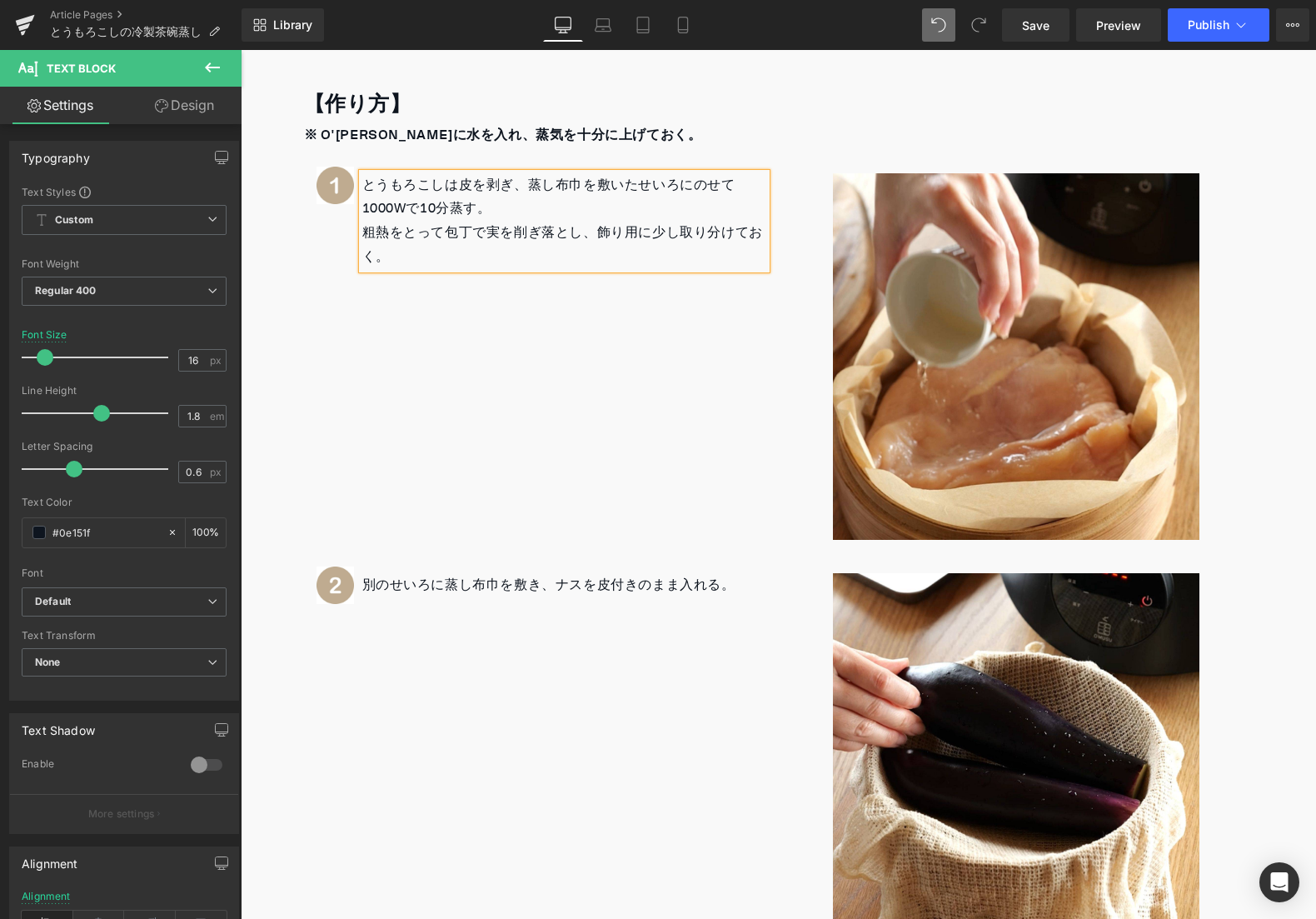
click at [309, 372] on div "Image とうもろこしは皮を剥ぎ、蒸し布巾を敷いたせいろにのせて1000Wで10分蒸す。 粗熱をとって包丁で実を削ぎ落とし、飾り用に少し取り分けておく。 T…" at bounding box center [779, 348] width 950 height 400
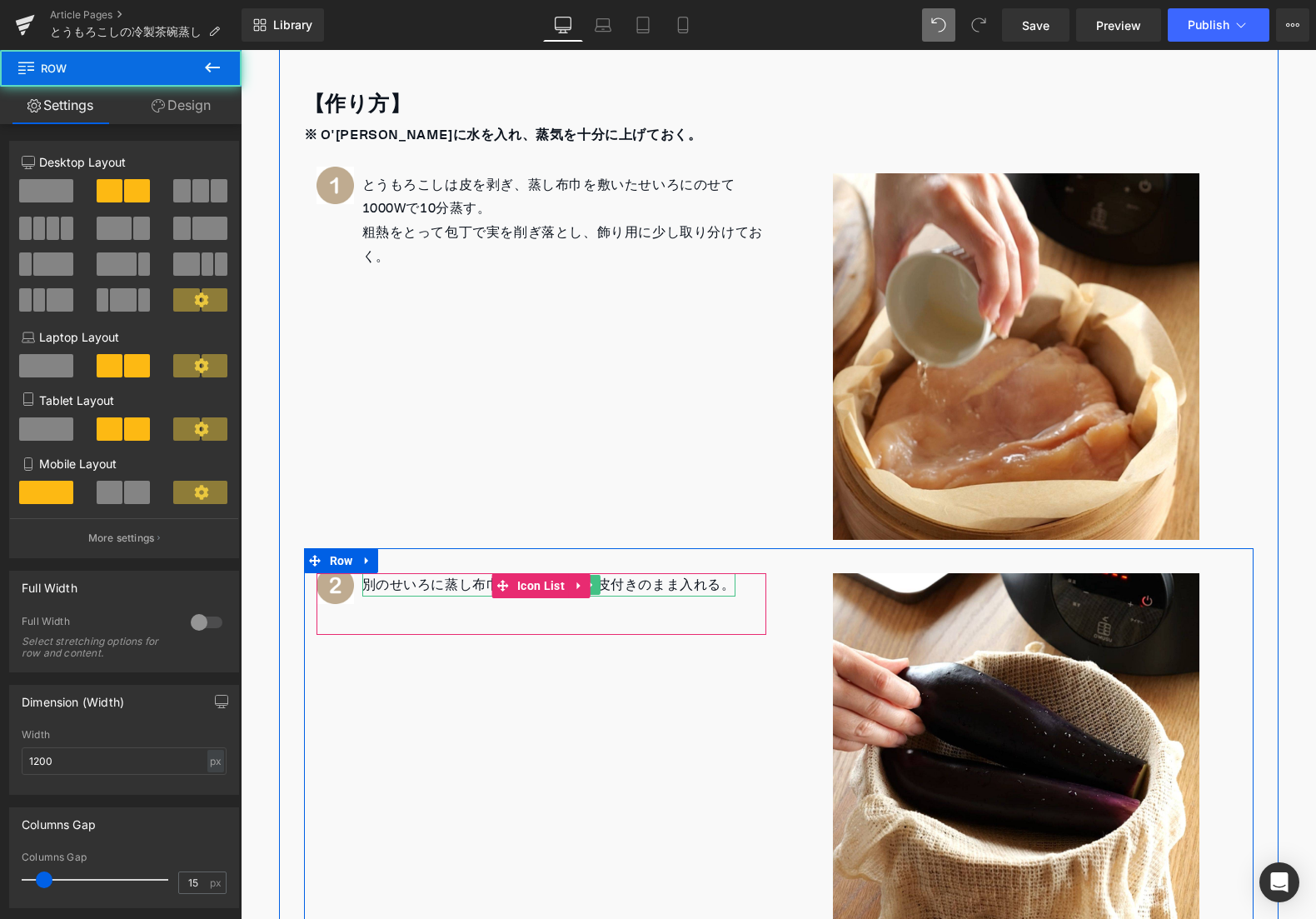
click at [450, 586] on p "別のせいろに蒸し布巾を敷き、ナスを皮付きのまま入れる。" at bounding box center [548, 585] width 373 height 24
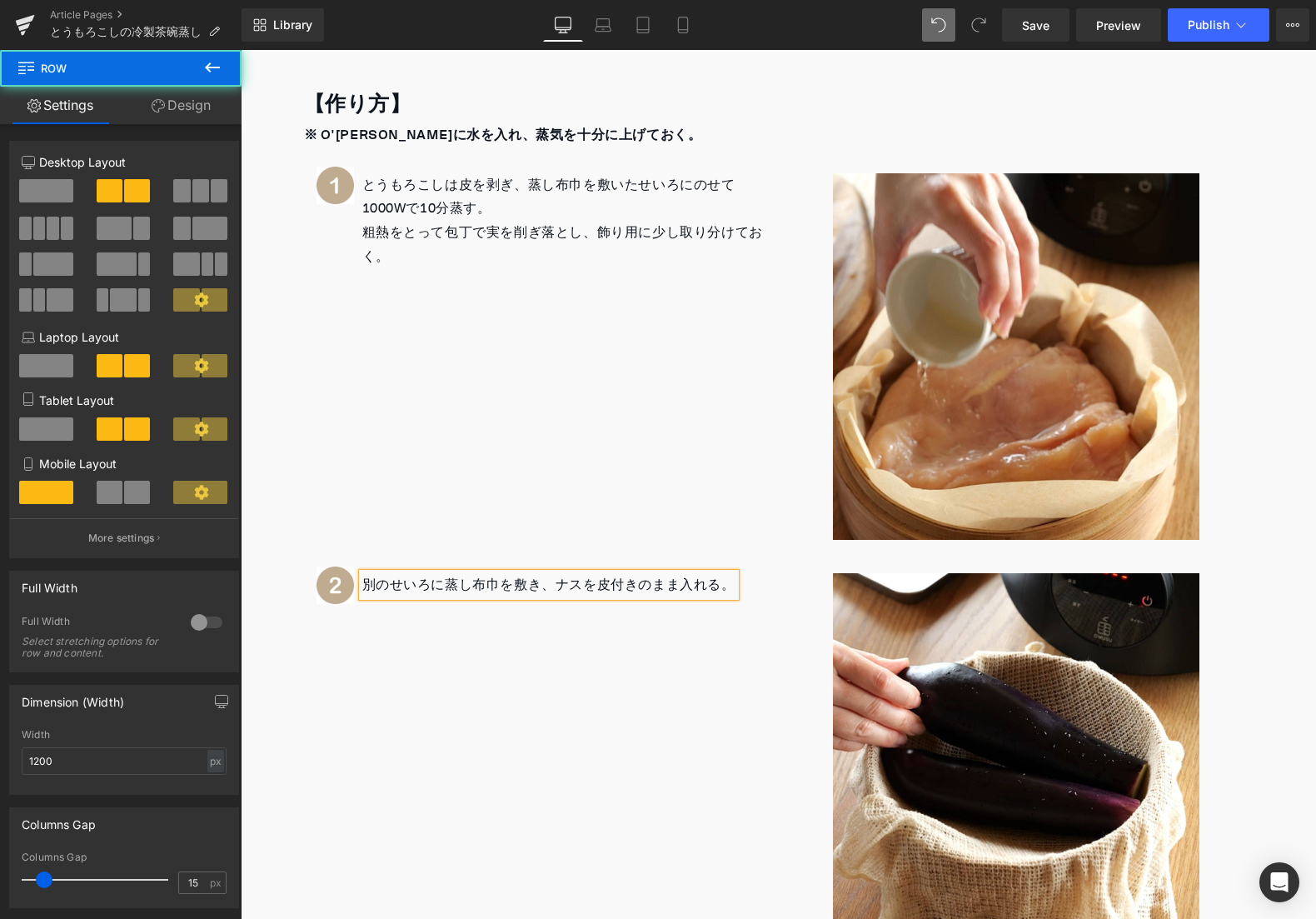
click at [450, 586] on p "別のせいろに蒸し布巾を敷き、ナスを皮付きのまま入れる。" at bounding box center [548, 585] width 373 height 24
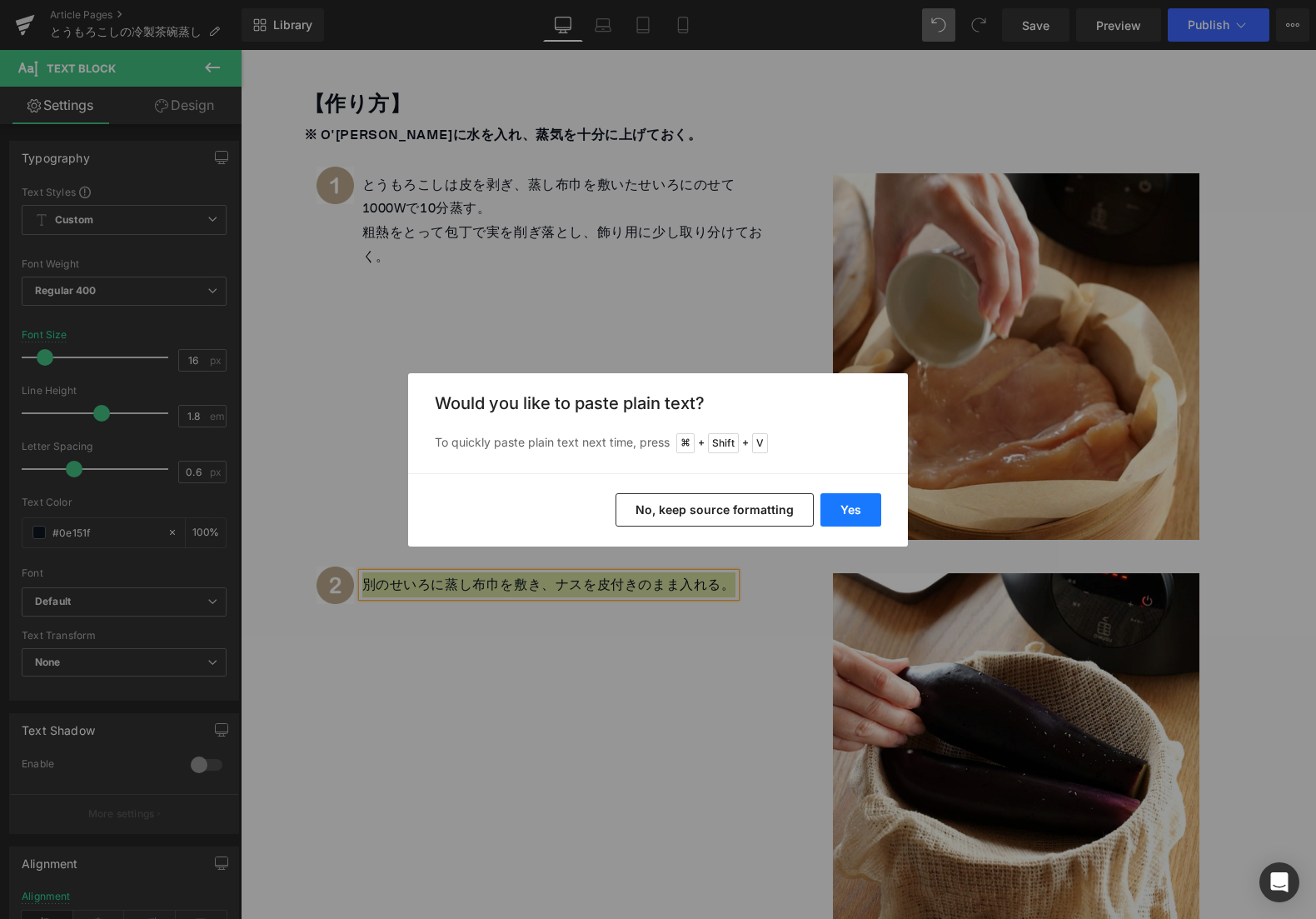
click at [841, 508] on button "Yes" at bounding box center [850, 510] width 61 height 33
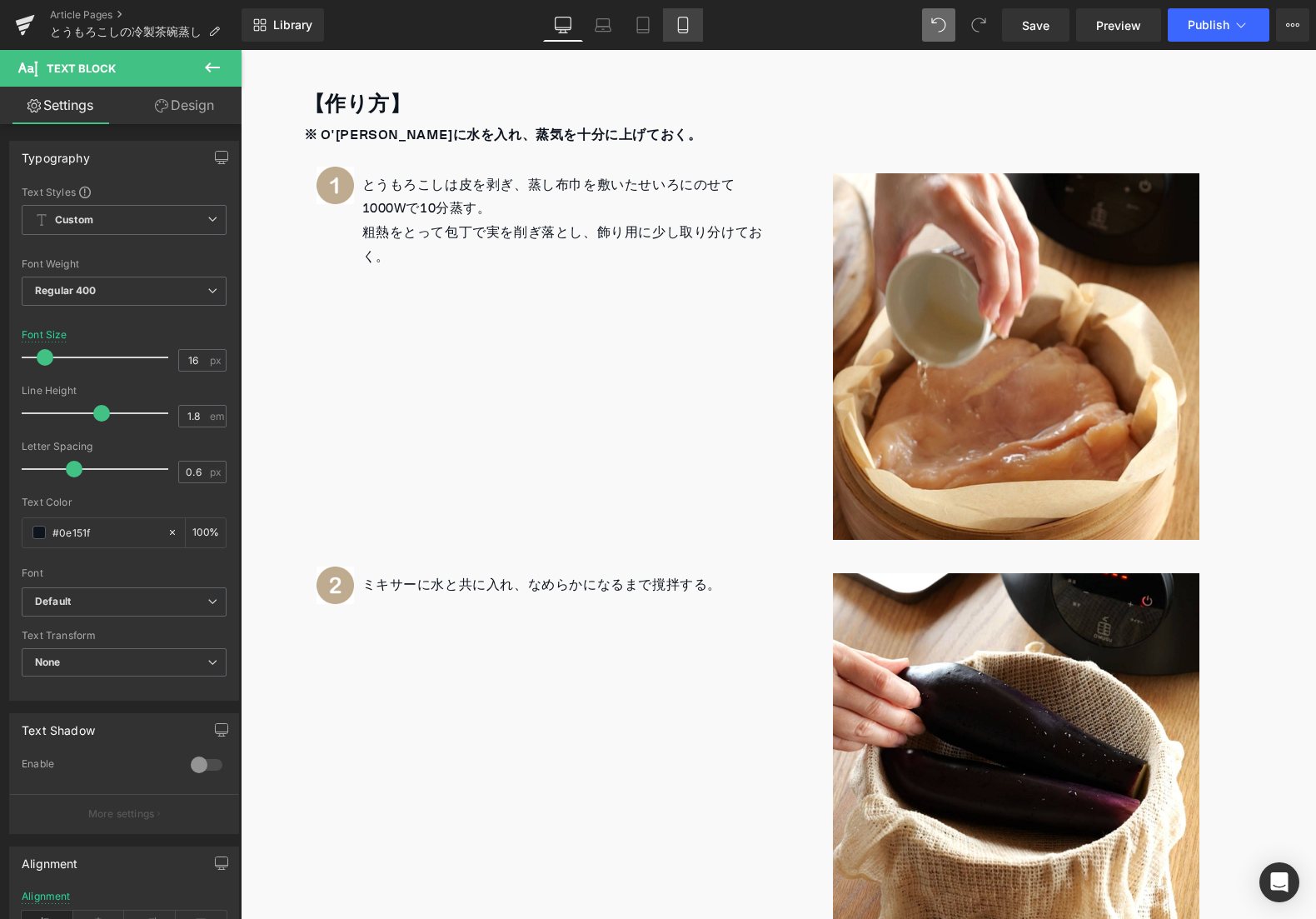
click at [667, 24] on link "Mobile" at bounding box center [683, 25] width 40 height 33
type input "15"
type input "100"
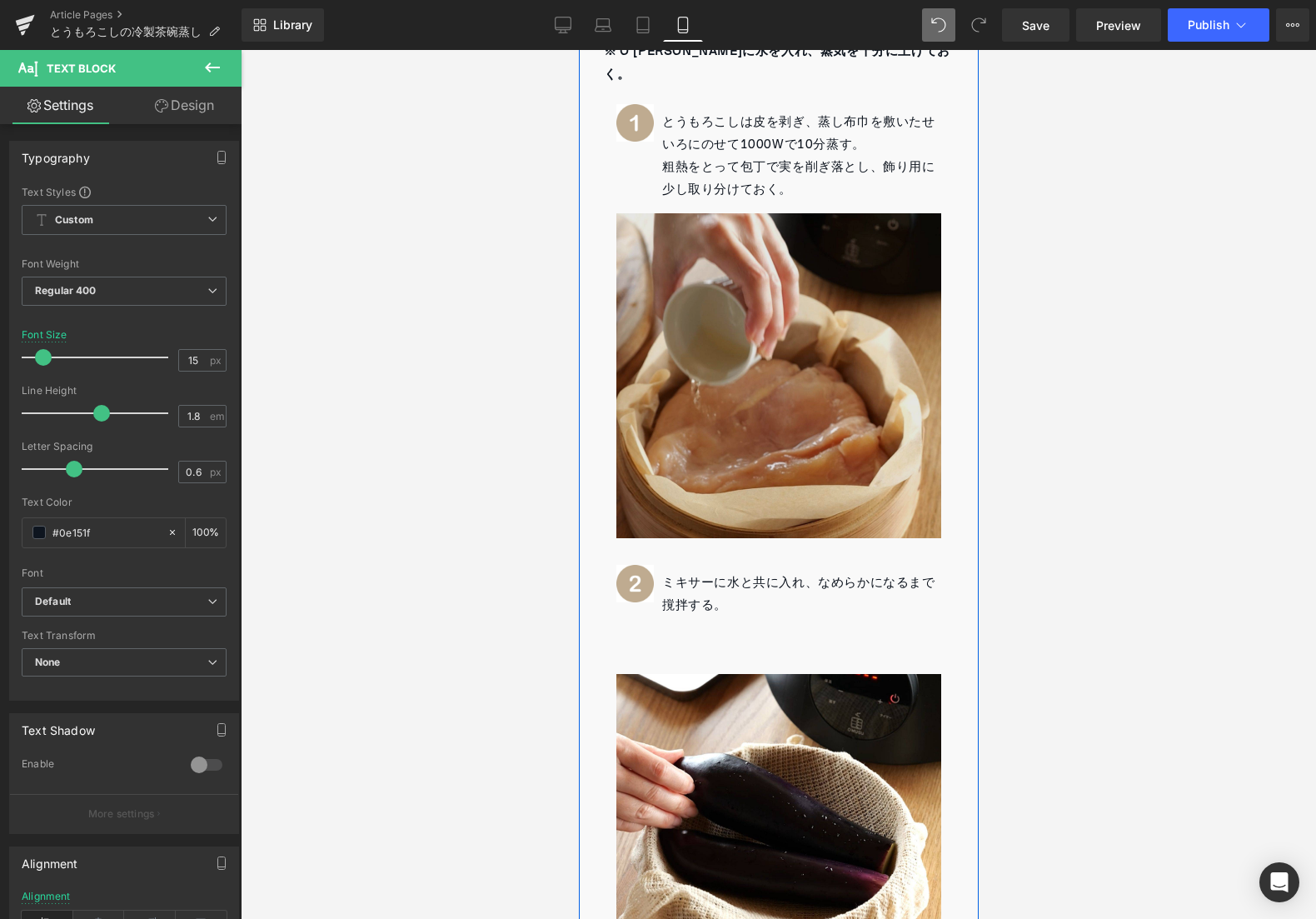
scroll to position [851, 0]
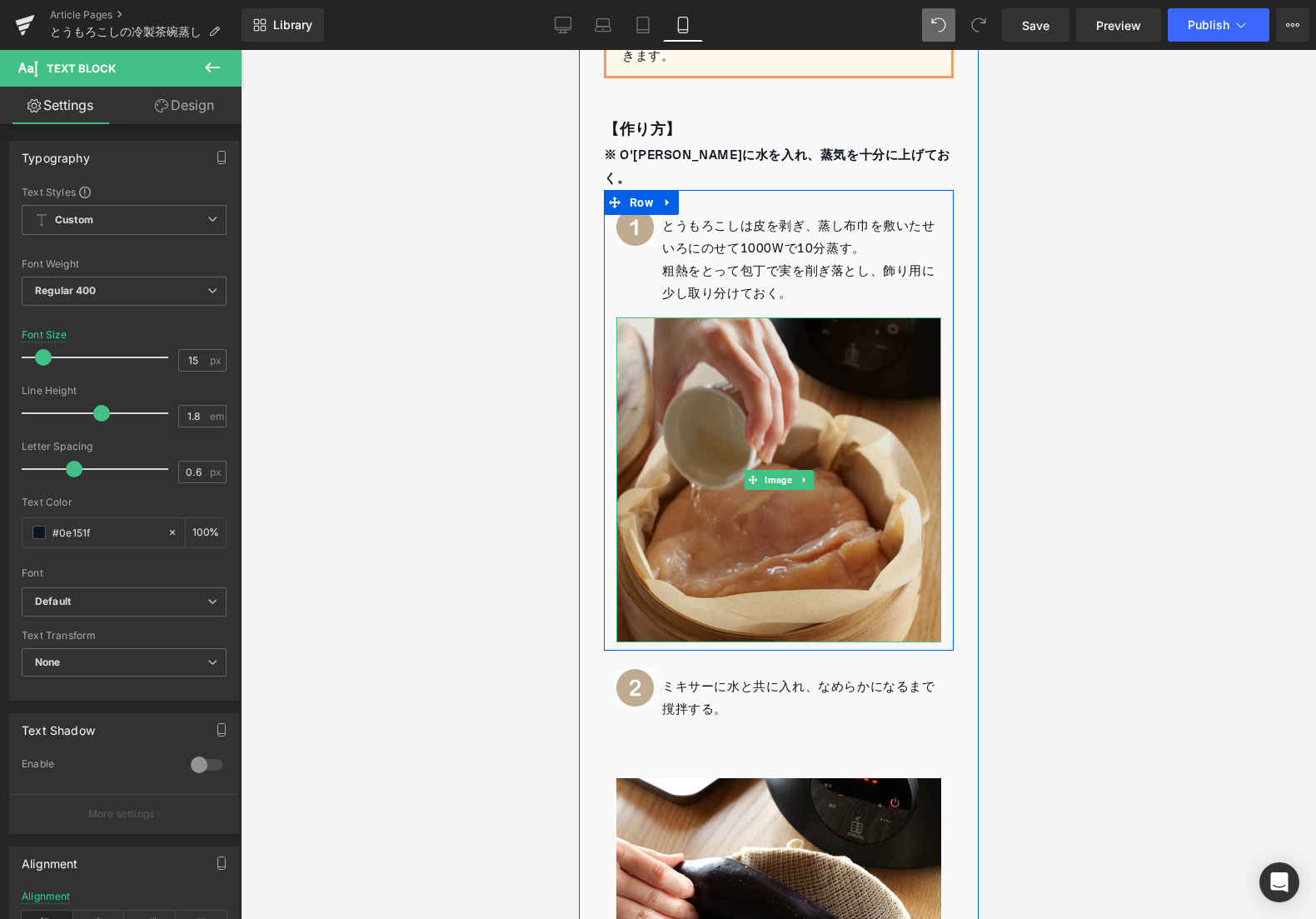
click at [720, 467] on img at bounding box center [778, 479] width 325 height 325
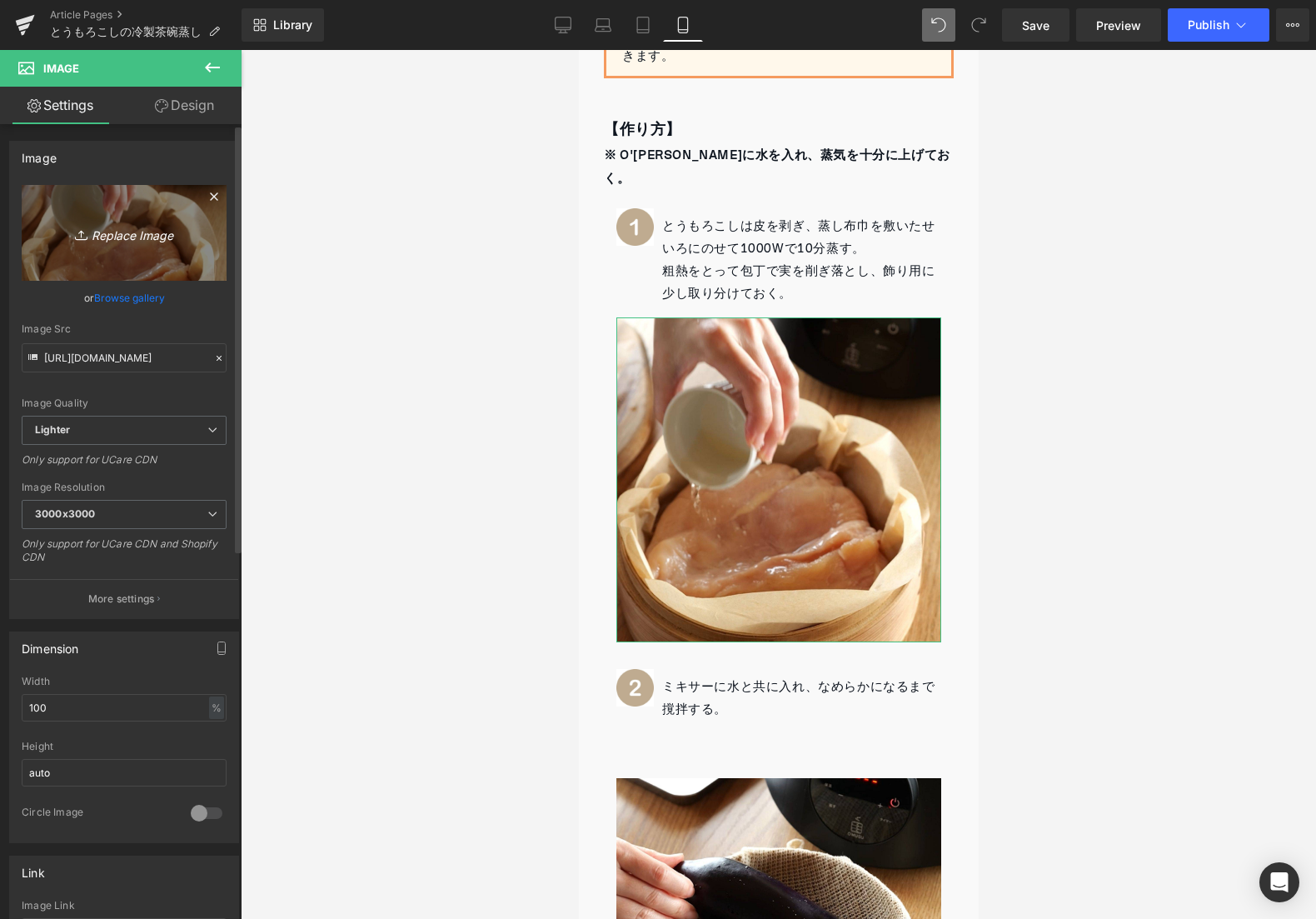
click at [58, 235] on icon "Replace Image" at bounding box center [124, 232] width 134 height 21
click at [72, 222] on icon "Replace Image" at bounding box center [124, 232] width 134 height 21
type input "C:\fakepath\1.jpg"
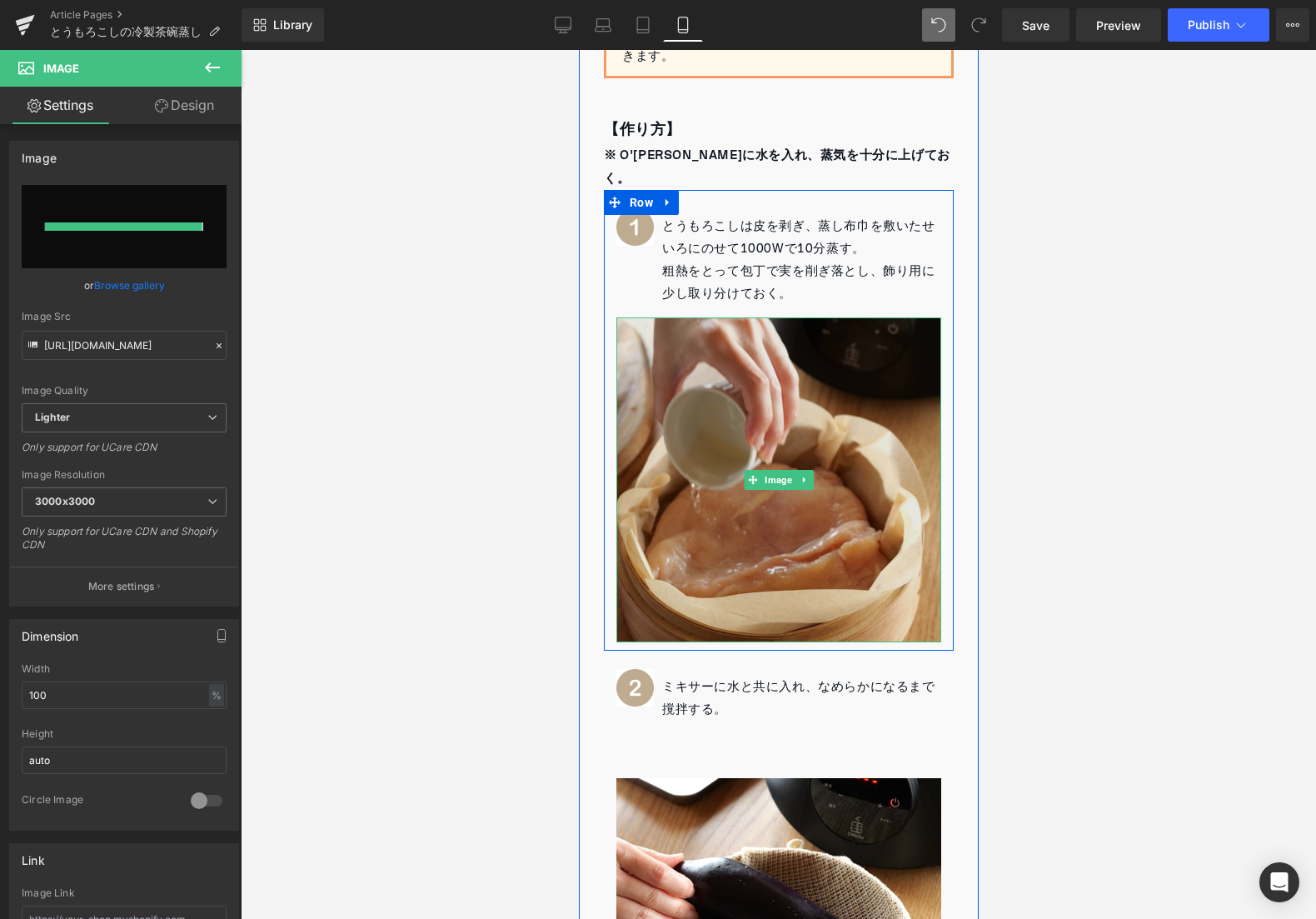
type input "[URL][DOMAIN_NAME]"
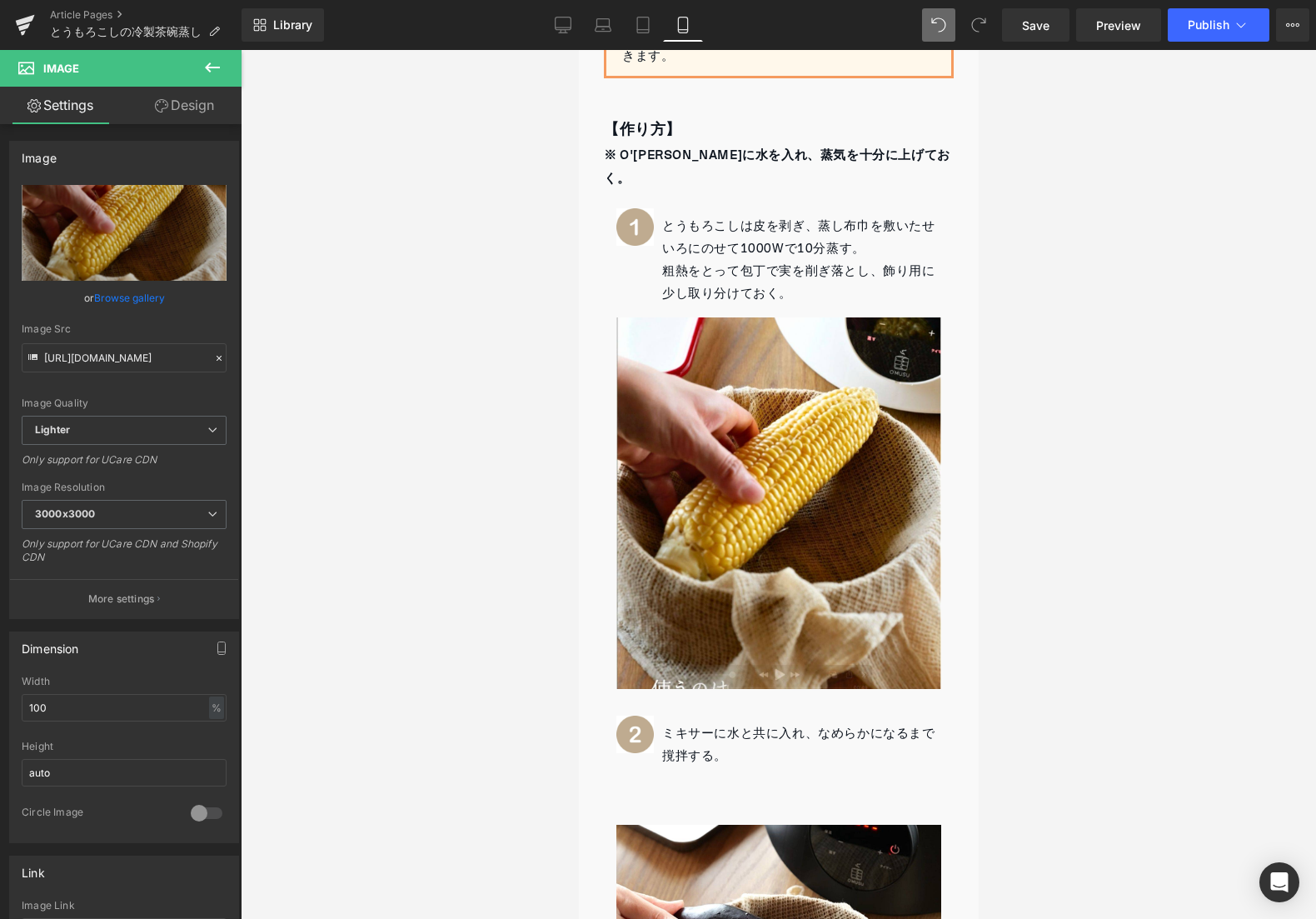
click at [473, 419] on div at bounding box center [778, 484] width 1076 height 869
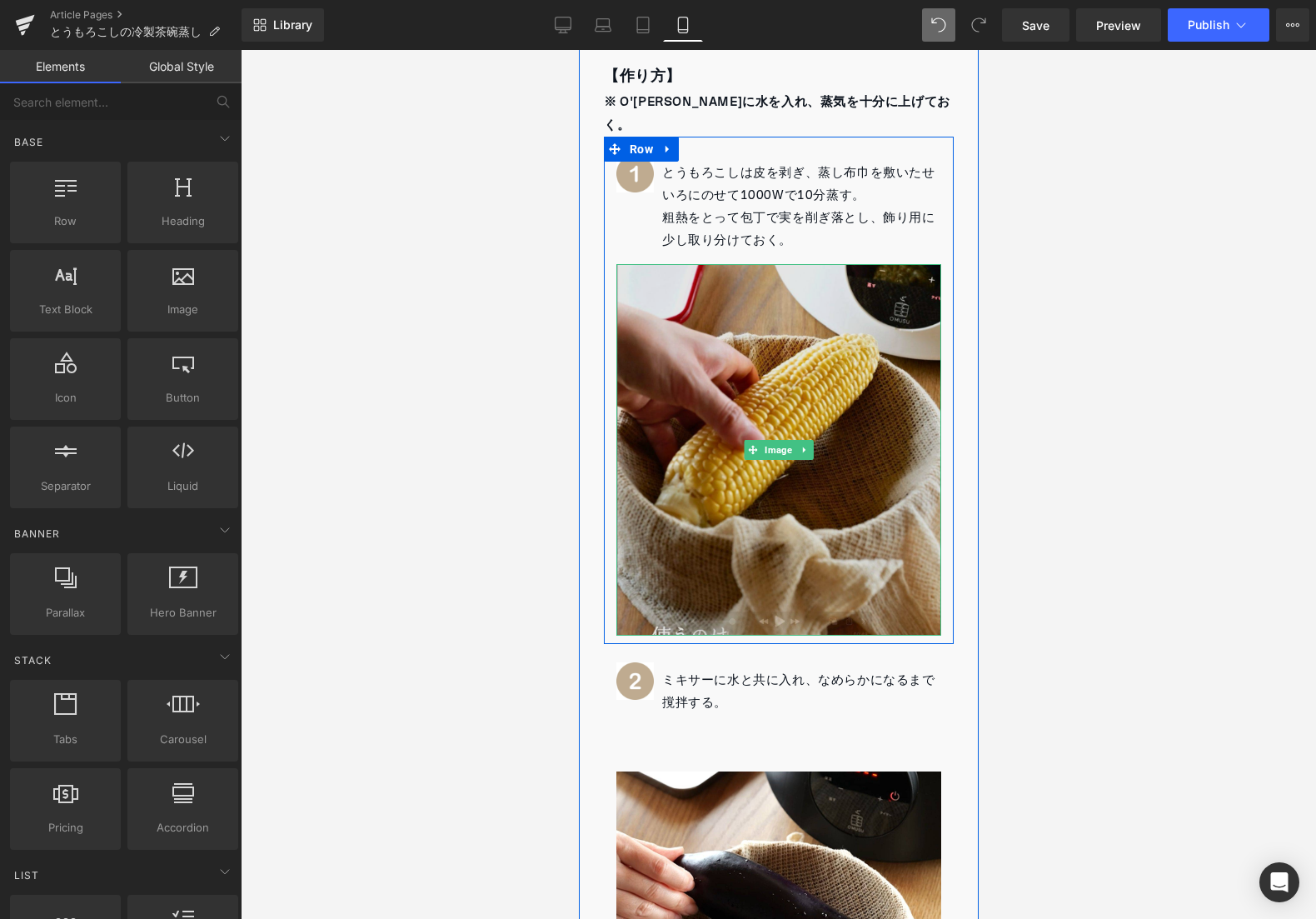
scroll to position [1002, 0]
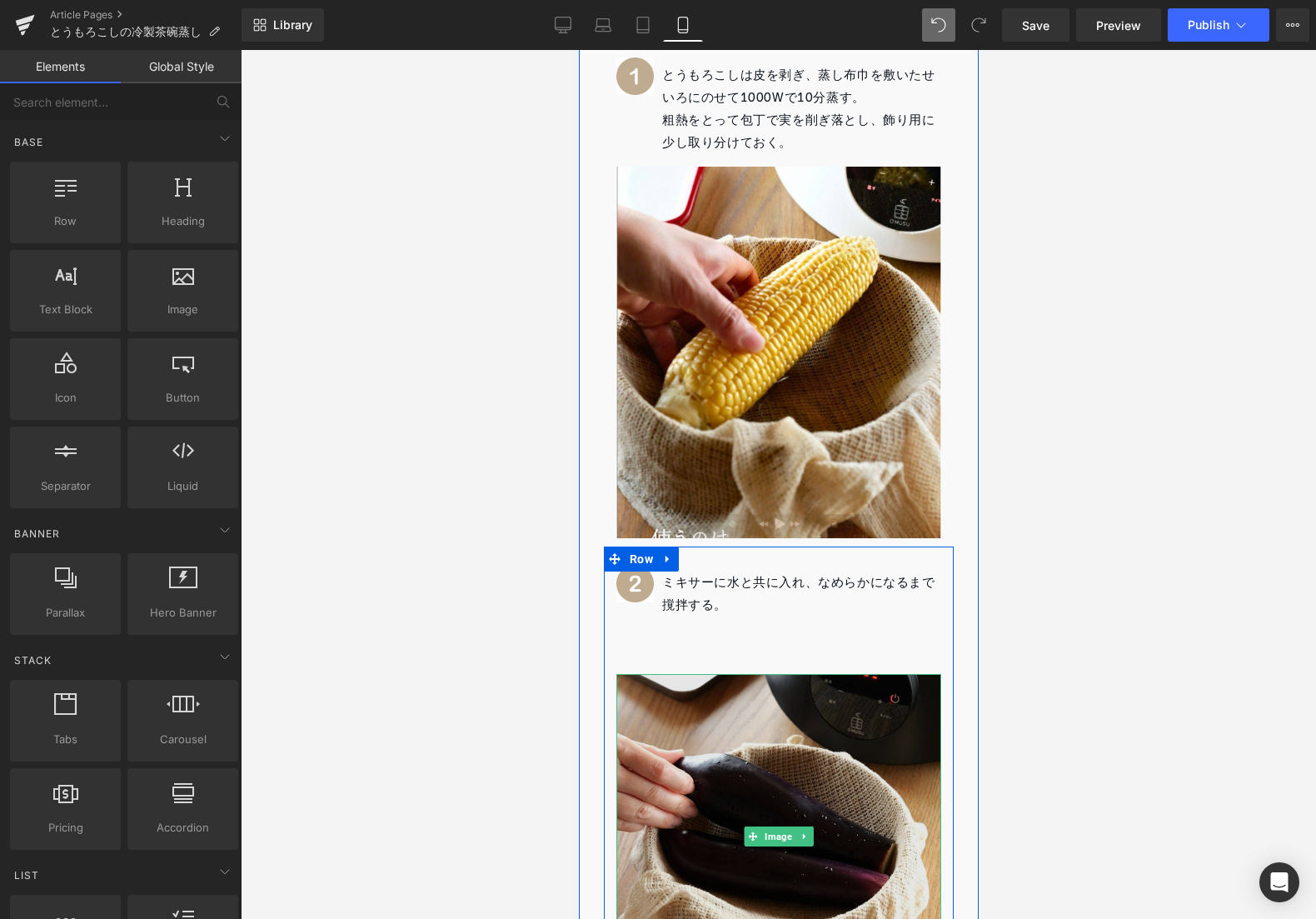
click at [724, 743] on img at bounding box center [778, 836] width 325 height 325
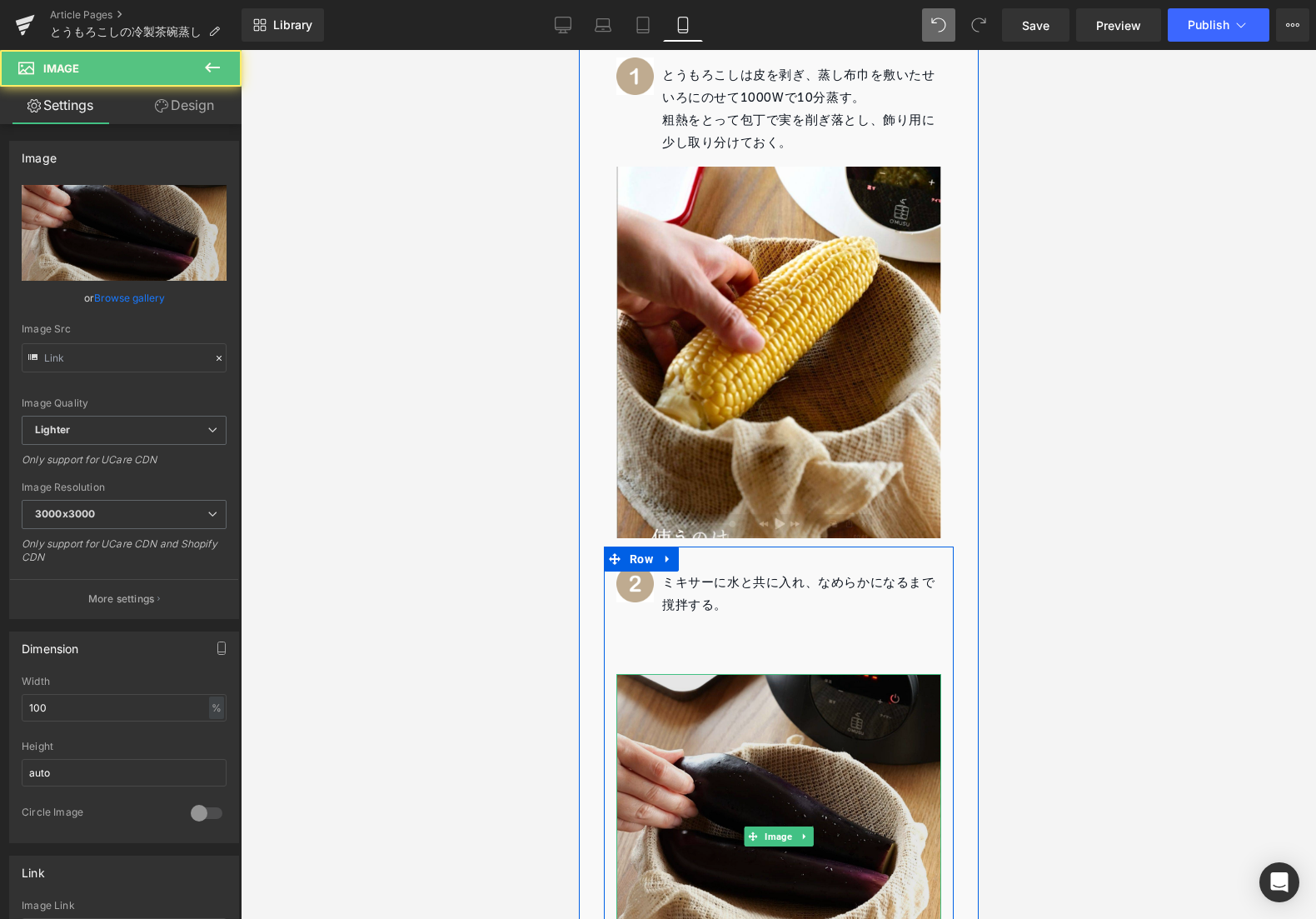
type input "[URL][DOMAIN_NAME]"
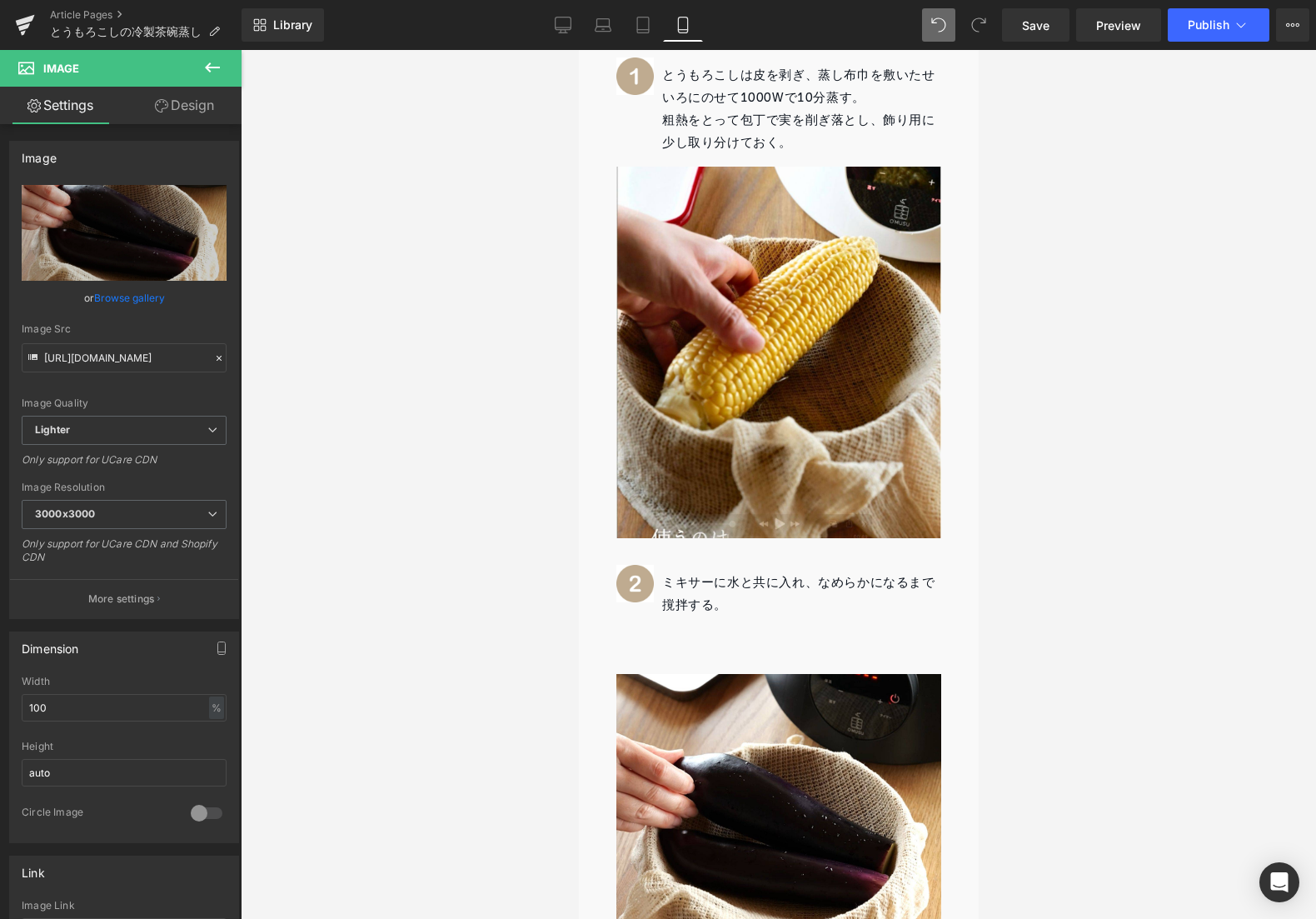
click at [629, 627] on div "ミキサーに水と共に入れ、なめらかになるまで撹拌する。 Text Block" at bounding box center [778, 617] width 325 height 90
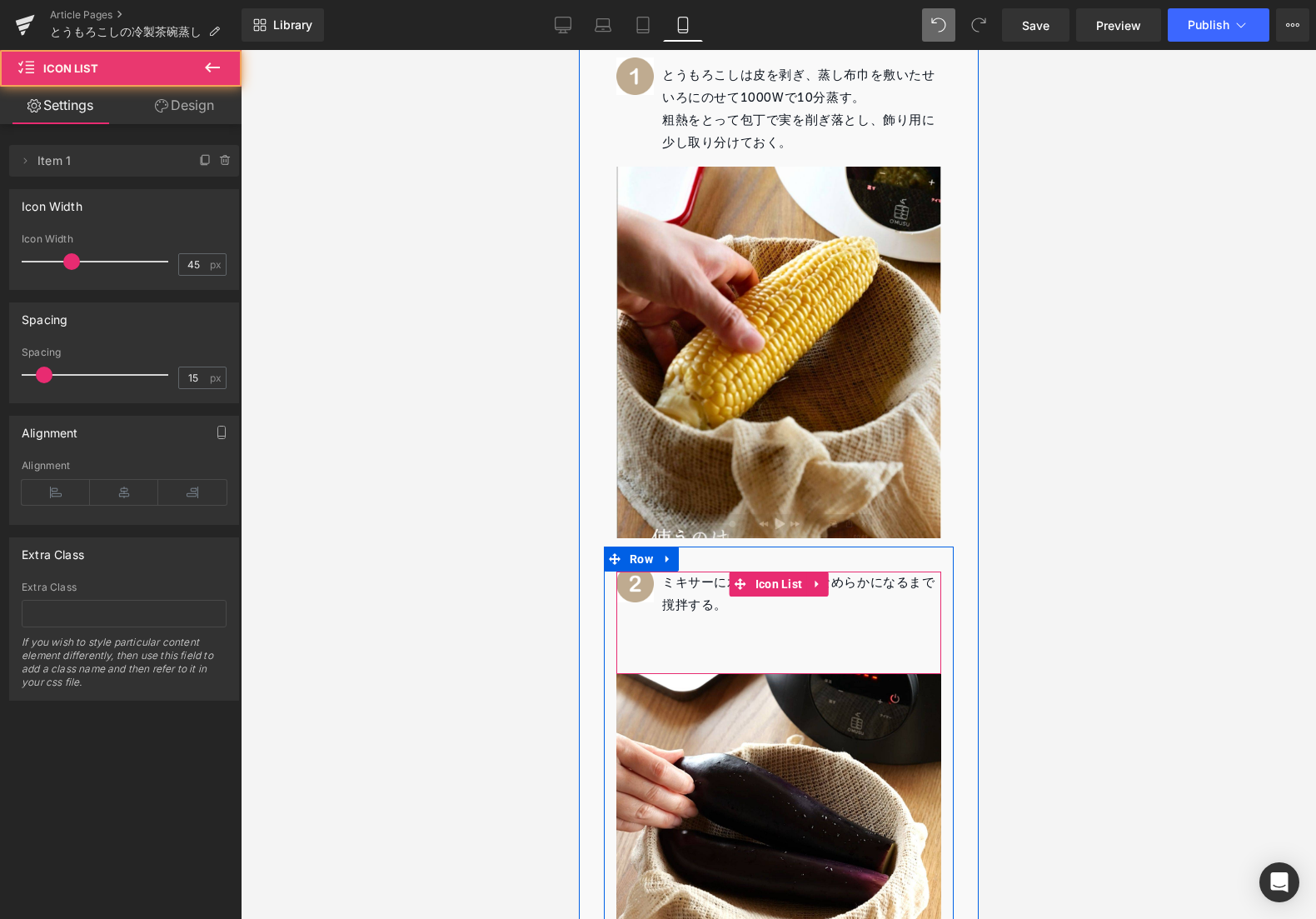
click at [578, 50] on div at bounding box center [578, 50] width 0 height 0
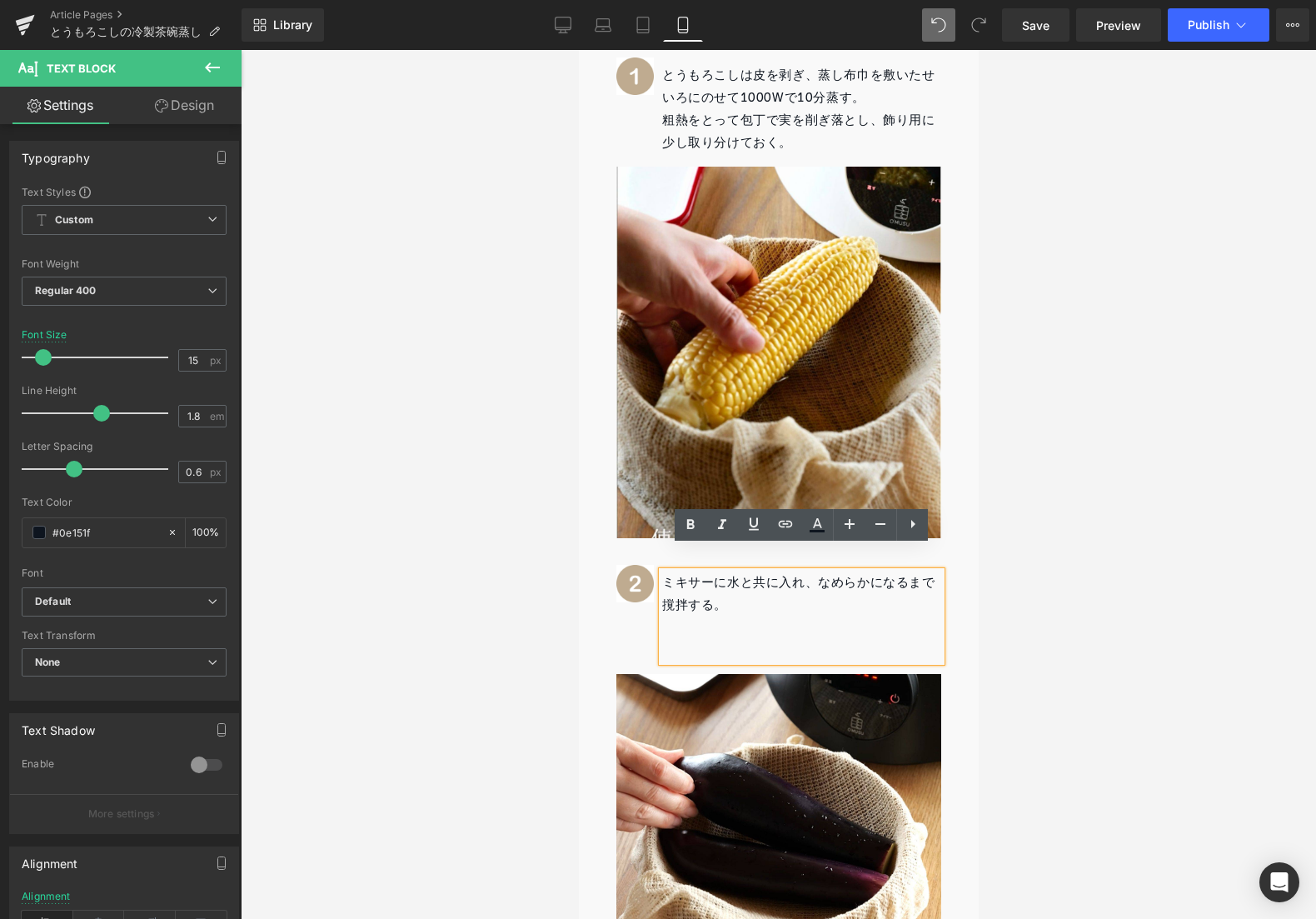
click at [668, 639] on p at bounding box center [801, 650] width 279 height 23
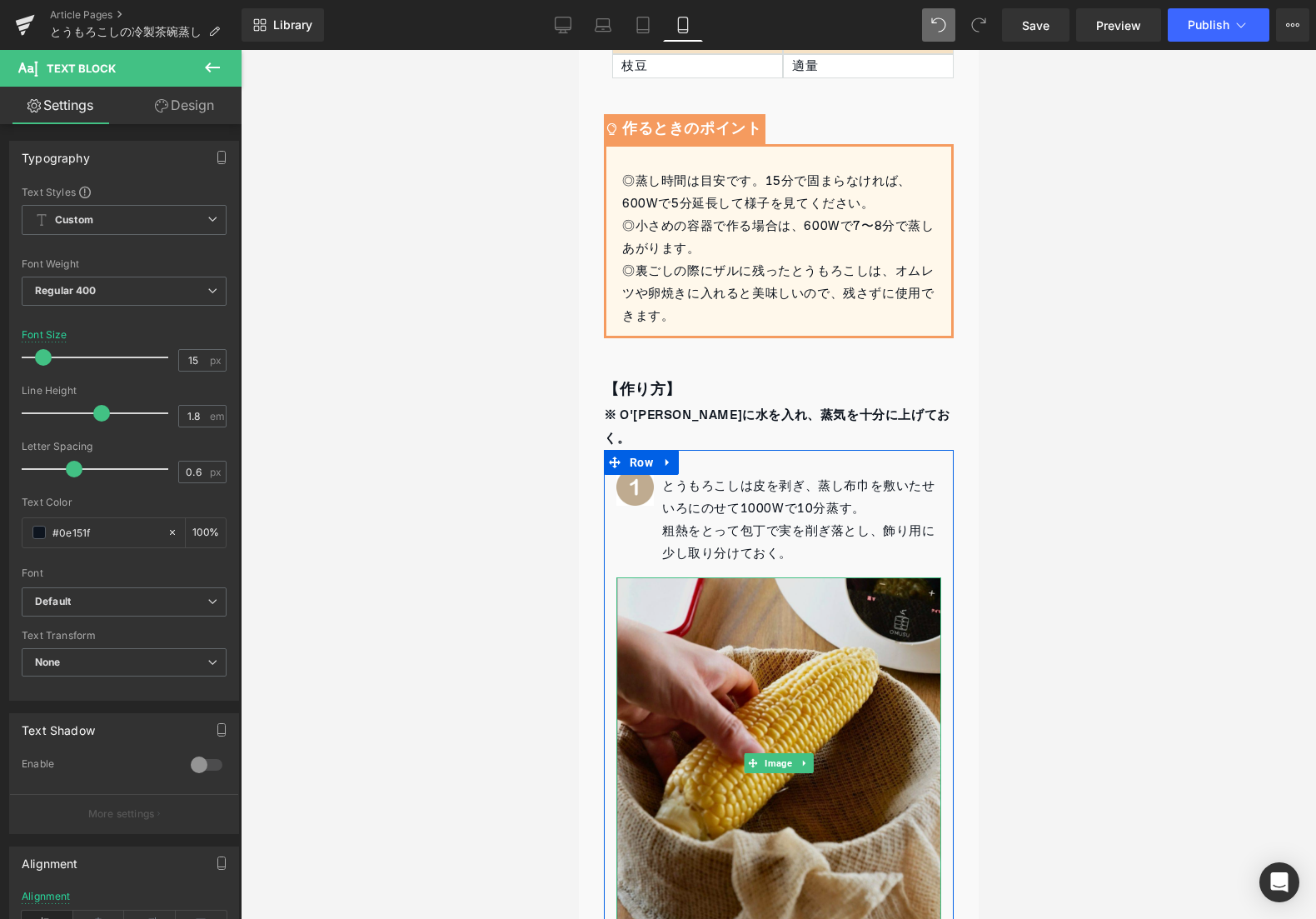
scroll to position [935, 0]
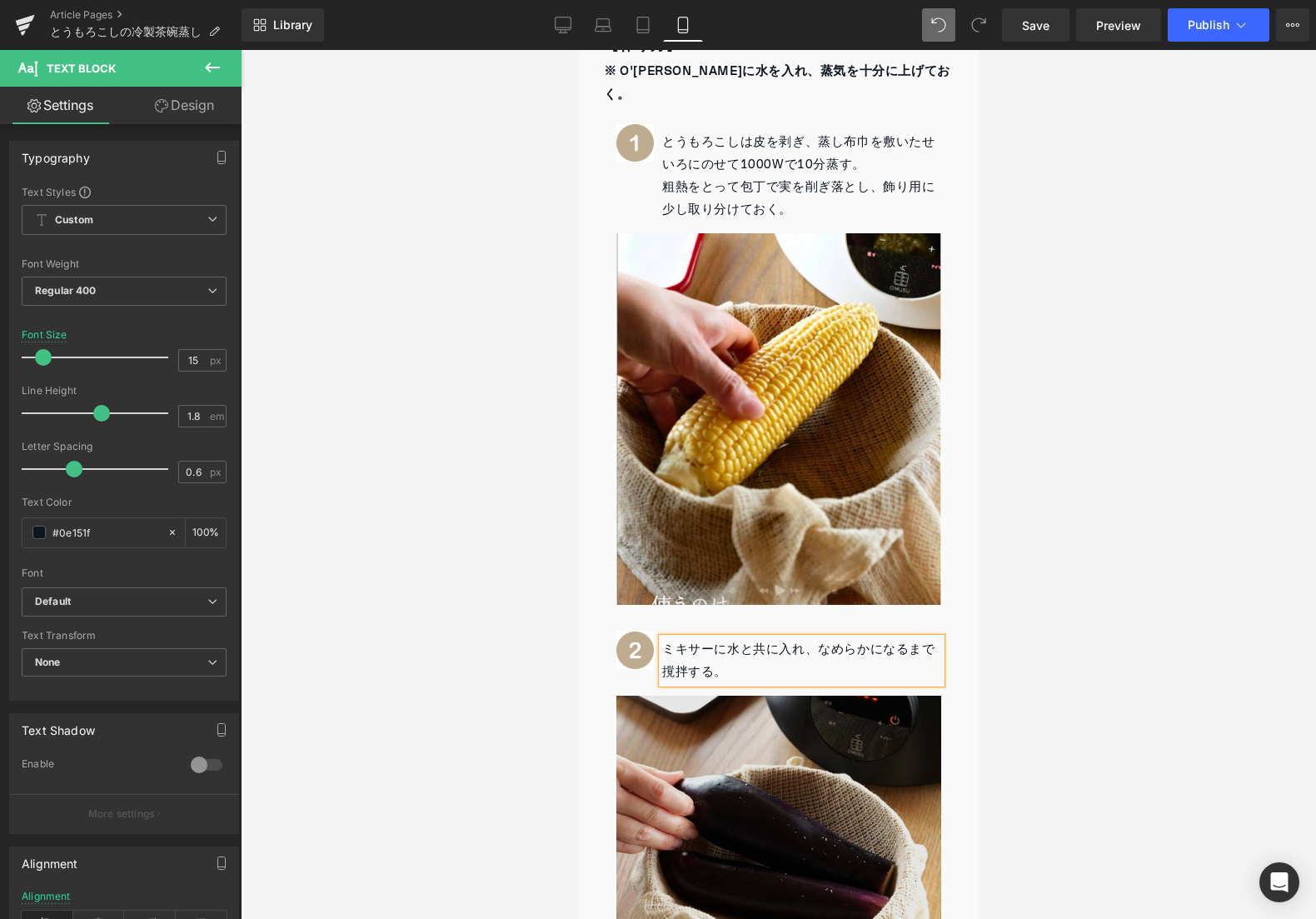
click at [714, 739] on img at bounding box center [778, 857] width 325 height 325
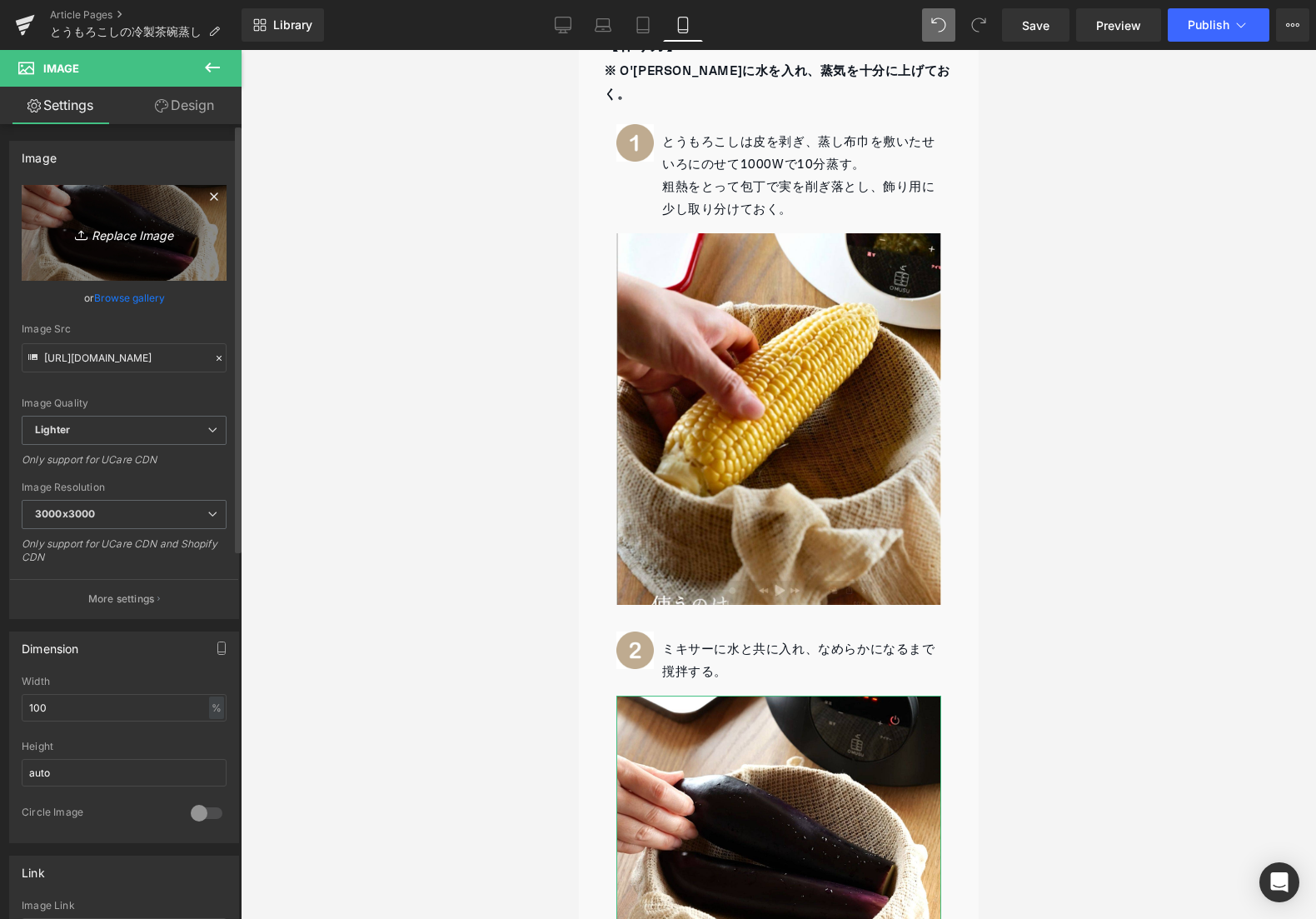
click at [129, 242] on icon "Replace Image" at bounding box center [124, 232] width 134 height 21
type input "C:\fakepath\2.jpg"
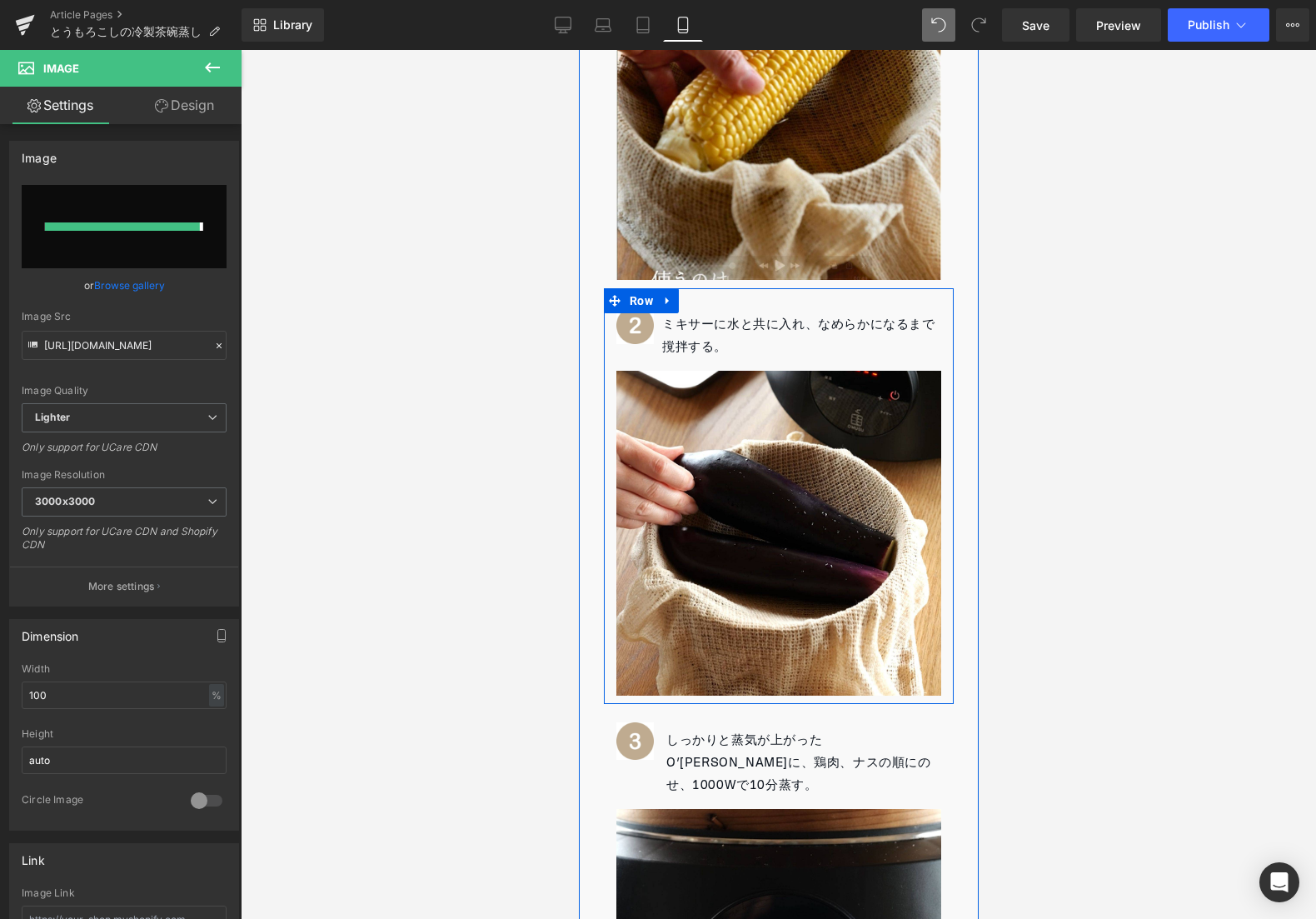
type input "[URL][DOMAIN_NAME]"
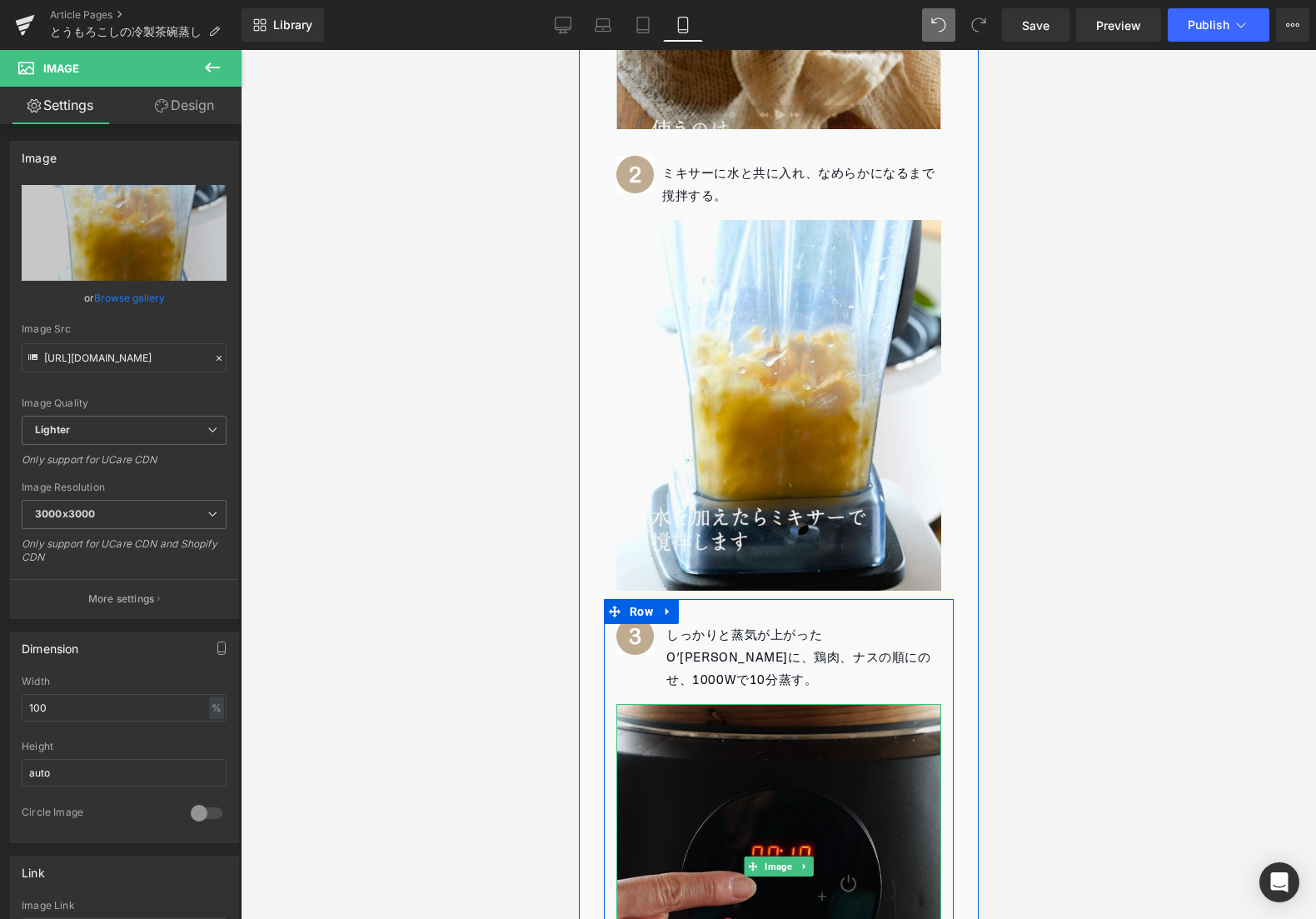
scroll to position [1481, 0]
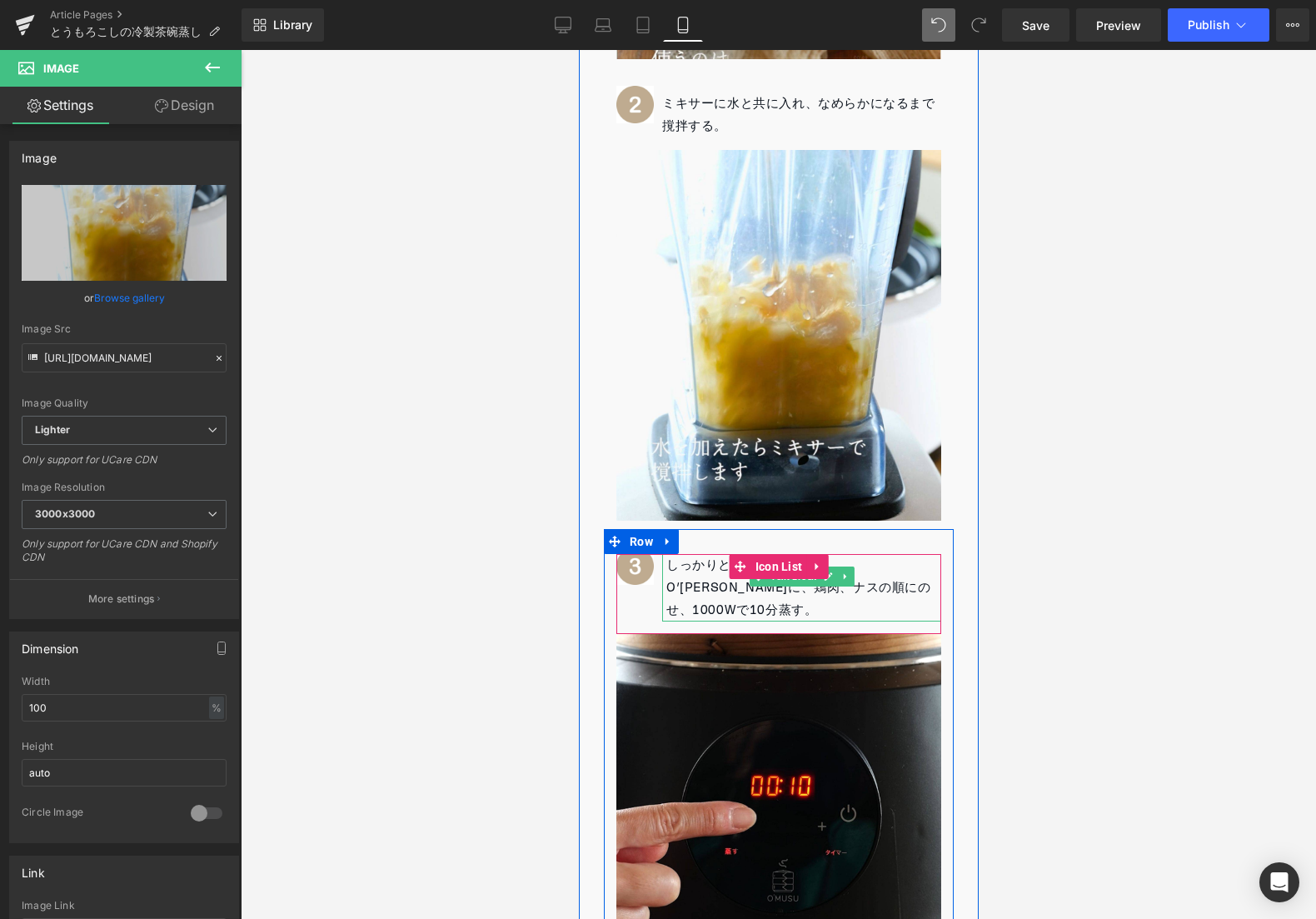
click at [700, 554] on p "しっかりと蒸気が上がったO’[PERSON_NAME]に、鶏肉、ナスの順にのせ、1000Wで10分蒸す。" at bounding box center [802, 588] width 275 height 68
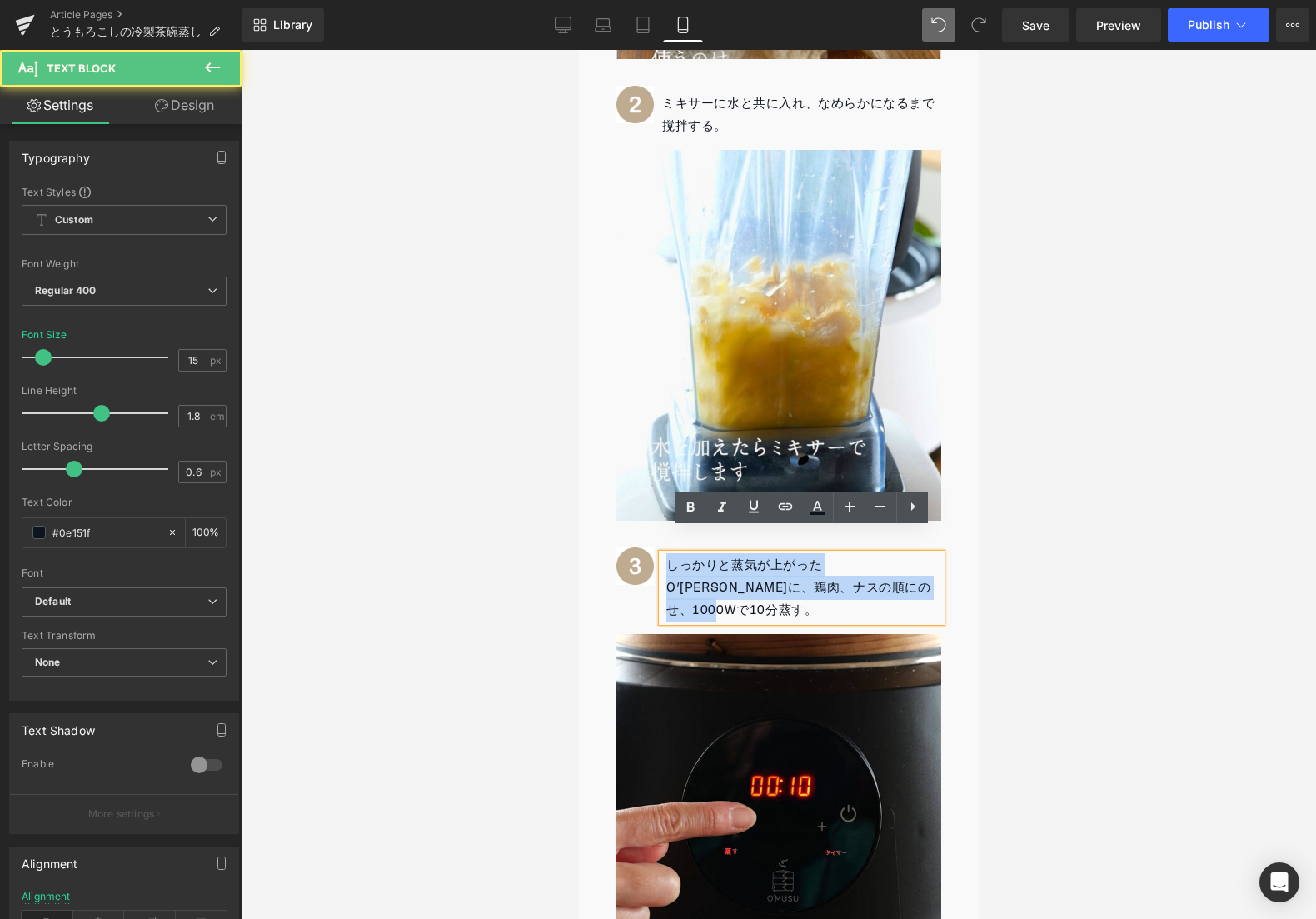
drag, startPoint x: 668, startPoint y: 542, endPoint x: 931, endPoint y: 567, distance: 264.2
click at [931, 564] on p "しっかりと蒸気が上がったO’[PERSON_NAME]に、鶏肉、ナスの順にのせ、1000Wで10分蒸す。" at bounding box center [802, 588] width 275 height 68
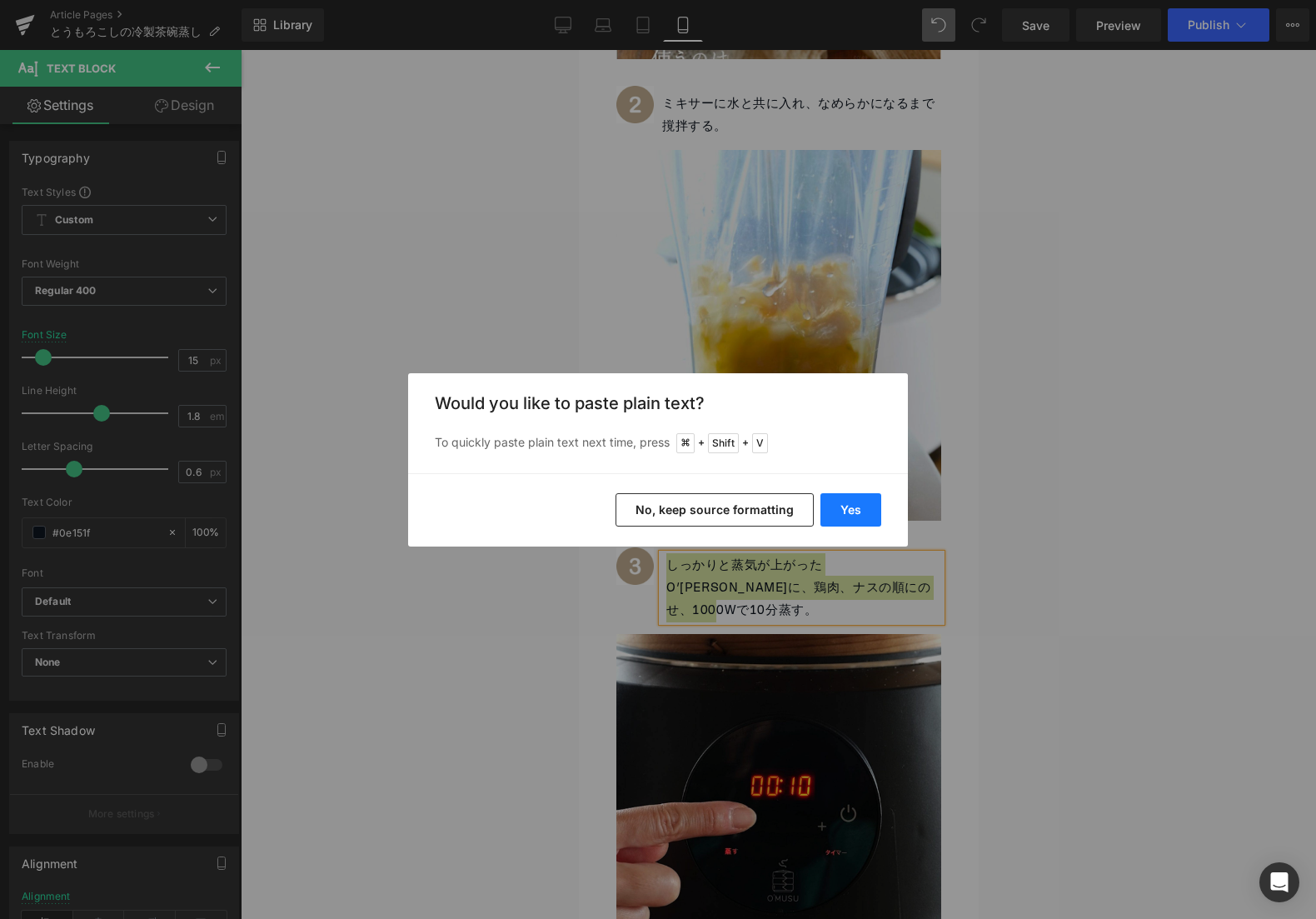
drag, startPoint x: 842, startPoint y: 517, endPoint x: 252, endPoint y: 473, distance: 591.6
click at [842, 517] on button "Yes" at bounding box center [850, 510] width 61 height 33
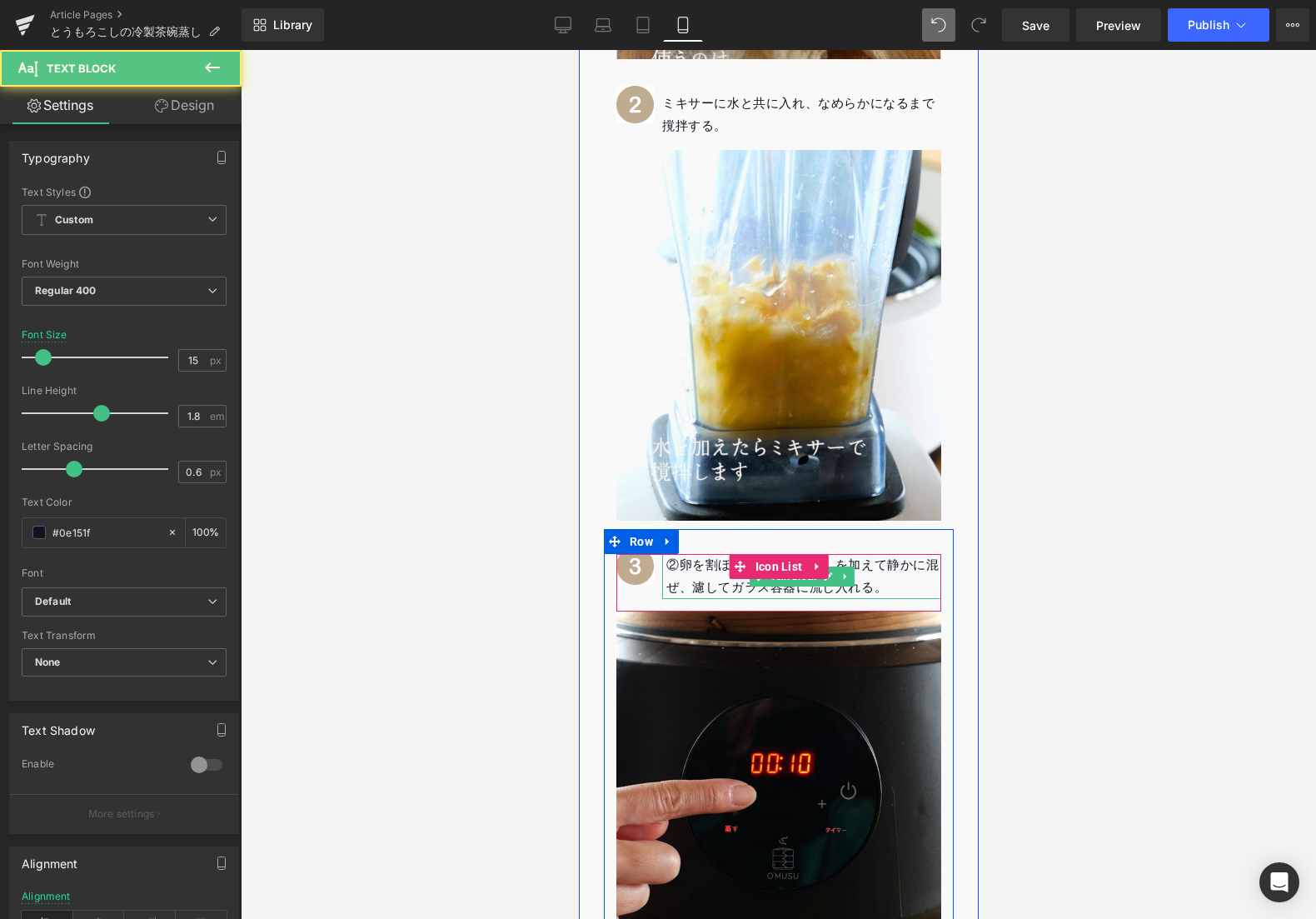
click at [679, 554] on p "②卵を割ほぐし、①と白だしを加えて静かに混ぜ、濾してガラス容器に流し入れる。" at bounding box center [802, 577] width 275 height 45
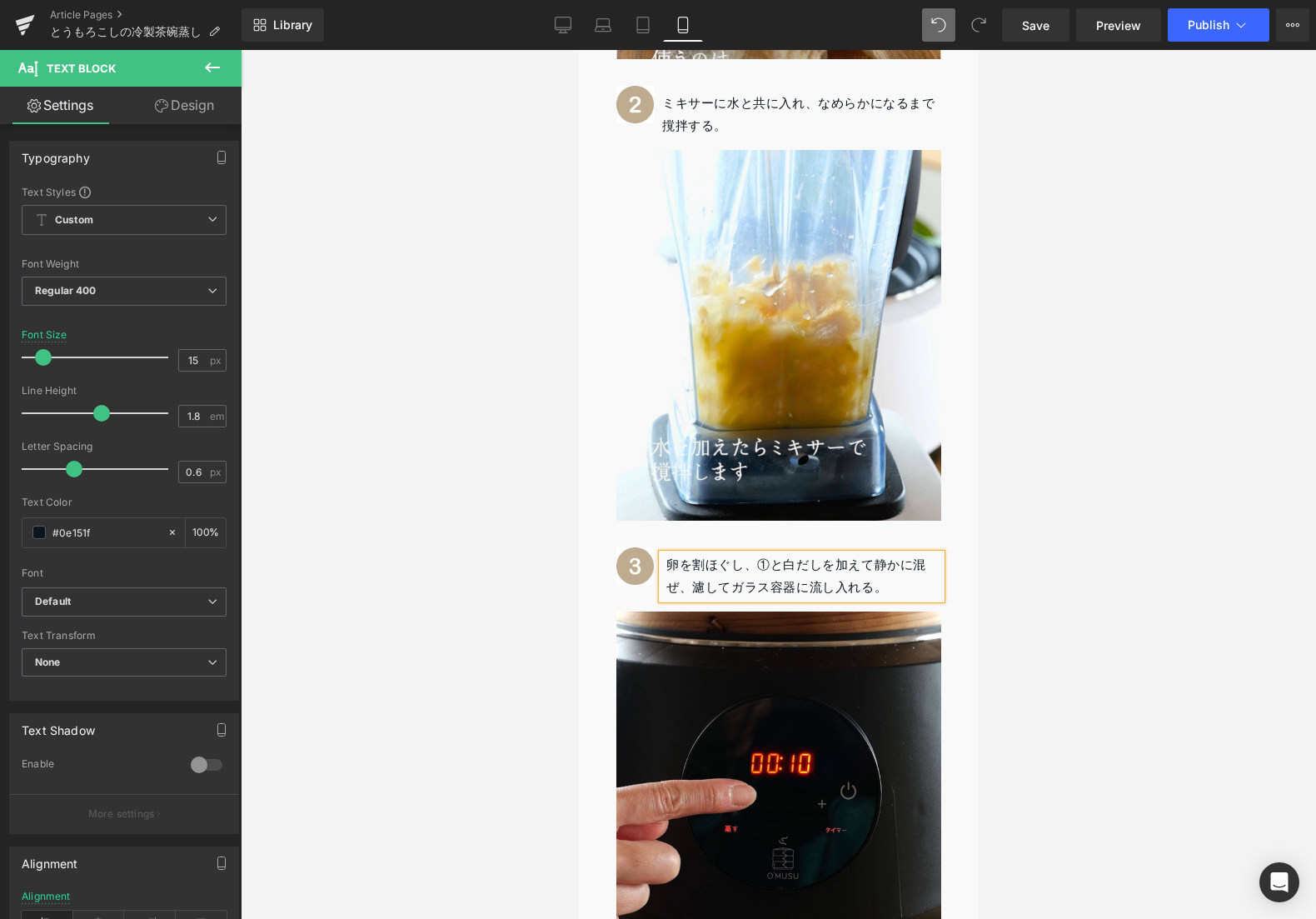
click at [1062, 441] on div at bounding box center [778, 484] width 1076 height 869
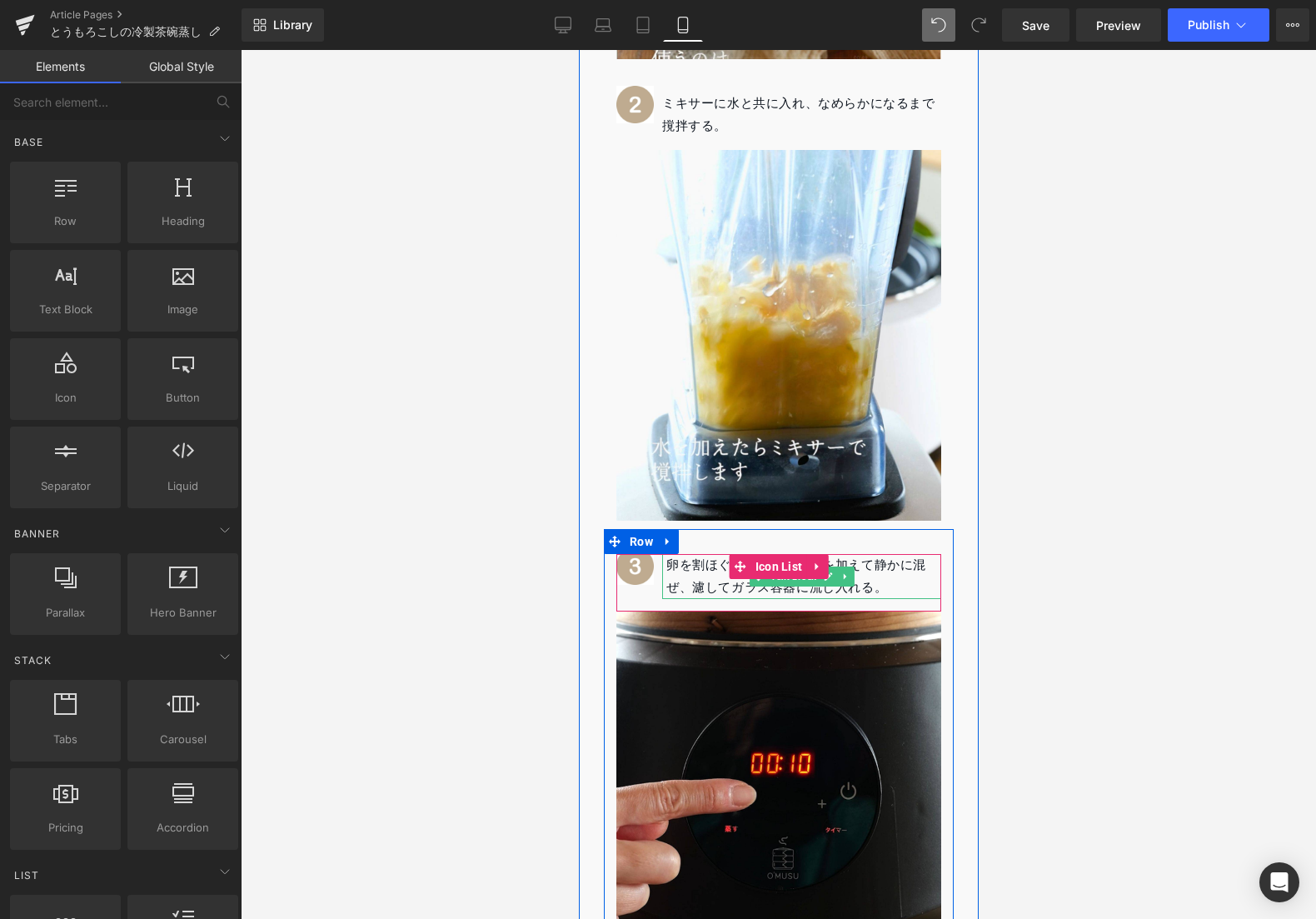
click at [705, 554] on p "卵を割ほぐし、①と白だしを加えて静かに混ぜ、濾してガラス容器に流し入れる。" at bounding box center [802, 577] width 275 height 45
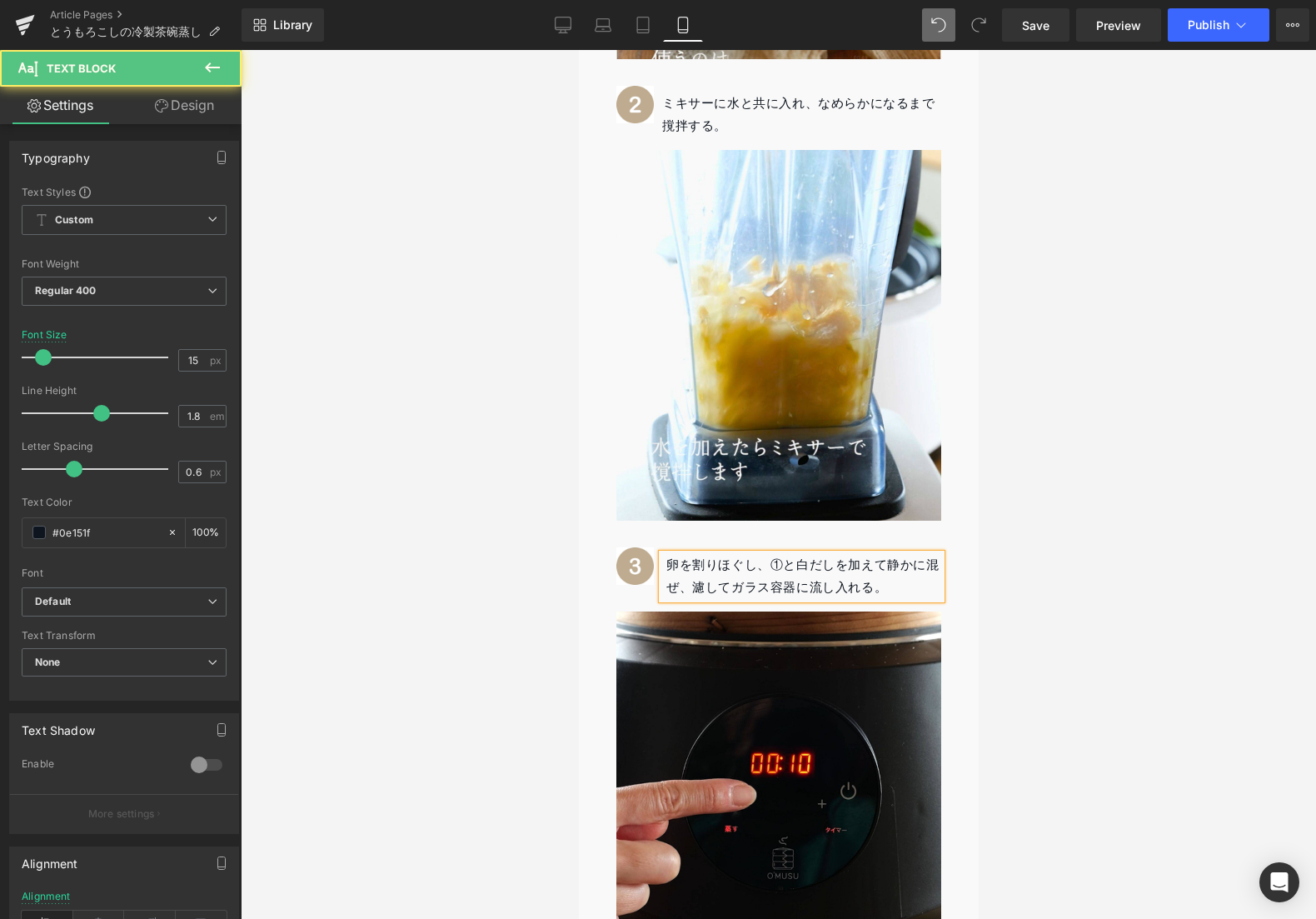
click at [784, 554] on p "卵を割りほぐし、①と白だしを加えて静かに混ぜ、濾してガラス容器に流し入れる。" at bounding box center [802, 577] width 275 height 45
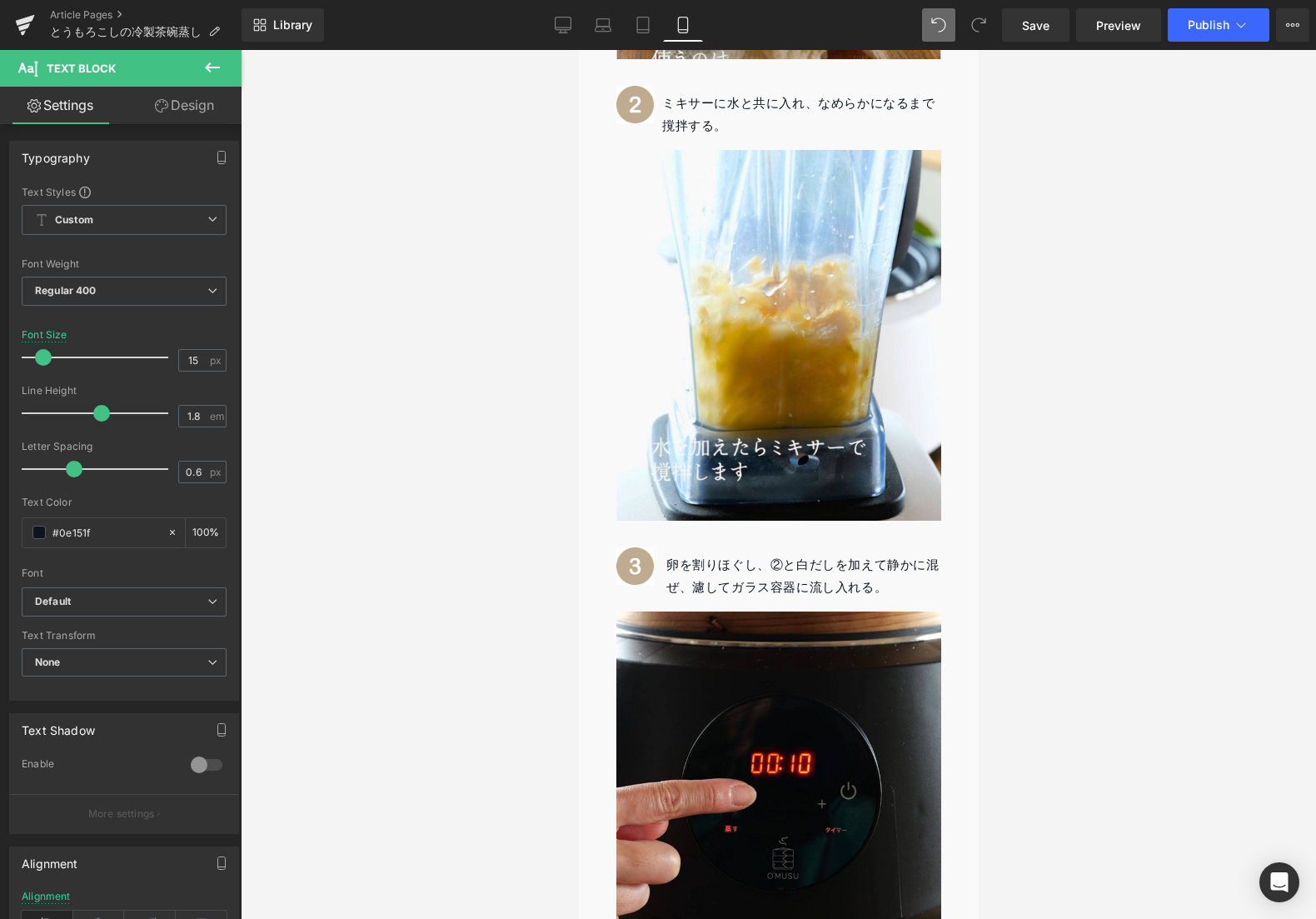
click at [1013, 497] on div at bounding box center [778, 484] width 1076 height 869
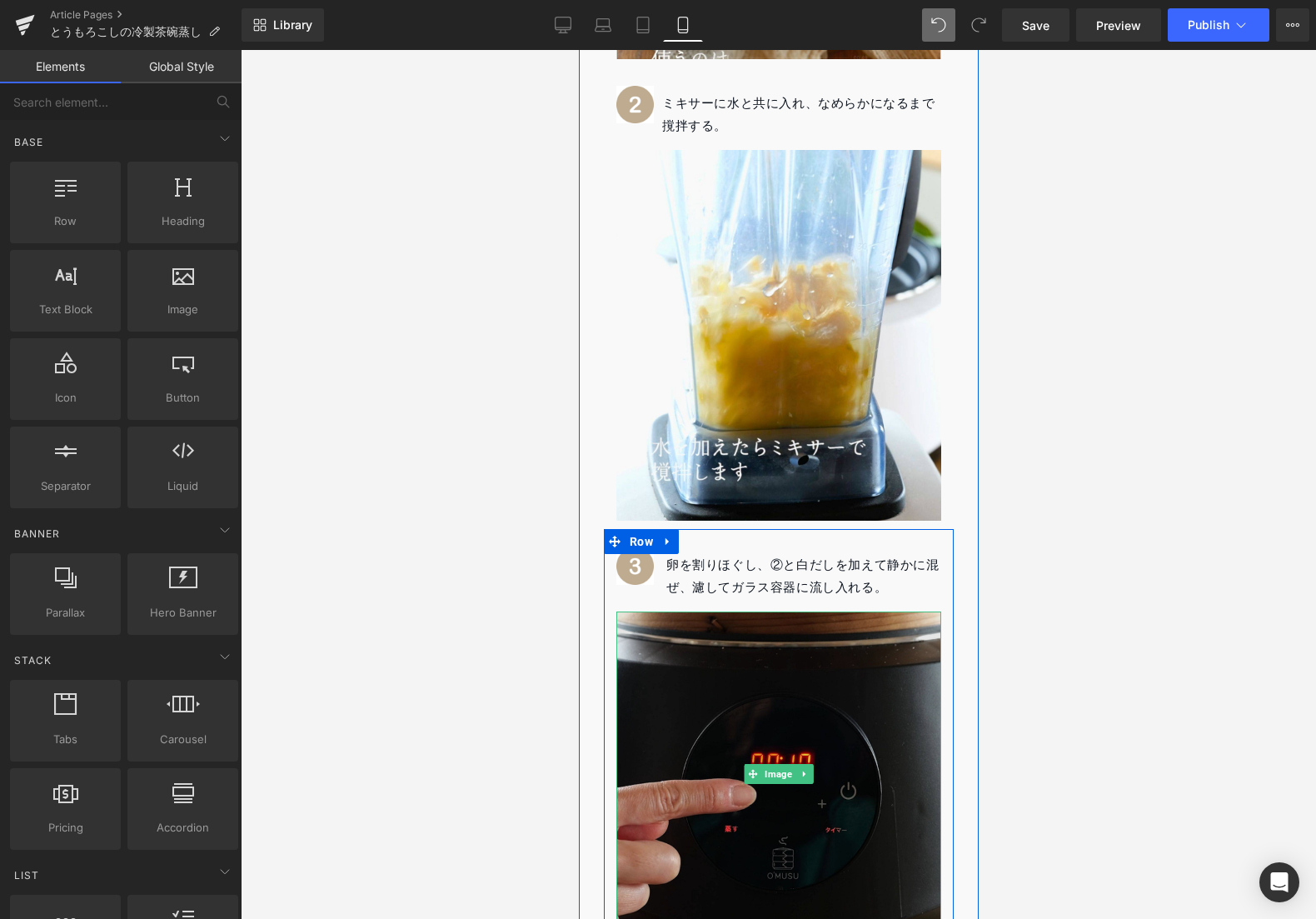
click at [795, 660] on img at bounding box center [778, 774] width 325 height 325
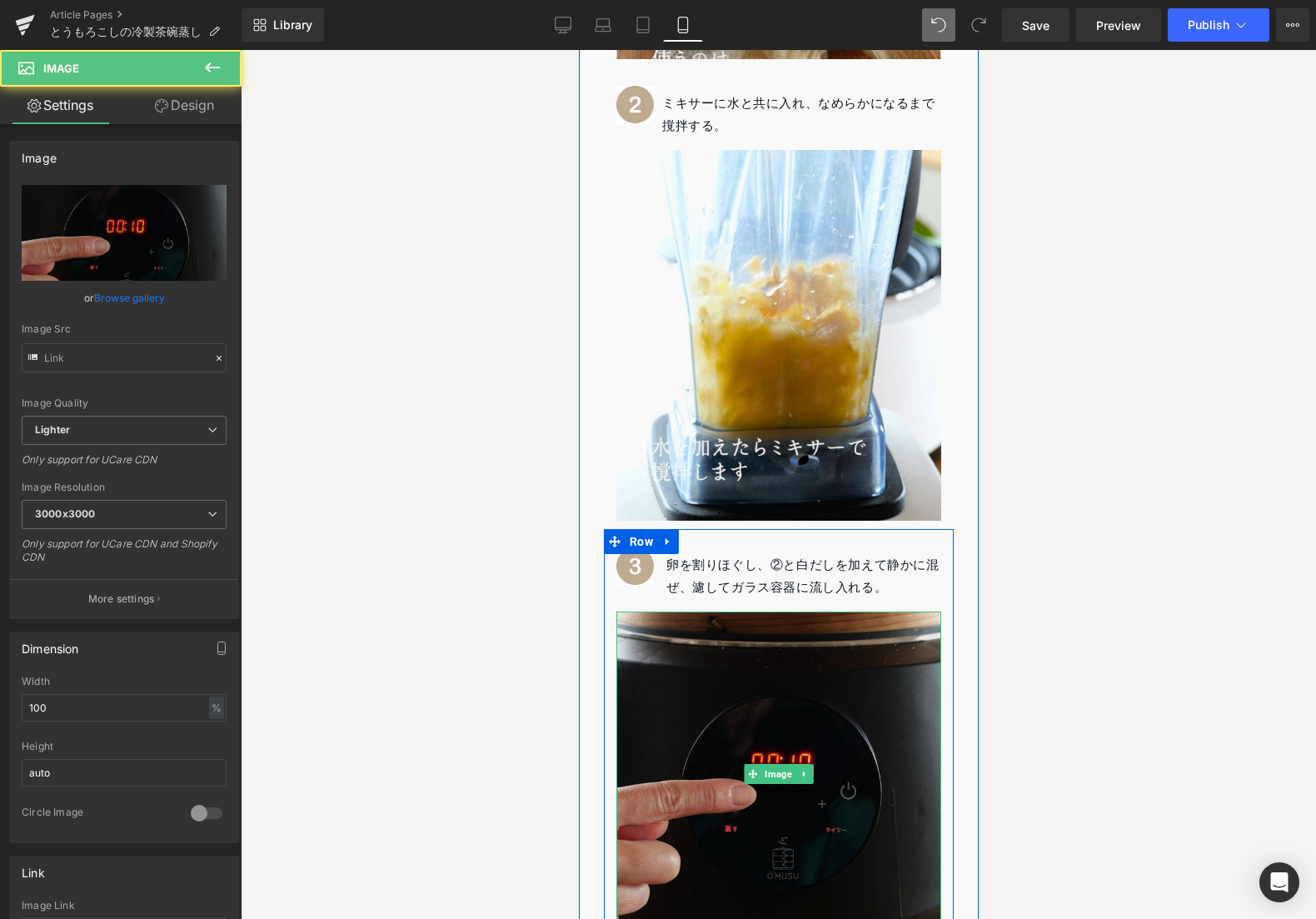
type input "[URL][DOMAIN_NAME]"
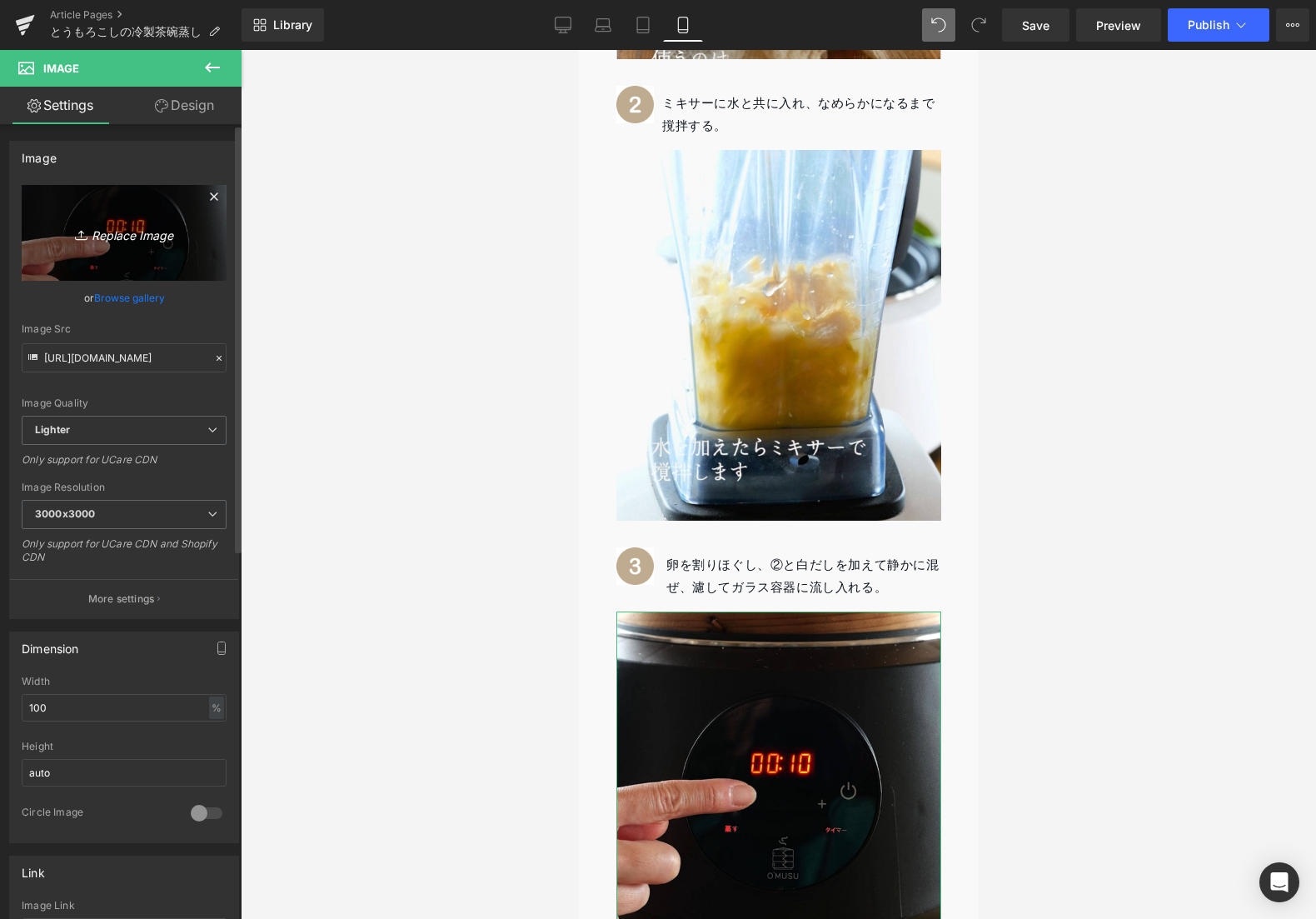
click at [120, 245] on link "Replace Image" at bounding box center [124, 233] width 205 height 96
click at [111, 242] on icon "Replace Image" at bounding box center [124, 232] width 134 height 21
type input "C:\fakepath\；.jpg"
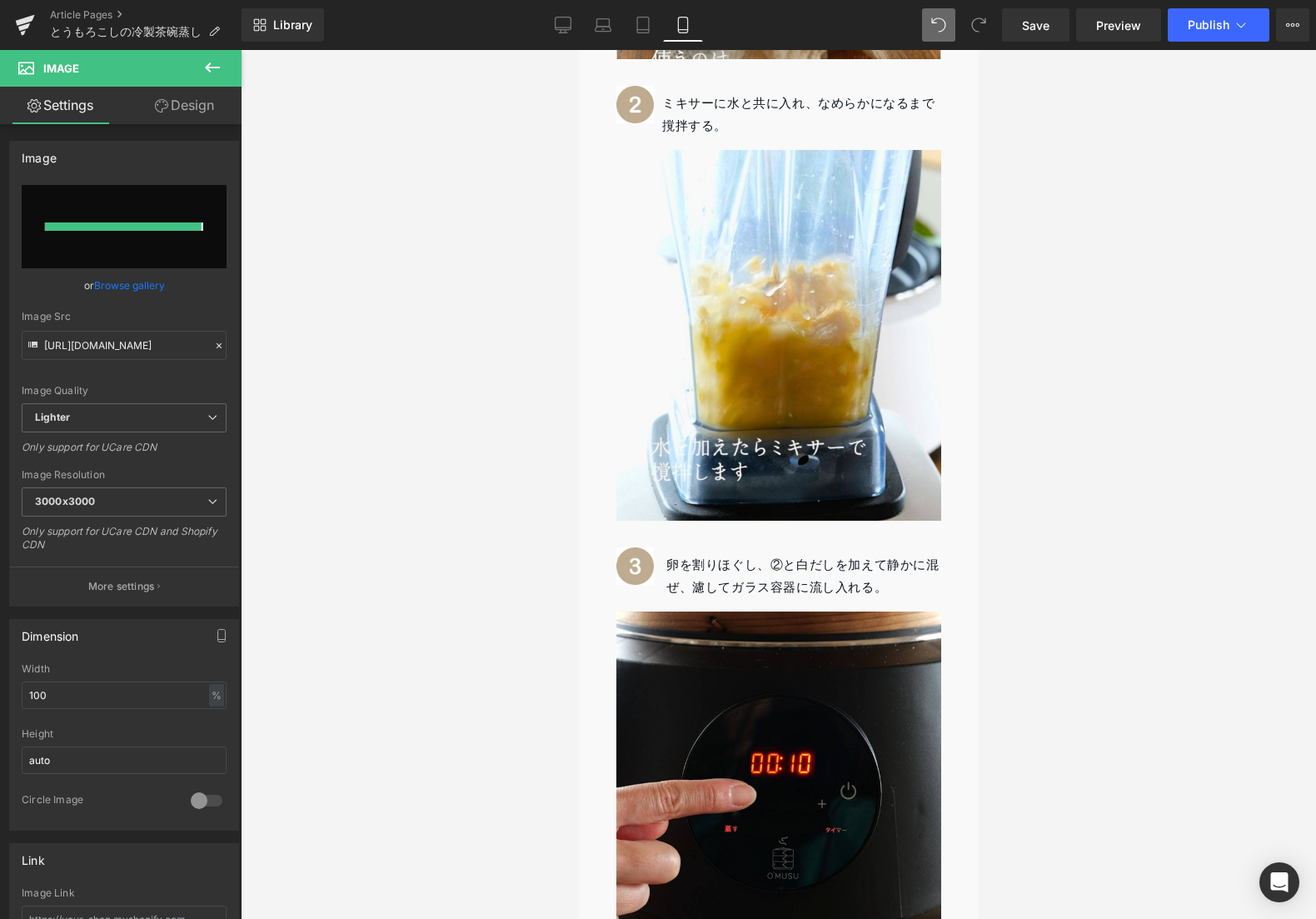
type input "[URL][DOMAIN_NAME]"
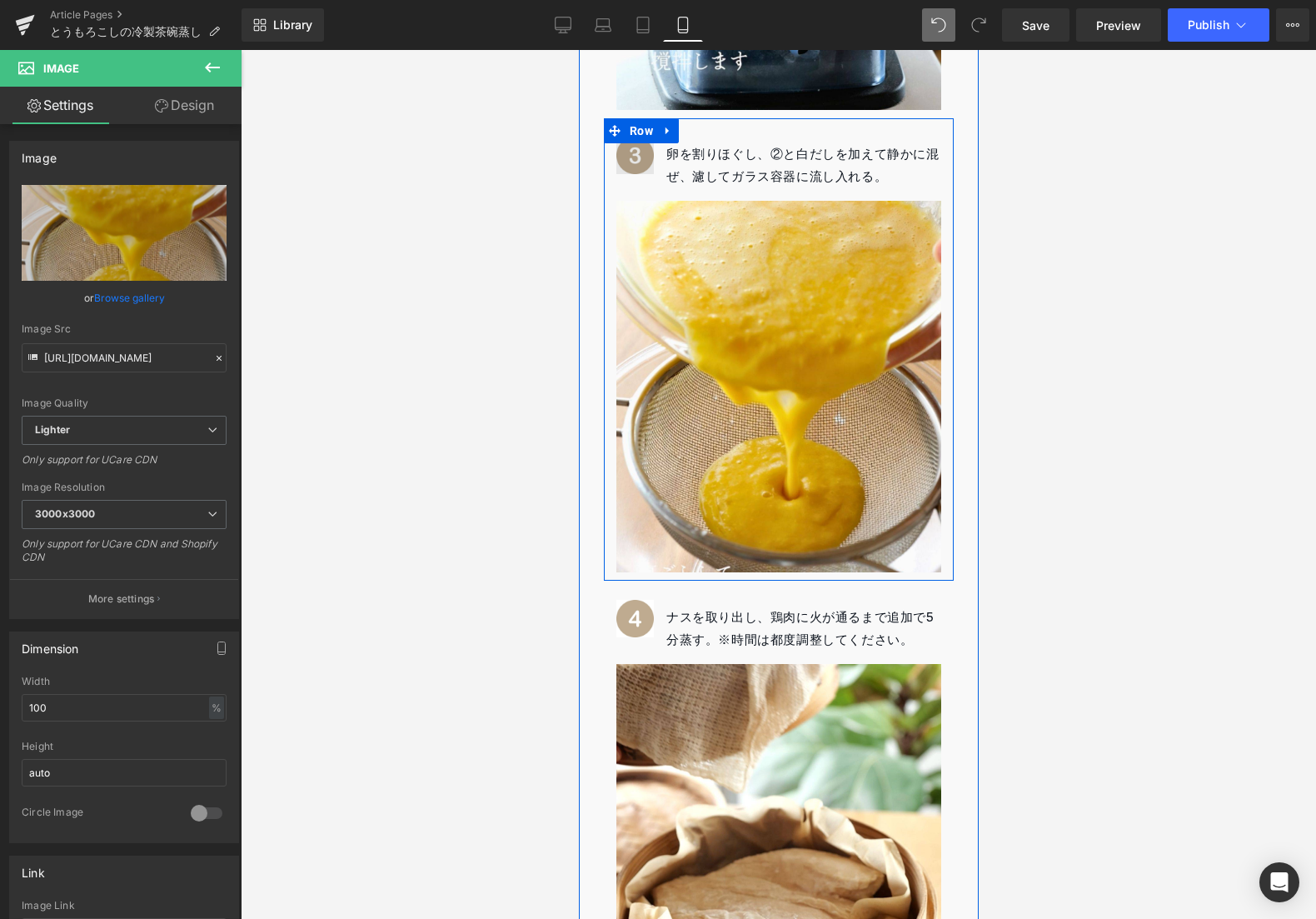
scroll to position [2007, 0]
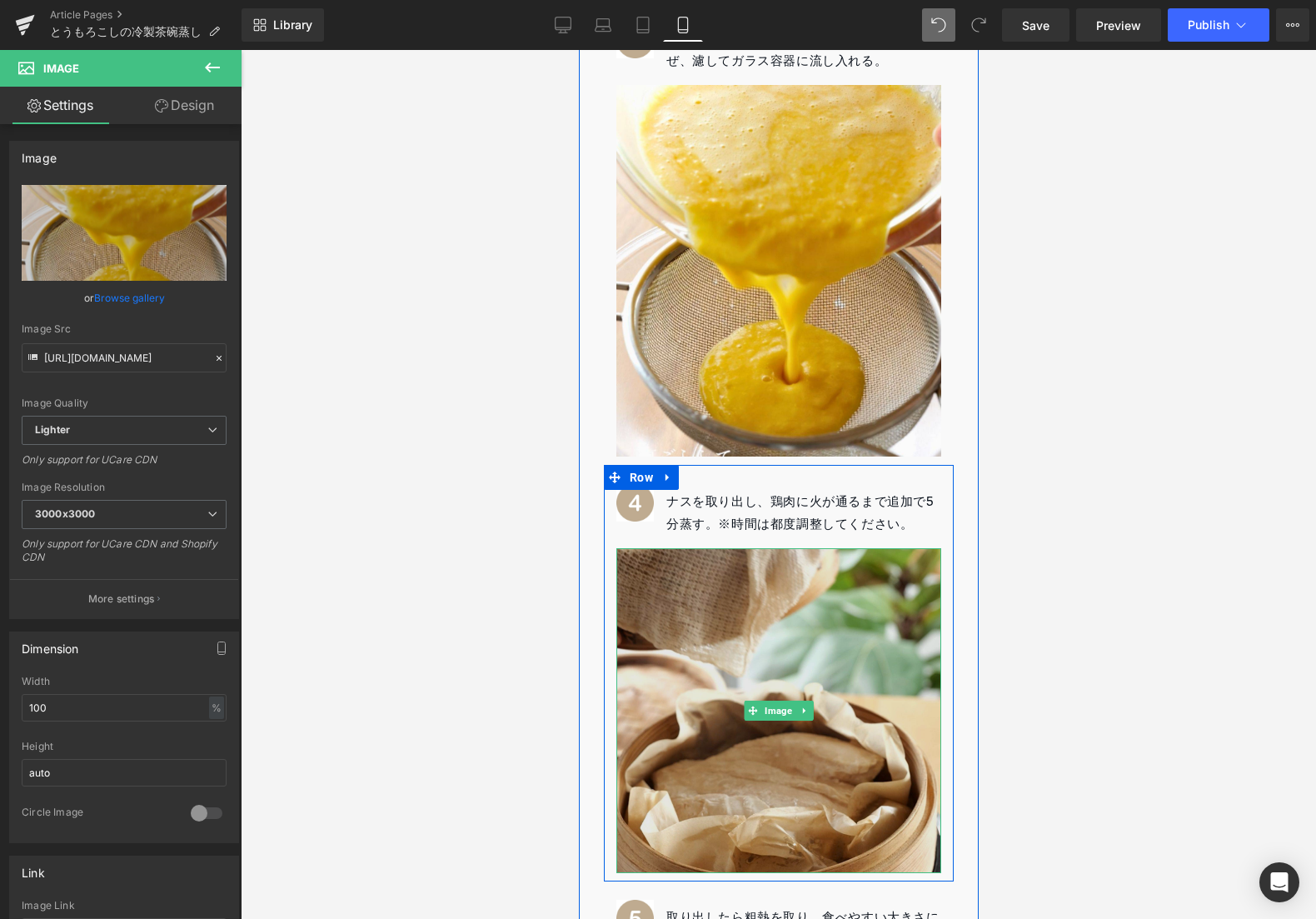
click at [789, 602] on img at bounding box center [778, 710] width 325 height 325
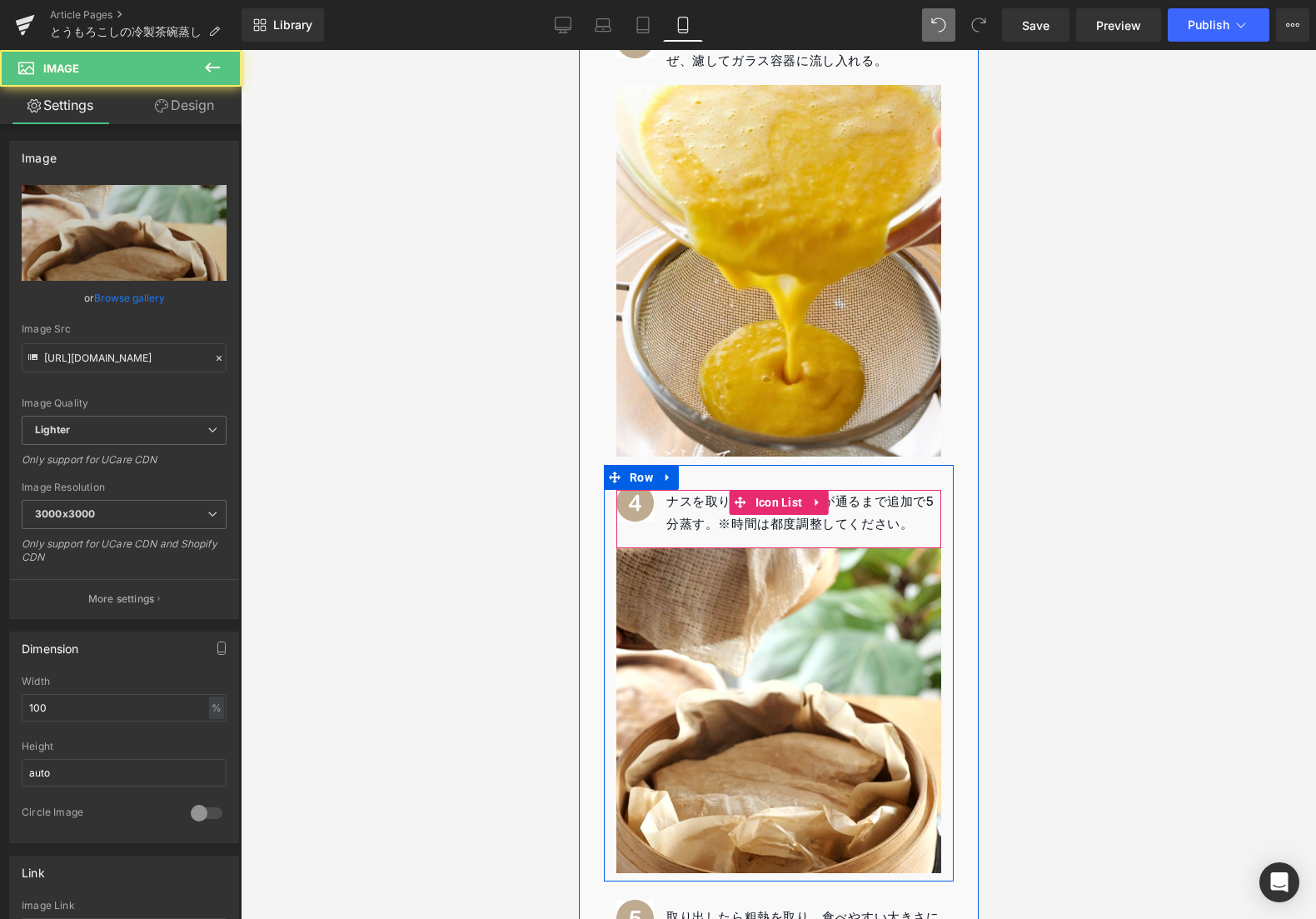
click at [691, 491] on p "ナスを取り出し、鶏肉に火が通るまで追加で5分蒸す。※時間は都度調整してください。" at bounding box center [802, 513] width 275 height 45
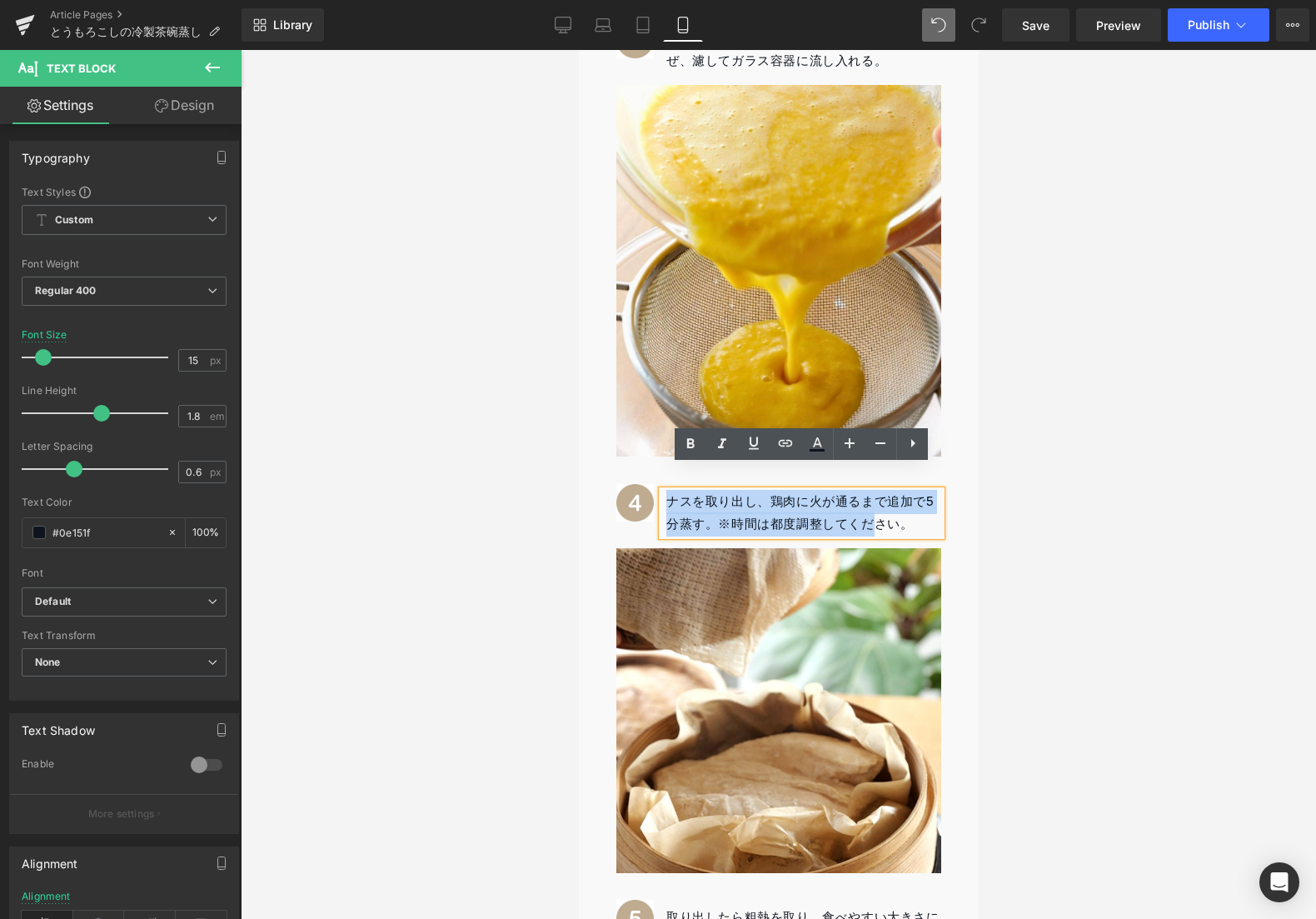
drag, startPoint x: 666, startPoint y: 473, endPoint x: 869, endPoint y: 509, distance: 206.2
click at [869, 509] on p "ナスを取り出し、鶏肉に火が通るまで追加で5分蒸す。※時間は都度調整してください。" at bounding box center [802, 513] width 275 height 45
drag, startPoint x: 907, startPoint y: 500, endPoint x: 663, endPoint y: 477, distance: 245.1
click at [663, 491] on div "ナスを取り出し、鶏肉に火が通るまで追加で5分蒸す。※時間は都度調整してください。" at bounding box center [801, 513] width 279 height 45
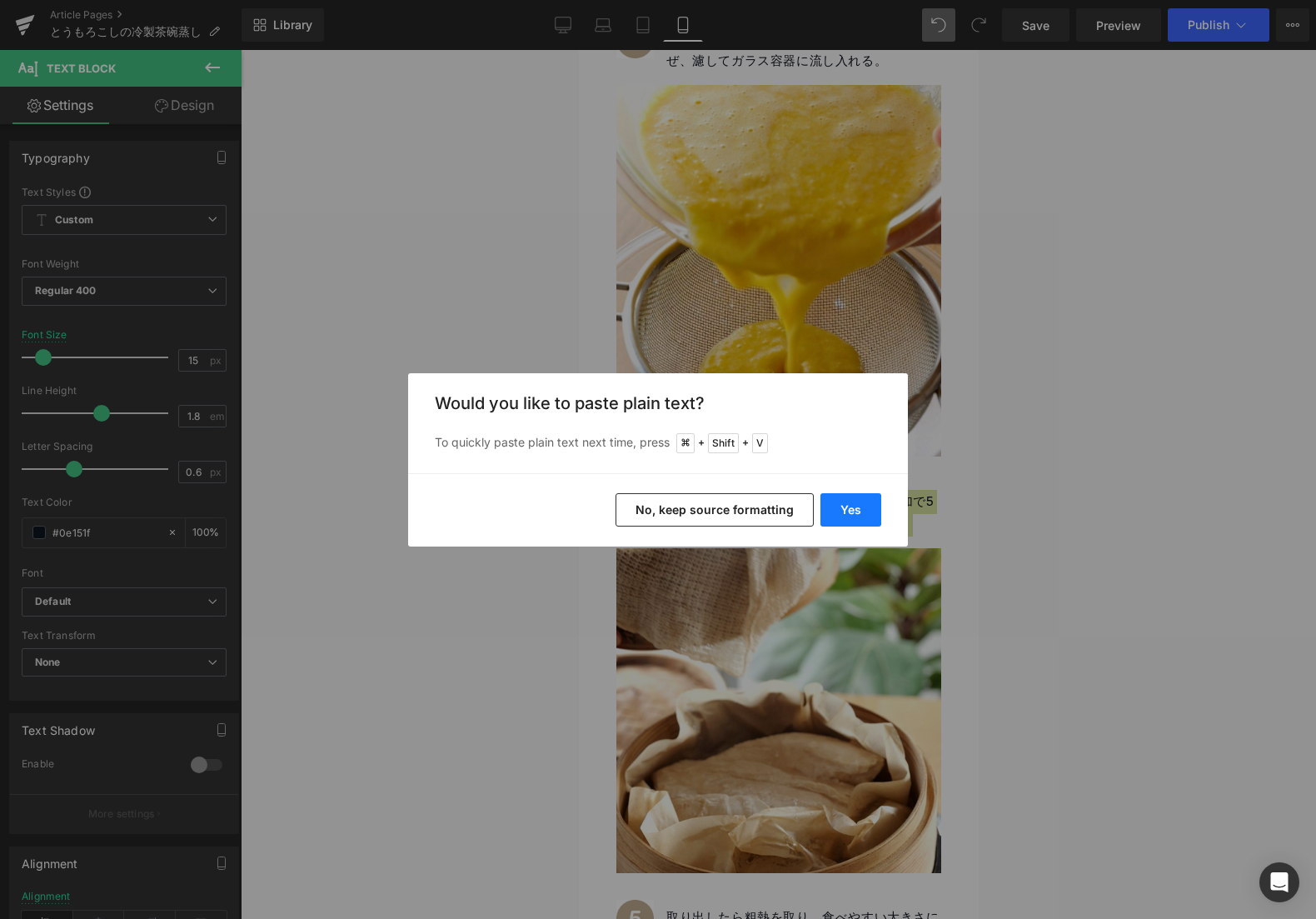
click at [853, 497] on button "Yes" at bounding box center [850, 510] width 61 height 33
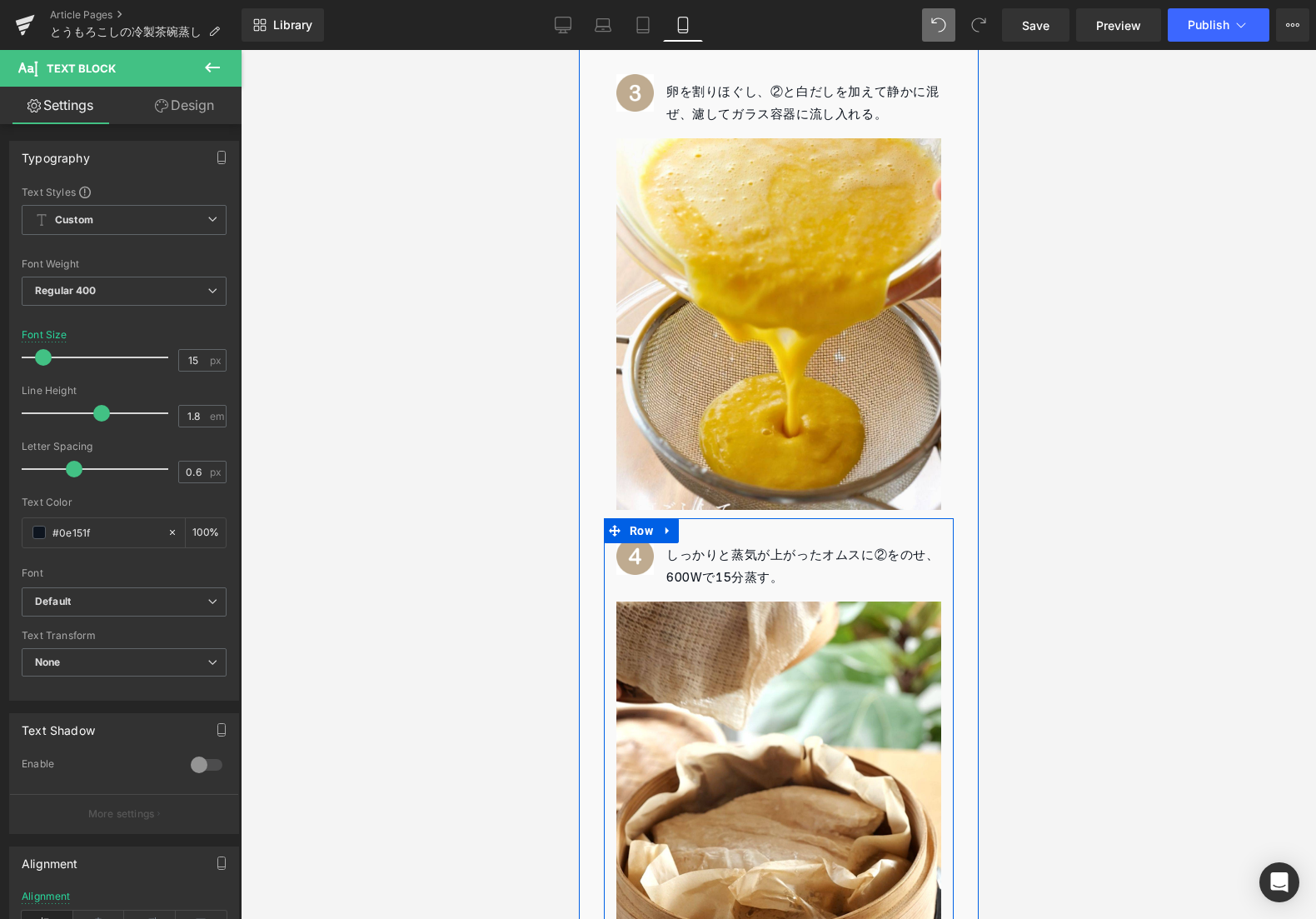
scroll to position [1943, 0]
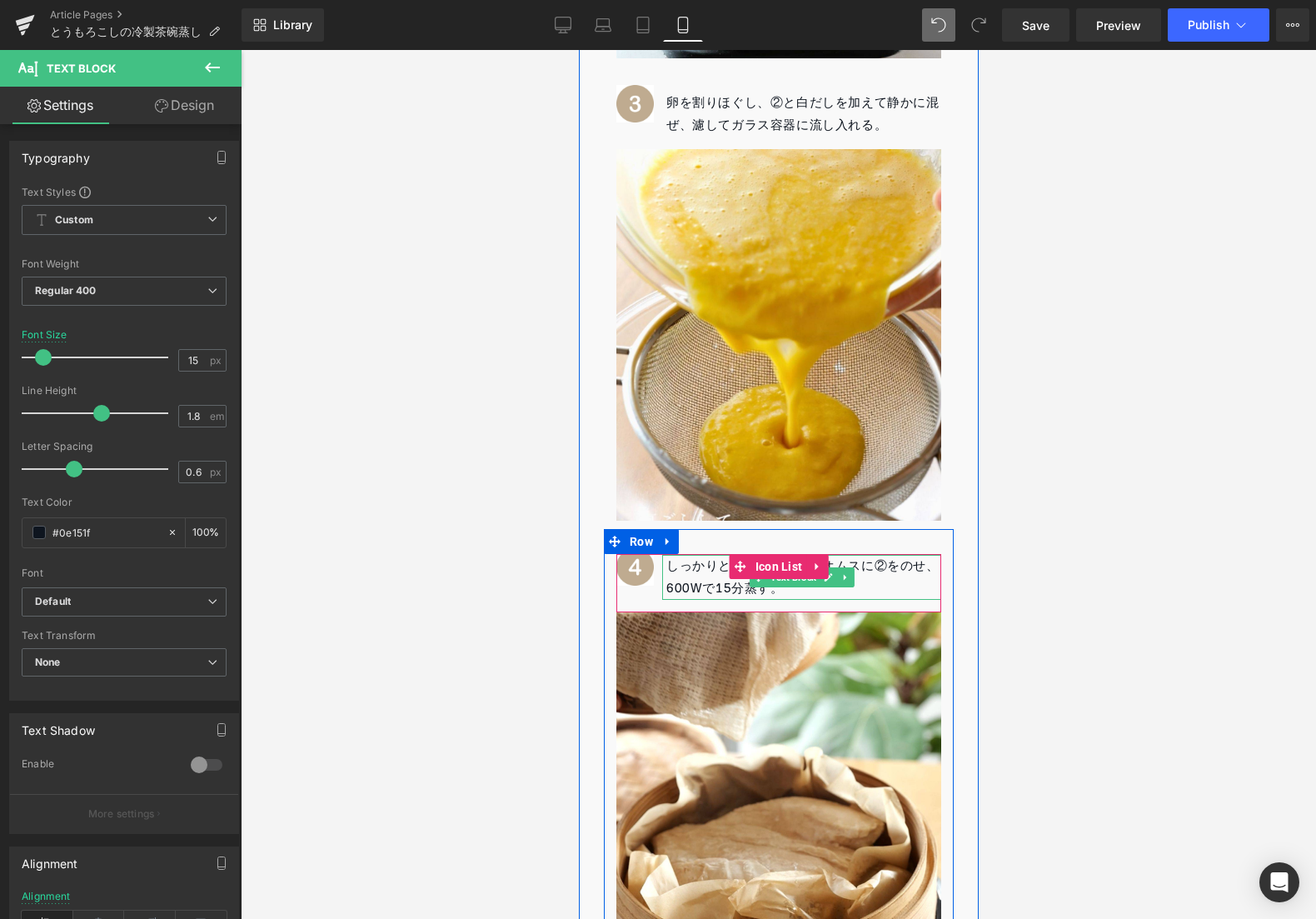
click at [888, 555] on p "しっかりと蒸気が上がったオムスに②をのせ、600Wで15分蒸す。" at bounding box center [802, 578] width 275 height 45
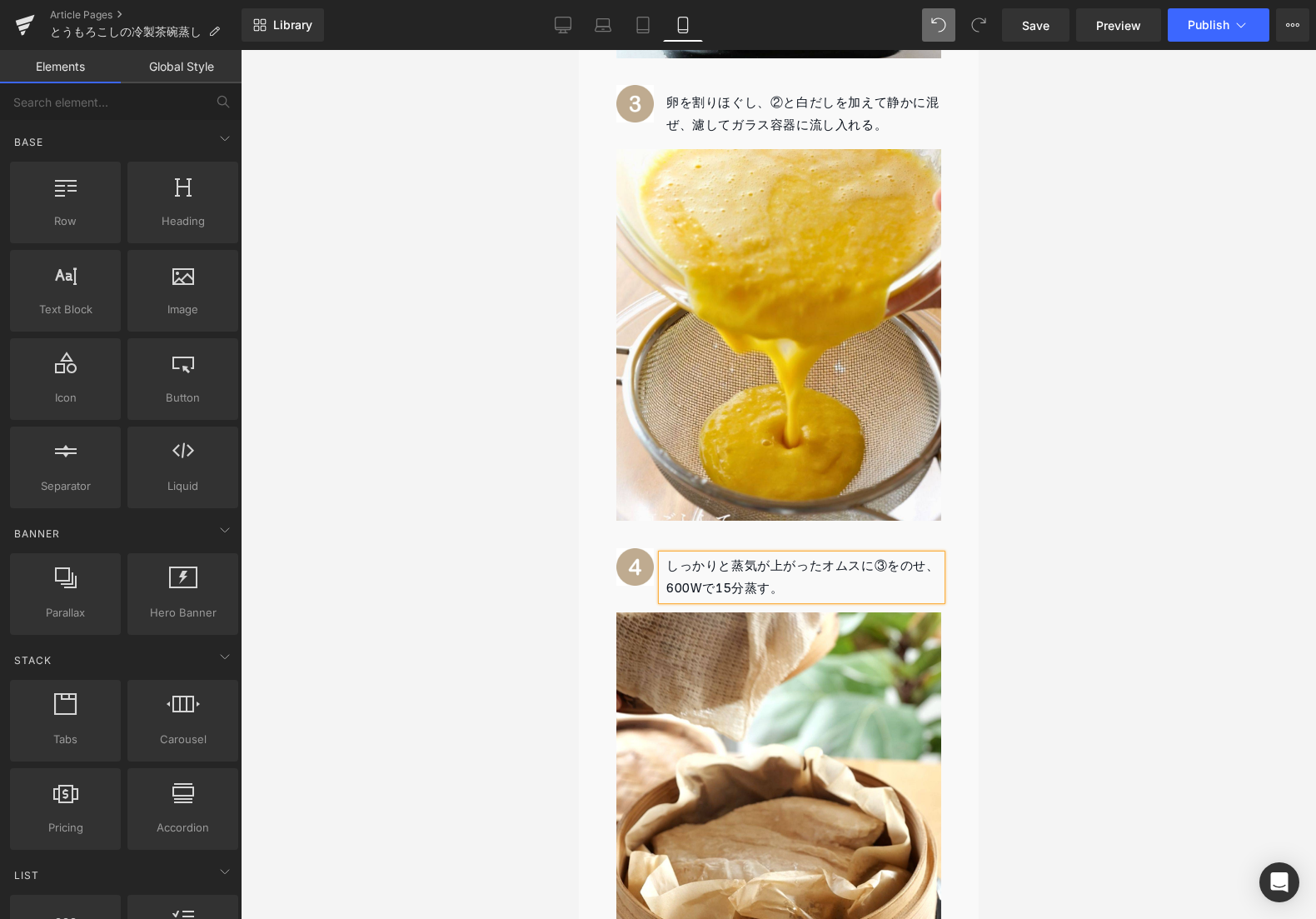
click at [1123, 458] on div at bounding box center [778, 484] width 1076 height 869
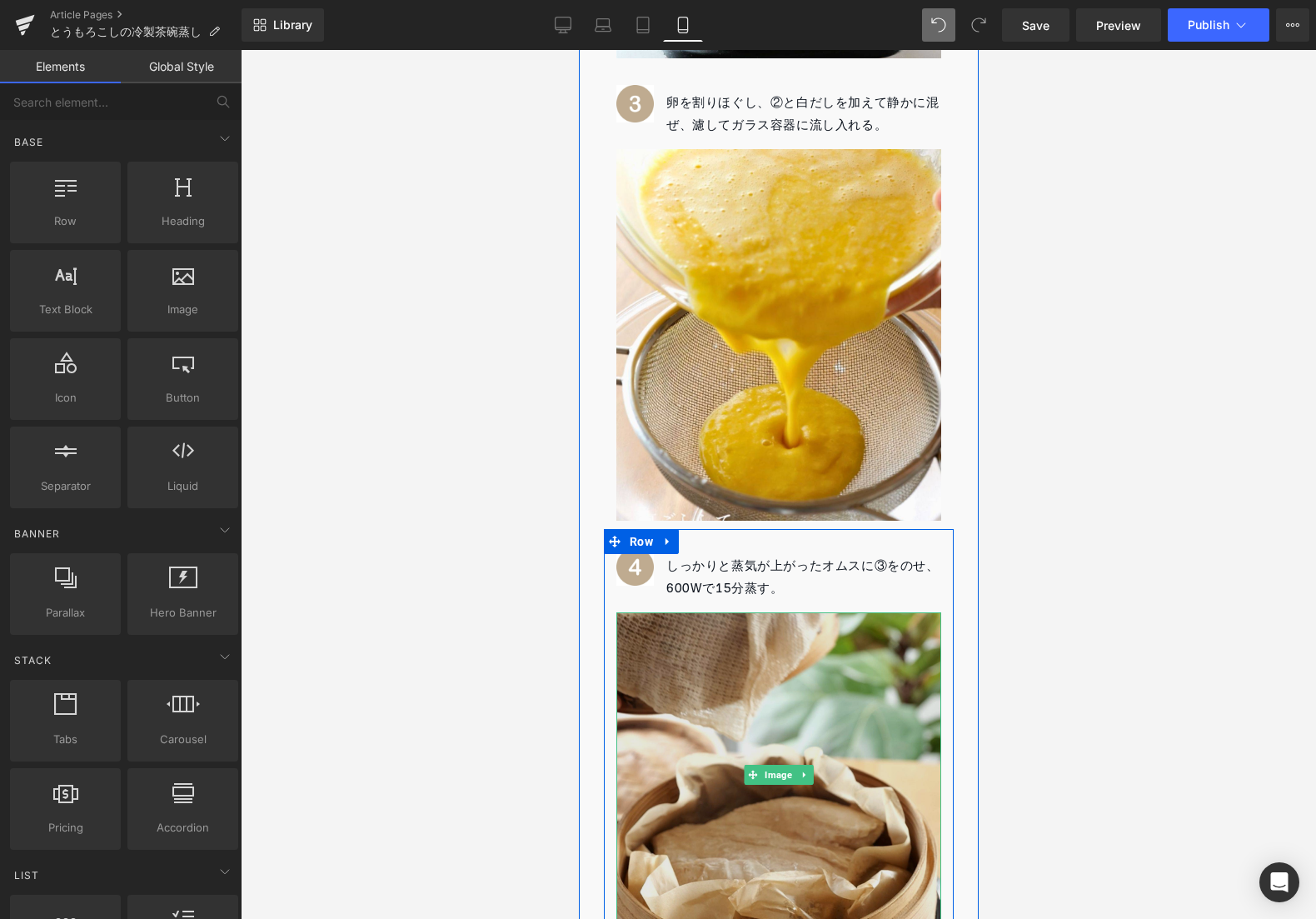
click at [834, 690] on img at bounding box center [778, 775] width 325 height 325
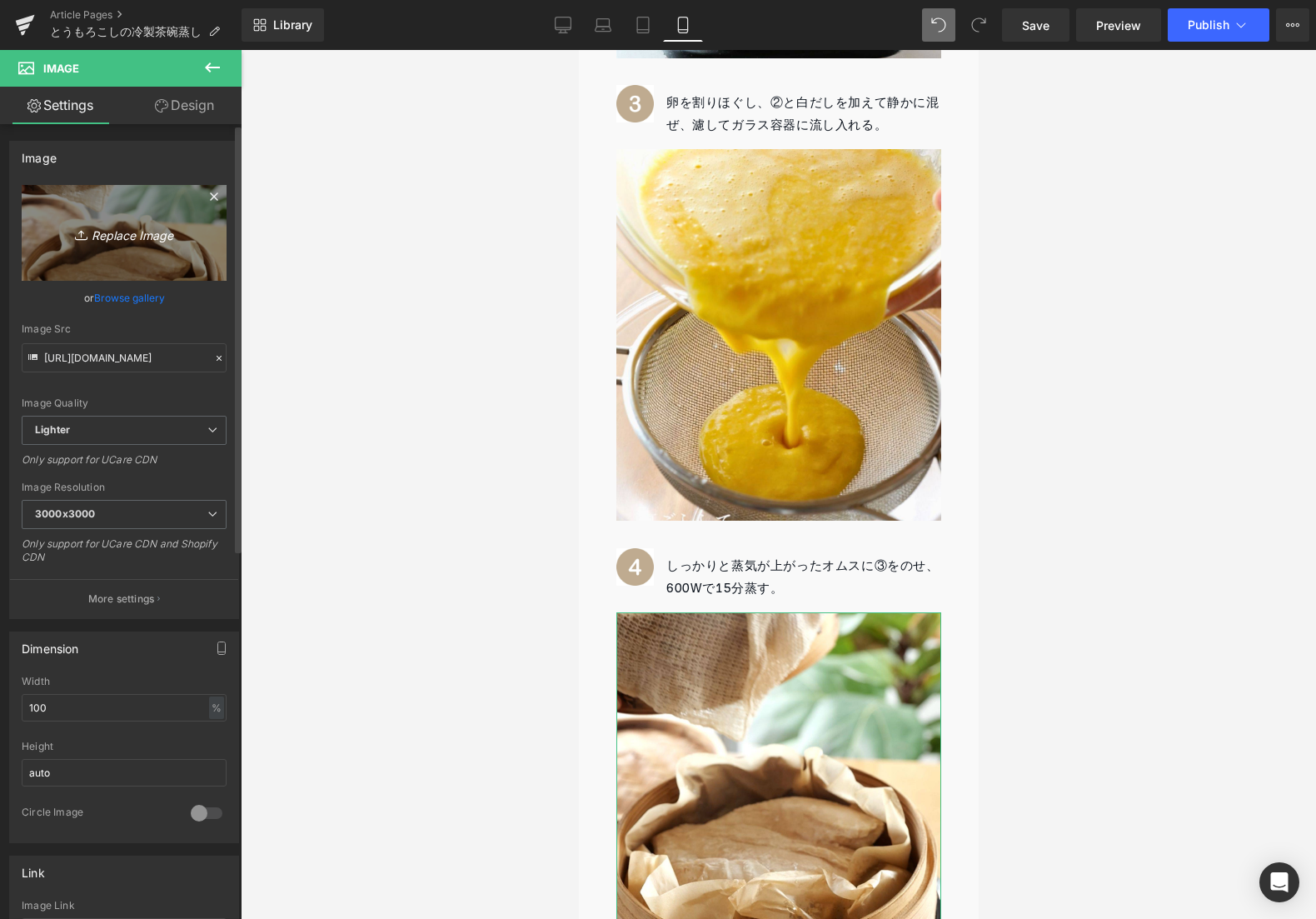
click at [58, 235] on icon "Replace Image" at bounding box center [124, 232] width 134 height 21
type input "C:\fakepath\3.jpg"
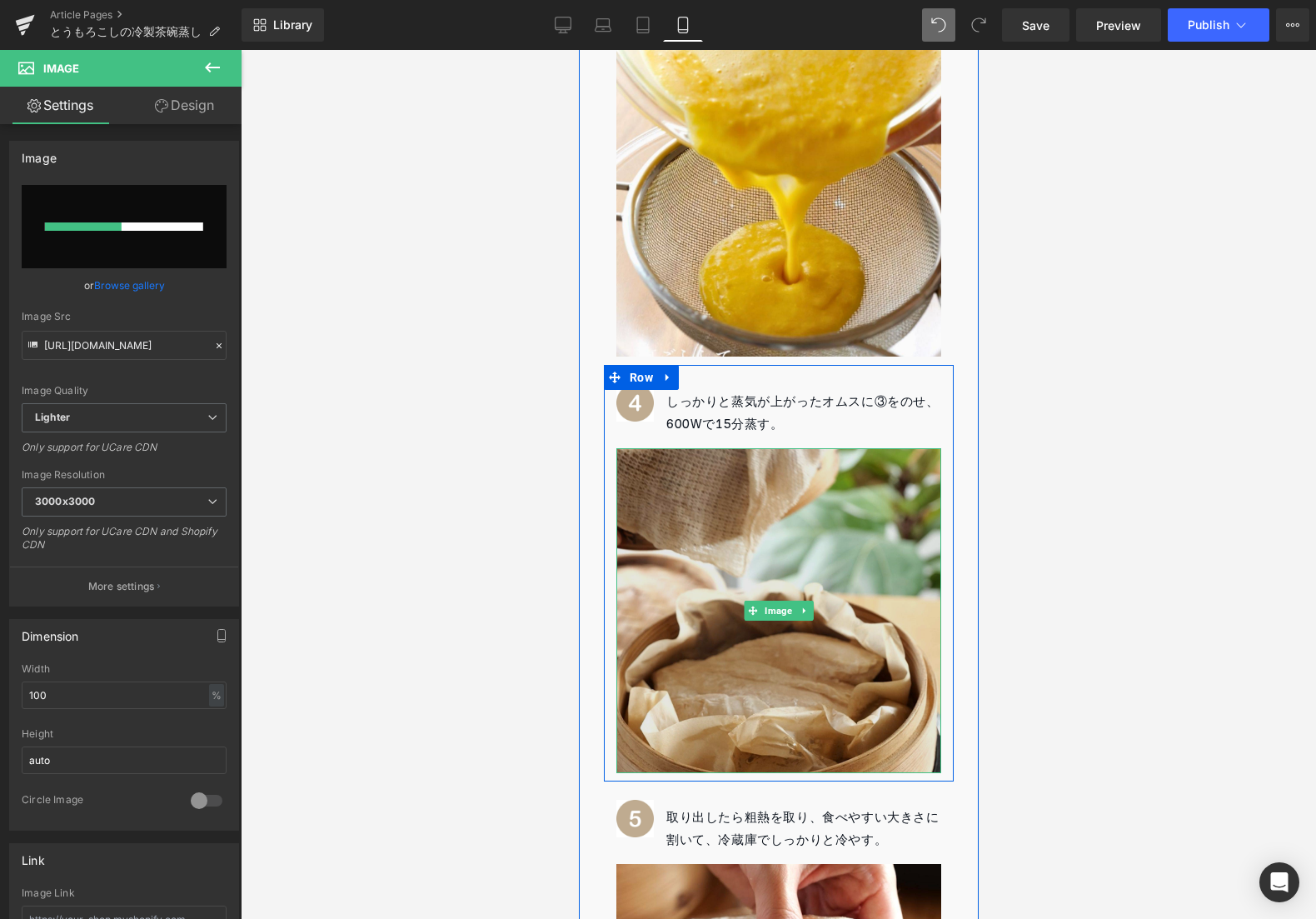
scroll to position [2203, 0]
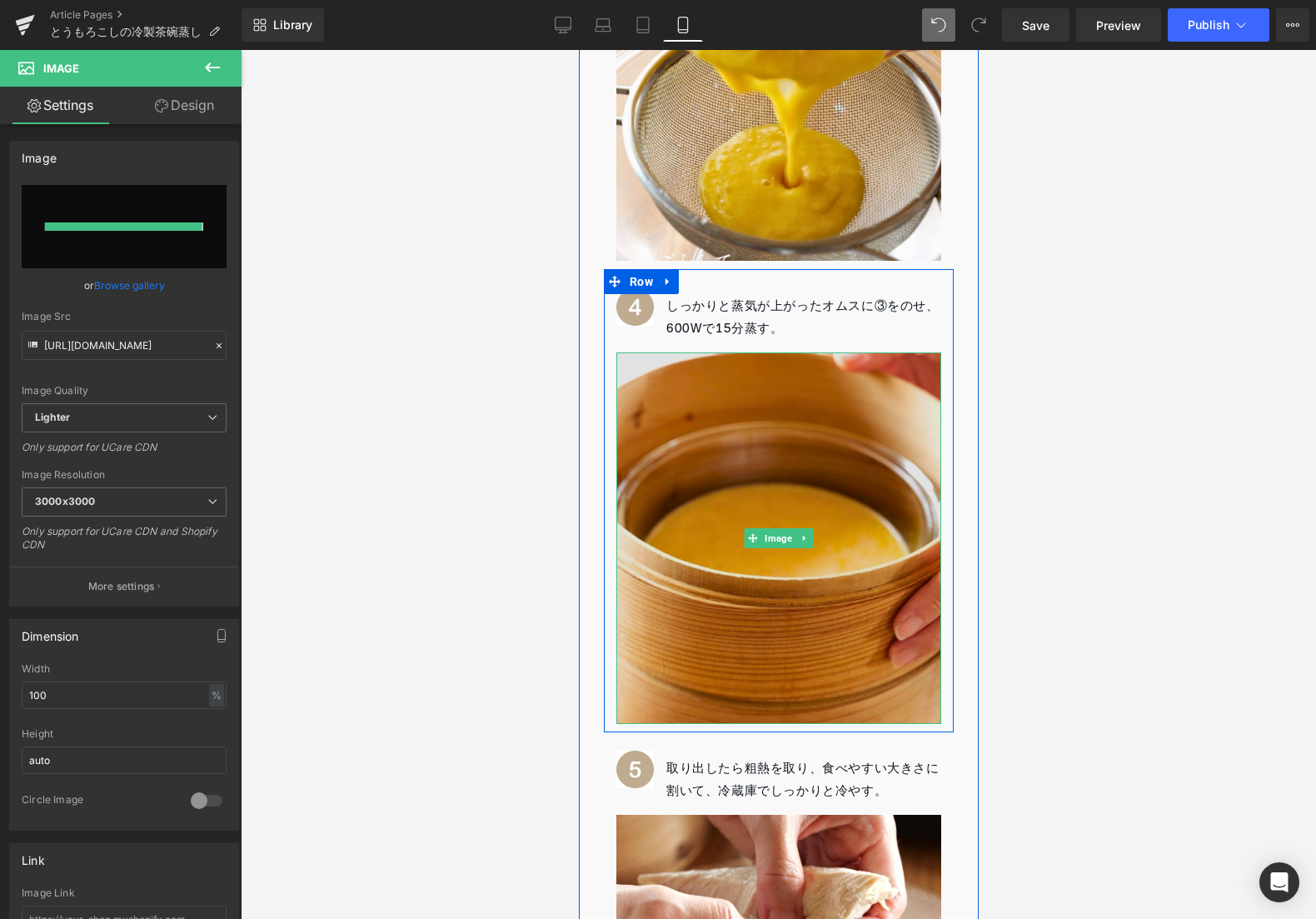
type input "[URL][DOMAIN_NAME]"
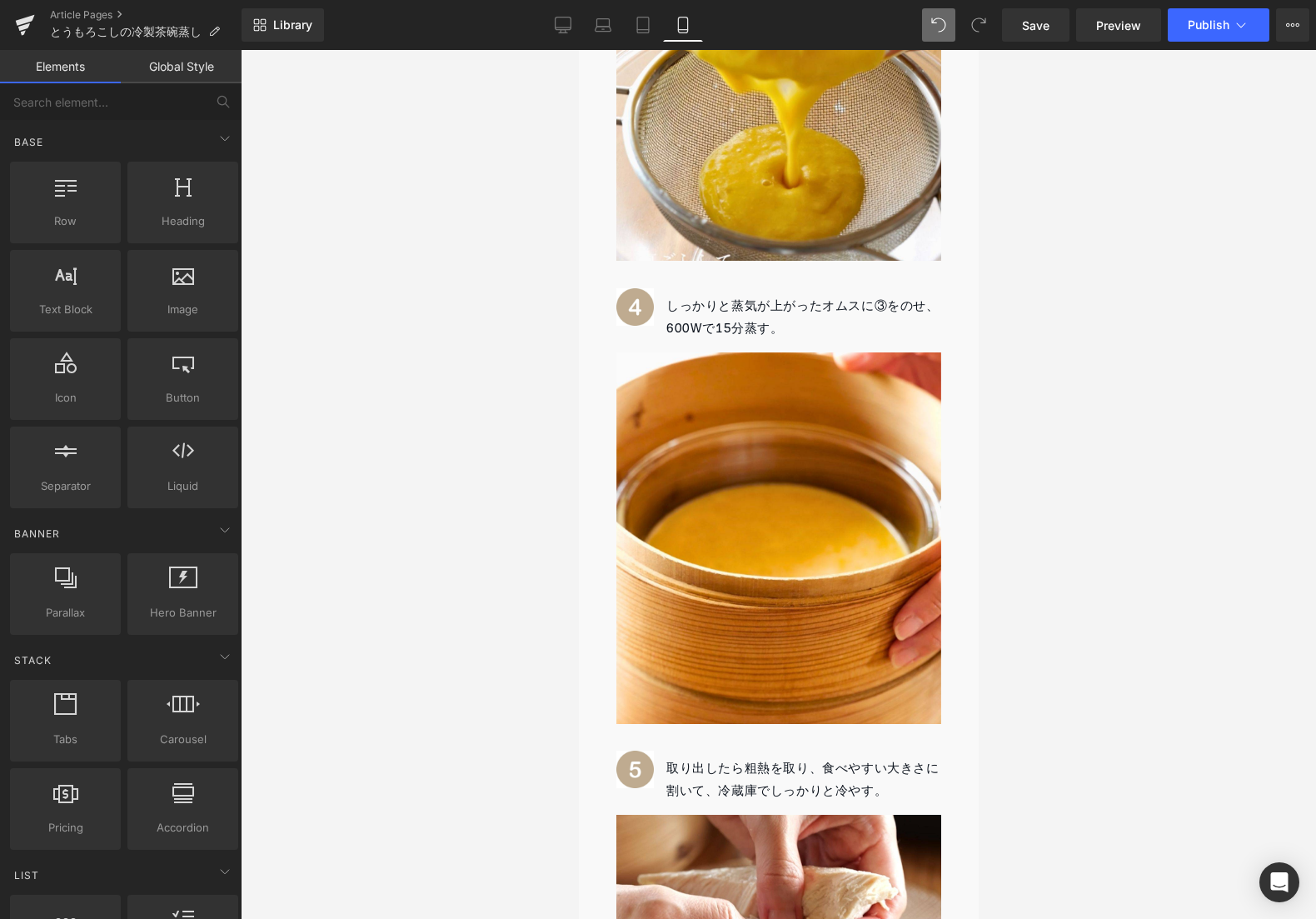
click at [1107, 479] on div at bounding box center [778, 484] width 1076 height 869
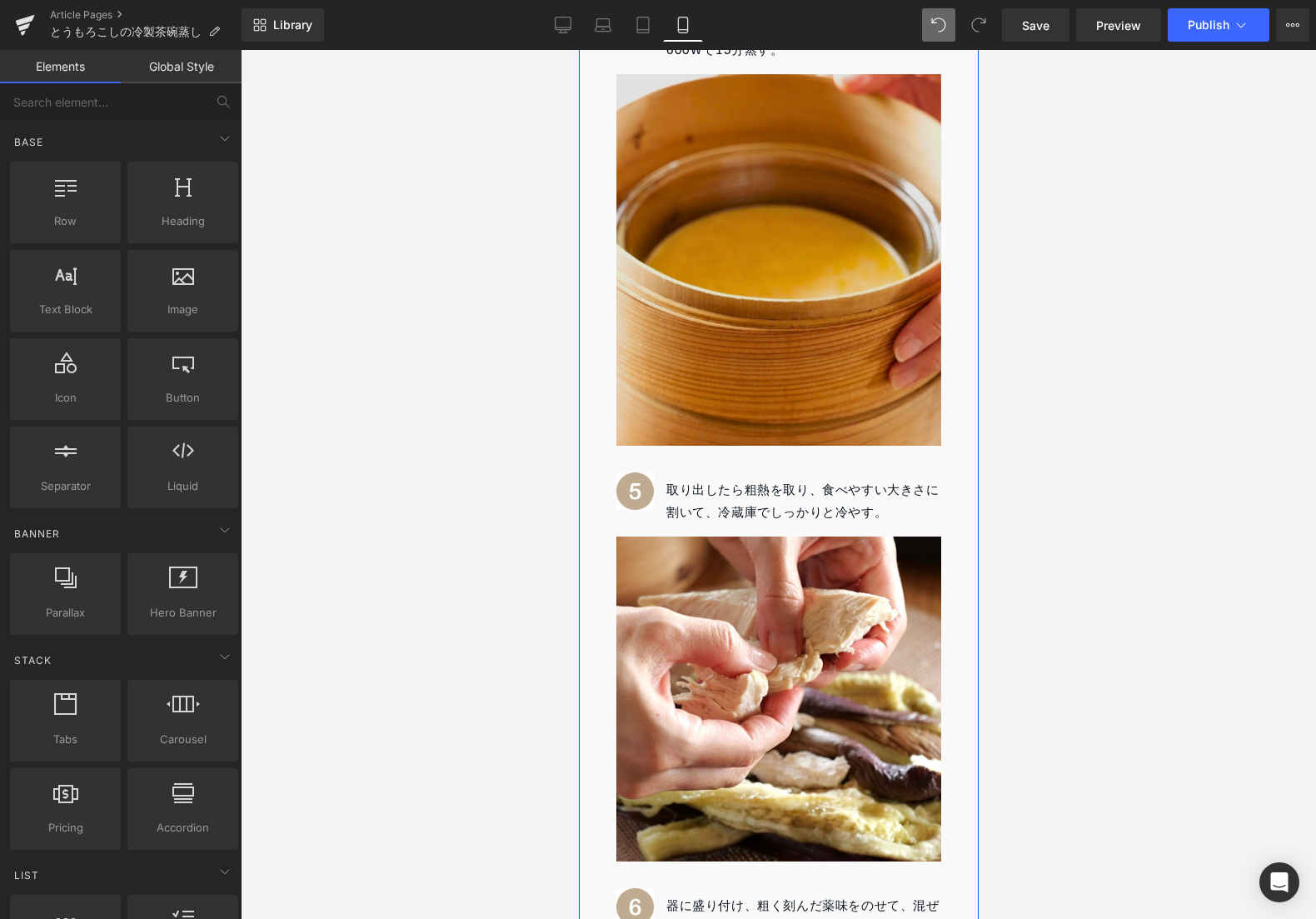
scroll to position [2502, 0]
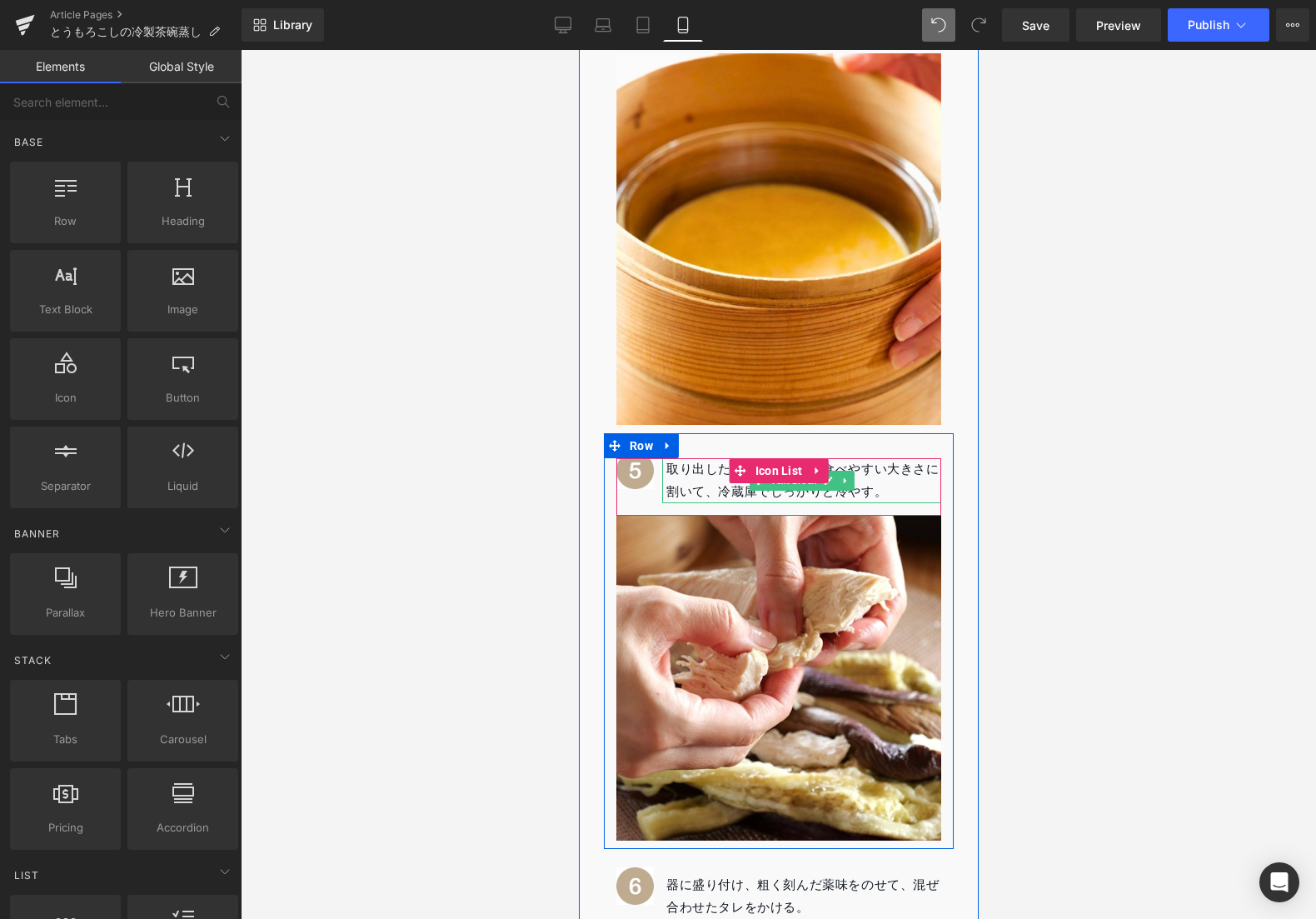
click at [757, 469] on p "取り出したら粗熱を取り、食べやすい大きさに割いて、冷蔵庫でしっかりと冷やす。" at bounding box center [802, 481] width 275 height 45
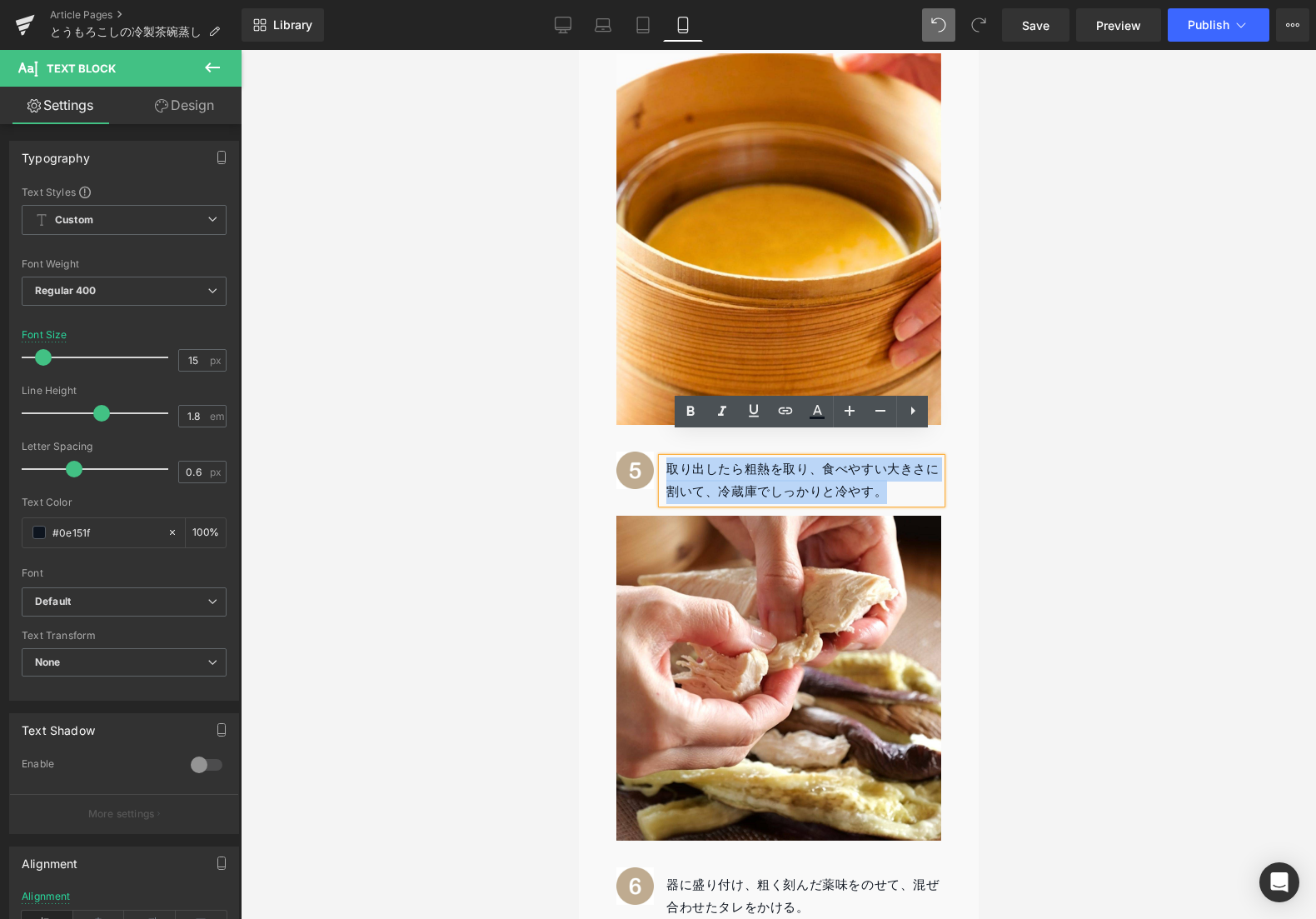
drag, startPoint x: 889, startPoint y: 466, endPoint x: 663, endPoint y: 452, distance: 226.4
click at [665, 458] on p "取り出したら粗熱を取り、食べやすい大きさに割いて、冷蔵庫でしっかりと冷やす。" at bounding box center [802, 481] width 275 height 45
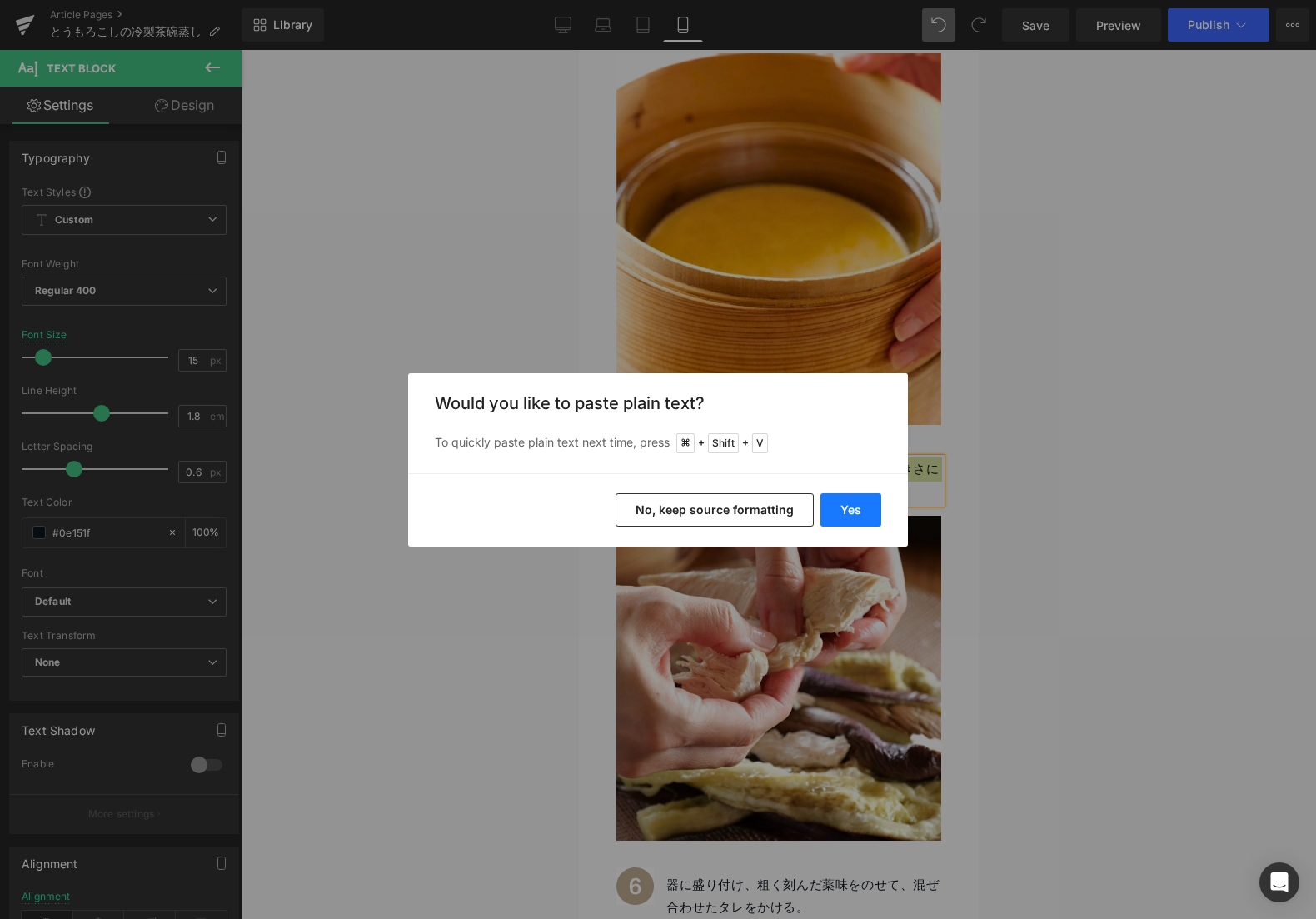
click at [828, 507] on button "Yes" at bounding box center [850, 510] width 61 height 33
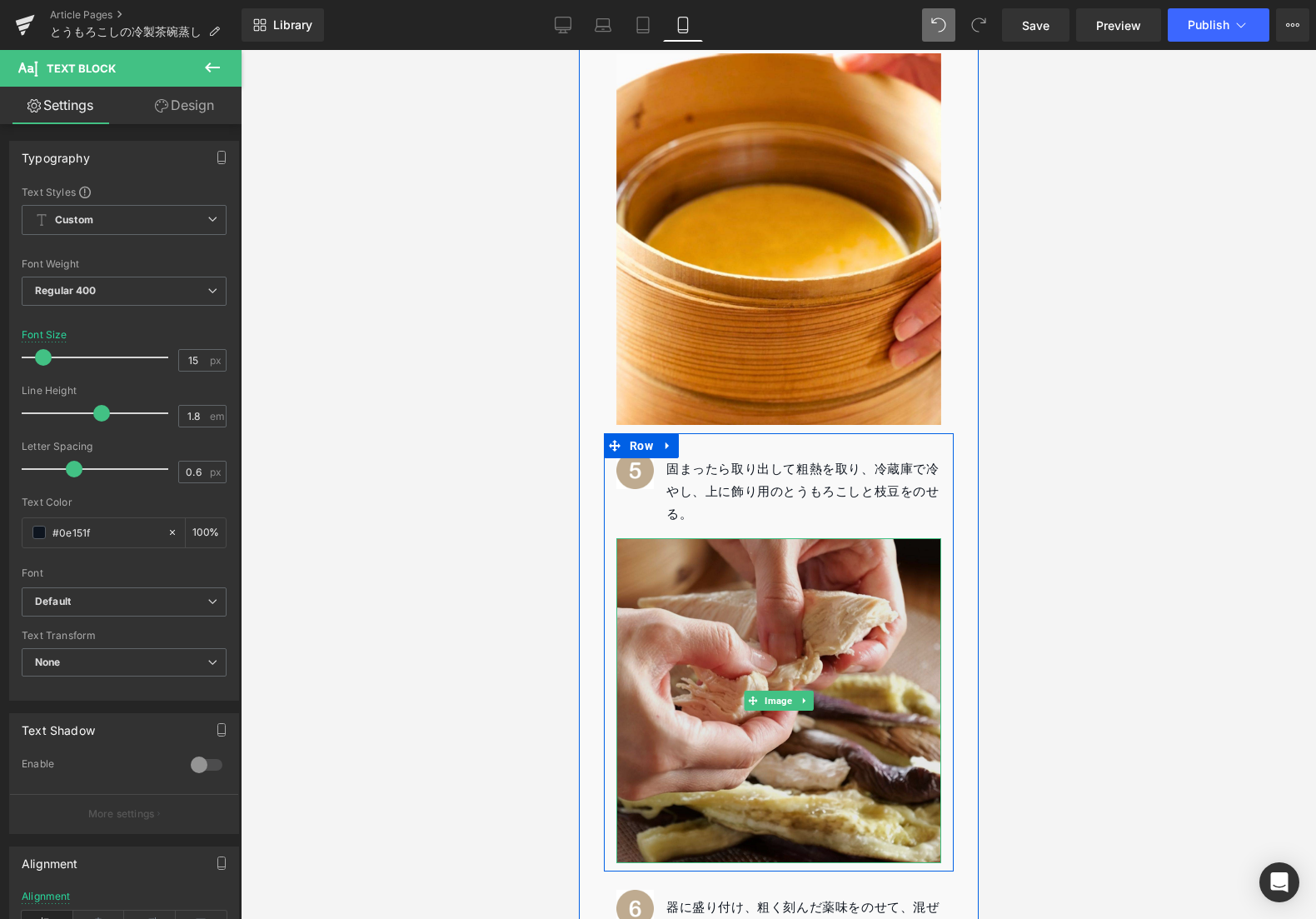
click at [821, 624] on img at bounding box center [778, 700] width 325 height 325
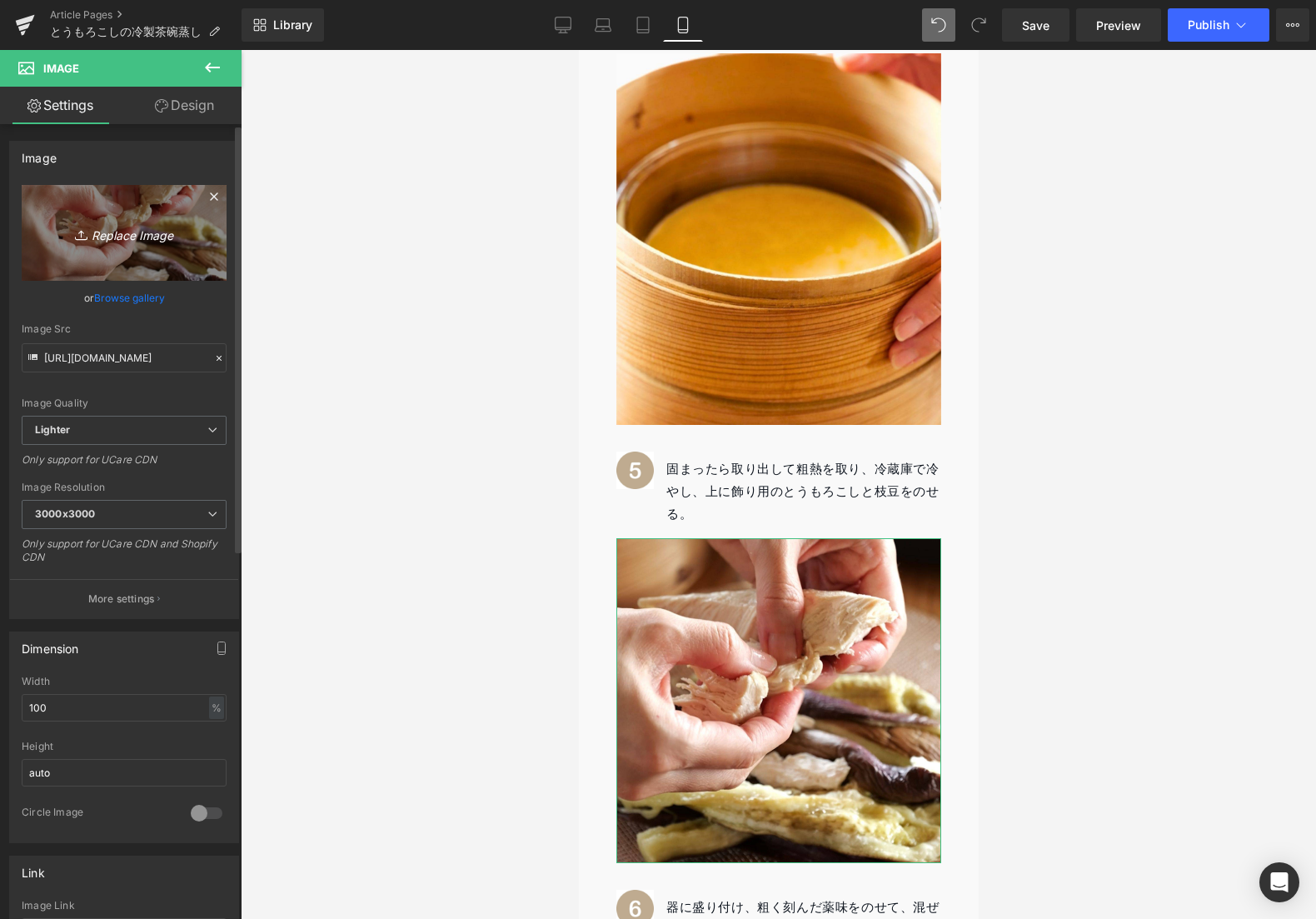
click at [169, 276] on link "Replace Image" at bounding box center [124, 233] width 205 height 96
type input "C:\fakepath\4.jpg"
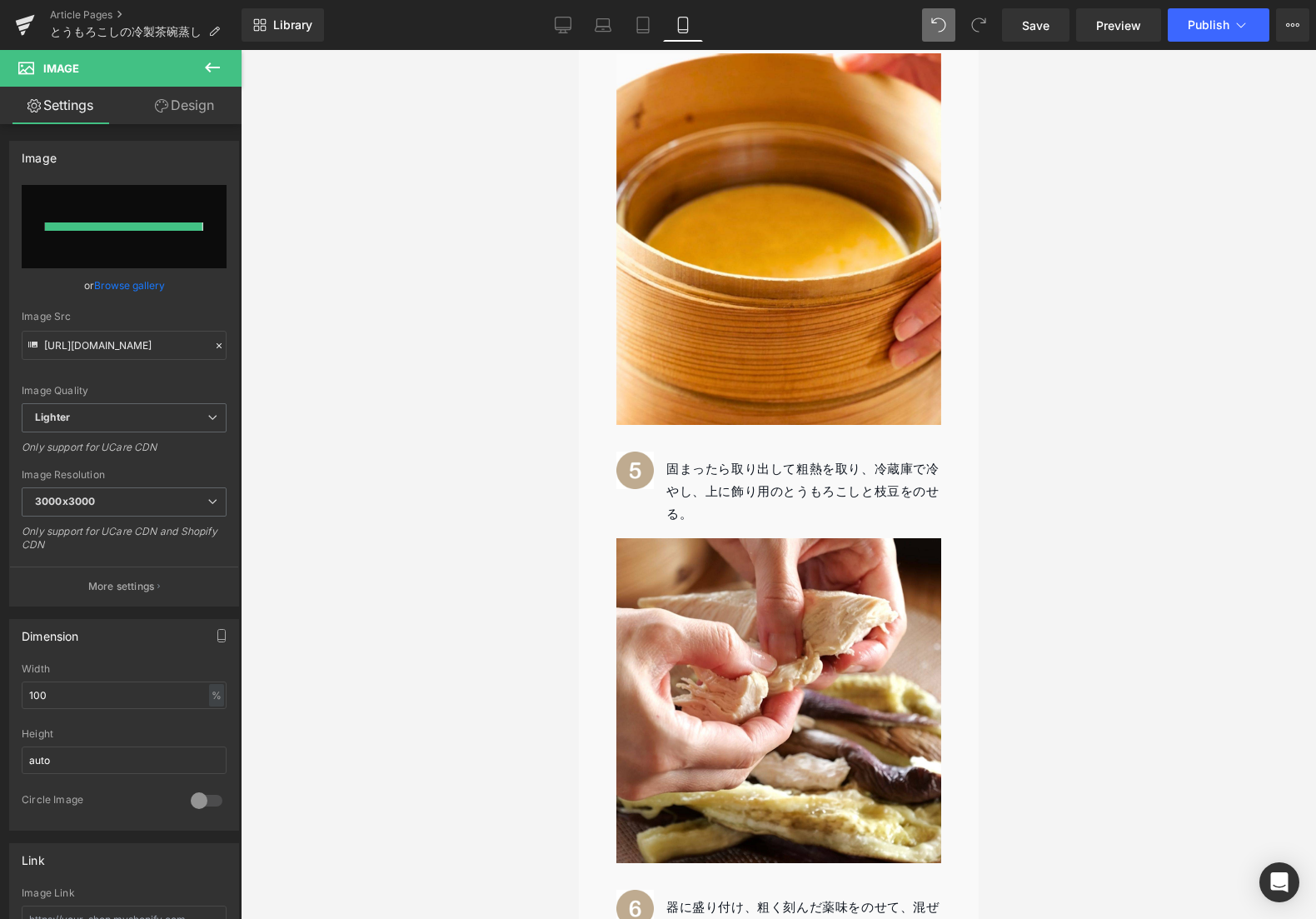
type input "[URL][DOMAIN_NAME]"
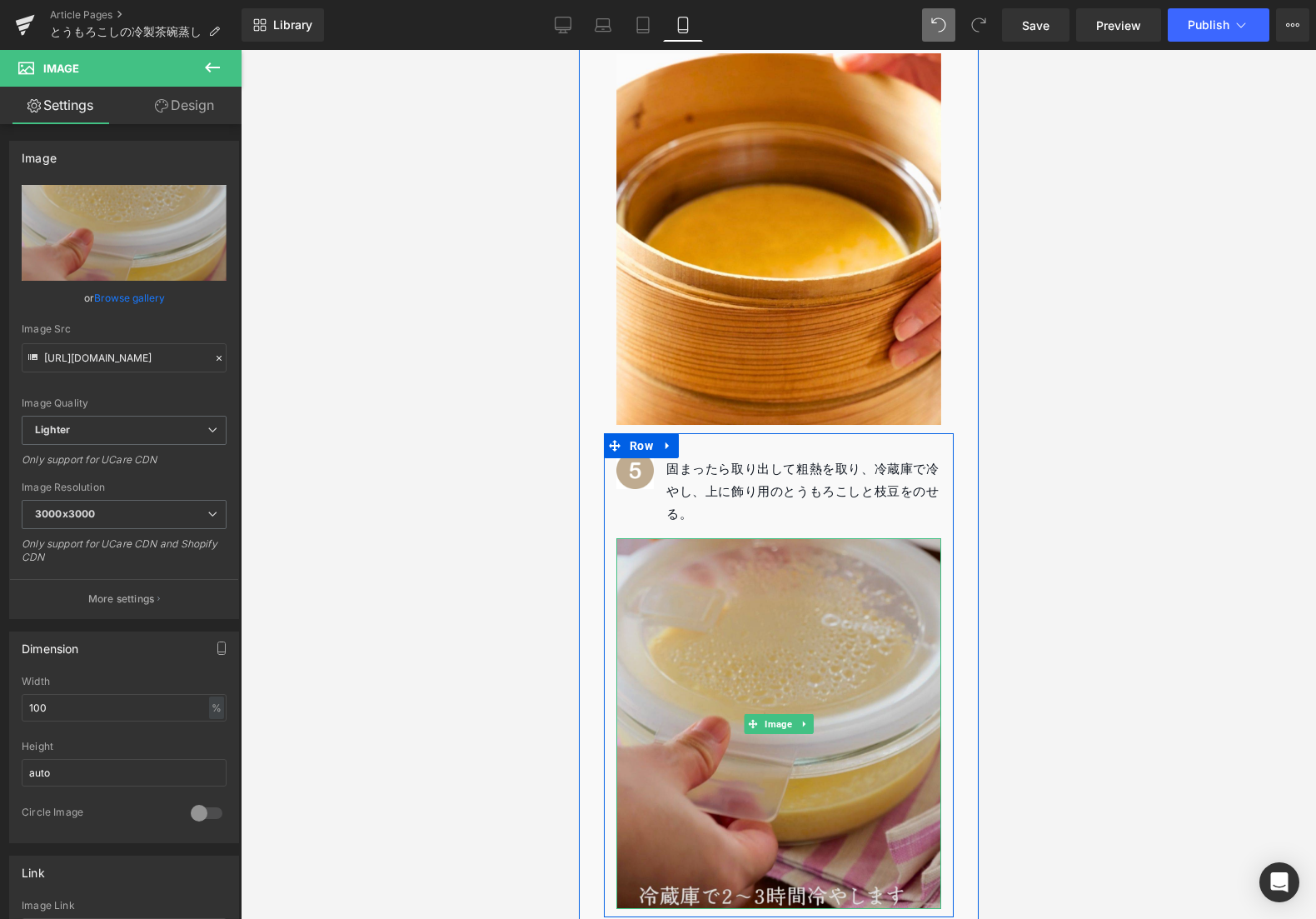
scroll to position [2921, 0]
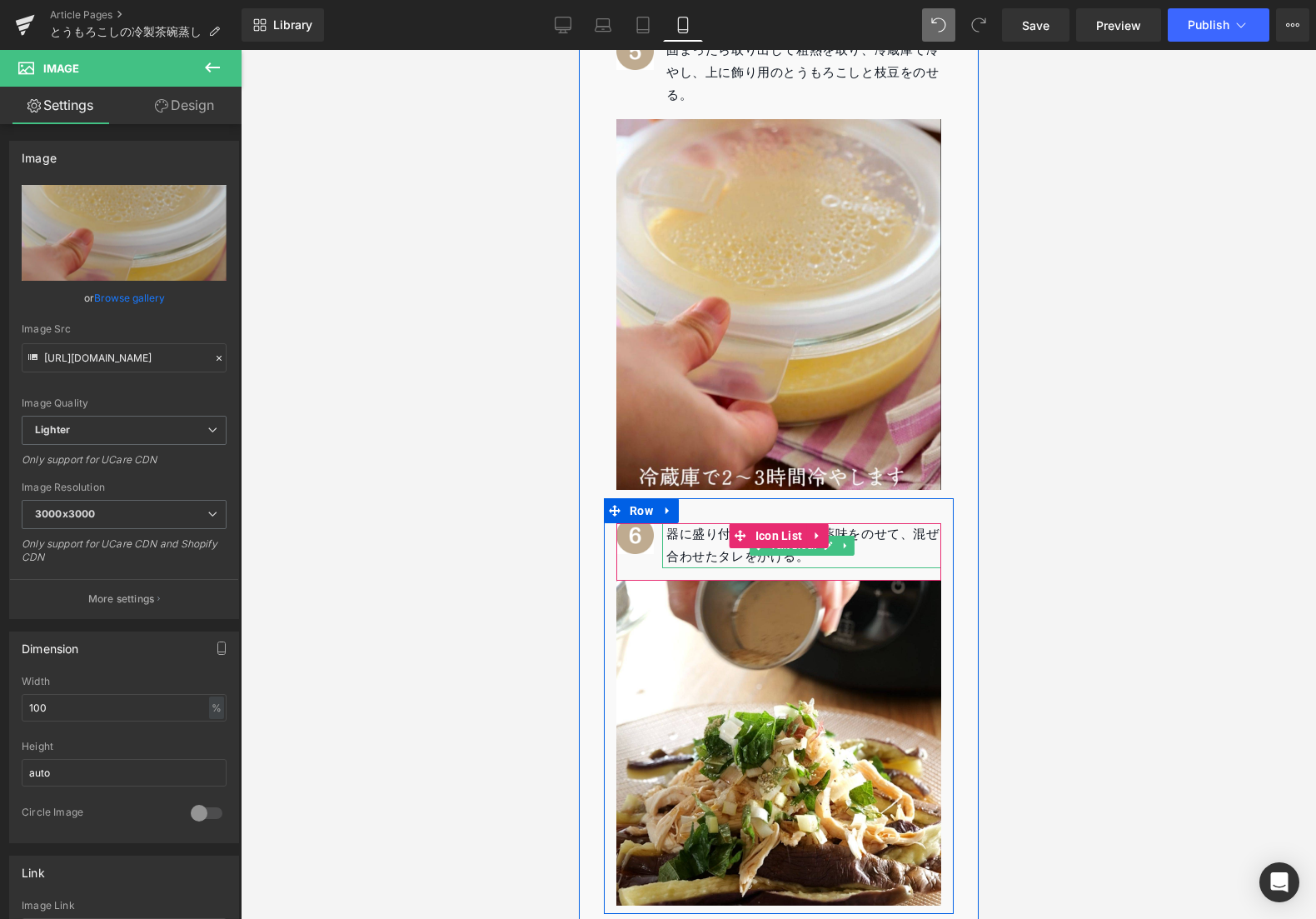
click at [683, 523] on div "器に盛り付け、粗く刻んだ薬味をのせて、混ぜ合わせたタレをかける。" at bounding box center [801, 546] width 279 height 45
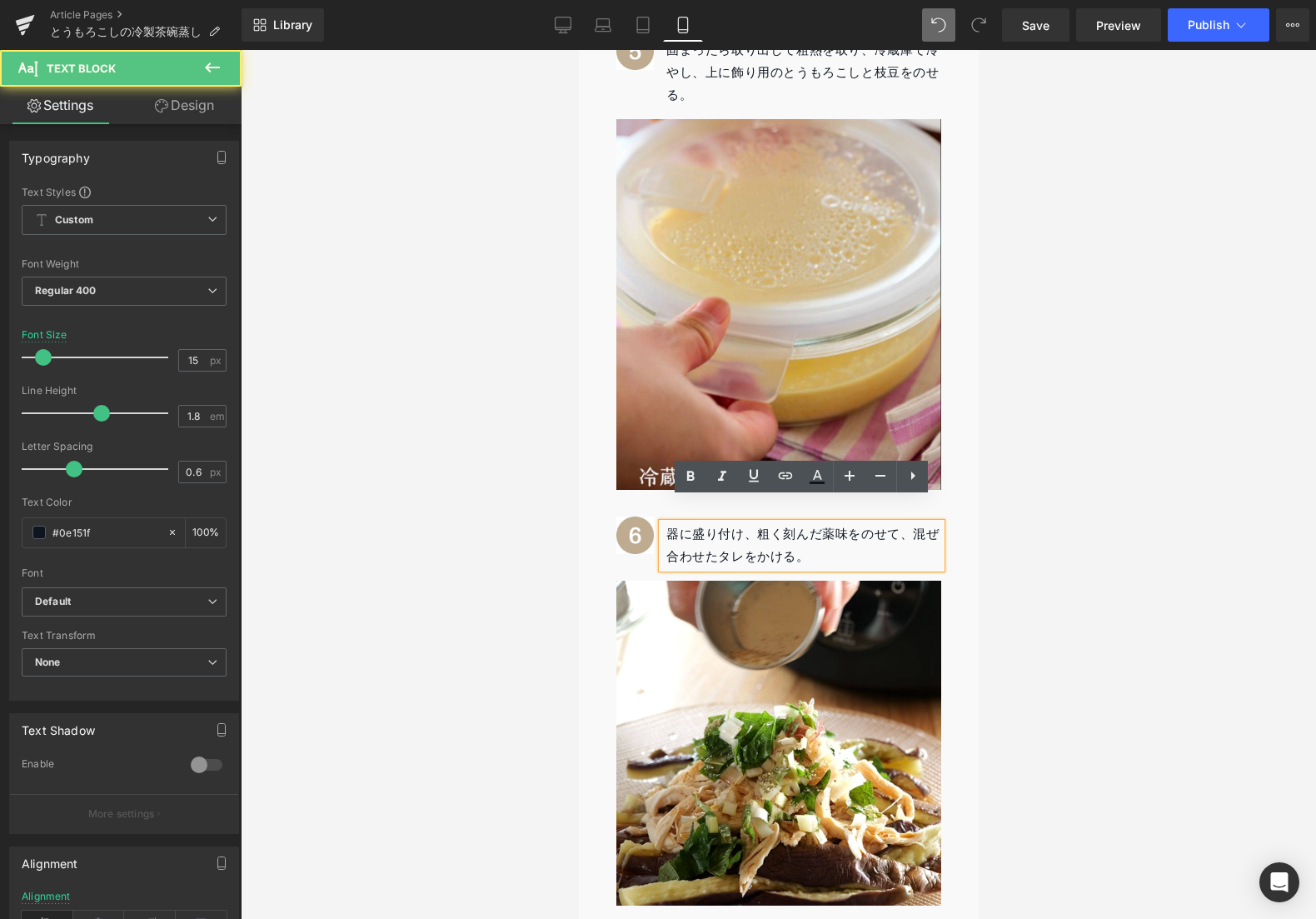
click at [670, 523] on div "器に盛り付け、粗く刻んだ薬味をのせて、混ぜ合わせたタレをかける。" at bounding box center [801, 546] width 279 height 45
drag, startPoint x: 665, startPoint y: 508, endPoint x: 831, endPoint y: 533, distance: 167.9
click at [831, 533] on div "器に盛り付け、粗く刻んだ薬味をのせて、混ぜ合わせたタレをかける。" at bounding box center [801, 546] width 279 height 45
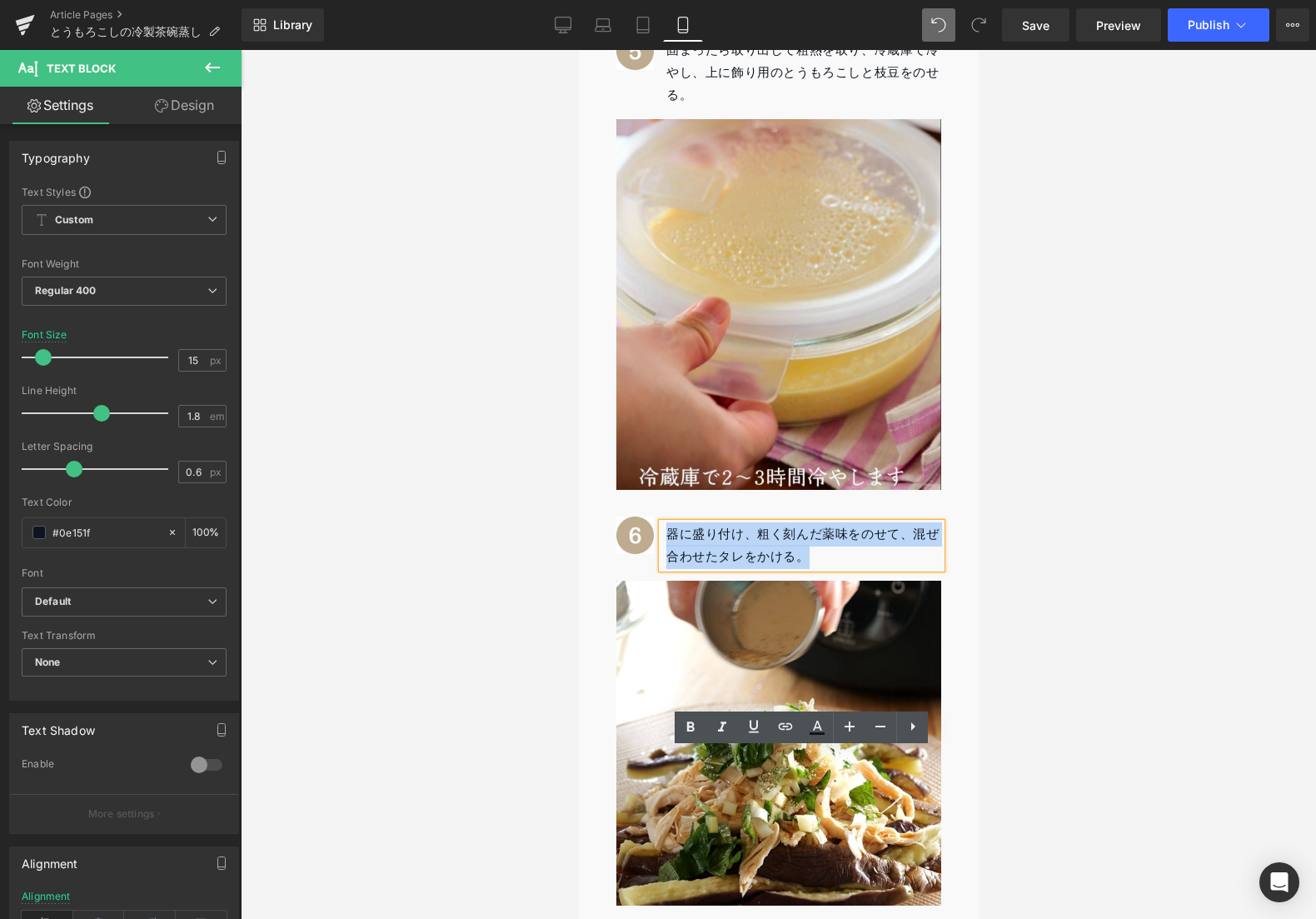
scroll to position [2517, 0]
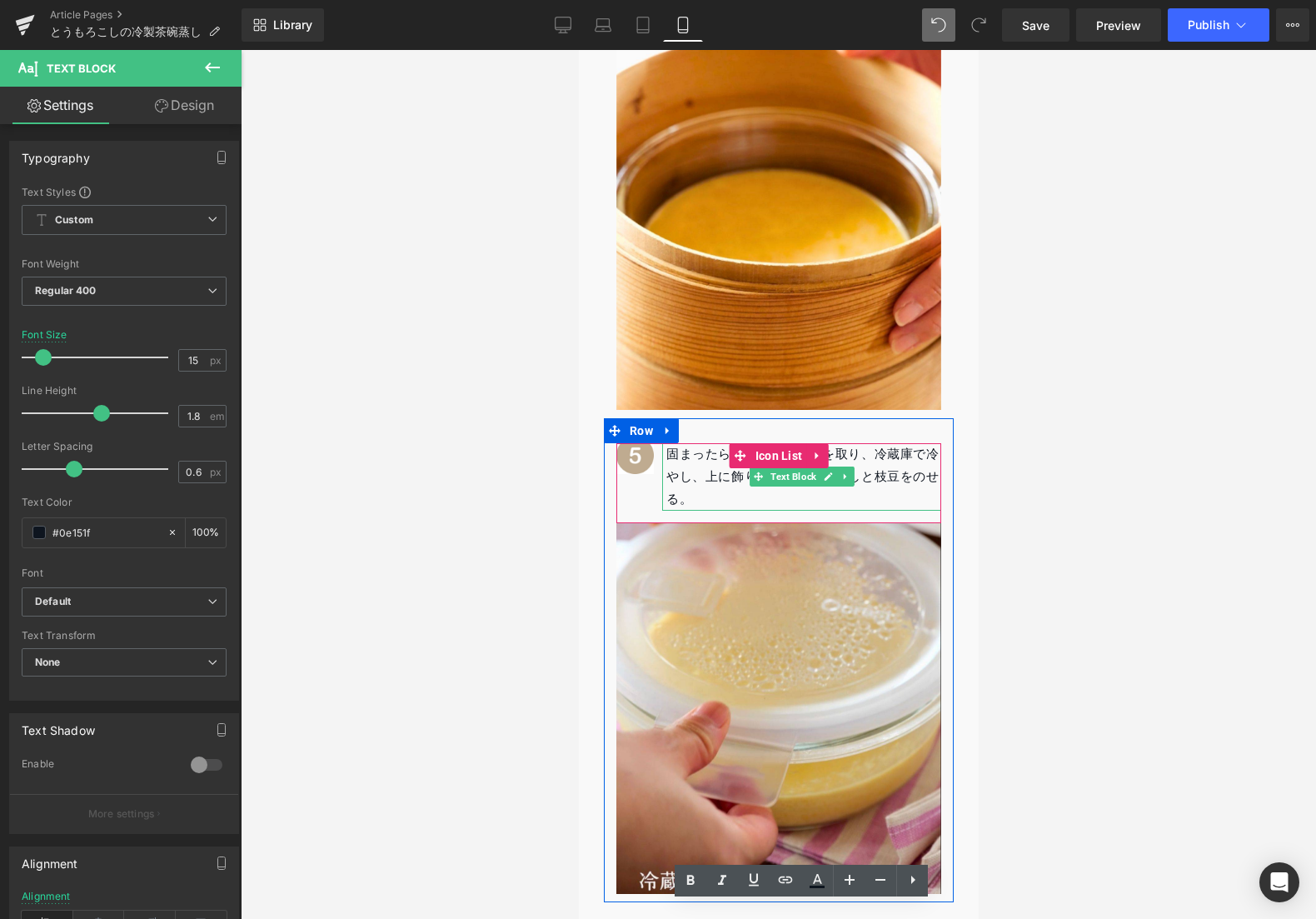
click at [740, 477] on p "固まったら取り出して粗熱を取り、冷蔵庫で冷やし、上に飾り用のとうもろこしと枝豆をのせる。" at bounding box center [802, 477] width 275 height 68
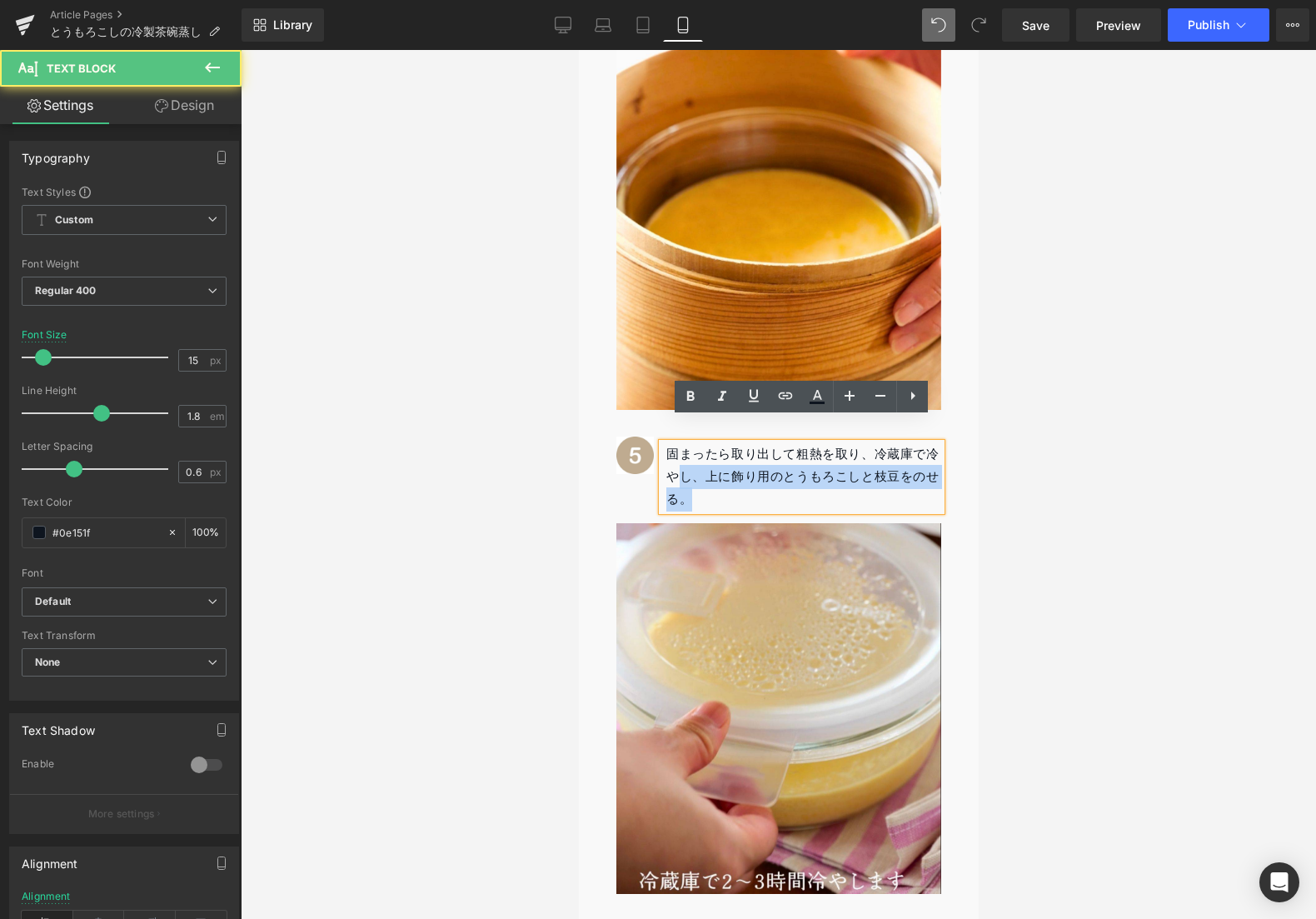
drag, startPoint x: 678, startPoint y: 449, endPoint x: 713, endPoint y: 475, distance: 43.6
click at [713, 475] on p "固まったら取り出して粗熱を取り、冷蔵庫で冷やし、上に飾り用のとうもろこしと枝豆をのせる。" at bounding box center [802, 477] width 275 height 68
copy p "し、上に飾り用のとうもろこしと枝豆をのせる。"
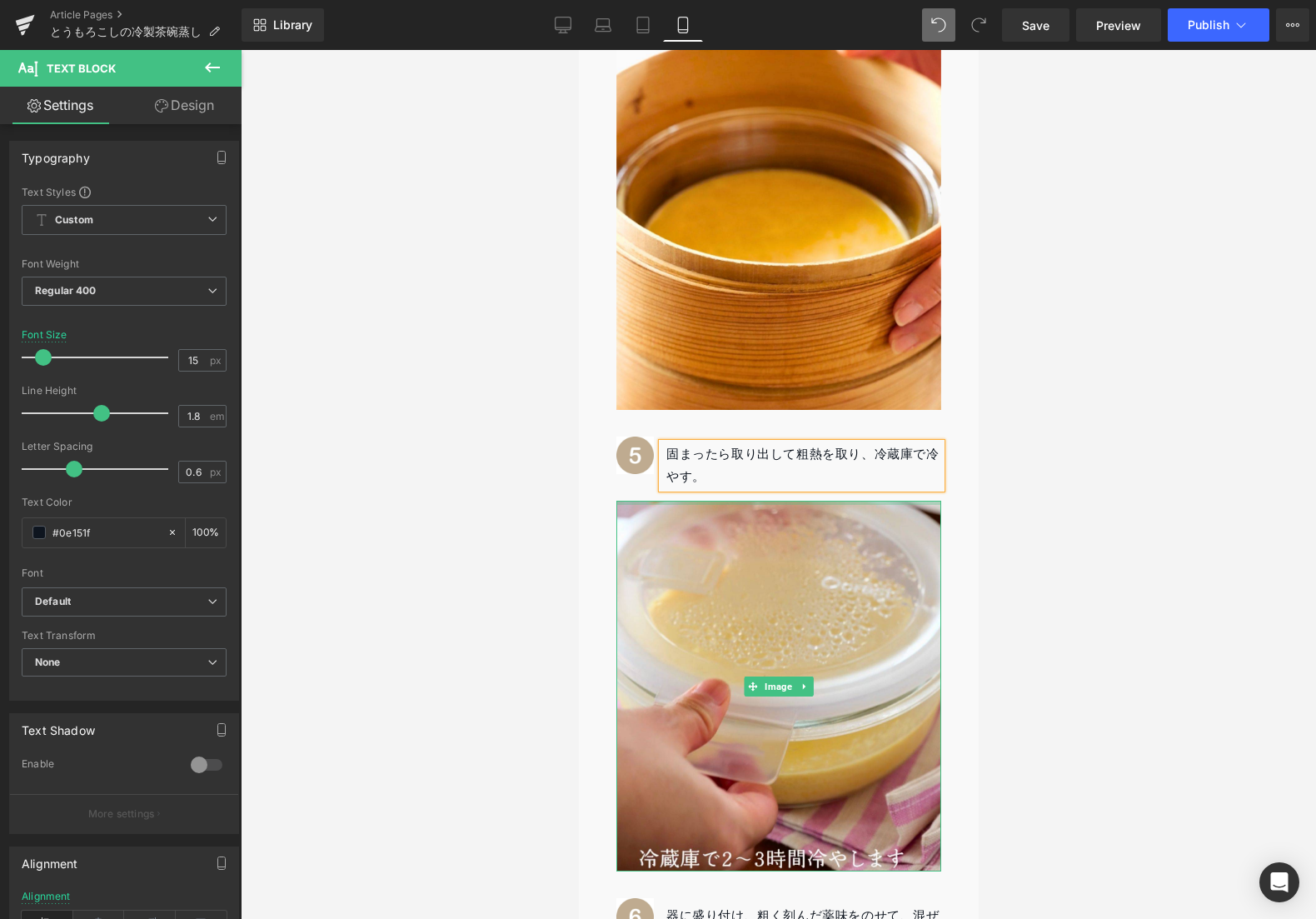
scroll to position [2860, 0]
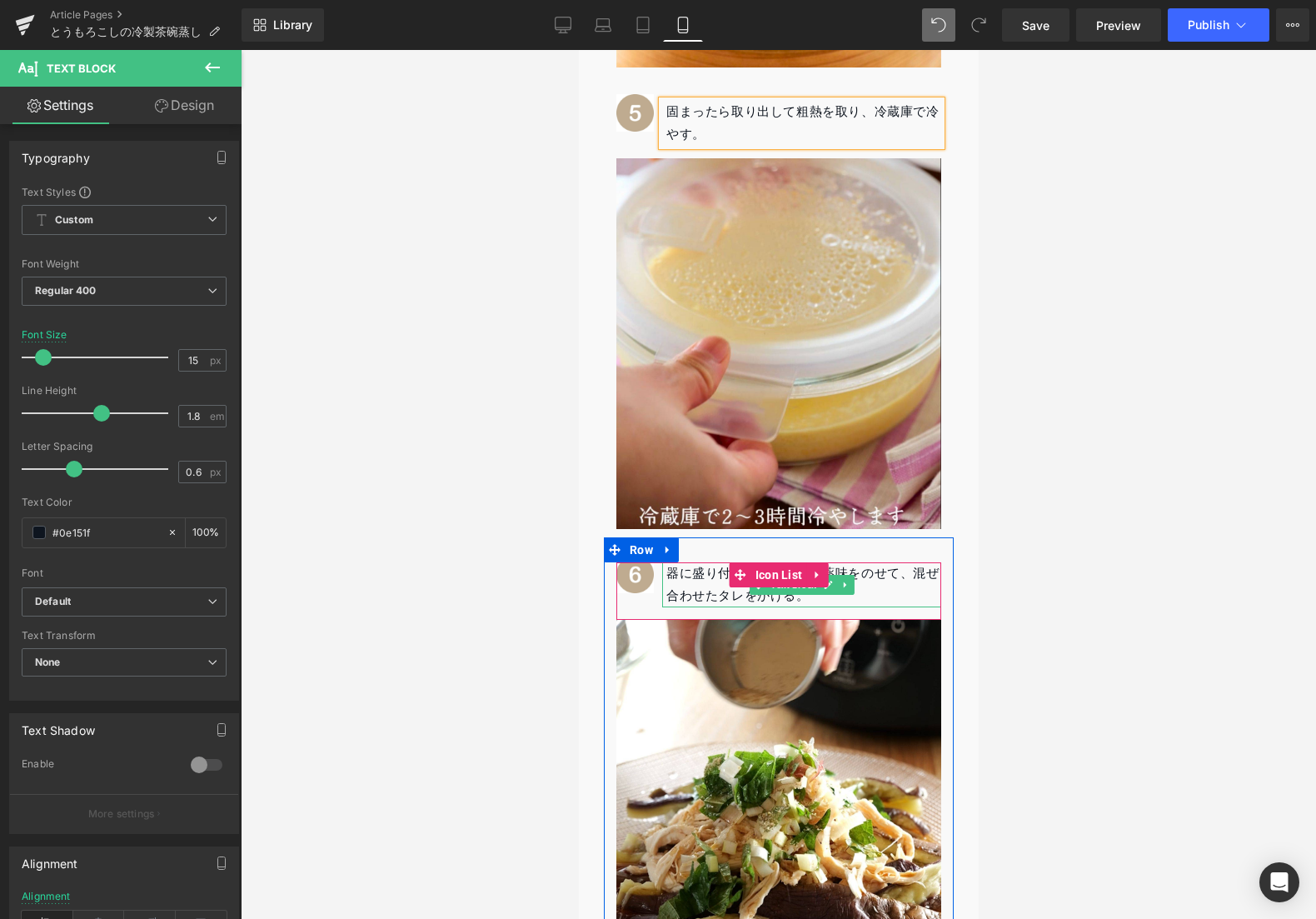
click at [702, 563] on div "器に盛り付け、粗く刻んだ薬味をのせて、混ぜ合わせたタレをかける。" at bounding box center [801, 585] width 279 height 45
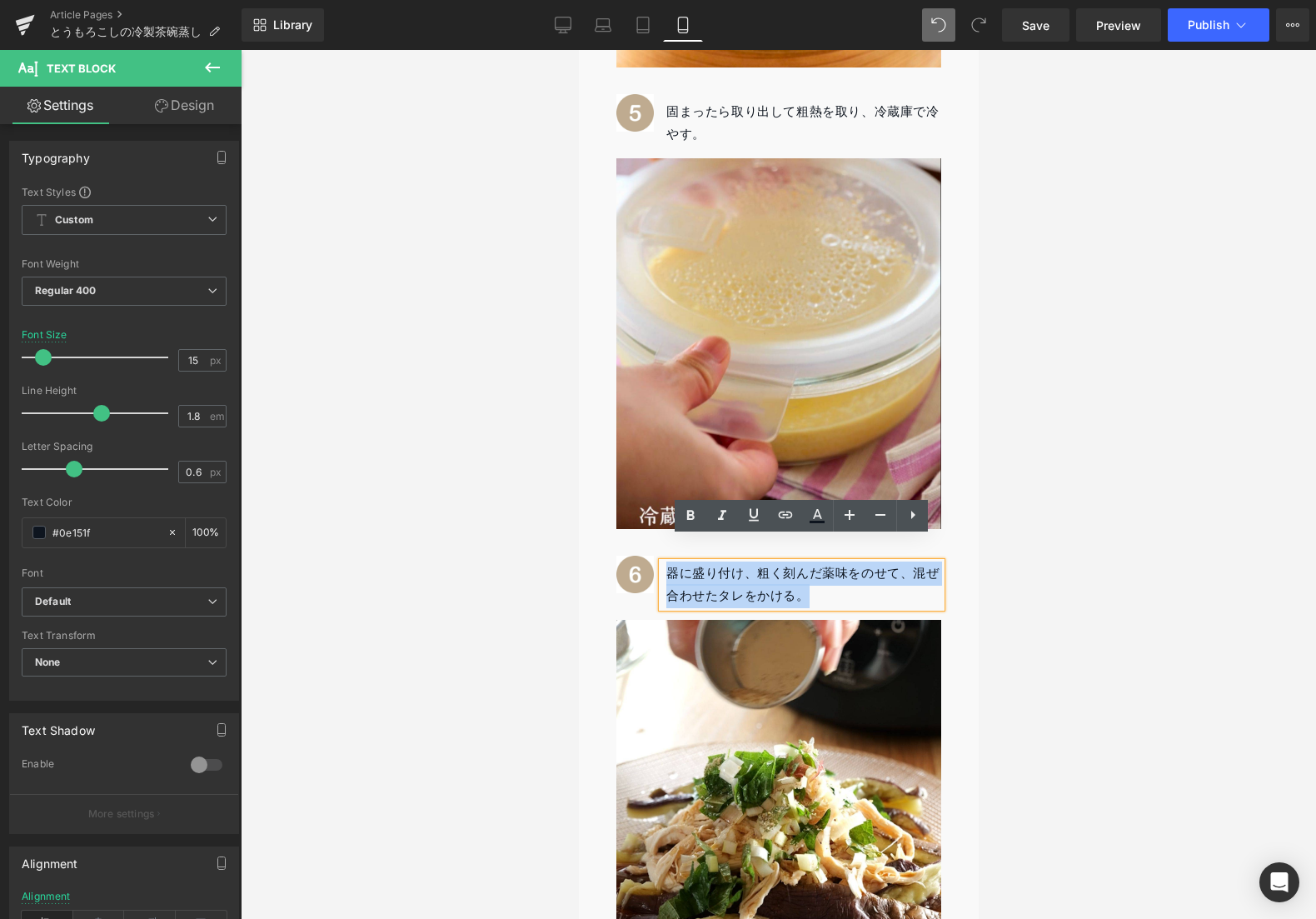
drag, startPoint x: 668, startPoint y: 547, endPoint x: 860, endPoint y: 574, distance: 193.9
click at [860, 574] on div "器に盛り付け、粗く刻んだ薬味をのせて、混ぜ合わせたタレをかける。" at bounding box center [801, 585] width 279 height 45
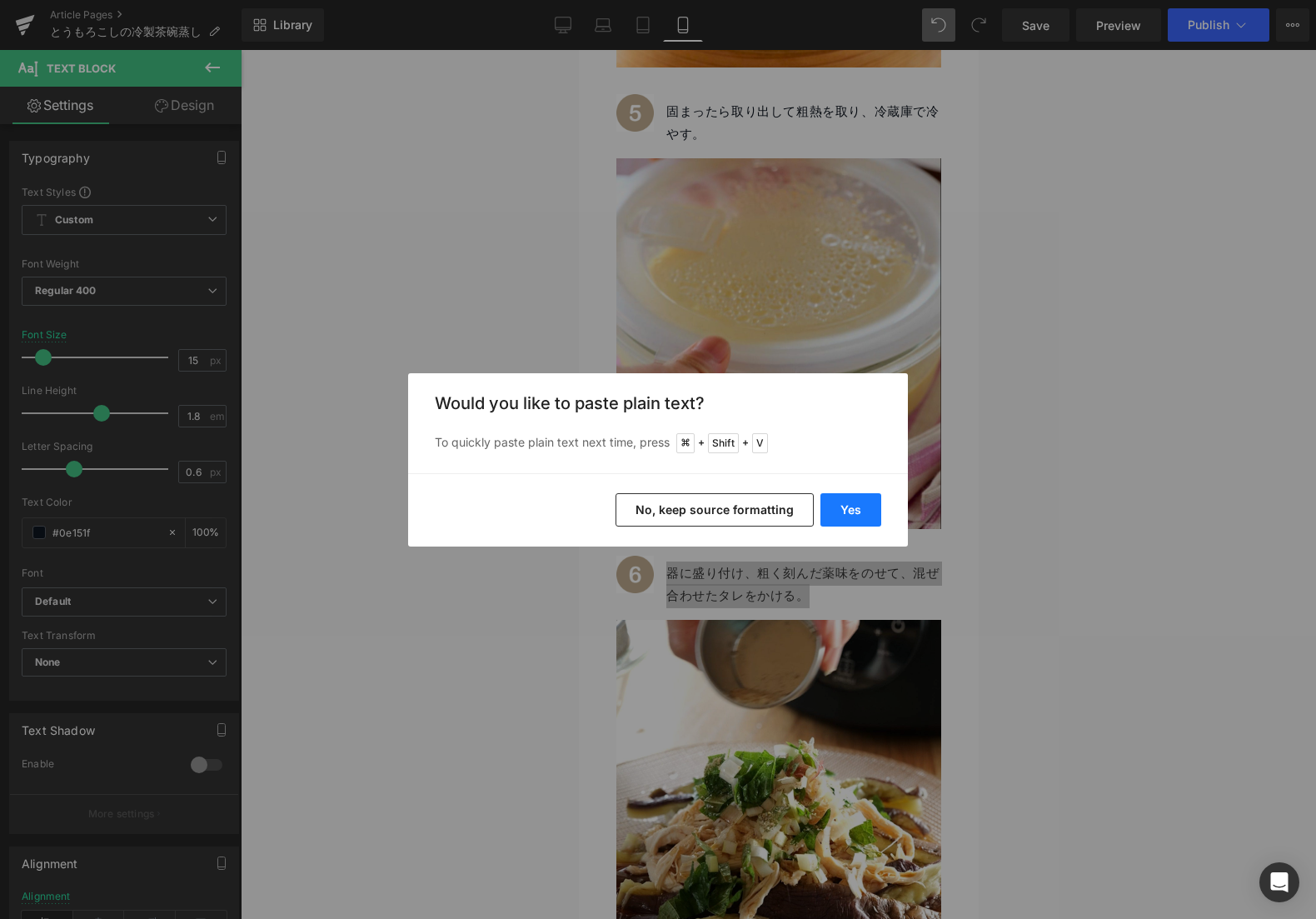
click at [850, 511] on button "Yes" at bounding box center [850, 510] width 61 height 33
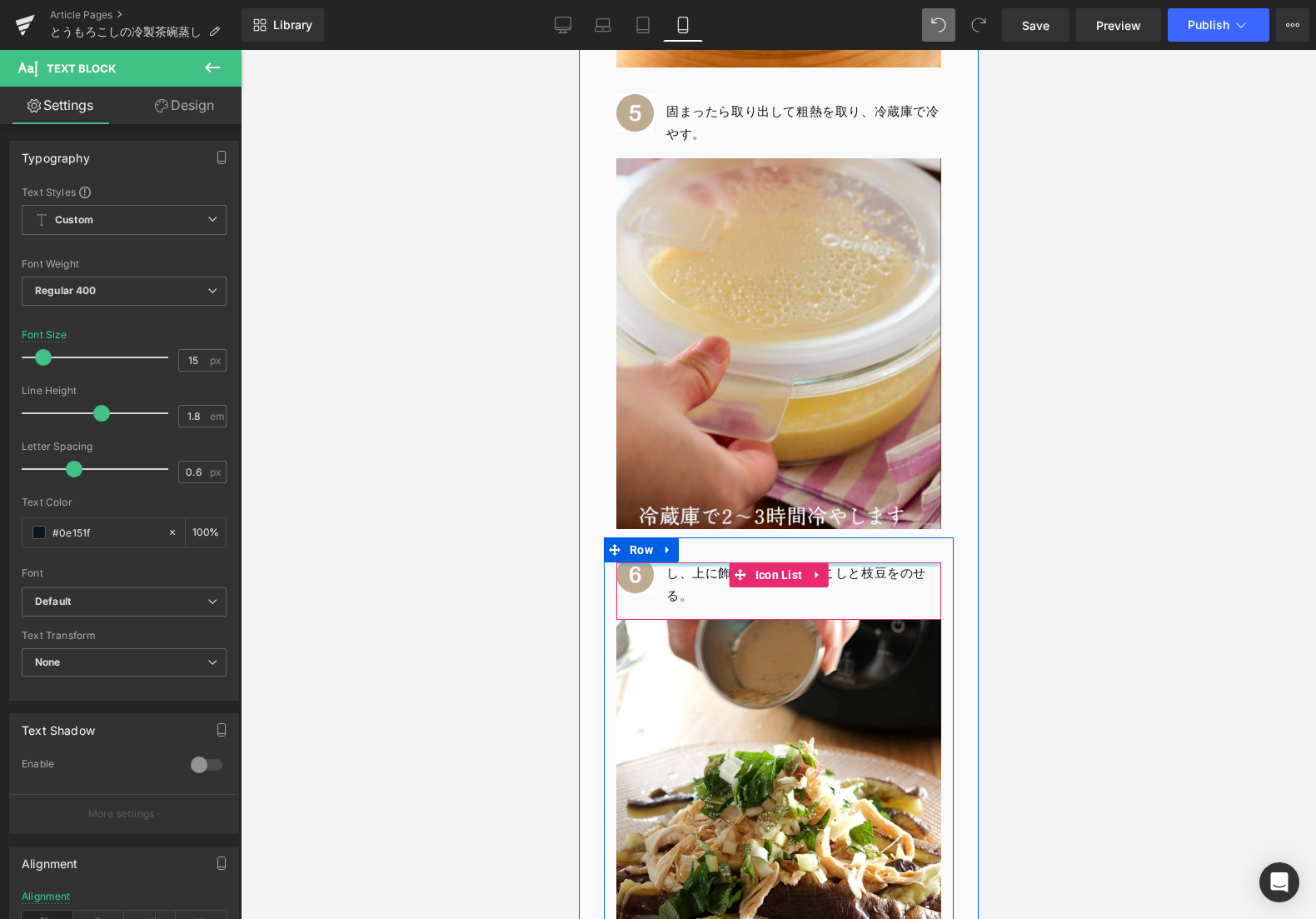
click at [670, 563] on div at bounding box center [778, 564] width 325 height 4
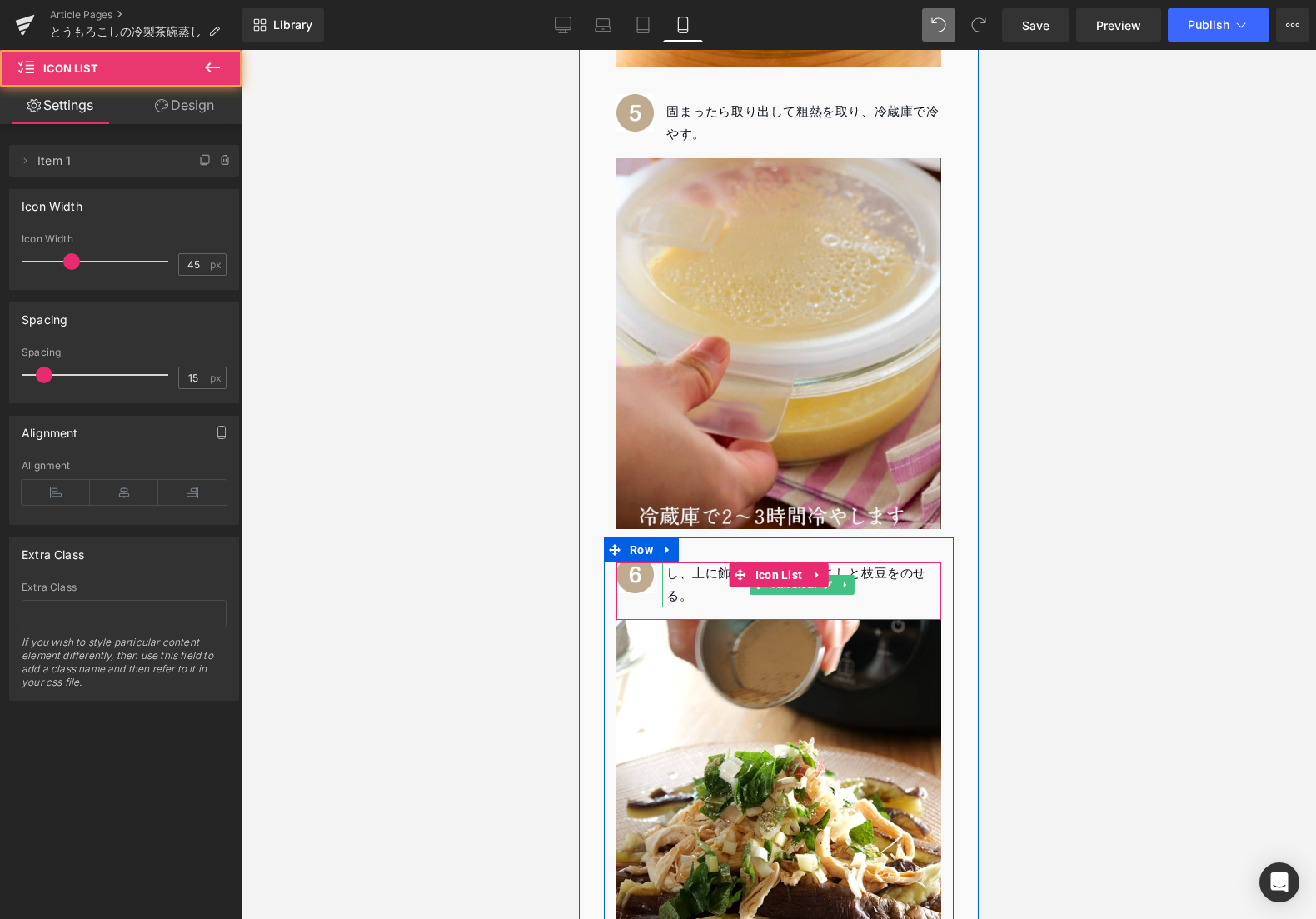
click at [688, 563] on div "し、上に飾り用のとうもろこしと枝豆をのせる。" at bounding box center [801, 585] width 279 height 45
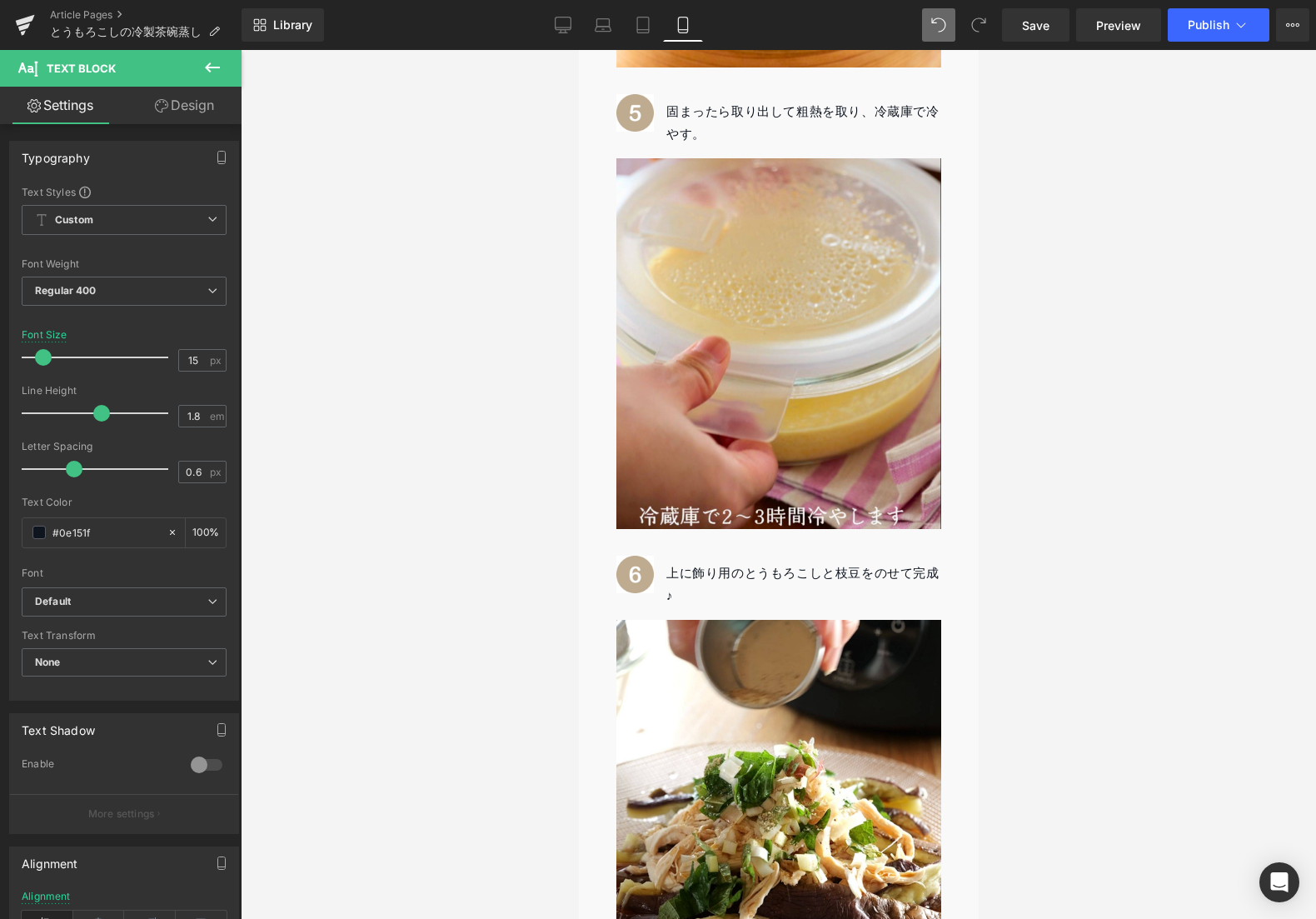
click at [494, 356] on div at bounding box center [778, 484] width 1076 height 869
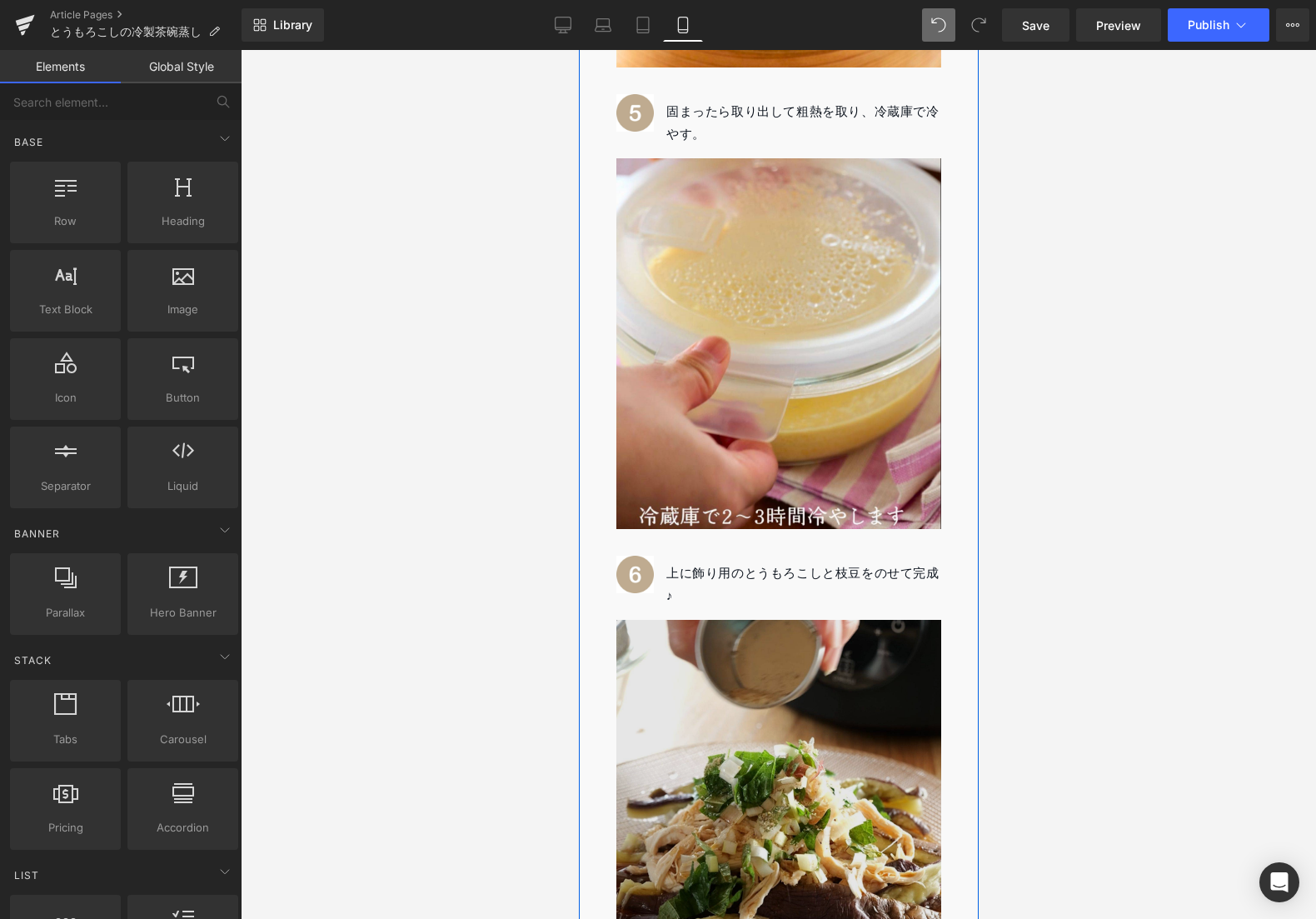
click at [673, 691] on img at bounding box center [778, 782] width 325 height 325
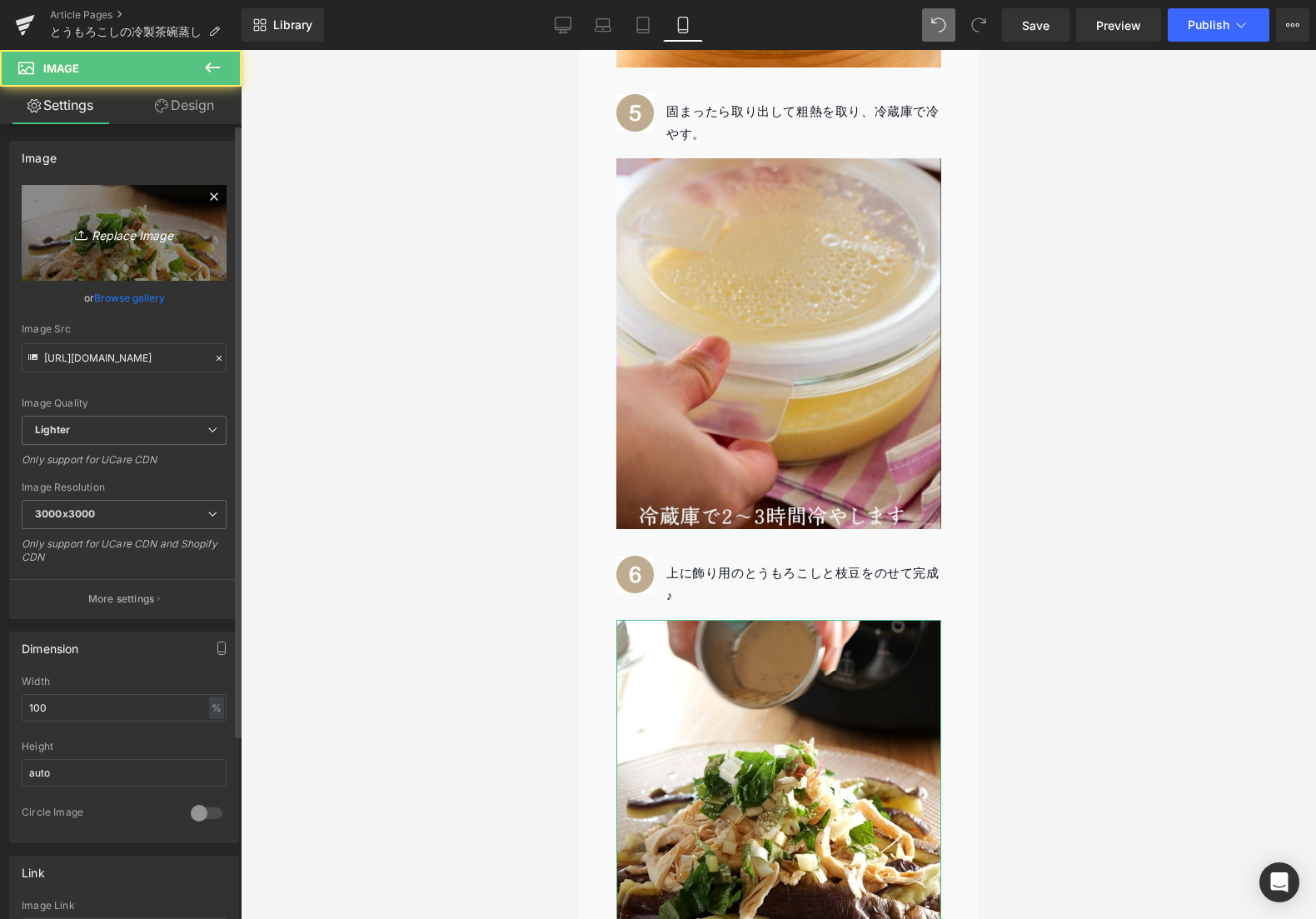
click at [128, 261] on link "Replace Image" at bounding box center [124, 233] width 205 height 96
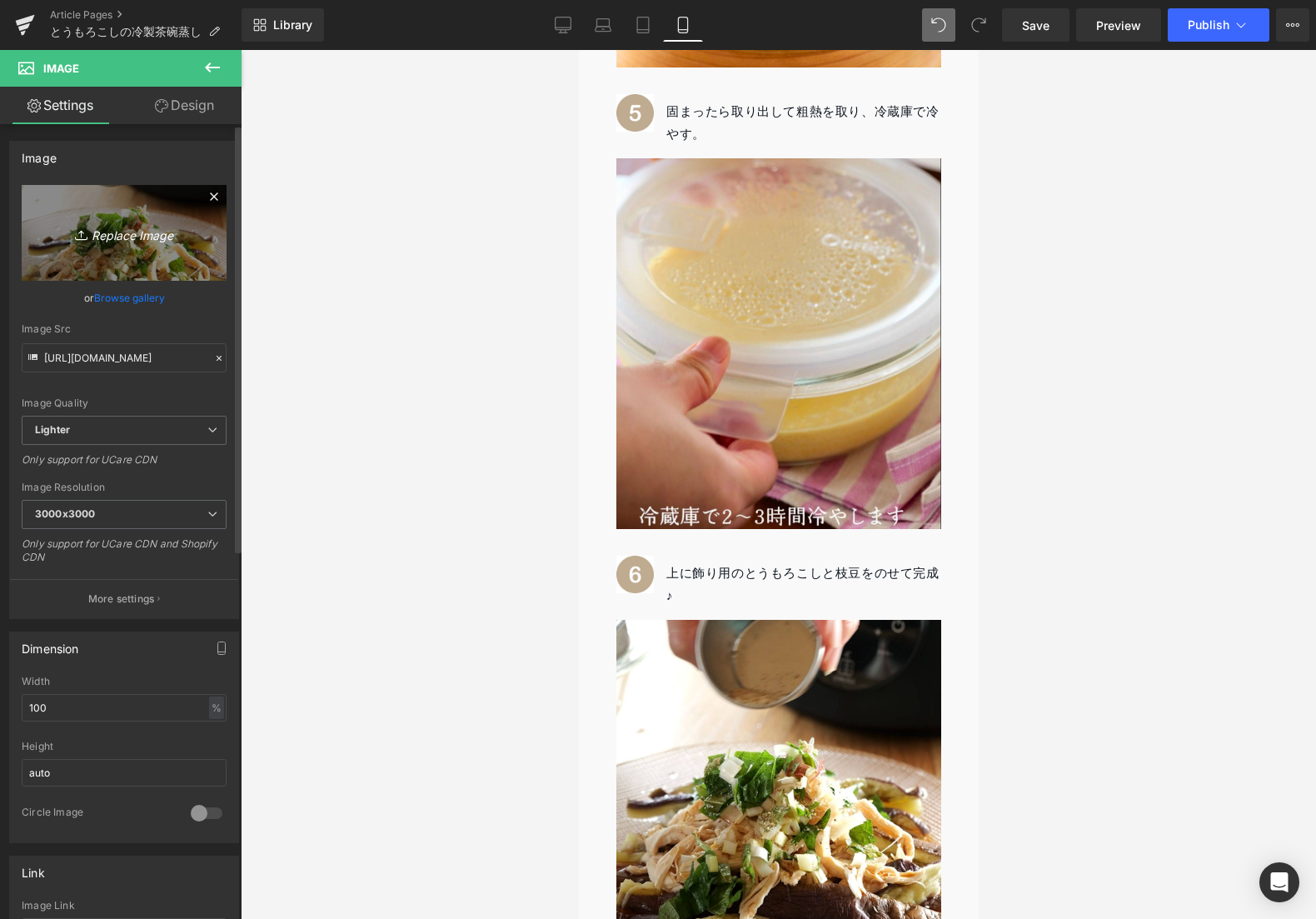
type input "C:\fakepath\k.jpg"
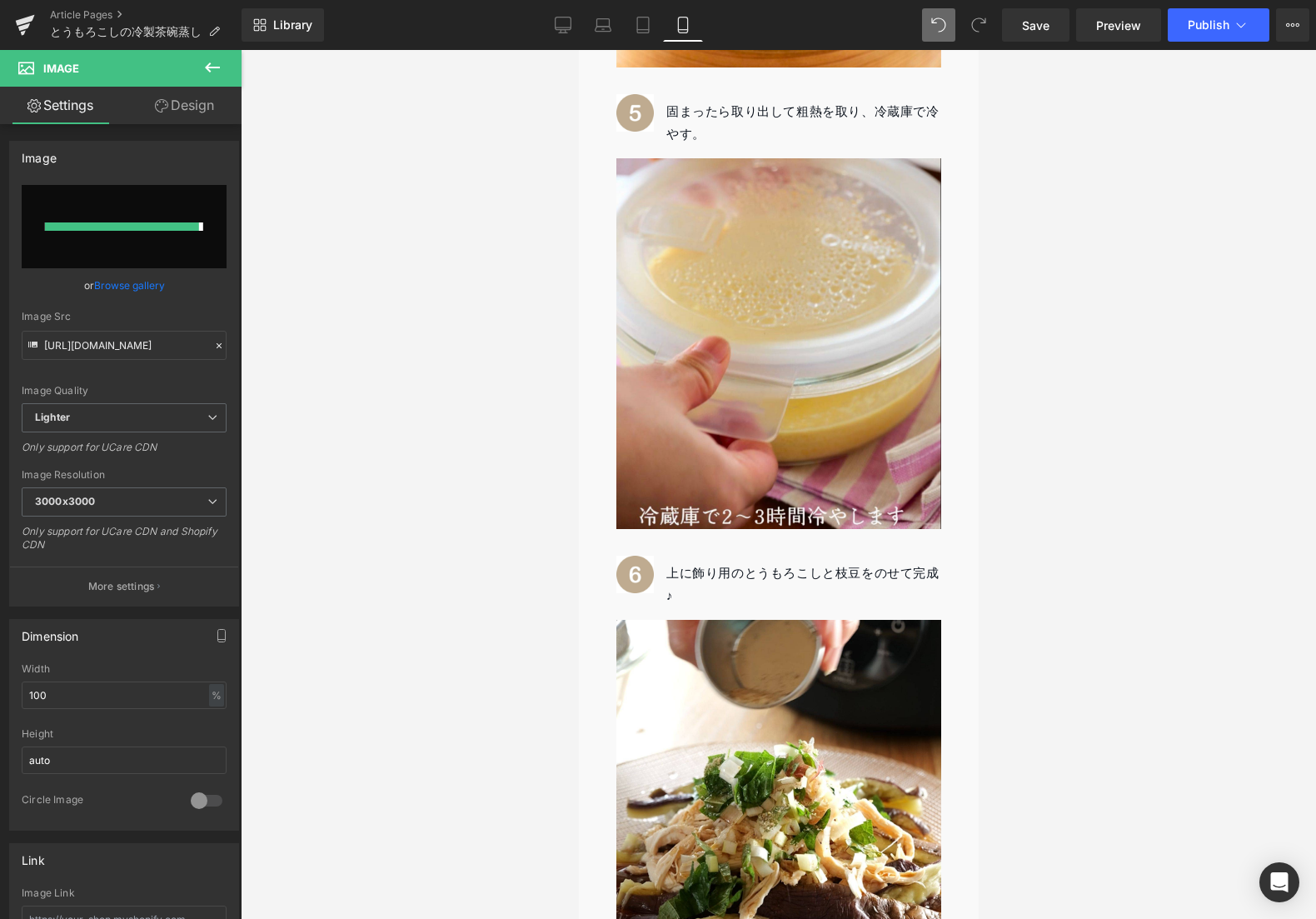
type input "[URL][DOMAIN_NAME]"
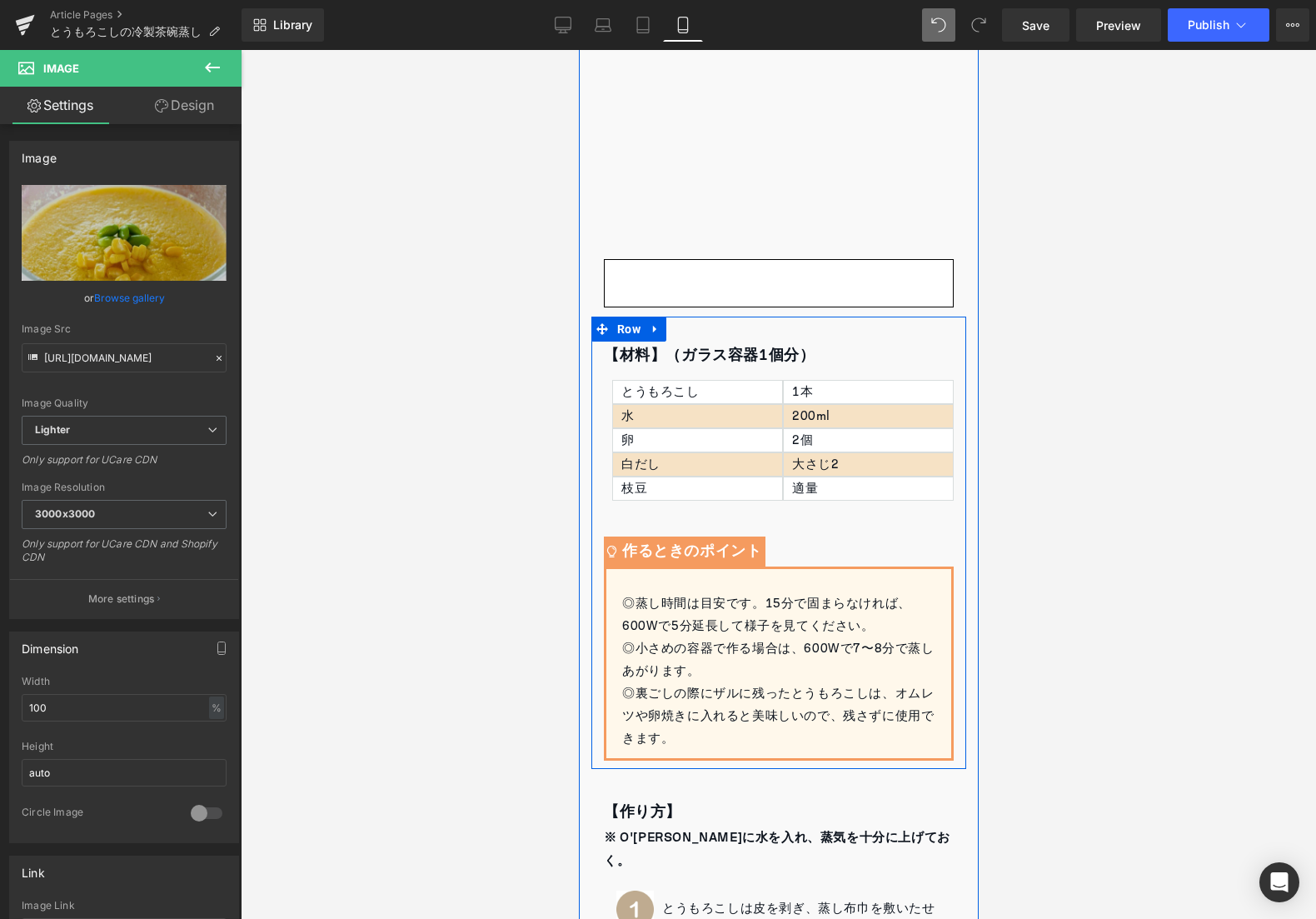
scroll to position [497, 0]
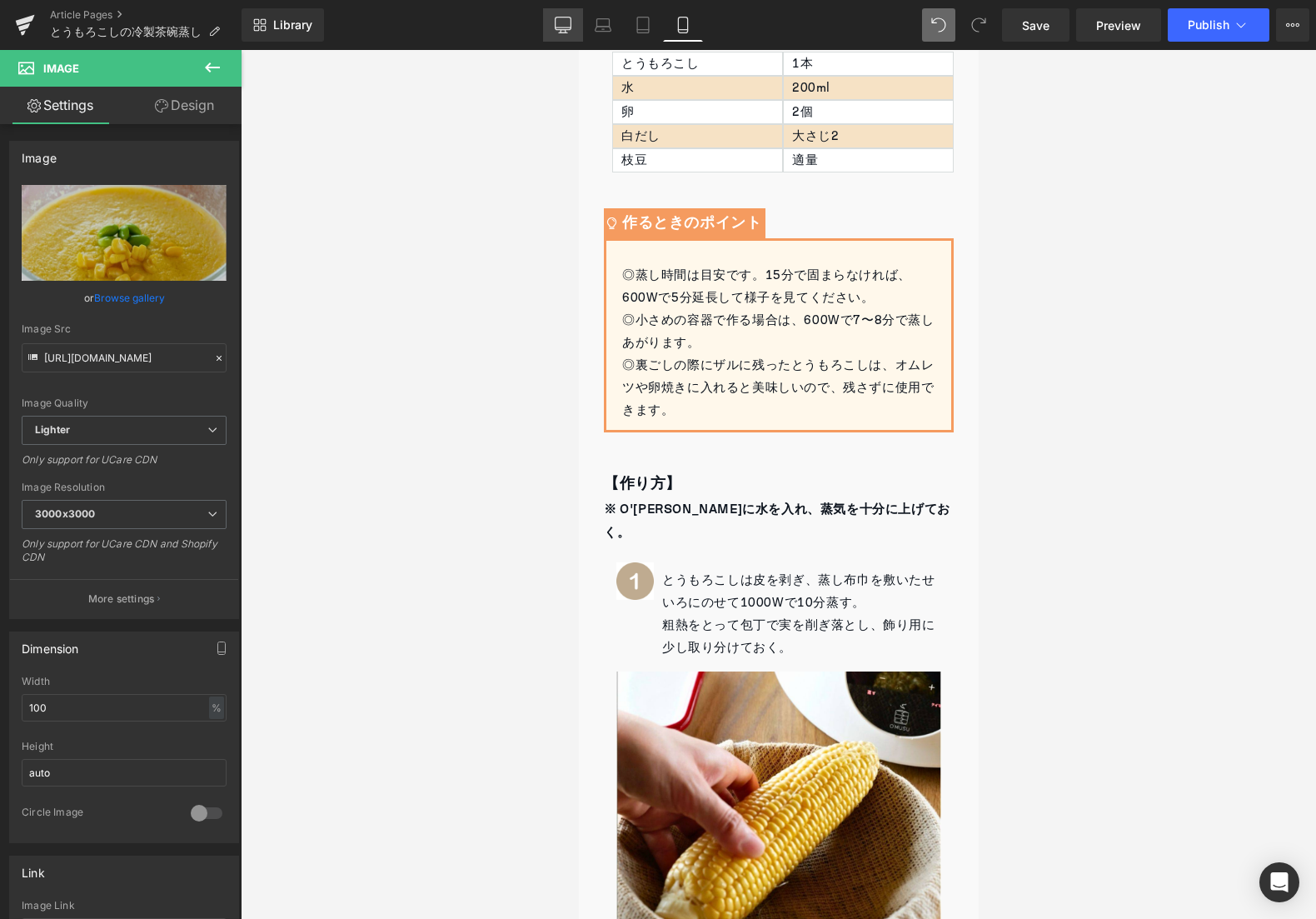
drag, startPoint x: 556, startPoint y: 28, endPoint x: 556, endPoint y: 41, distance: 13.0
click at [556, 28] on icon at bounding box center [563, 23] width 16 height 13
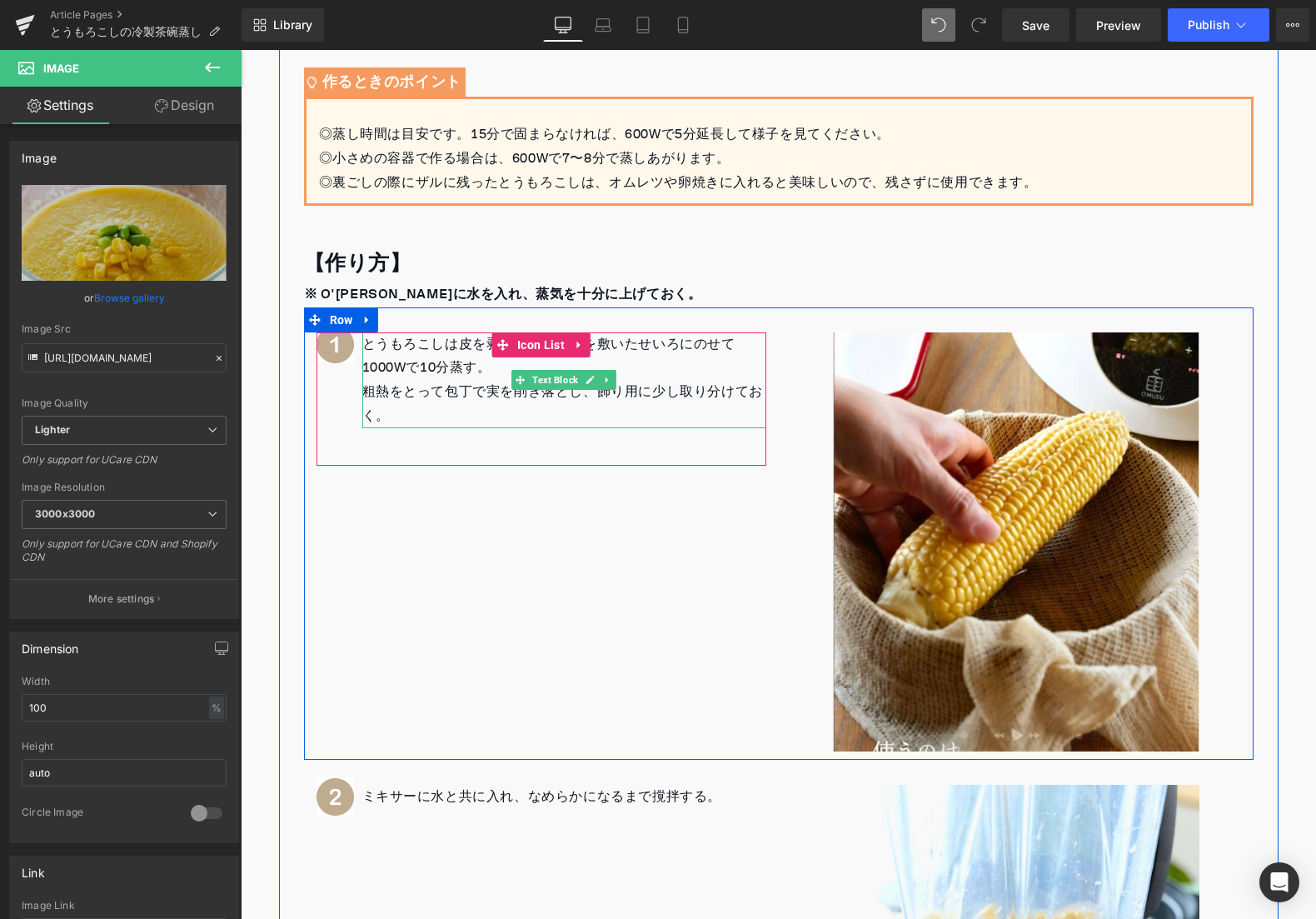
scroll to position [740, 0]
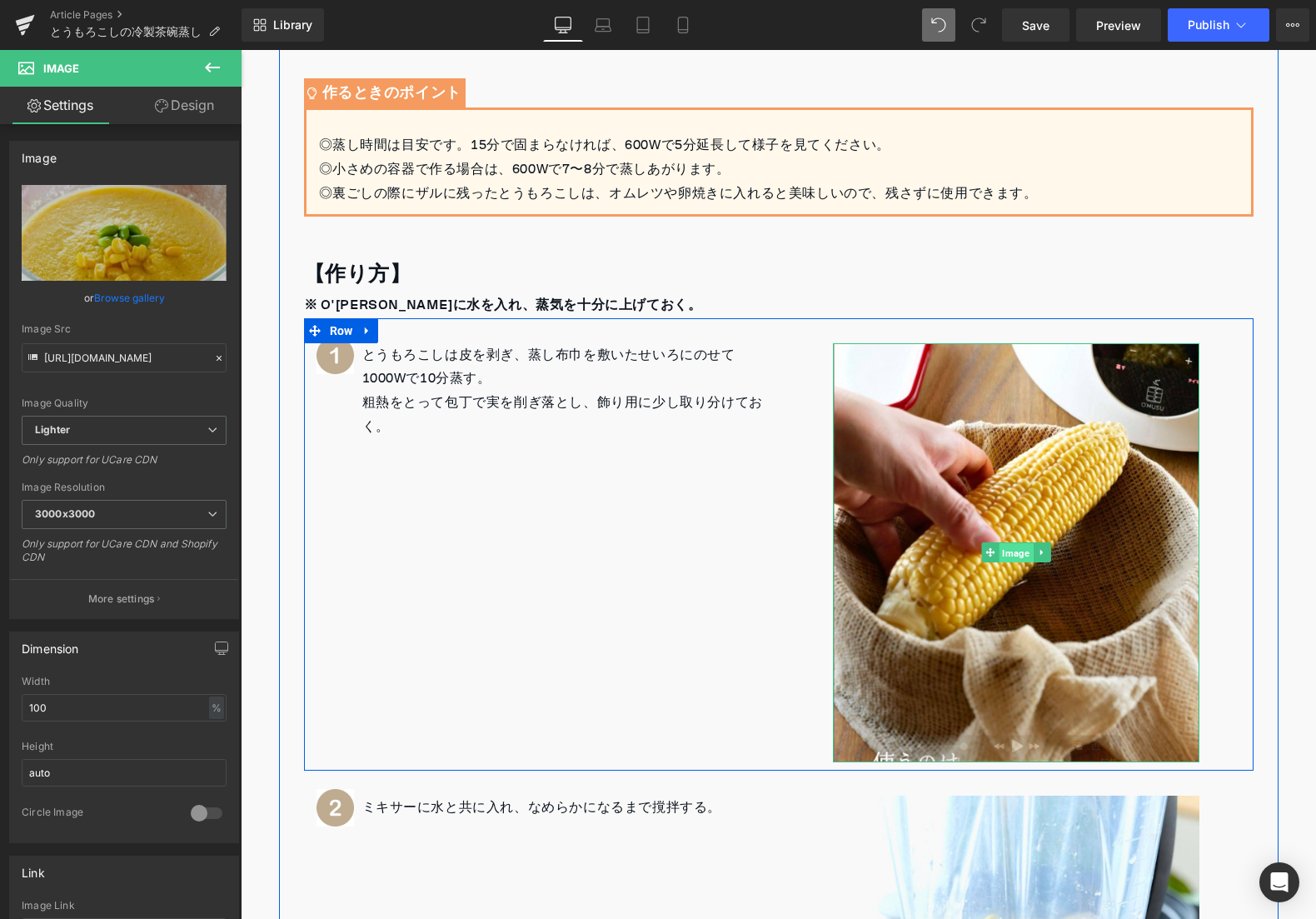
click at [1011, 543] on span "Image" at bounding box center [1016, 553] width 34 height 20
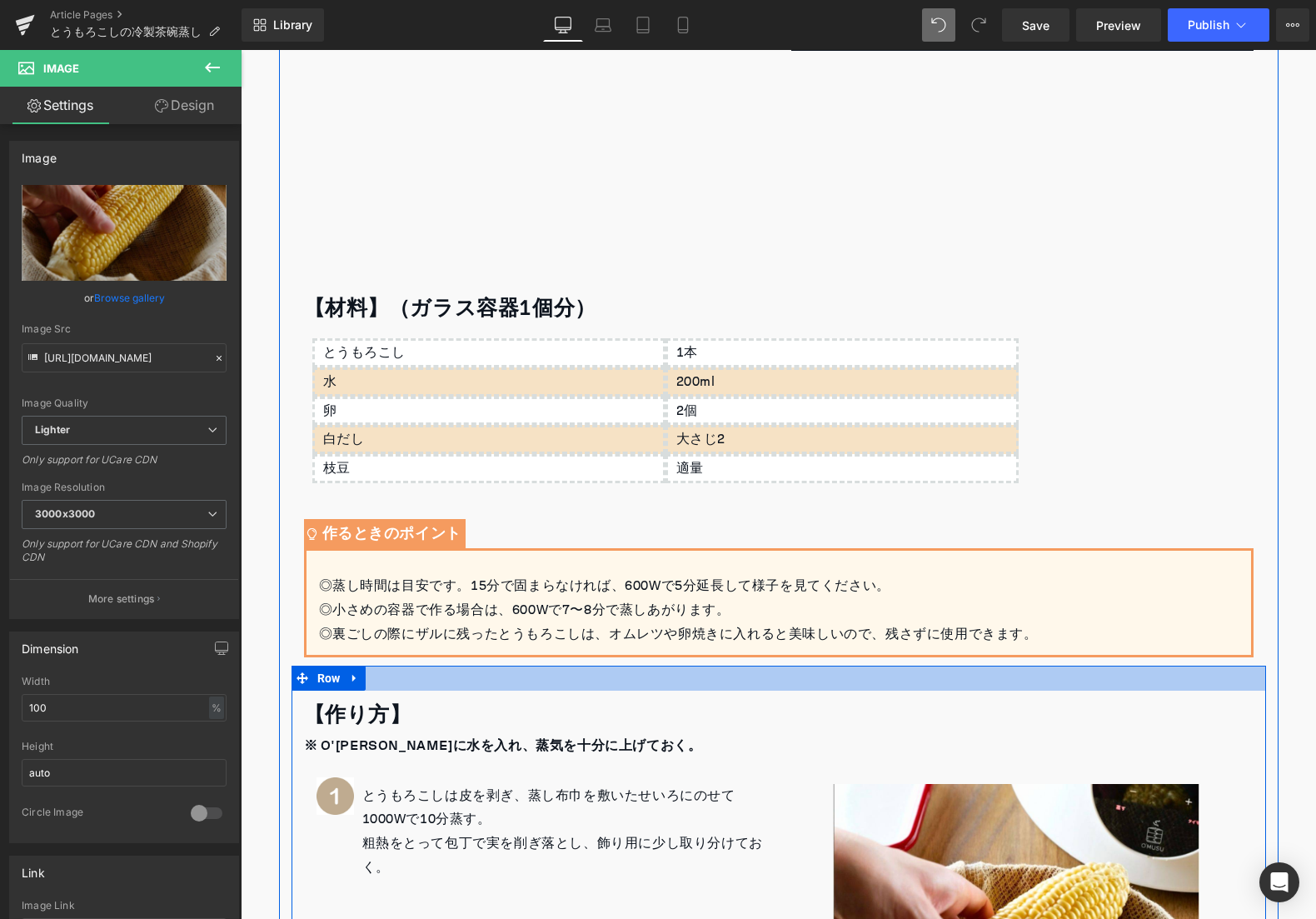
scroll to position [0, 0]
